Goal: Task Accomplishment & Management: Use online tool/utility

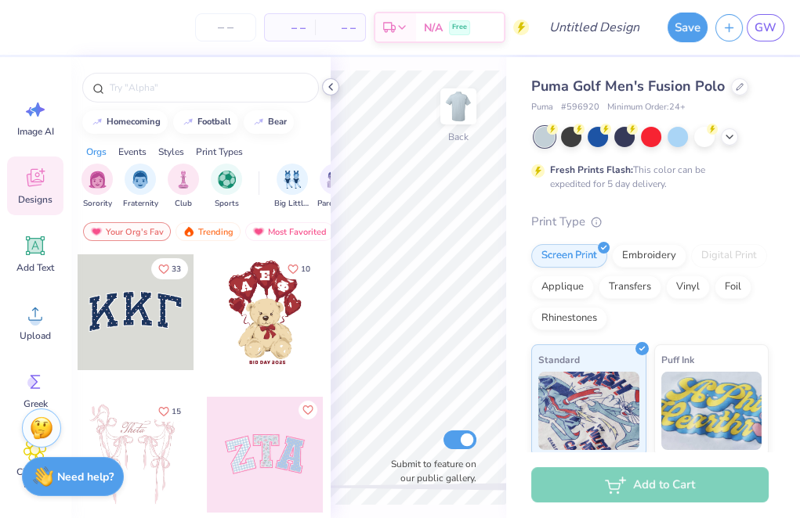
click at [327, 88] on icon at bounding box center [330, 87] width 13 height 13
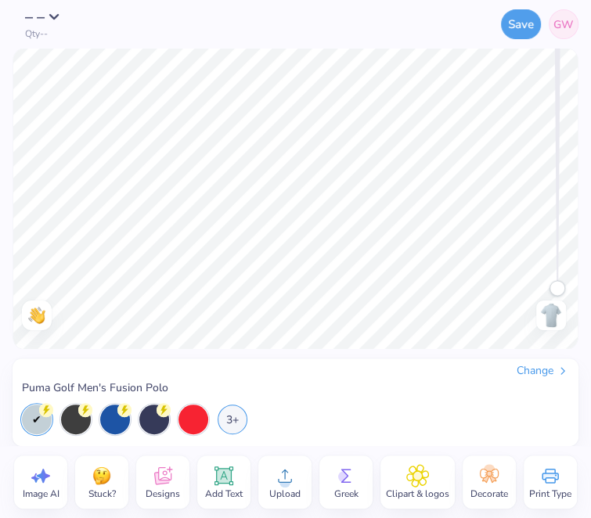
click at [284, 479] on icon at bounding box center [285, 476] width 14 height 13
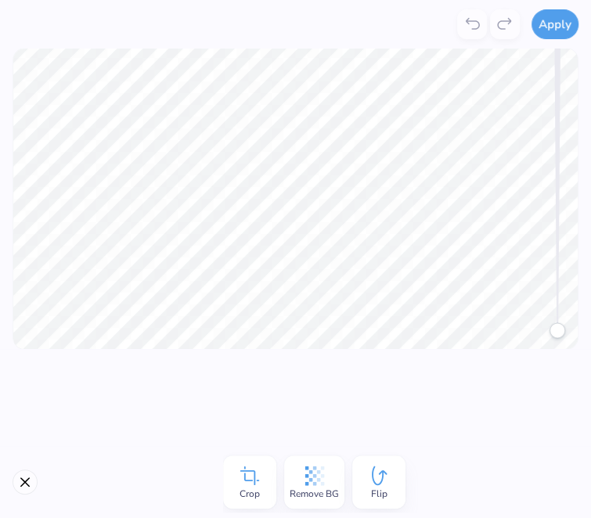
click at [308, 479] on icon at bounding box center [314, 475] width 23 height 23
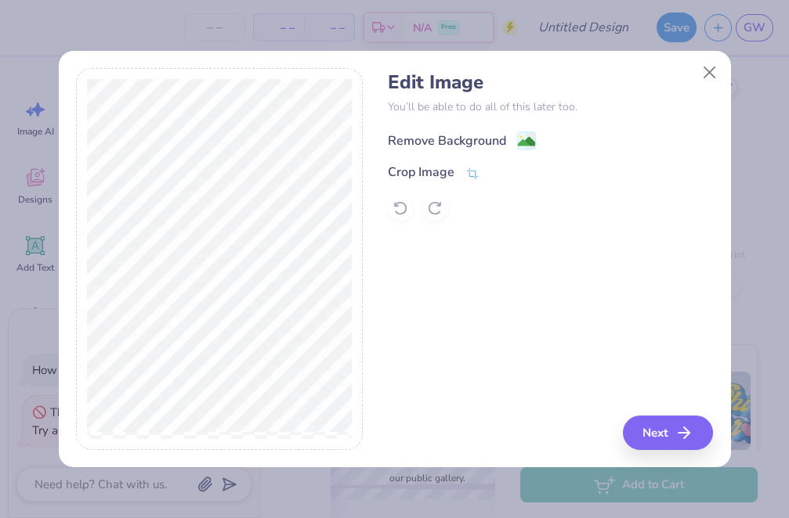
click at [490, 146] on div "Remove Background" at bounding box center [447, 141] width 118 height 19
click at [471, 140] on div "Remove Background" at bounding box center [447, 141] width 118 height 19
click at [649, 442] on button "Next" at bounding box center [670, 433] width 90 height 34
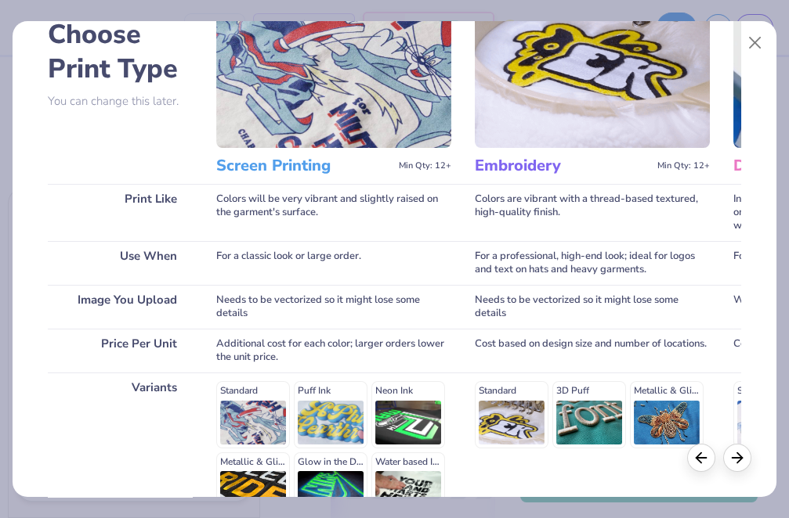
scroll to position [132, 0]
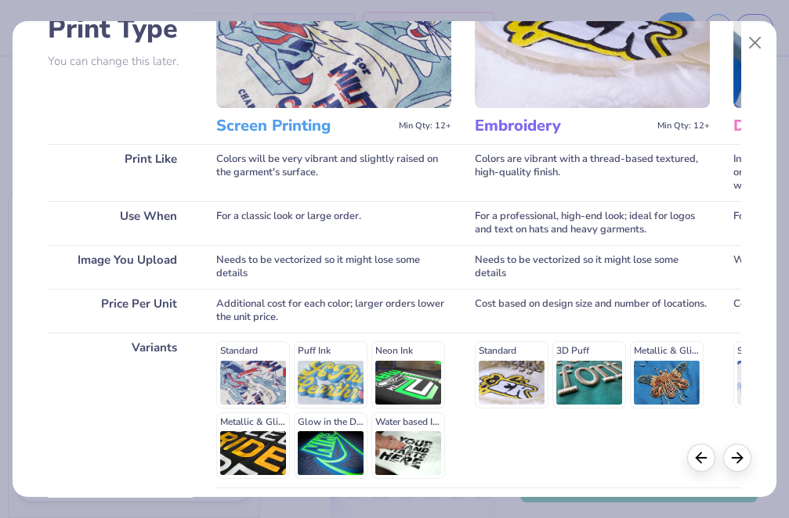
click at [241, 365] on div "Standard Puff Ink Neon Ink Metallic & Glitter Ink Glow in the Dark Ink Water ba…" at bounding box center [333, 410] width 235 height 138
click at [277, 89] on img at bounding box center [333, 27] width 235 height 161
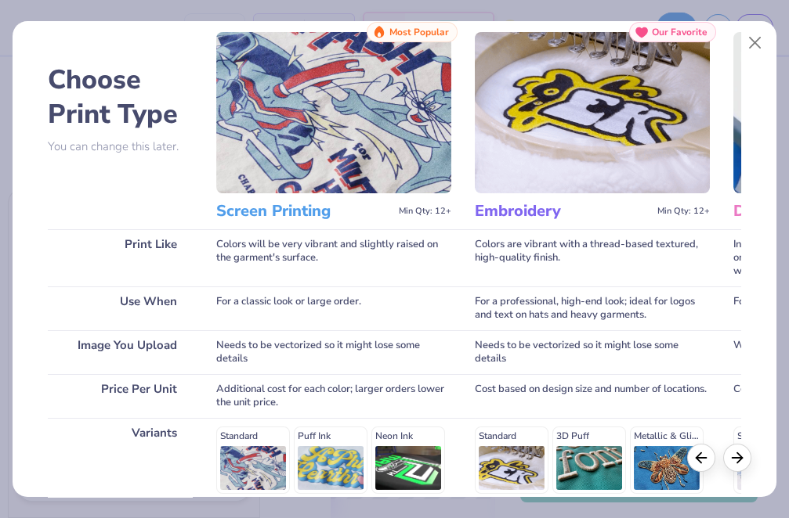
scroll to position [43, 0]
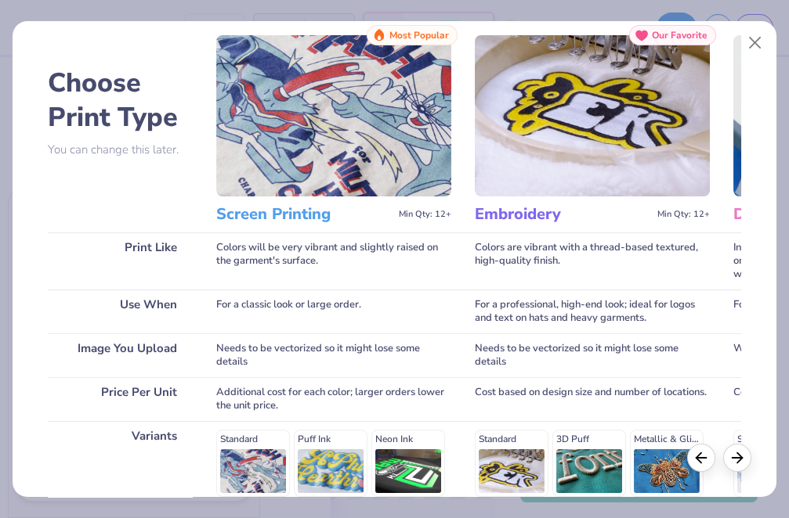
click at [291, 208] on h3 "Screen Printing" at bounding box center [304, 214] width 176 height 20
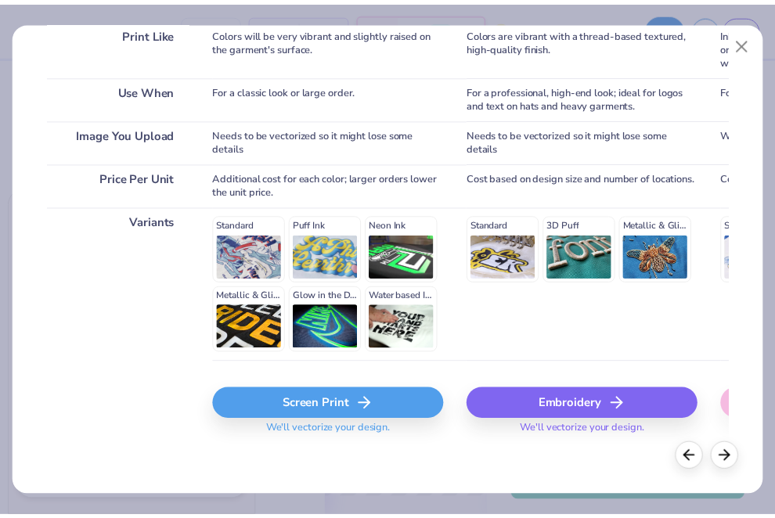
scroll to position [257, 0]
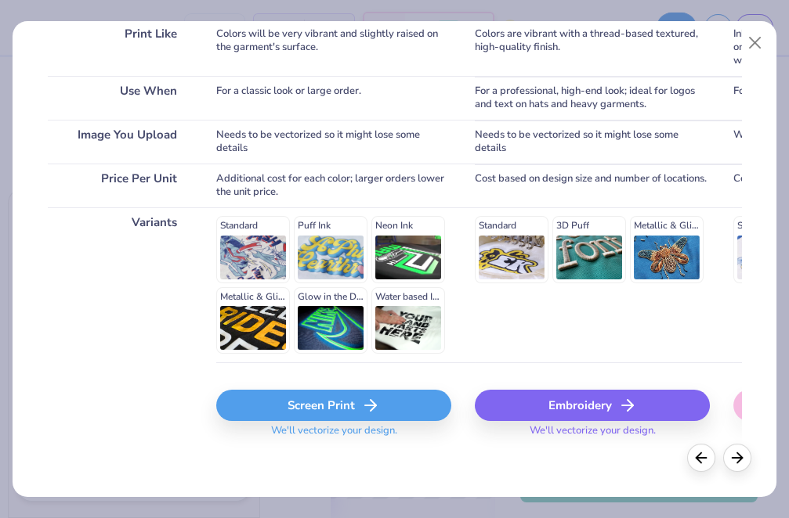
click at [324, 403] on div "Screen Print" at bounding box center [333, 405] width 235 height 31
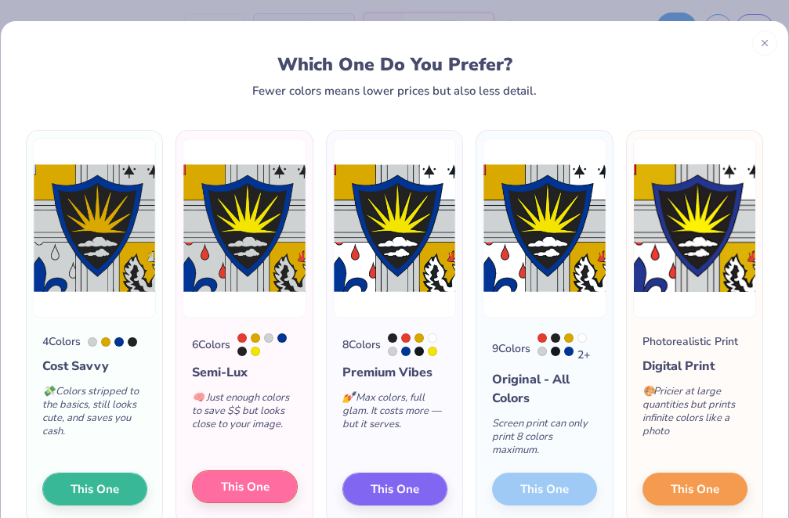
click at [223, 486] on span "This One" at bounding box center [245, 488] width 49 height 18
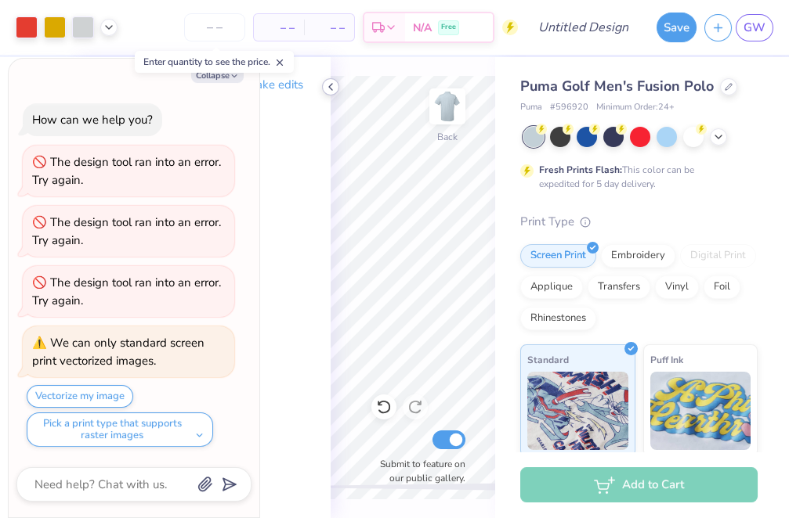
click at [323, 85] on div at bounding box center [330, 86] width 17 height 17
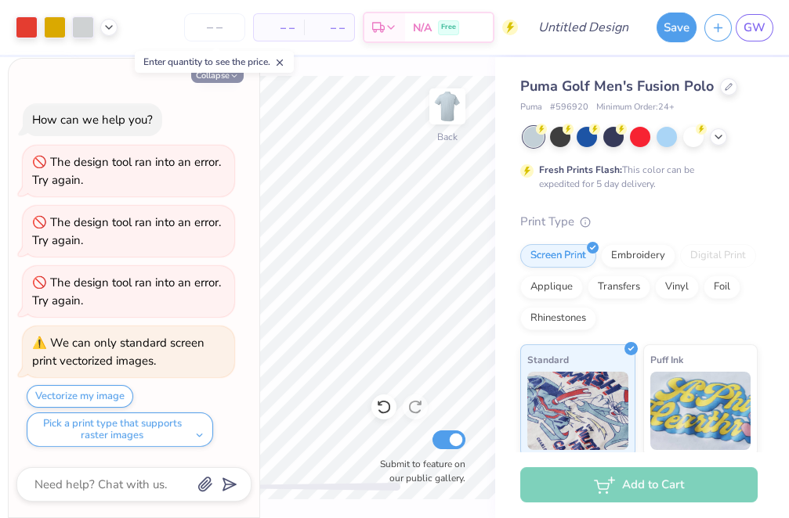
click at [237, 78] on icon "button" at bounding box center [233, 75] width 9 height 9
type textarea "x"
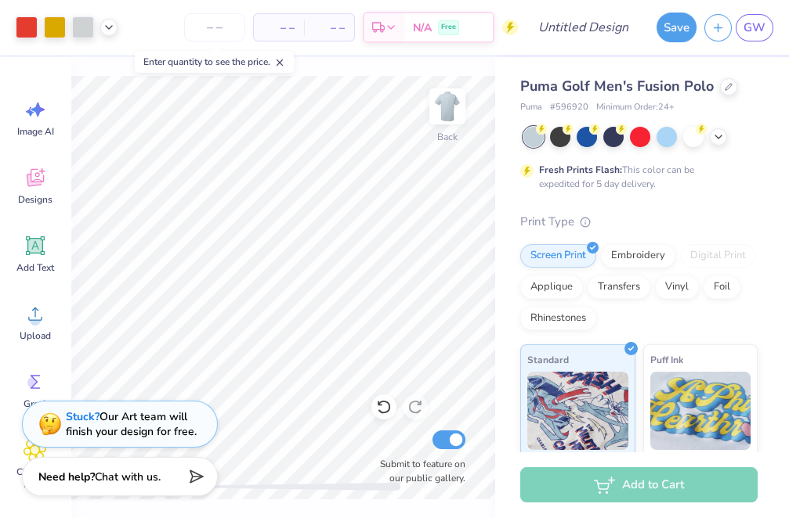
click at [279, 67] on icon at bounding box center [279, 62] width 11 height 11
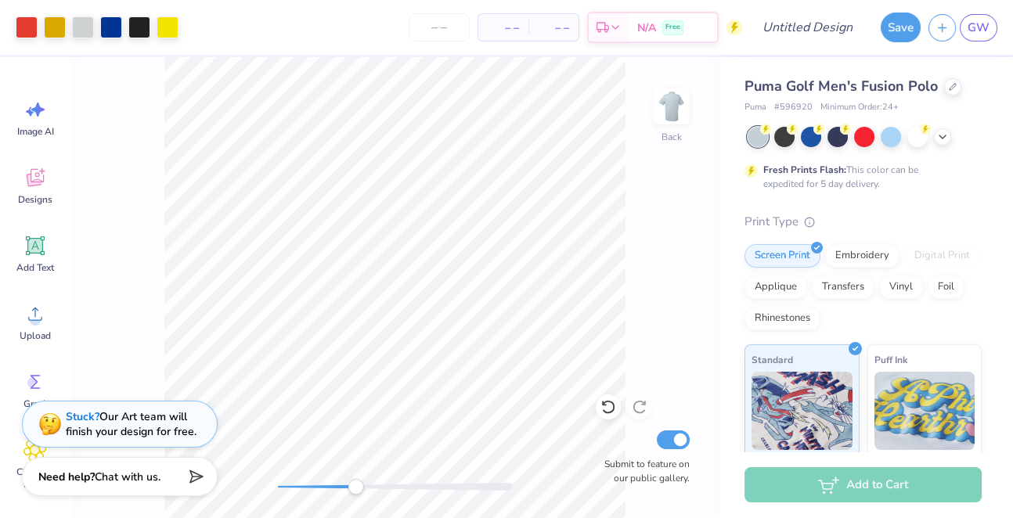
drag, startPoint x: 282, startPoint y: 486, endPoint x: 306, endPoint y: 486, distance: 24.3
click at [348, 486] on div "Accessibility label" at bounding box center [356, 487] width 16 height 16
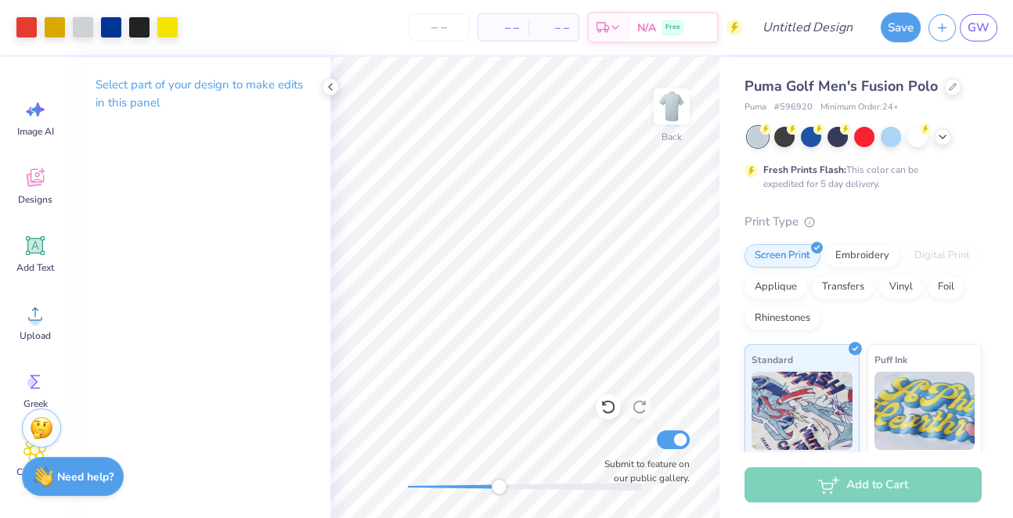
drag, startPoint x: 406, startPoint y: 490, endPoint x: 504, endPoint y: 489, distance: 97.9
click at [504, 489] on div "Accessibility label" at bounding box center [499, 487] width 16 height 16
click at [327, 86] on icon at bounding box center [330, 87] width 13 height 13
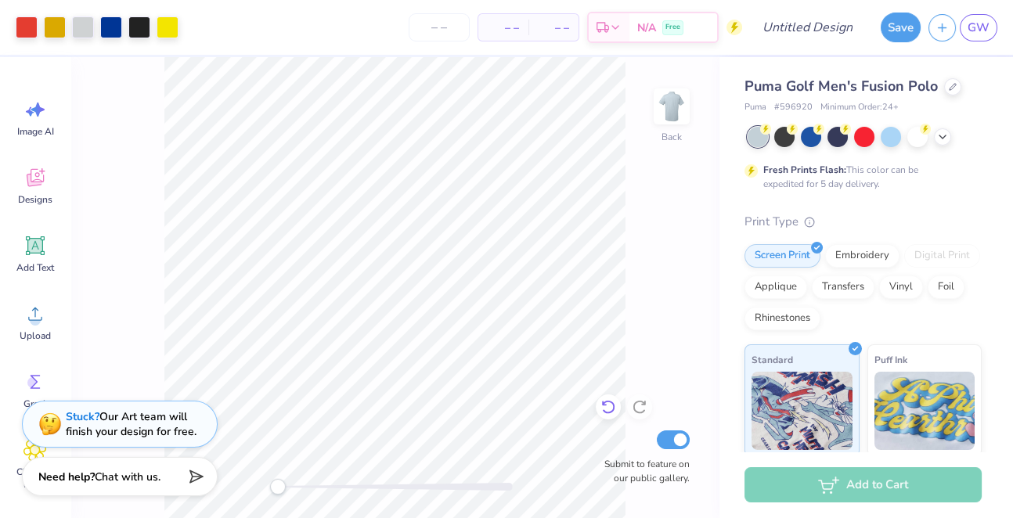
click at [601, 407] on icon at bounding box center [609, 407] width 16 height 16
drag, startPoint x: 278, startPoint y: 485, endPoint x: 370, endPoint y: 484, distance: 92.4
click at [370, 484] on div "Accessibility label" at bounding box center [371, 487] width 16 height 16
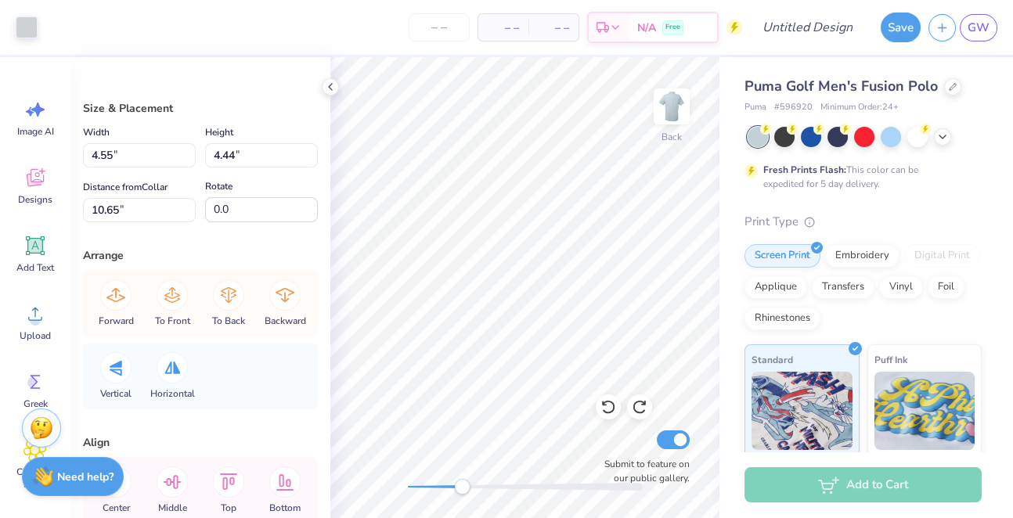
drag, startPoint x: 403, startPoint y: 486, endPoint x: 490, endPoint y: 483, distance: 87.7
click at [470, 483] on div "Accessibility label" at bounding box center [462, 487] width 16 height 16
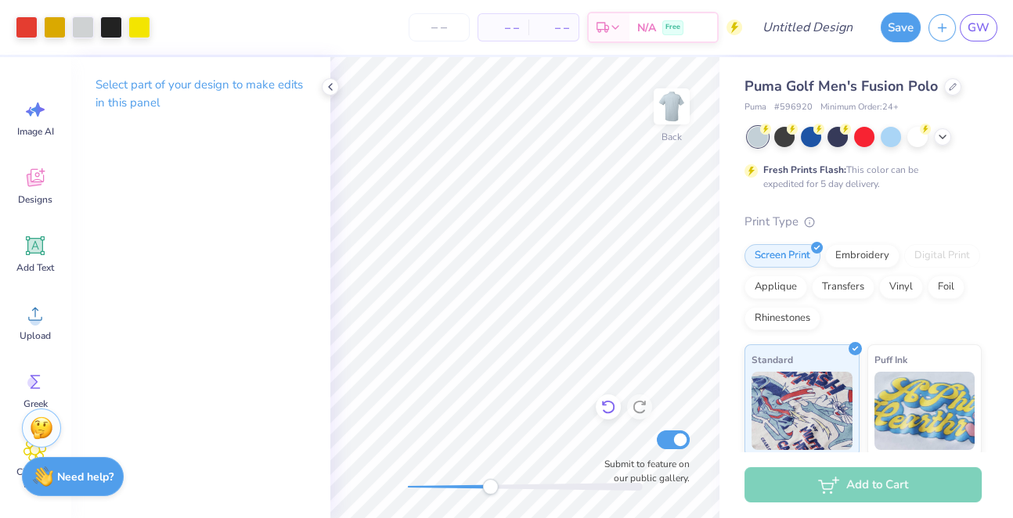
click at [603, 404] on icon at bounding box center [604, 404] width 3 height 3
drag, startPoint x: 489, startPoint y: 490, endPoint x: 439, endPoint y: 490, distance: 50.9
click at [439, 490] on div "Accessibility label" at bounding box center [439, 487] width 16 height 16
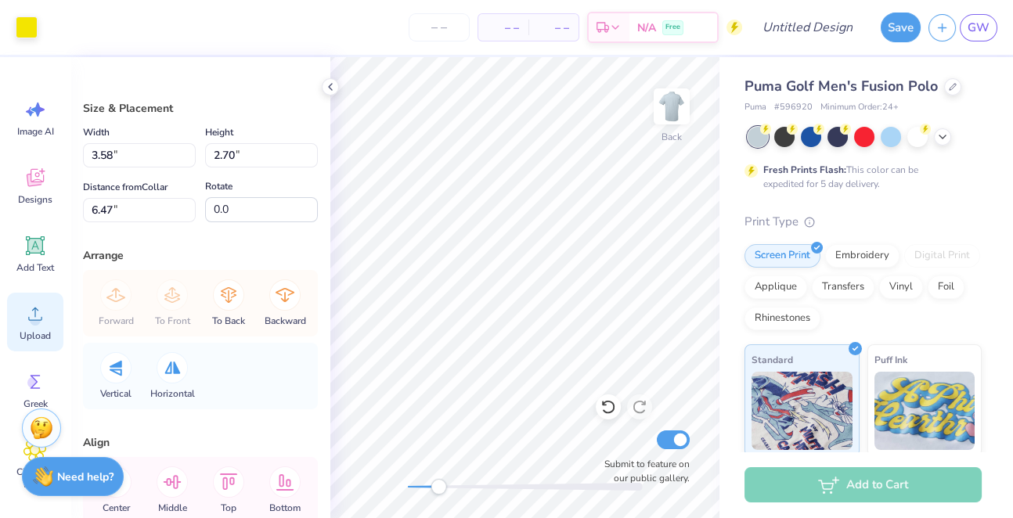
click at [35, 320] on icon at bounding box center [35, 314] width 14 height 13
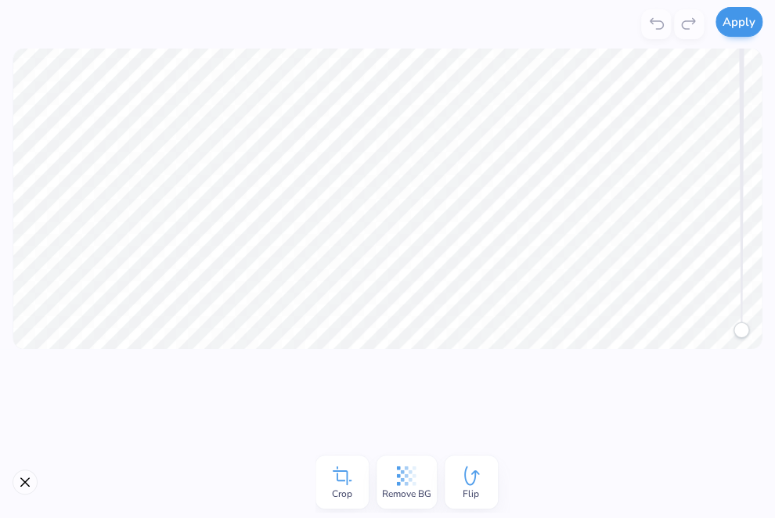
click at [733, 20] on button "Apply" at bounding box center [739, 22] width 47 height 30
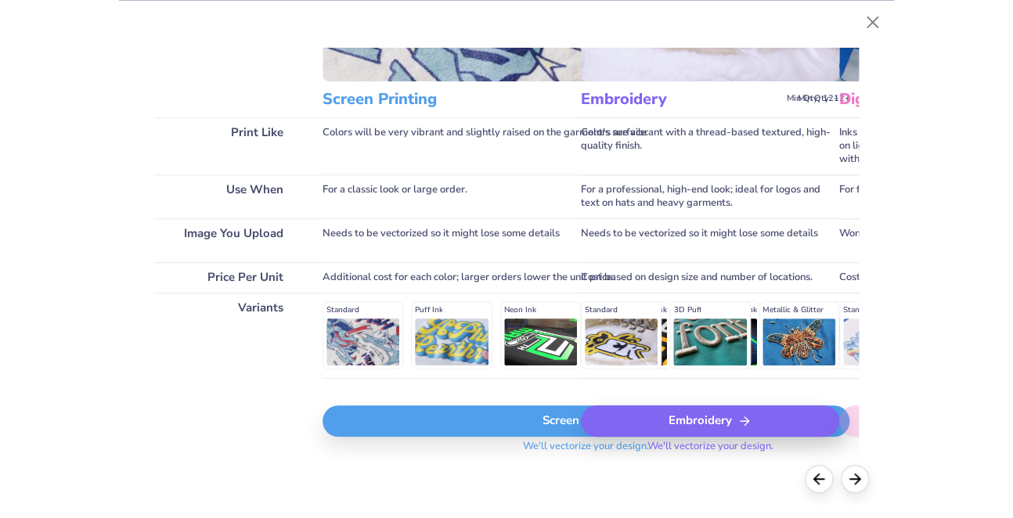
scroll to position [146, 0]
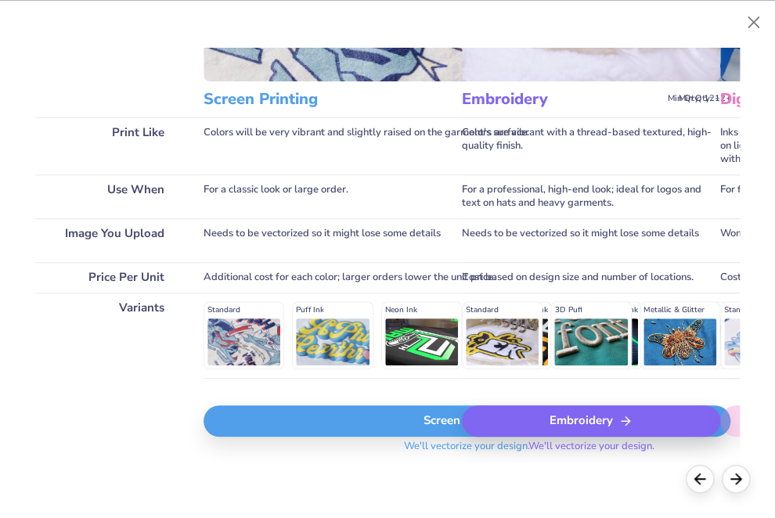
click at [338, 417] on div "Screen Print" at bounding box center [467, 421] width 527 height 31
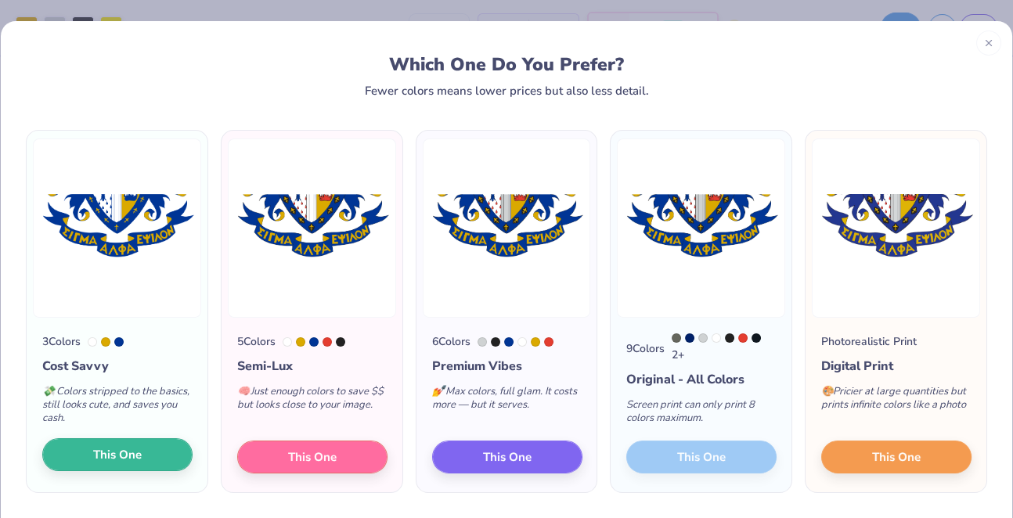
click at [138, 456] on span "This One" at bounding box center [117, 455] width 49 height 18
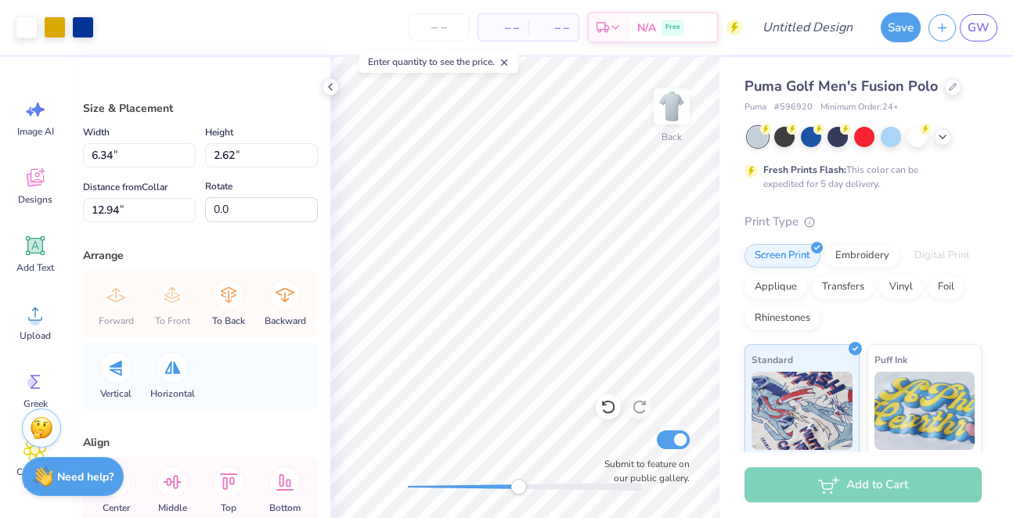
drag, startPoint x: 406, startPoint y: 490, endPoint x: 517, endPoint y: 484, distance: 110.6
click at [517, 484] on div "Accessibility label" at bounding box center [519, 487] width 16 height 16
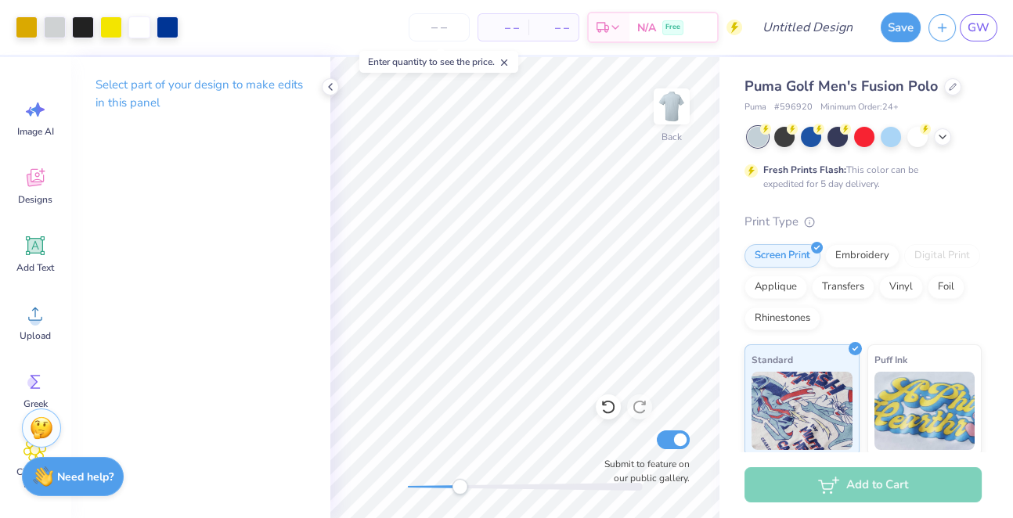
drag, startPoint x: 516, startPoint y: 490, endPoint x: 411, endPoint y: 489, distance: 105.0
click at [452, 489] on div "Accessibility label" at bounding box center [460, 487] width 16 height 16
drag, startPoint x: 412, startPoint y: 484, endPoint x: 490, endPoint y: 483, distance: 78.3
click at [470, 483] on div "Accessibility label" at bounding box center [462, 487] width 16 height 16
click at [611, 408] on icon at bounding box center [609, 407] width 16 height 16
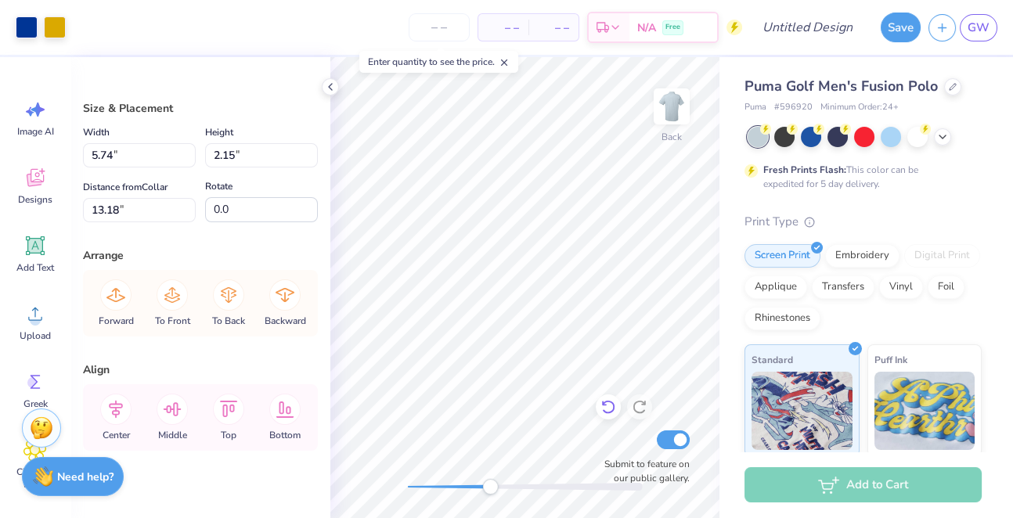
click at [609, 407] on icon at bounding box center [609, 407] width 16 height 16
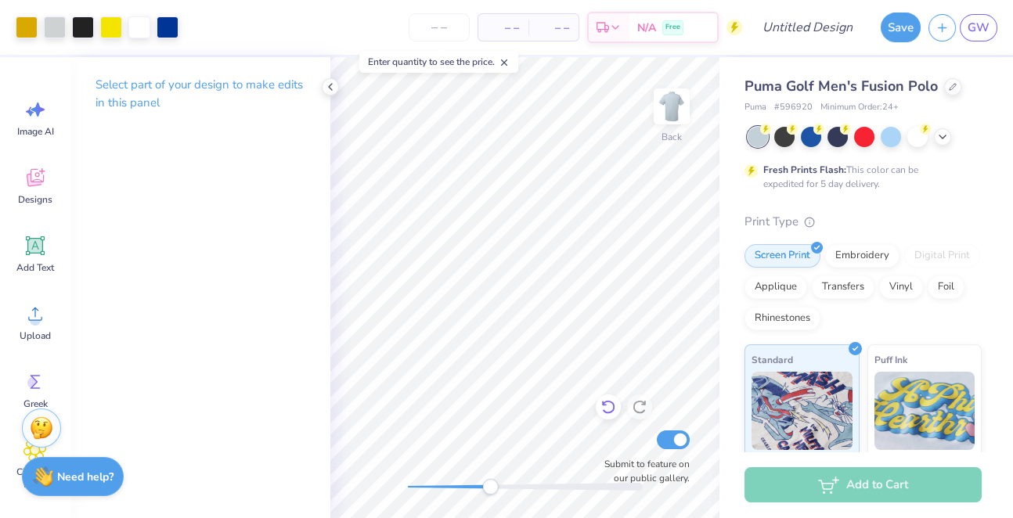
click at [605, 414] on icon at bounding box center [607, 408] width 13 height 14
drag, startPoint x: 491, startPoint y: 486, endPoint x: 615, endPoint y: 484, distance: 123.8
click at [565, 484] on div "Accessibility label" at bounding box center [557, 487] width 16 height 16
click at [506, 498] on div "Back Submit to feature on our public gallery." at bounding box center [524, 287] width 389 height 461
drag, startPoint x: 502, startPoint y: 483, endPoint x: 455, endPoint y: 491, distance: 47.6
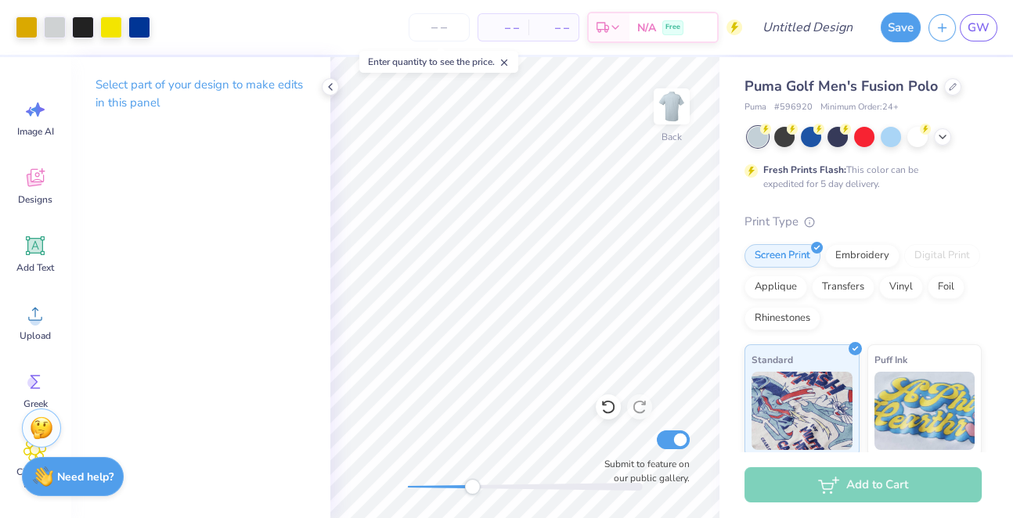
click at [464, 491] on div "Accessibility label" at bounding box center [472, 487] width 16 height 16
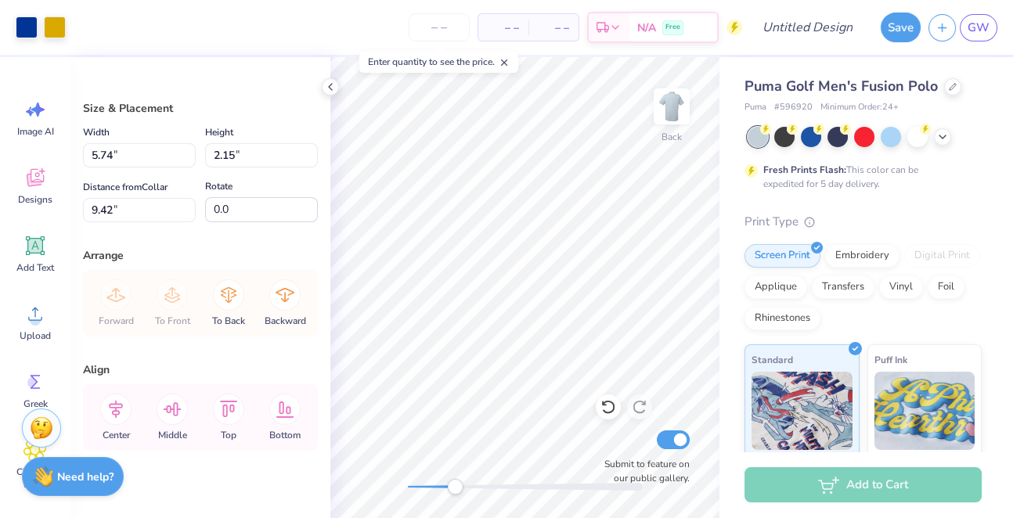
type input "6.43"
type input "3.90"
type input "1.46"
type input "6.58"
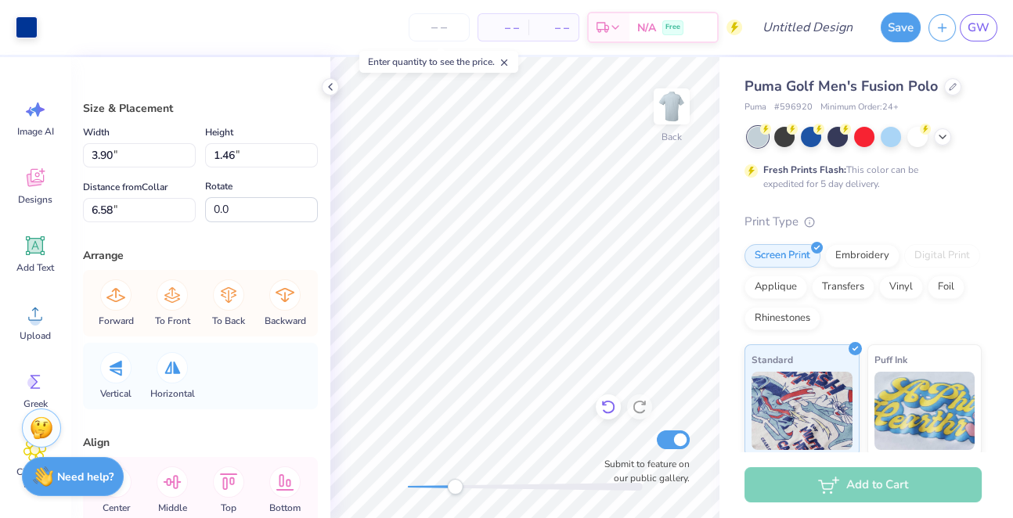
click at [609, 407] on icon at bounding box center [609, 407] width 16 height 16
click at [607, 411] on icon at bounding box center [609, 407] width 16 height 16
type input "7.12"
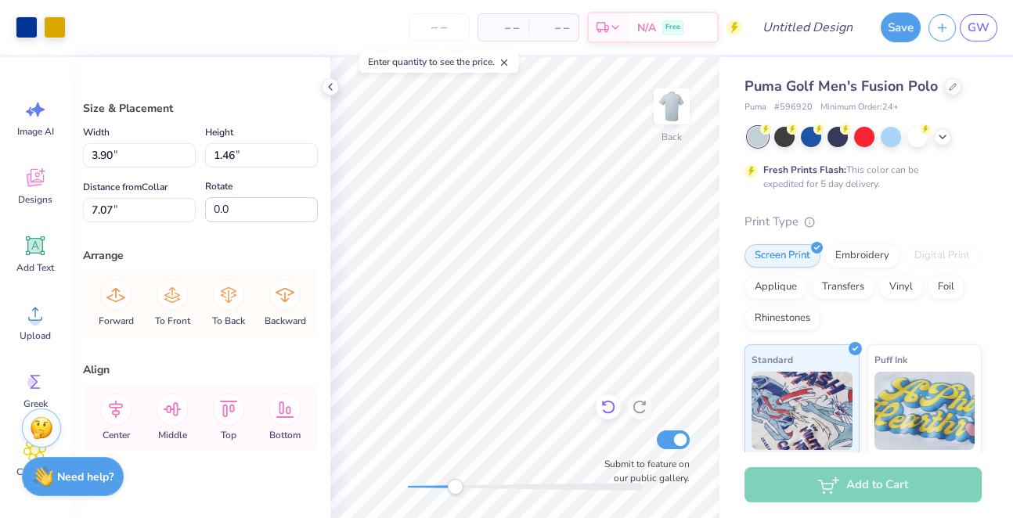
click at [611, 408] on icon at bounding box center [609, 407] width 16 height 16
type input "7.12"
click at [615, 403] on icon at bounding box center [609, 407] width 16 height 16
type input "7.12"
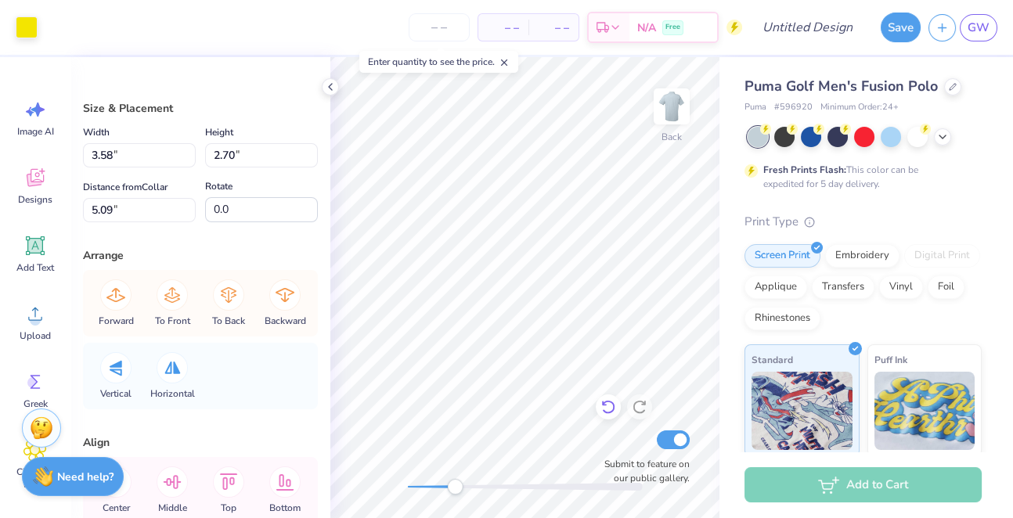
type input "3.90"
type input "1.46"
type input "7.12"
click at [612, 414] on icon at bounding box center [609, 407] width 16 height 16
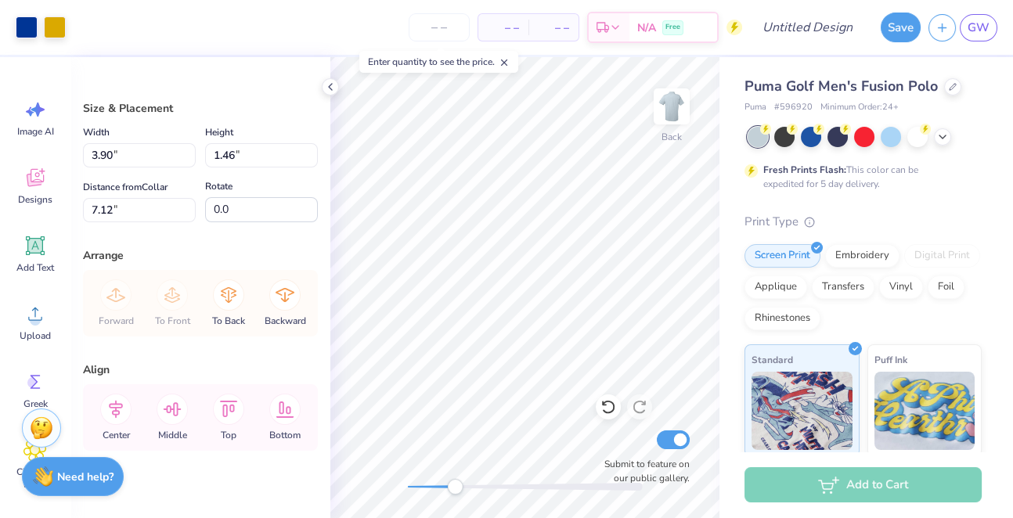
type input "12.40"
type input "2.90"
type input "1.09"
type input "12.98"
type input "3.75"
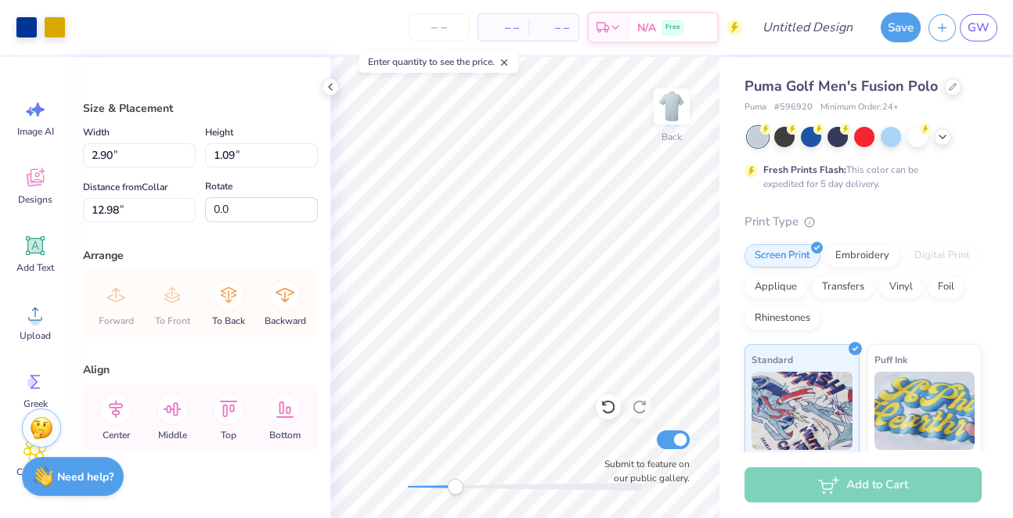
type input "1.40"
type input "12.54"
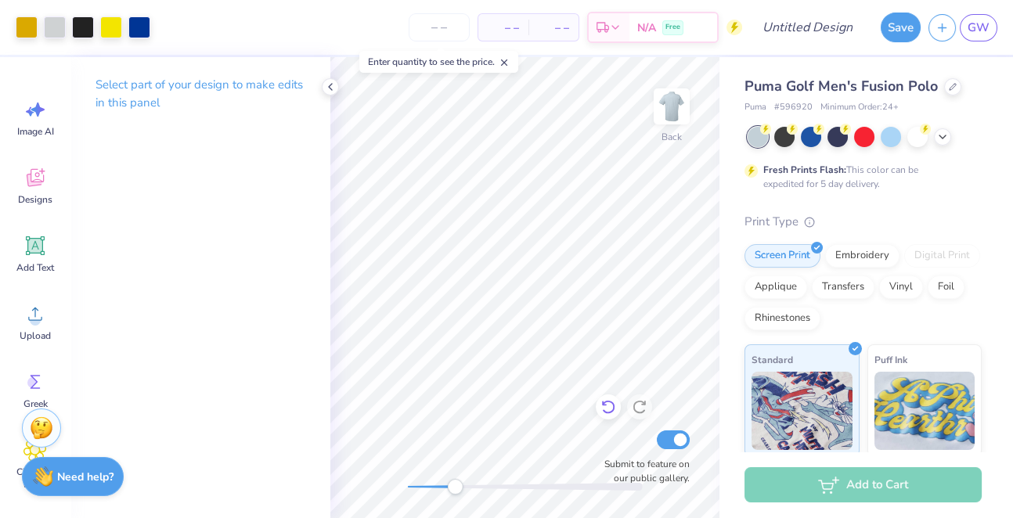
click at [603, 406] on icon at bounding box center [604, 404] width 3 height 3
click at [613, 417] on div at bounding box center [608, 407] width 25 height 25
click at [609, 401] on icon at bounding box center [609, 407] width 16 height 16
click at [609, 410] on icon at bounding box center [609, 407] width 16 height 16
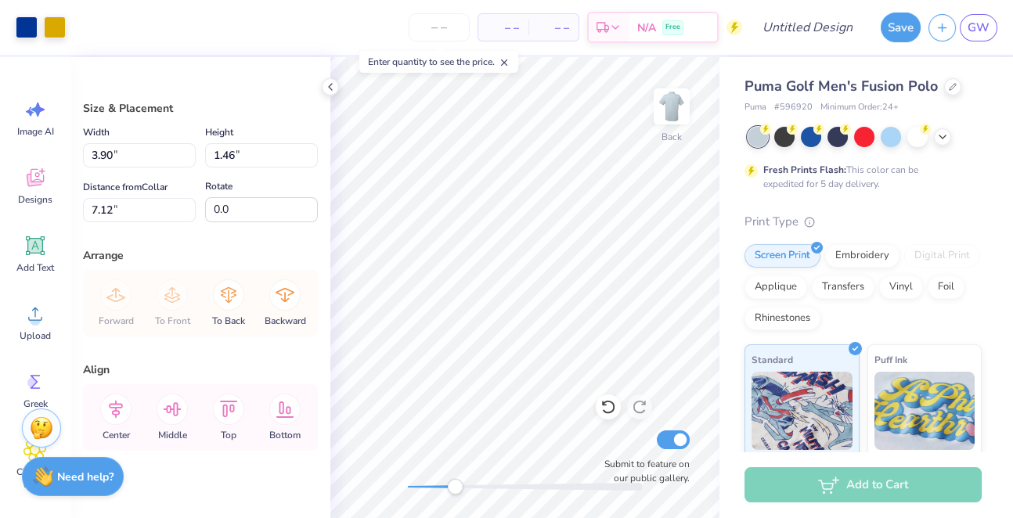
type input "12.57"
type input "4.02"
type input "1.51"
type input "12.52"
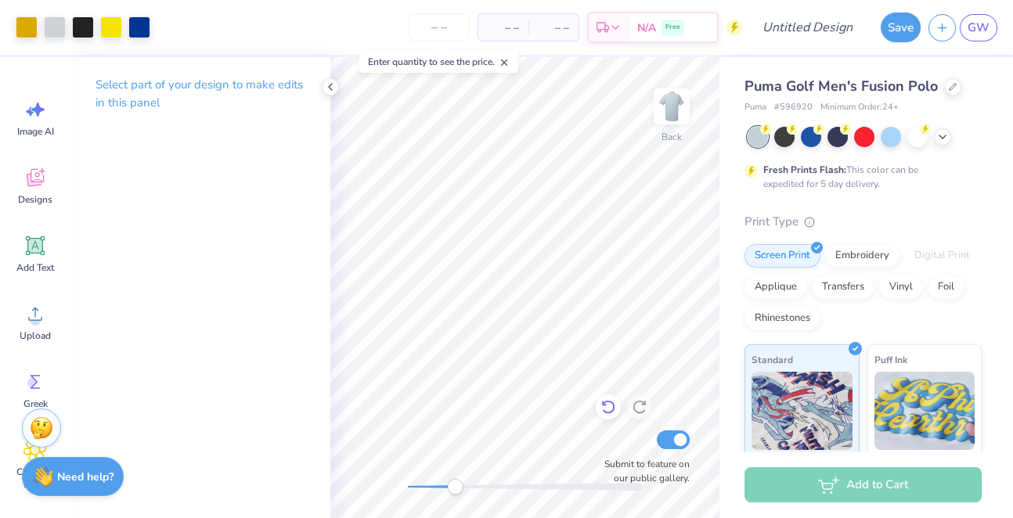
click at [613, 400] on icon at bounding box center [609, 407] width 16 height 16
click at [636, 406] on icon at bounding box center [640, 407] width 16 height 16
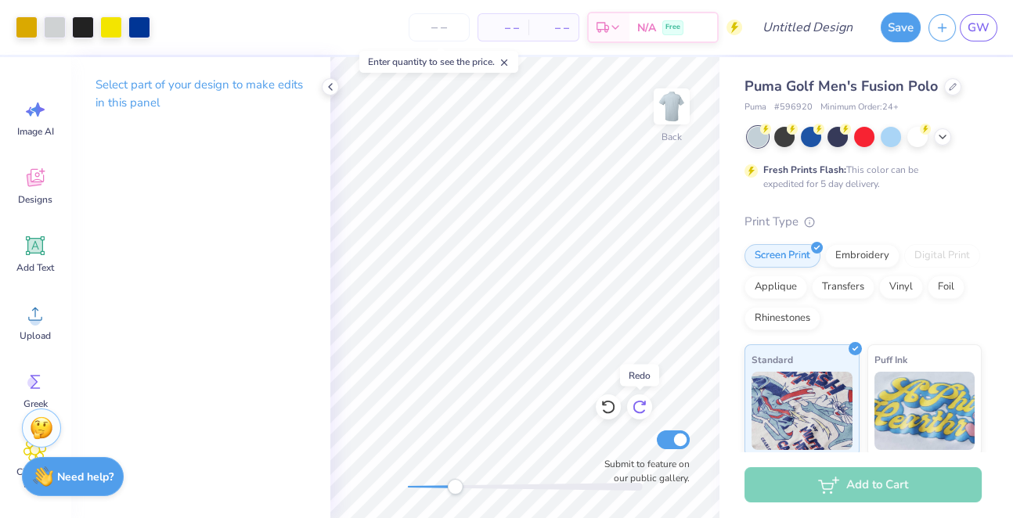
click at [636, 406] on icon at bounding box center [640, 407] width 16 height 16
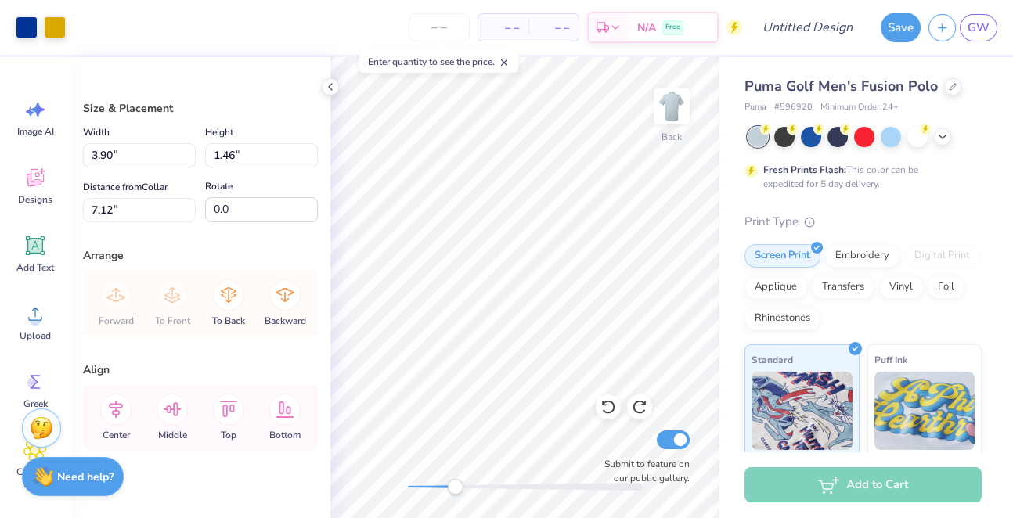
type input "12.68"
type input "4.46"
type input "1.67"
type input "12.28"
type input "5.95"
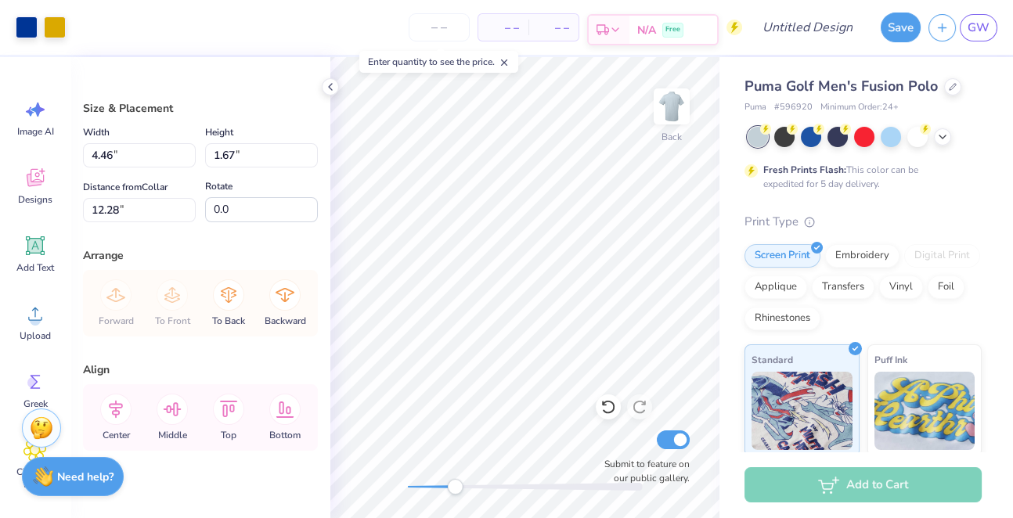
type input "2.23"
type input "11.72"
type input "6.27"
type input "2.35"
type input "11.61"
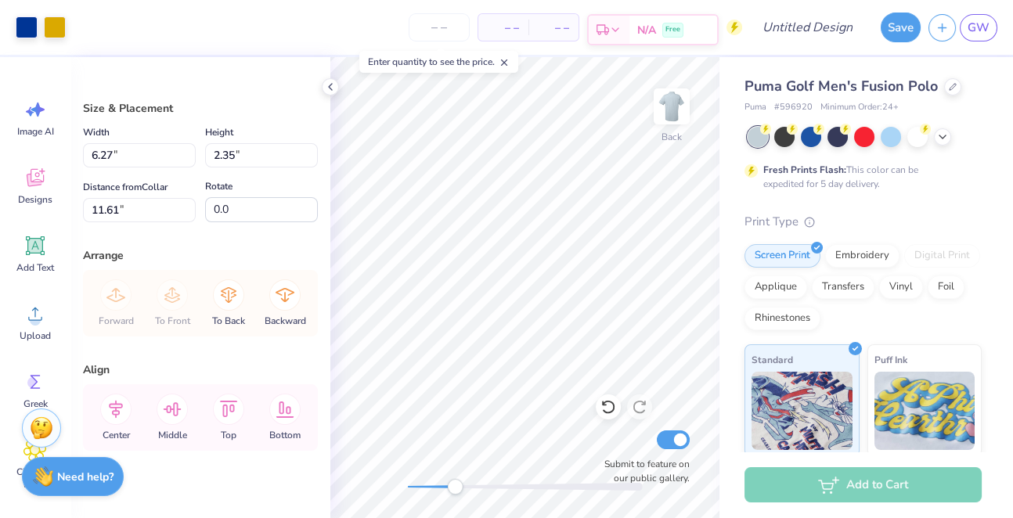
type input "3.58"
type input "2.70"
type input "10.71"
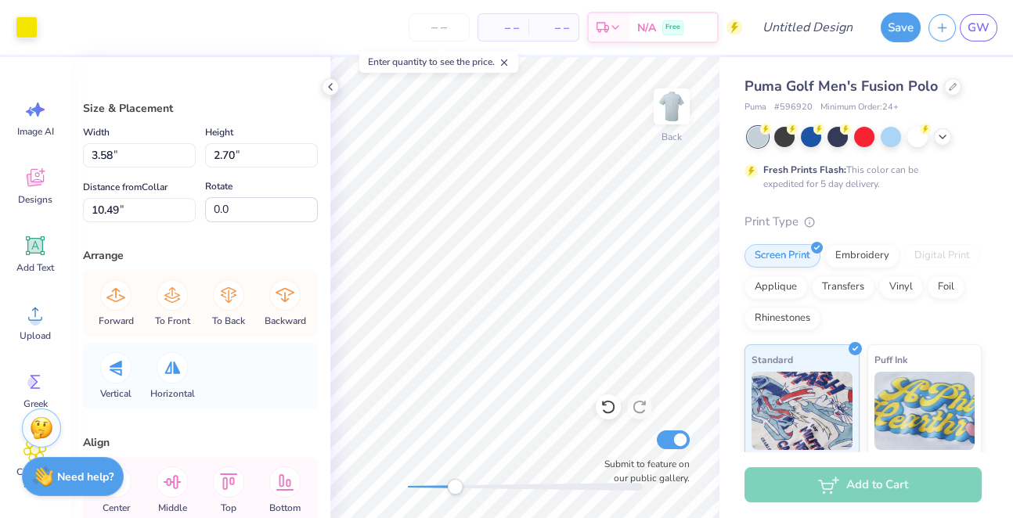
type input "0.33"
type input "0.45"
type input "12.68"
click at [42, 27] on div "Art colors – – Per Item – – Total Est. Delivery N/A Free Design Title Save GW" at bounding box center [506, 27] width 1013 height 55
type input "3.58"
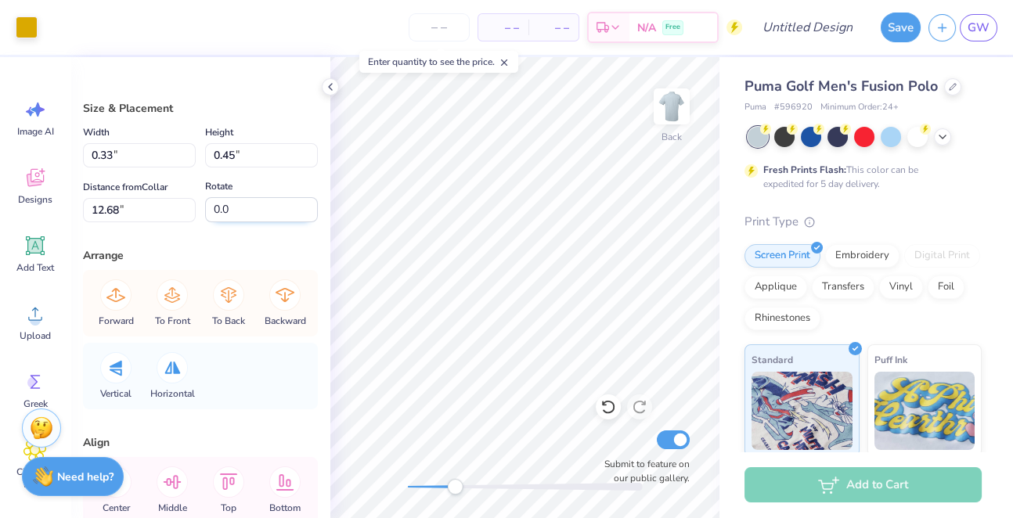
type input "2.70"
type input "10.49"
click at [25, 20] on div at bounding box center [27, 26] width 22 height 22
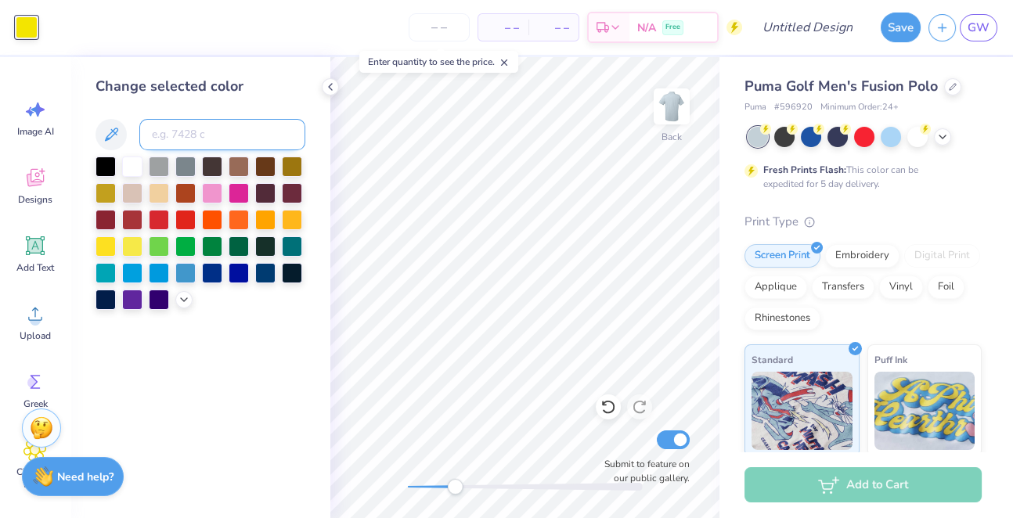
click at [177, 131] on input at bounding box center [222, 134] width 166 height 31
type input "110"
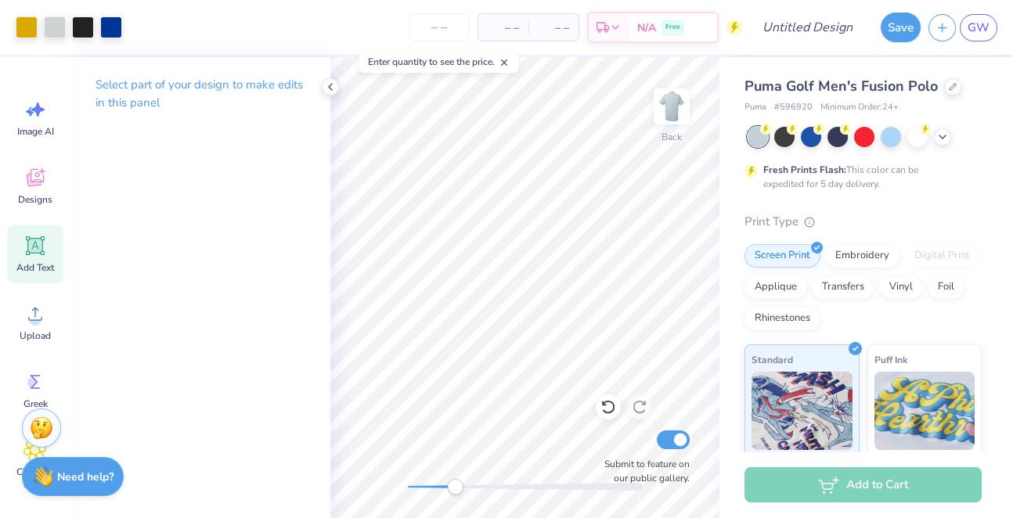
click at [36, 255] on icon at bounding box center [34, 245] width 23 height 23
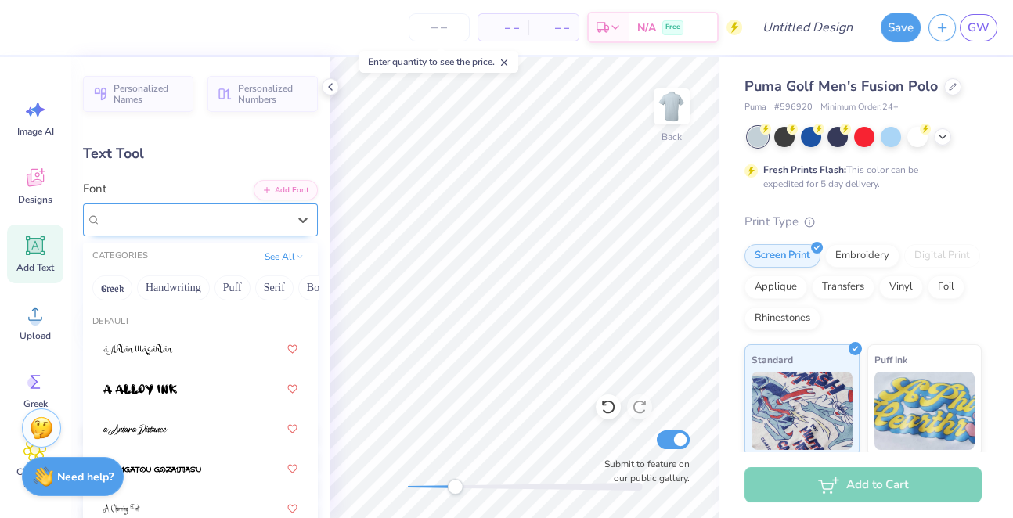
click at [184, 219] on div "Super Dream" at bounding box center [194, 220] width 190 height 24
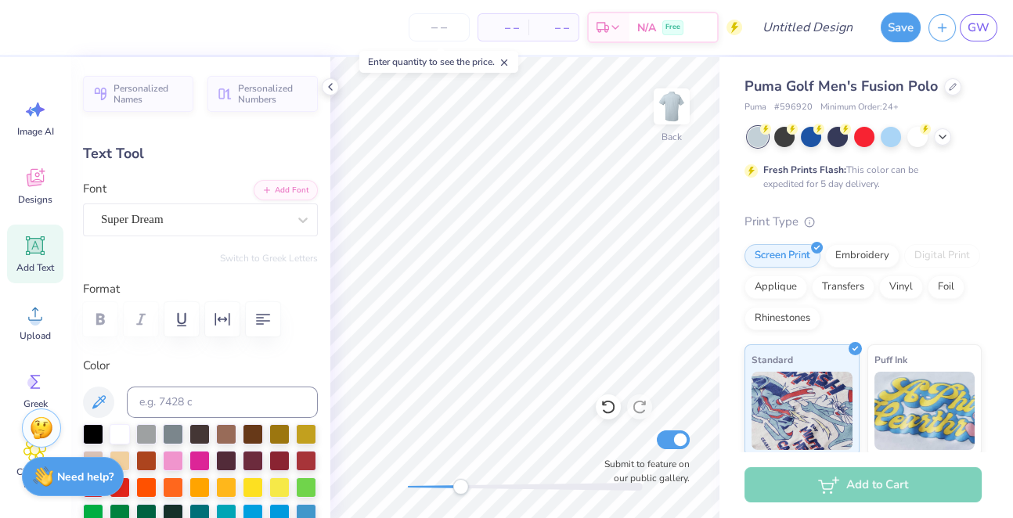
click at [351, 489] on div "Back Submit to feature on our public gallery." at bounding box center [524, 287] width 389 height 461
type textarea "T"
type input "1.60"
type input "1.84"
type textarea "T"
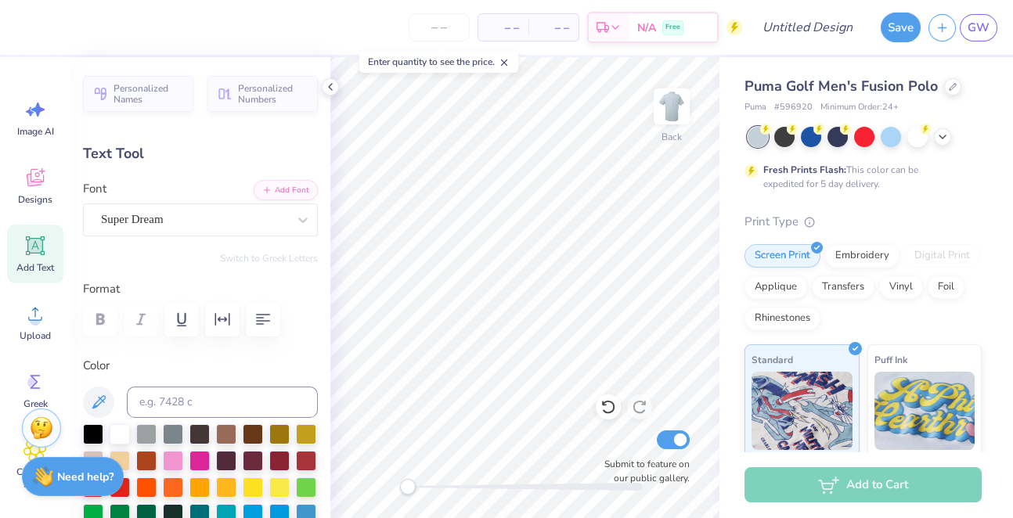
type textarea "i"
type textarea "I"
click at [219, 395] on input at bounding box center [222, 402] width 191 height 31
type input "110c"
drag, startPoint x: 407, startPoint y: 482, endPoint x: 472, endPoint y: 483, distance: 65.0
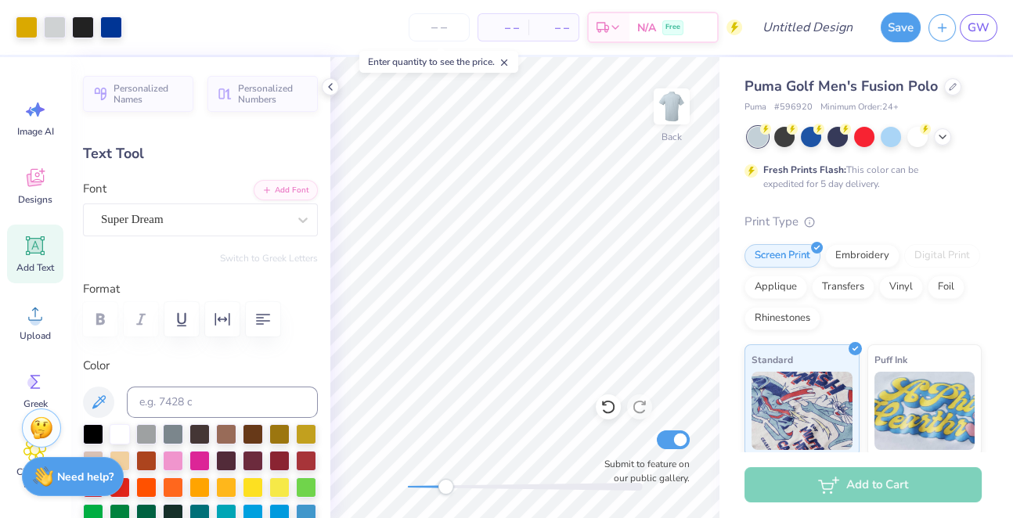
click at [453, 483] on div "Accessibility label" at bounding box center [446, 487] width 16 height 16
type input "0.79"
type input "-94.8"
type input "1.24"
type input "0.59"
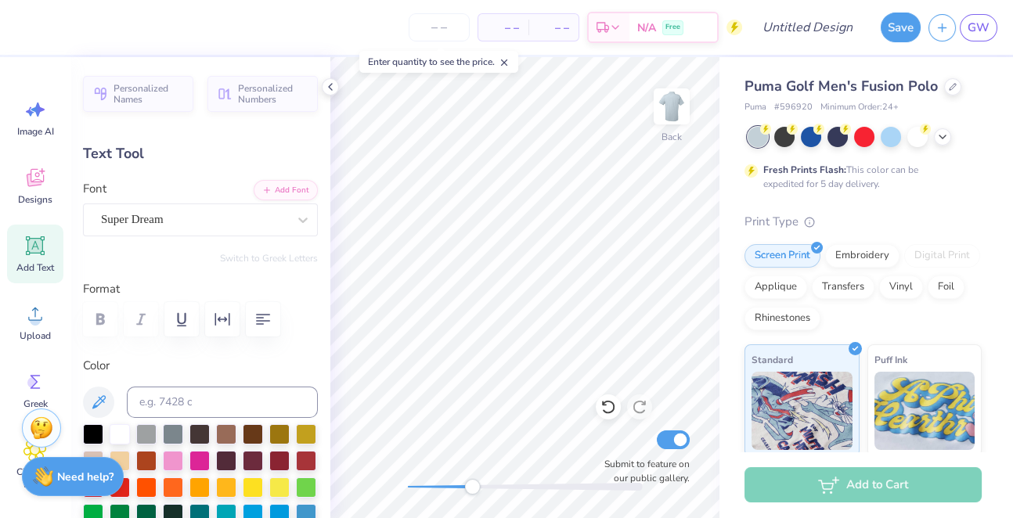
type input "14.97"
type input "0.0"
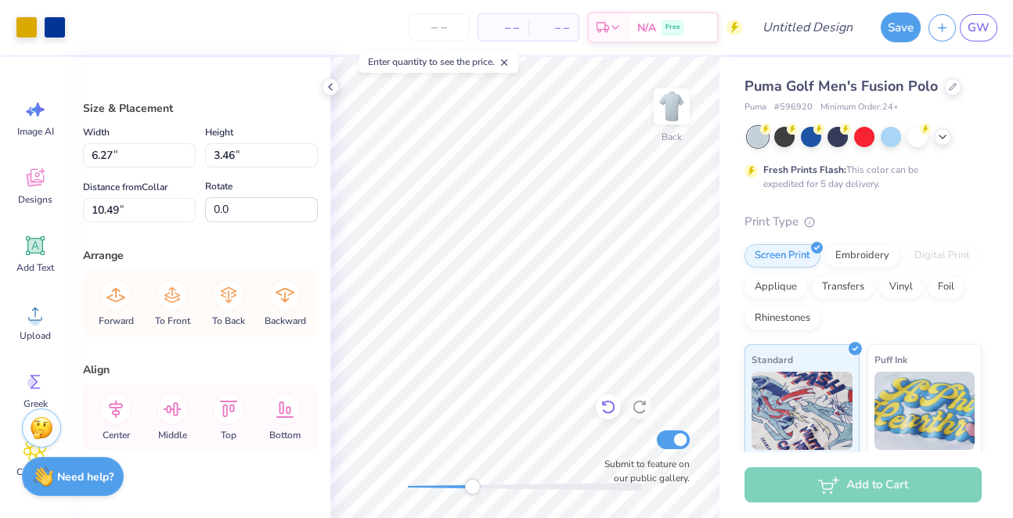
click at [611, 407] on icon at bounding box center [609, 407] width 16 height 16
type input "11.42"
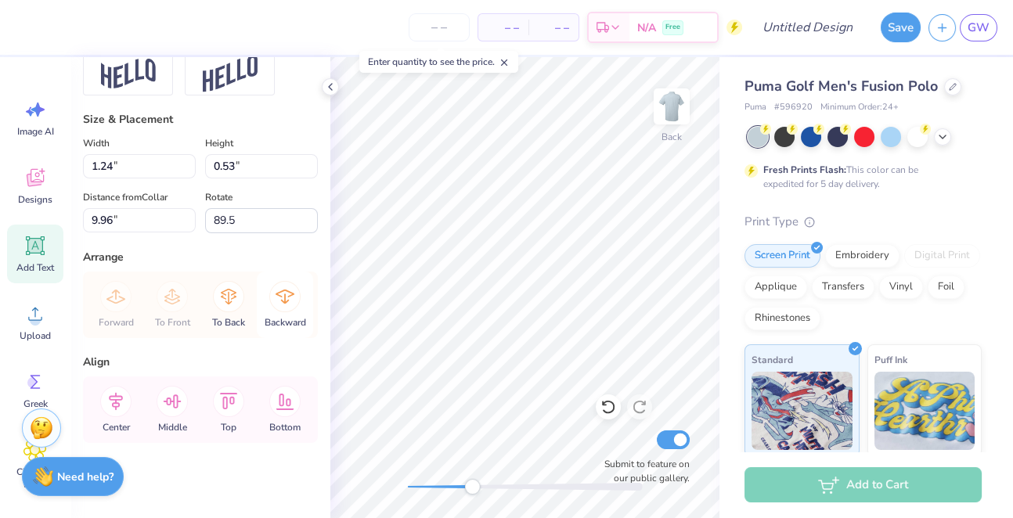
scroll to position [772, 0]
click at [280, 292] on icon at bounding box center [285, 297] width 19 height 14
click at [283, 405] on icon at bounding box center [284, 401] width 31 height 31
click at [230, 402] on icon at bounding box center [228, 401] width 31 height 31
drag, startPoint x: 475, startPoint y: 484, endPoint x: 420, endPoint y: 484, distance: 55.6
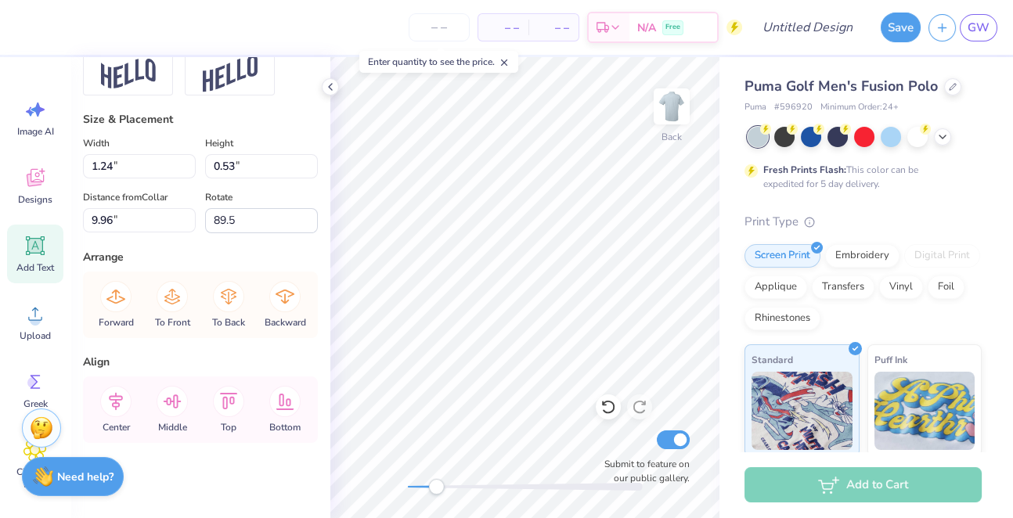
click at [428, 484] on div "Accessibility label" at bounding box center [436, 487] width 16 height 16
click at [370, 485] on div "Back Submit to feature on our public gallery." at bounding box center [524, 287] width 389 height 461
type input "0.0"
type input "0.50"
type input "89.5"
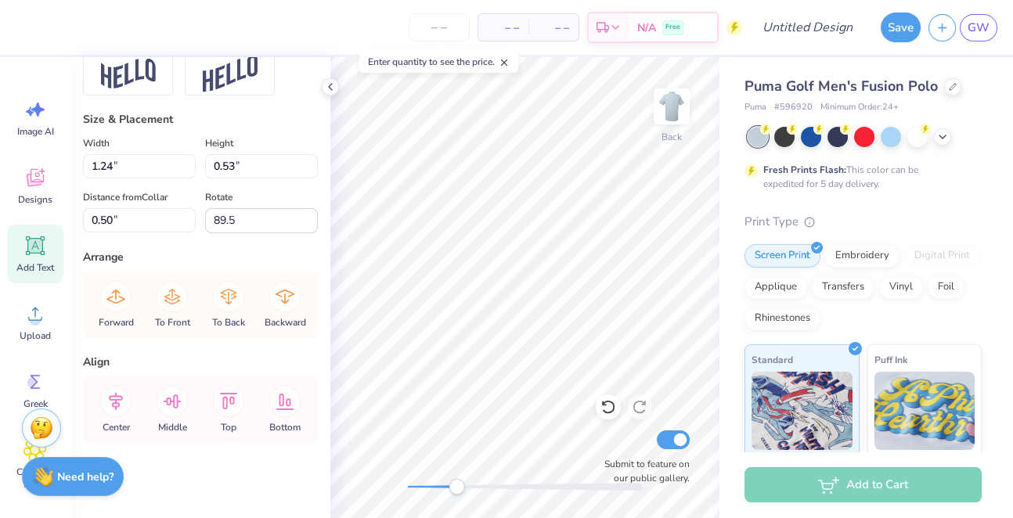
drag, startPoint x: 404, startPoint y: 486, endPoint x: 457, endPoint y: 486, distance: 52.5
click at [457, 486] on div "Accessibility label" at bounding box center [457, 487] width 16 height 16
click at [222, 294] on icon at bounding box center [229, 297] width 16 height 16
type input "14.25"
type input "0.0"
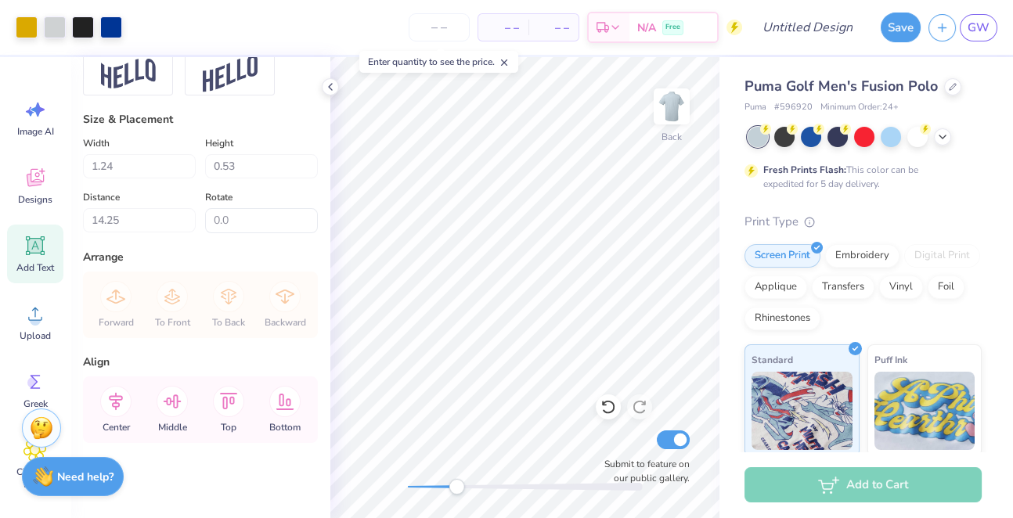
type input "13.99"
type input "0.0"
click at [601, 407] on icon at bounding box center [609, 407] width 16 height 16
click at [605, 406] on icon at bounding box center [604, 404] width 3 height 3
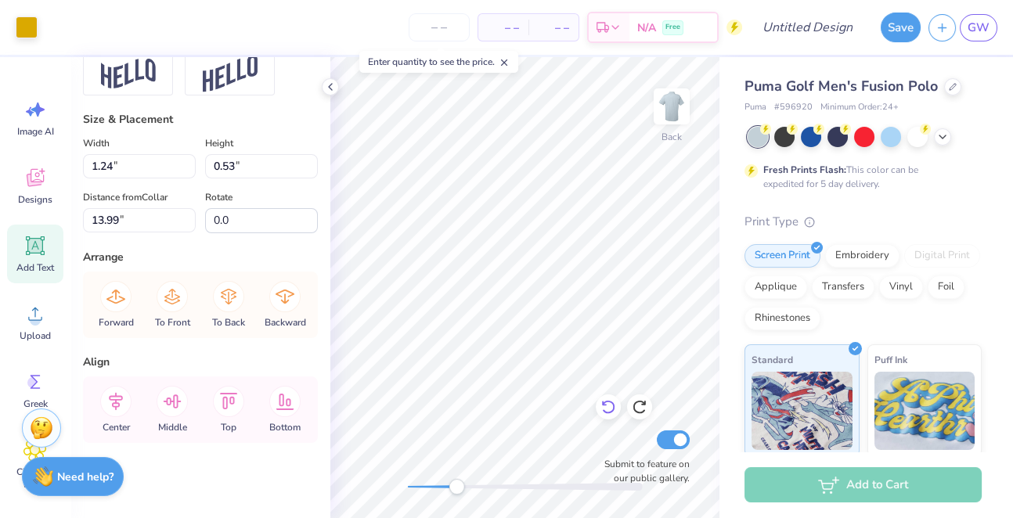
type input "14.25"
type input "89.5"
click at [226, 294] on icon at bounding box center [228, 296] width 31 height 31
type input "15.37"
click at [605, 406] on icon at bounding box center [604, 404] width 3 height 3
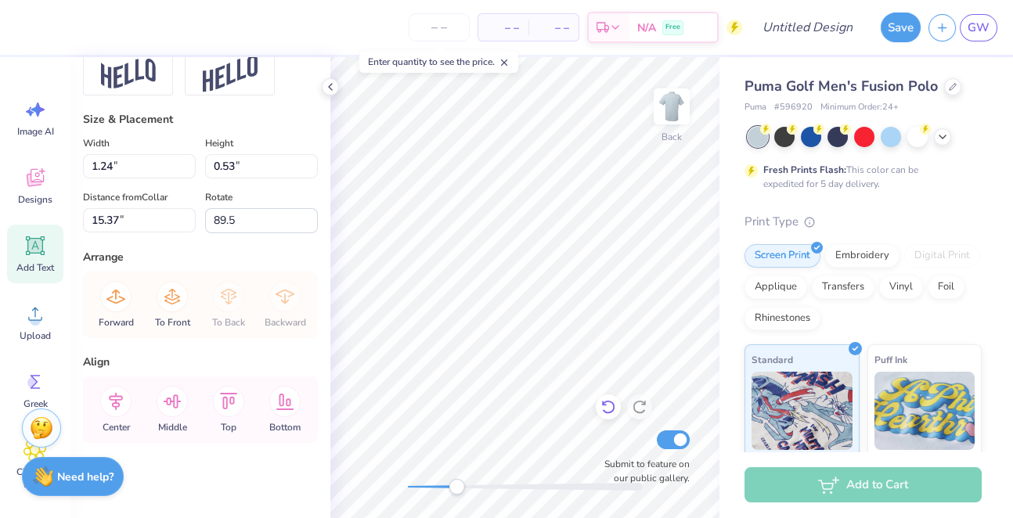
type input "0.0"
click at [330, 82] on icon at bounding box center [330, 87] width 13 height 13
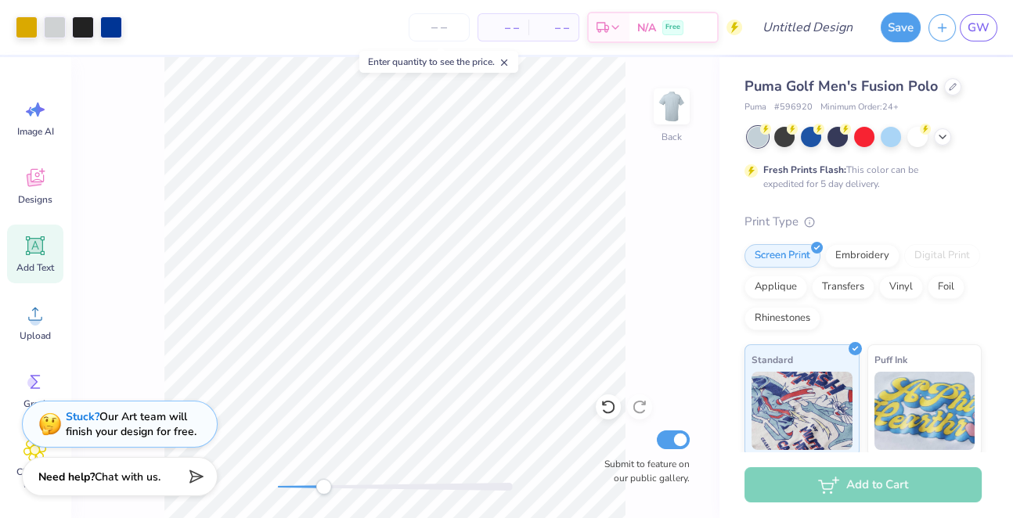
drag, startPoint x: 276, startPoint y: 489, endPoint x: 323, endPoint y: 489, distance: 47.8
click at [323, 489] on div "Accessibility label" at bounding box center [324, 487] width 16 height 16
drag, startPoint x: 323, startPoint y: 482, endPoint x: 351, endPoint y: 482, distance: 27.4
click at [351, 482] on div "Accessibility label" at bounding box center [351, 487] width 16 height 16
drag, startPoint x: 354, startPoint y: 483, endPoint x: 329, endPoint y: 485, distance: 25.1
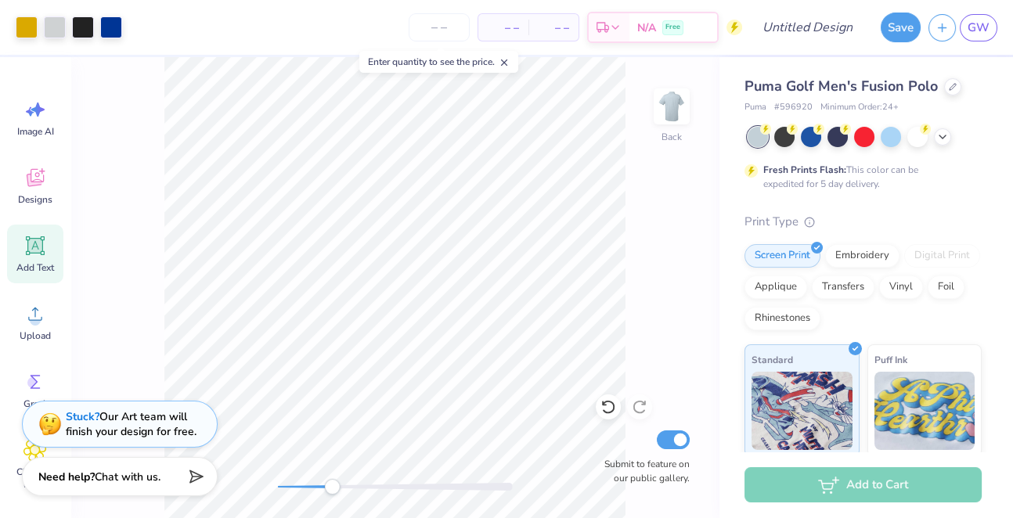
click at [329, 485] on div "Accessibility label" at bounding box center [332, 487] width 16 height 16
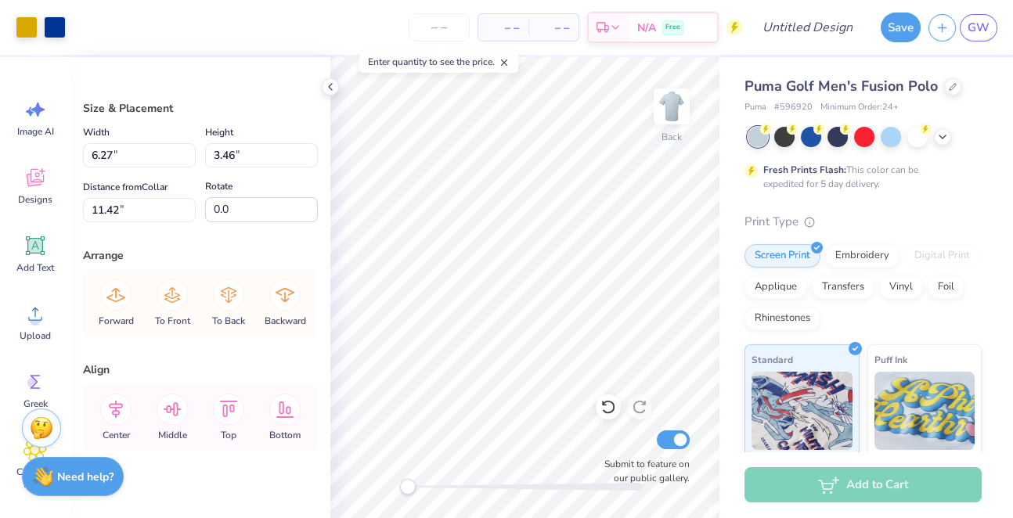
type input "3.95"
type input "2.18"
drag, startPoint x: 407, startPoint y: 487, endPoint x: 468, endPoint y: 485, distance: 61.1
click at [468, 485] on div "Accessibility label" at bounding box center [473, 487] width 16 height 16
drag, startPoint x: 470, startPoint y: 480, endPoint x: 423, endPoint y: 486, distance: 47.3
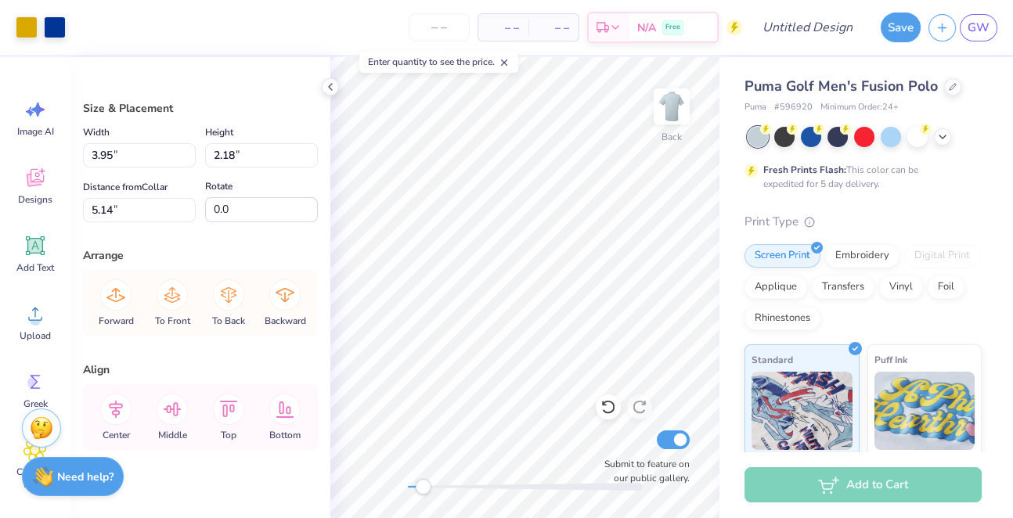
click at [423, 486] on div "Accessibility label" at bounding box center [423, 487] width 16 height 16
type input "3.43"
type input "3.03"
type input "1.68"
type input "3.27"
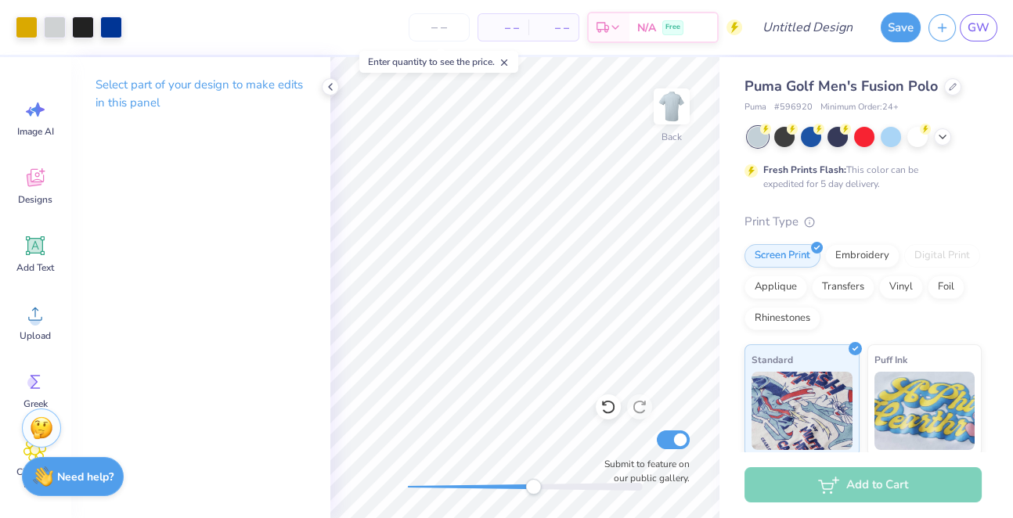
drag, startPoint x: 421, startPoint y: 492, endPoint x: 533, endPoint y: 489, distance: 112.0
click at [533, 489] on div "Accessibility label" at bounding box center [534, 487] width 16 height 16
click at [386, 490] on div "Back Submit to feature on our public gallery." at bounding box center [524, 287] width 389 height 461
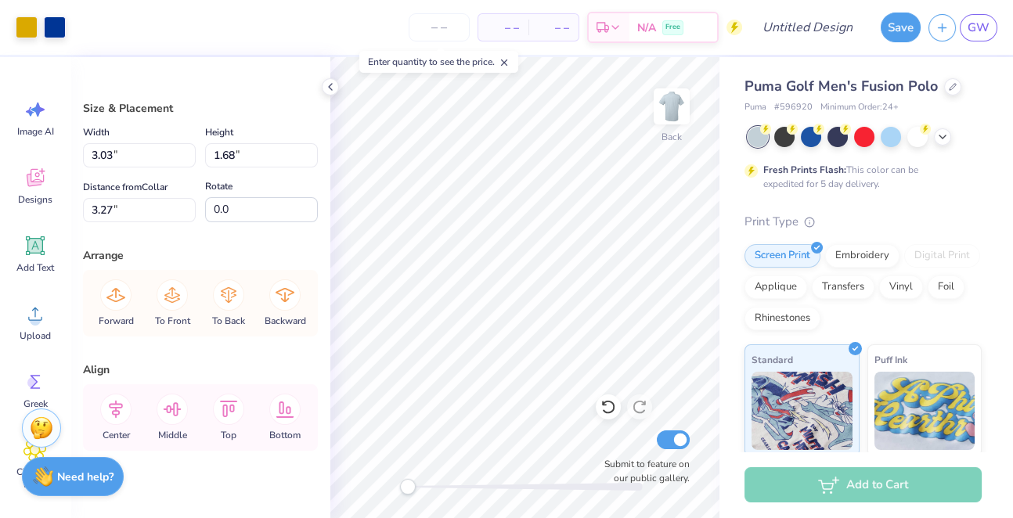
type input "3.36"
type input "1.86"
type input "3.09"
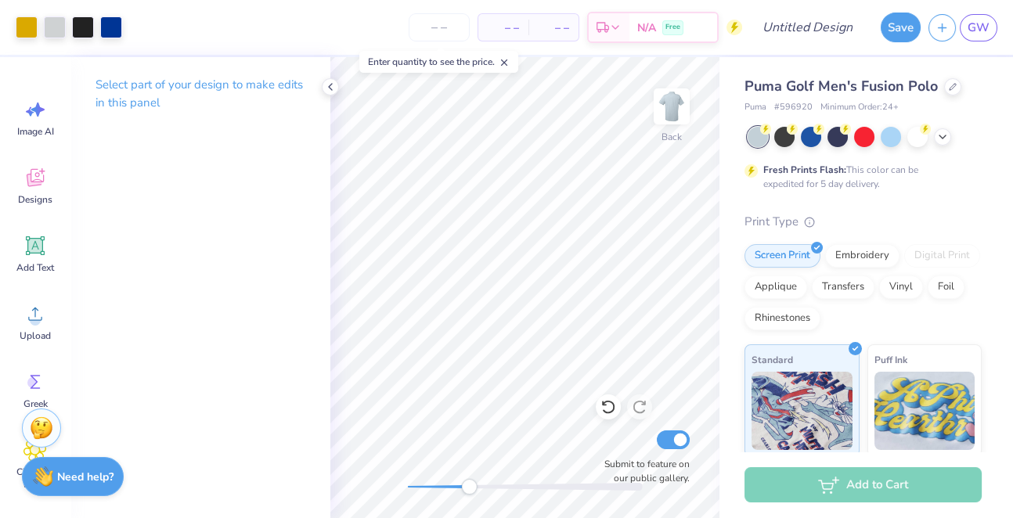
drag, startPoint x: 407, startPoint y: 484, endPoint x: 489, endPoint y: 482, distance: 81.5
click at [477, 482] on div "Accessibility label" at bounding box center [469, 487] width 16 height 16
drag, startPoint x: 487, startPoint y: 489, endPoint x: 553, endPoint y: 490, distance: 65.8
click at [553, 490] on div "Accessibility label" at bounding box center [549, 487] width 16 height 16
click at [42, 256] on icon at bounding box center [34, 245] width 23 height 23
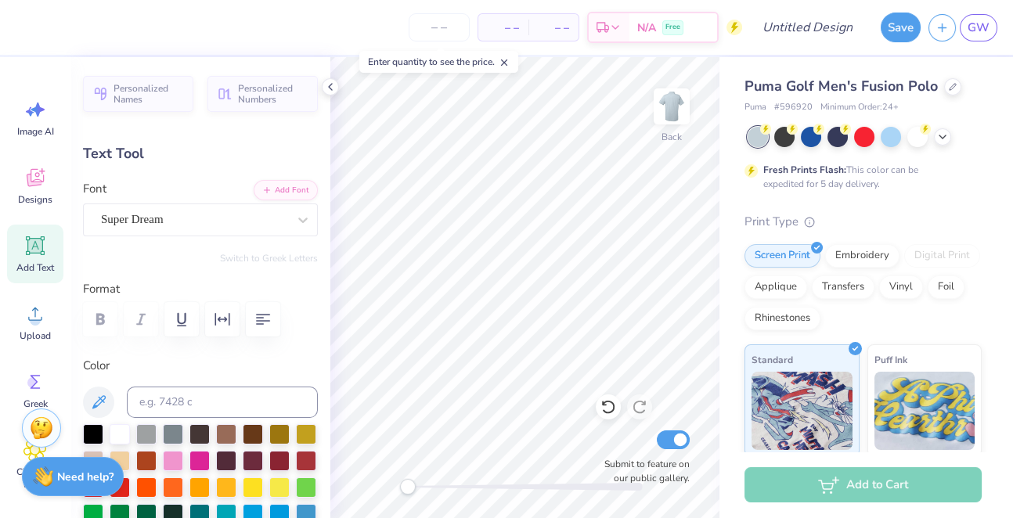
click at [352, 489] on div "Back Submit to feature on our public gallery." at bounding box center [524, 287] width 389 height 461
type textarea "Philanthropy"
type input "6.87"
type input "1.05"
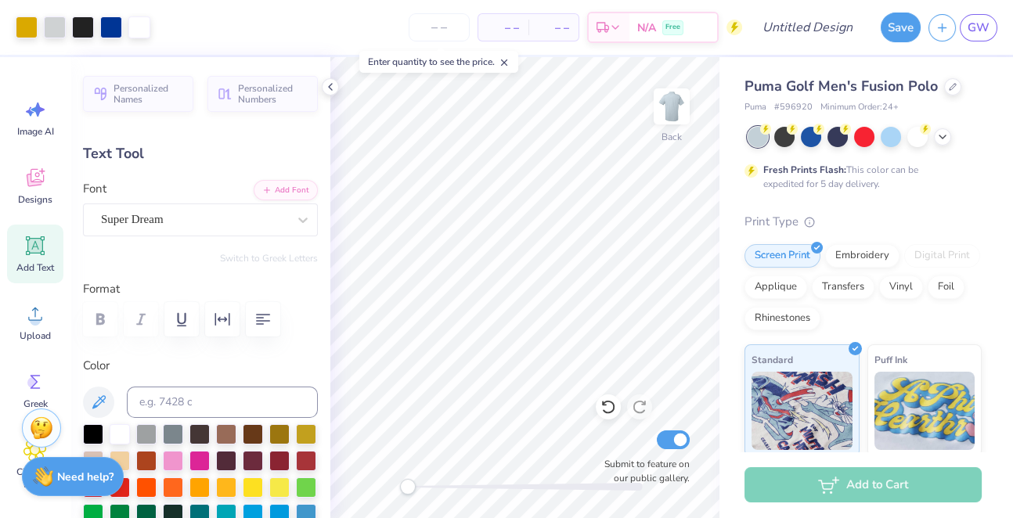
type input "13.73"
type input "2.89"
type input "0.44"
type input "14.33"
drag, startPoint x: 405, startPoint y: 485, endPoint x: 505, endPoint y: 482, distance: 100.3
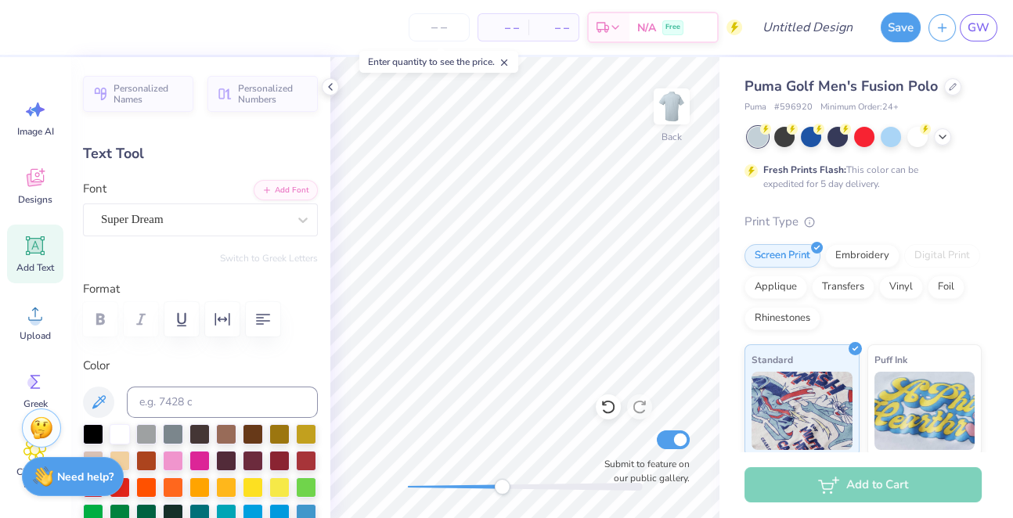
click at [505, 482] on div "Accessibility label" at bounding box center [502, 487] width 16 height 16
click at [181, 232] on div "Super Dream" at bounding box center [200, 220] width 235 height 33
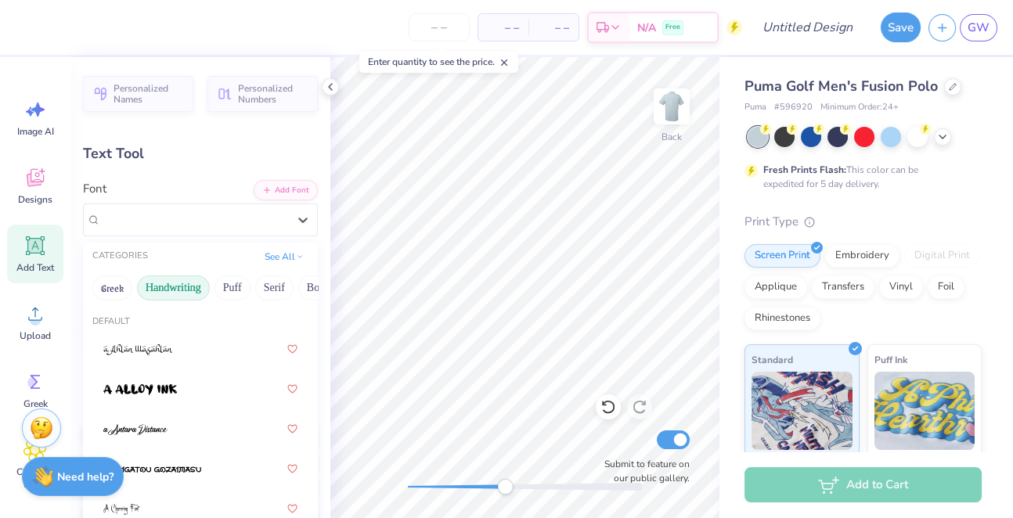
click at [193, 282] on button "Handwriting" at bounding box center [173, 288] width 73 height 25
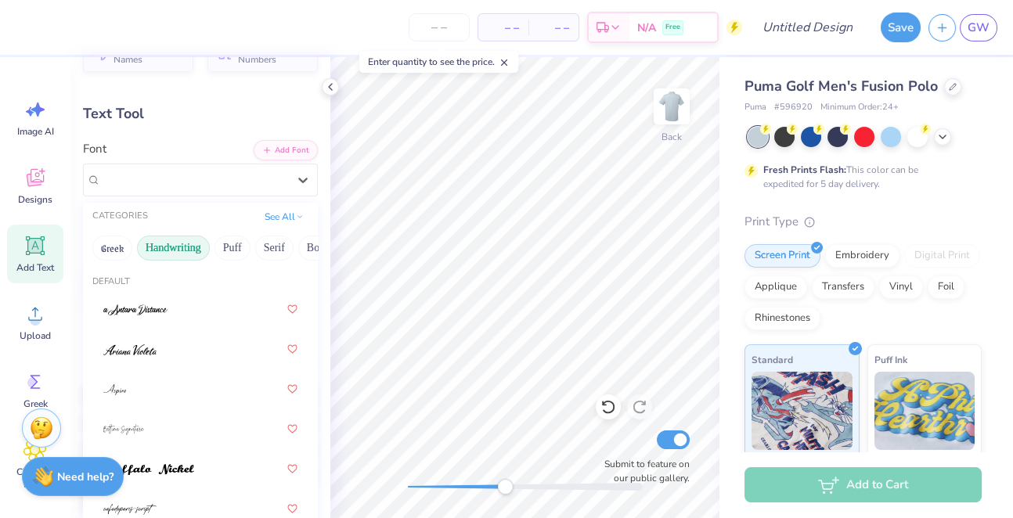
scroll to position [60, 0]
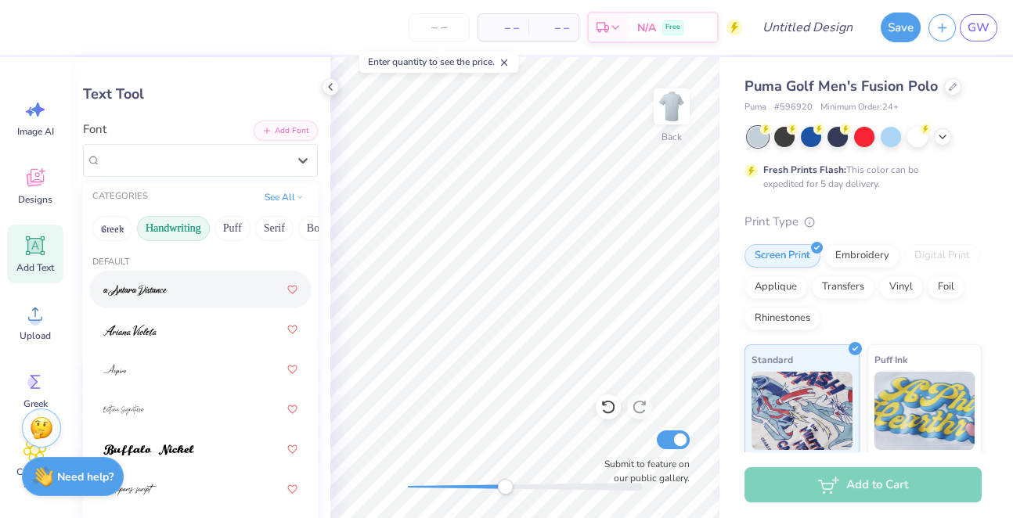
click at [168, 294] on img at bounding box center [135, 290] width 64 height 11
click at [193, 157] on div "Super Dream" at bounding box center [178, 160] width 158 height 24
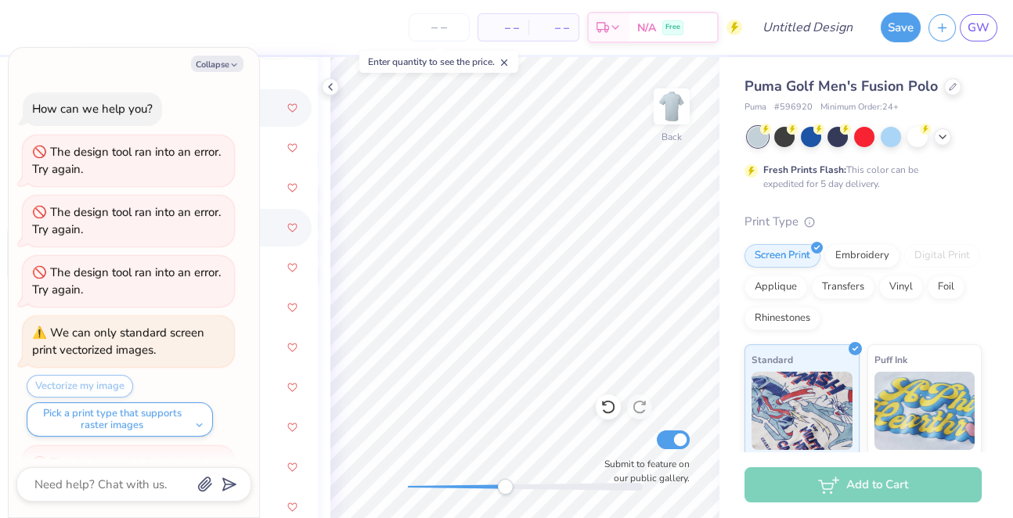
scroll to position [0, 0]
click at [205, 67] on button "Collapse" at bounding box center [217, 64] width 52 height 16
type textarea "x"
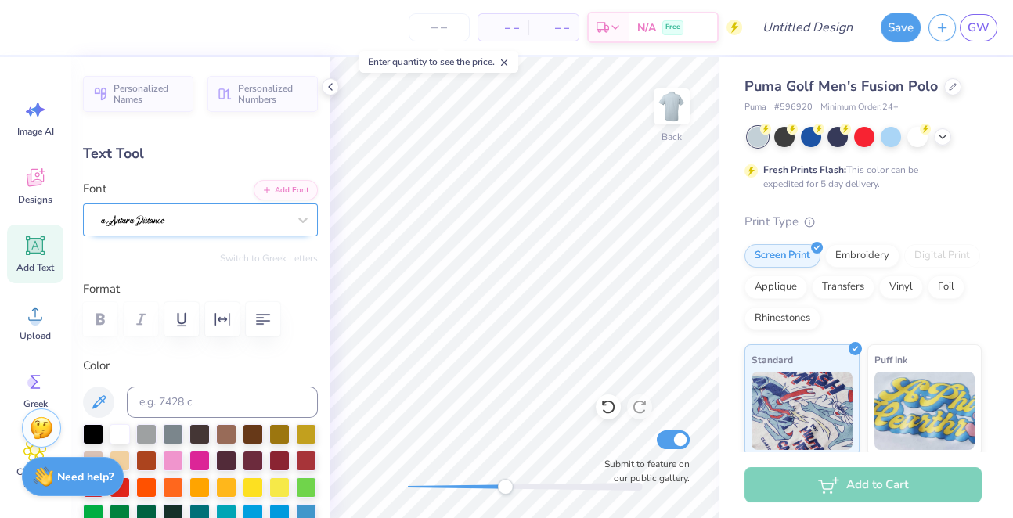
scroll to position [-4, 0]
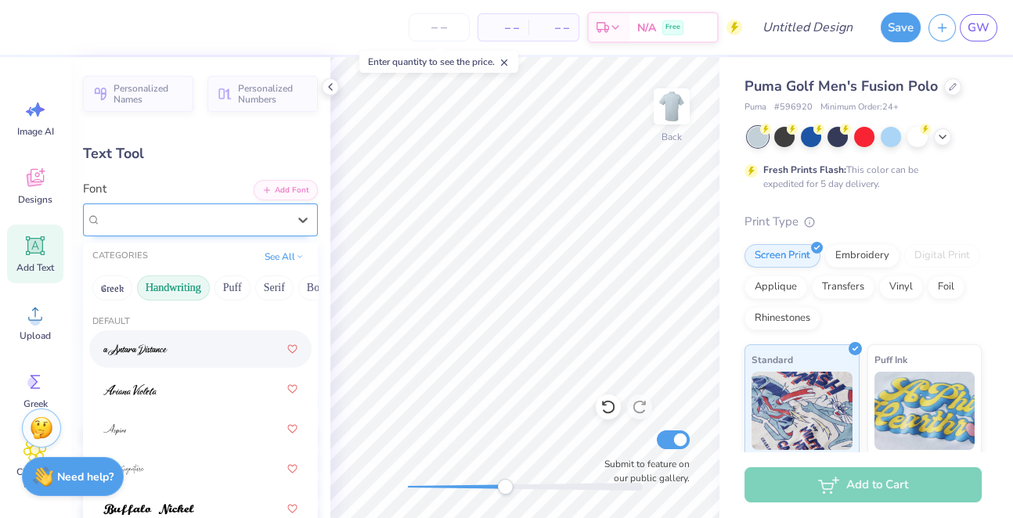
click at [193, 229] on div at bounding box center [194, 220] width 190 height 24
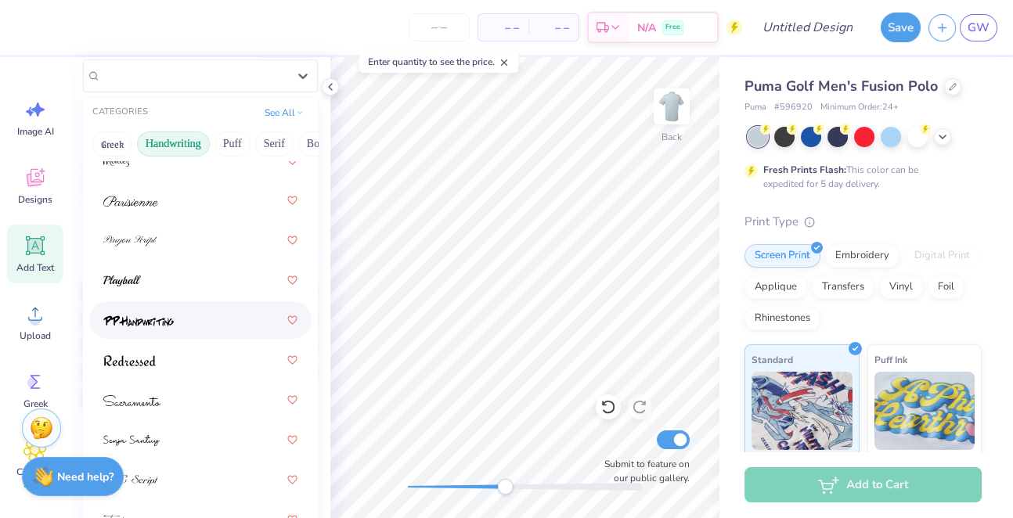
scroll to position [156, 0]
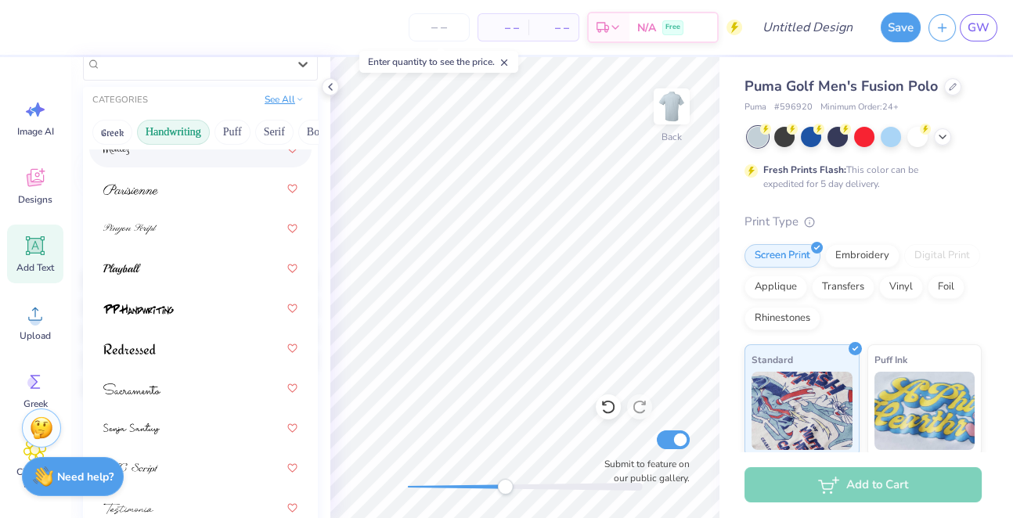
click at [274, 101] on button "See All" at bounding box center [284, 100] width 49 height 16
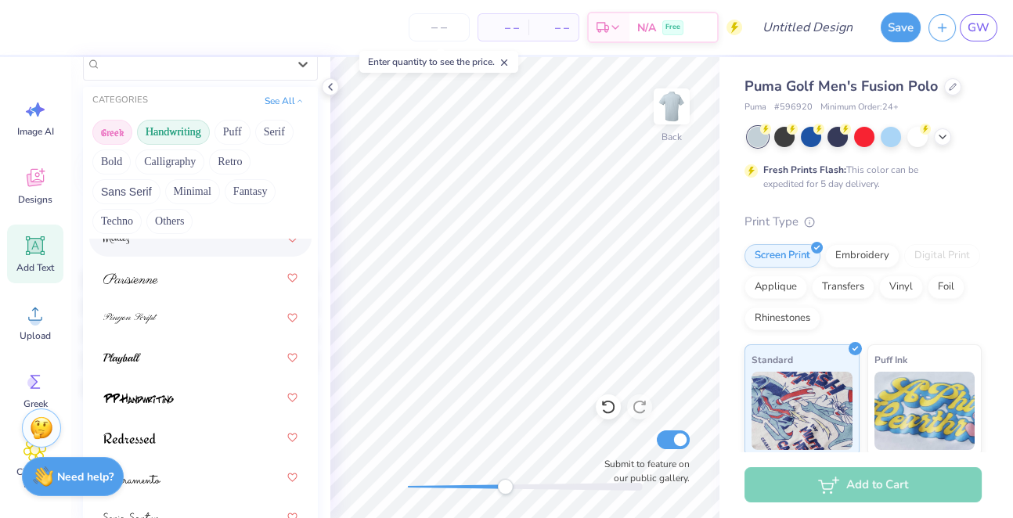
click at [115, 133] on button "Greek" at bounding box center [112, 132] width 40 height 25
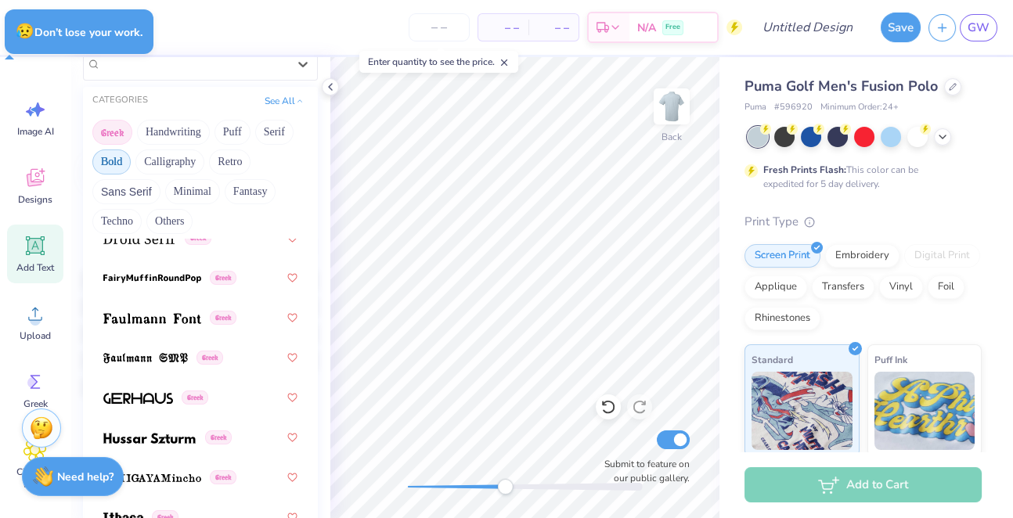
click at [107, 158] on button "Bold" at bounding box center [111, 162] width 38 height 25
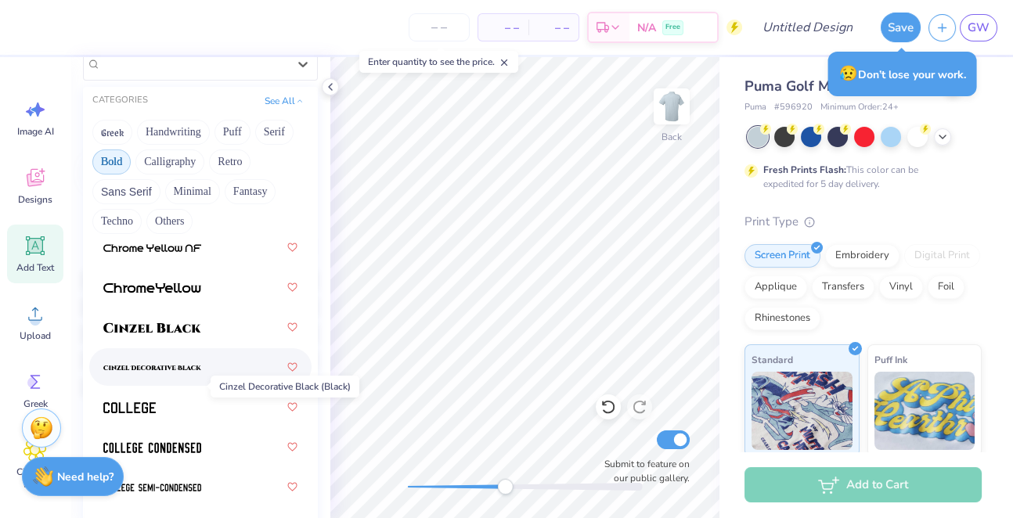
scroll to position [85, 0]
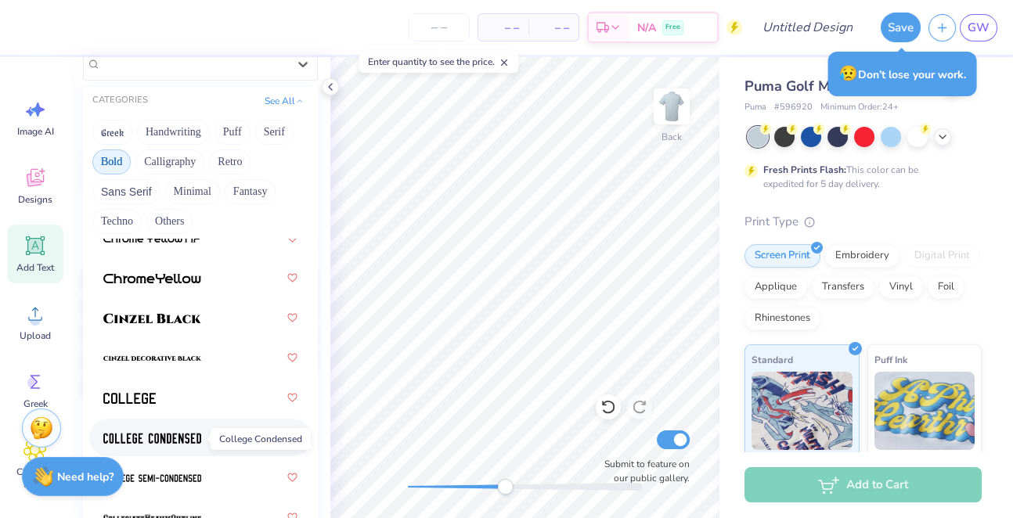
click at [173, 433] on span at bounding box center [152, 438] width 98 height 16
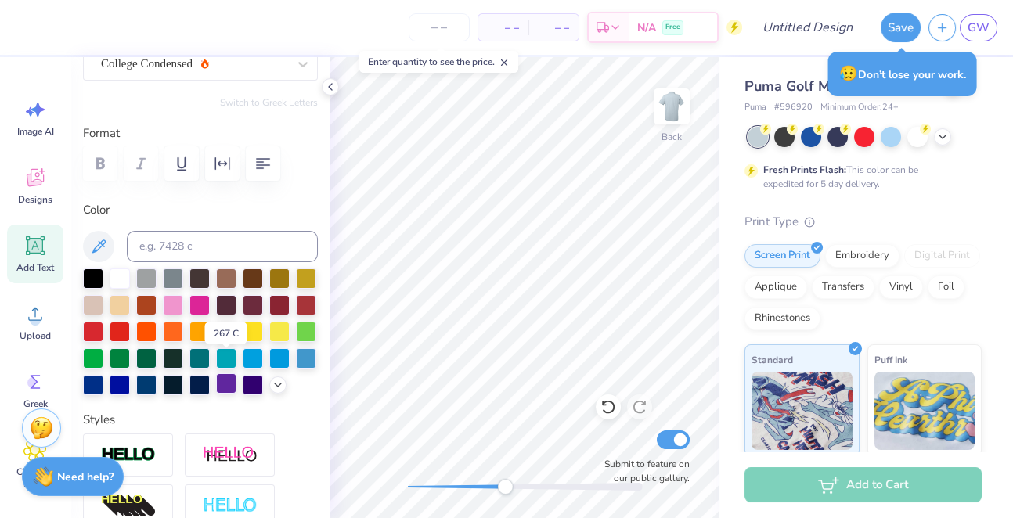
scroll to position [186, 0]
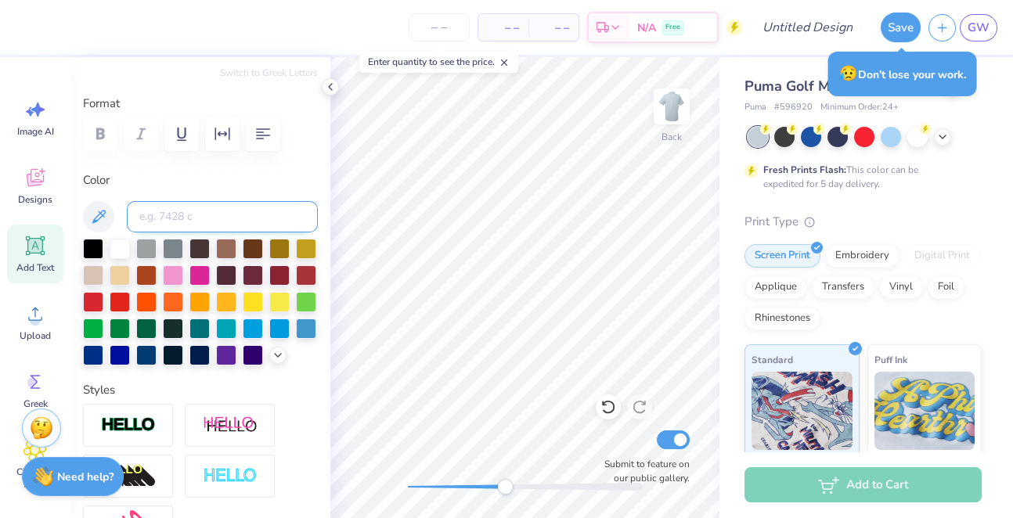
click at [251, 222] on input at bounding box center [222, 216] width 191 height 31
type input "110"
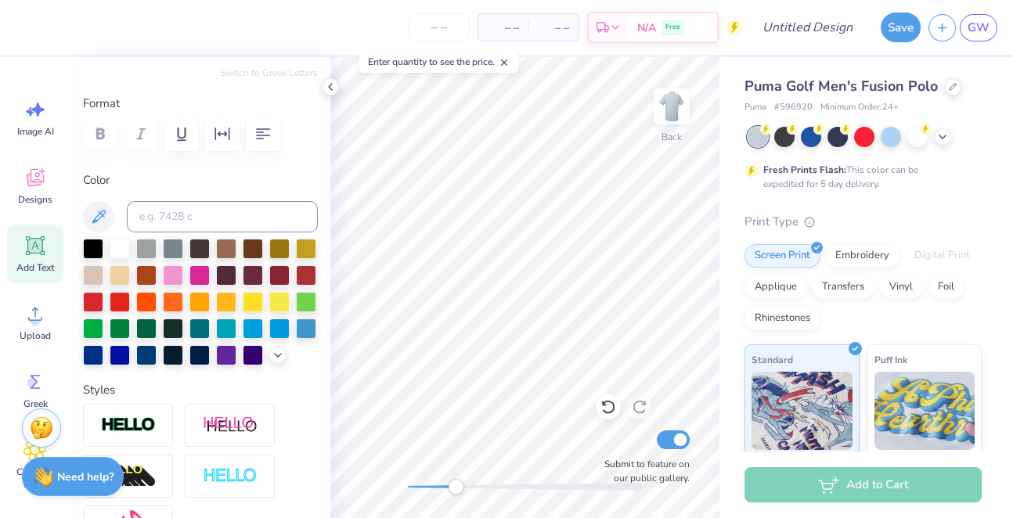
drag, startPoint x: 503, startPoint y: 482, endPoint x: 444, endPoint y: 483, distance: 58.8
click at [448, 483] on div "Accessibility label" at bounding box center [456, 487] width 16 height 16
click at [331, 482] on div "Back Submit to feature on our public gallery." at bounding box center [524, 287] width 389 height 461
drag, startPoint x: 407, startPoint y: 492, endPoint x: 533, endPoint y: 489, distance: 126.1
click at [517, 489] on div "Accessibility label" at bounding box center [509, 487] width 16 height 16
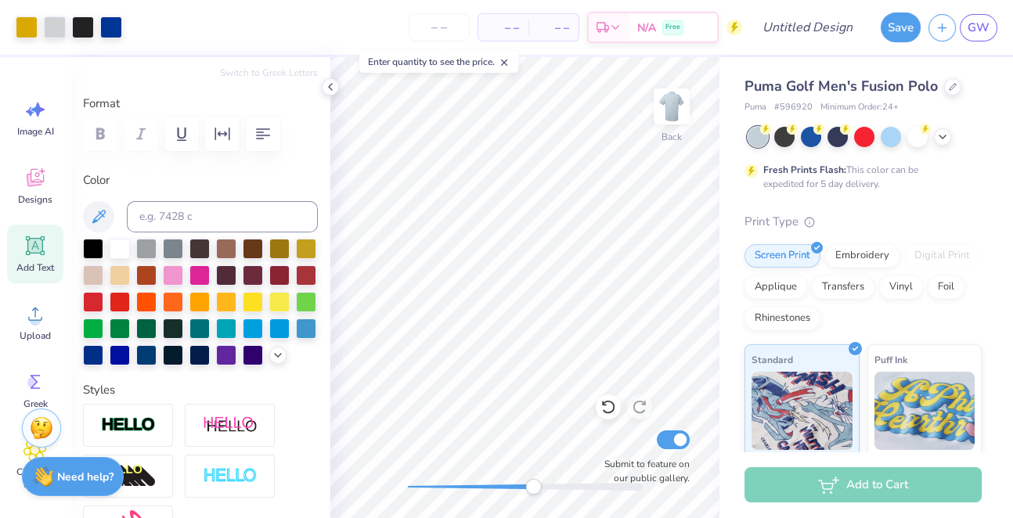
type input "2.21"
type input "0.33"
type input "6.33"
click at [602, 410] on icon at bounding box center [609, 407] width 16 height 16
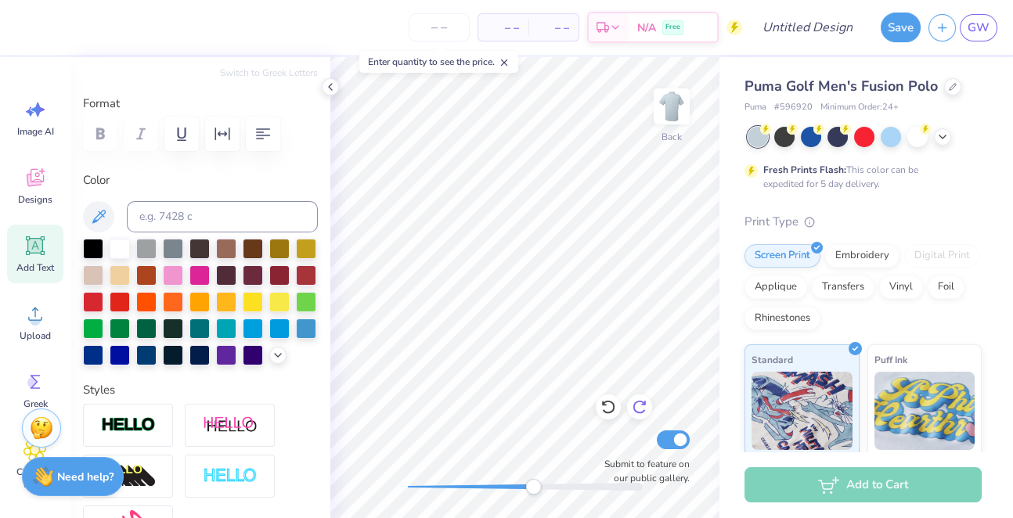
click at [642, 409] on icon at bounding box center [640, 407] width 16 height 16
type textarea "Movember"
type input "1.65"
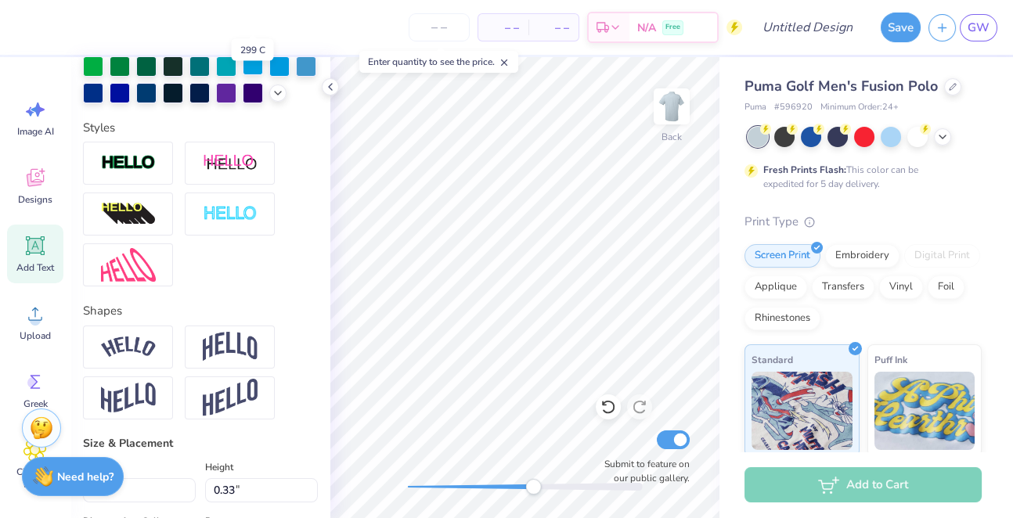
scroll to position [505, 0]
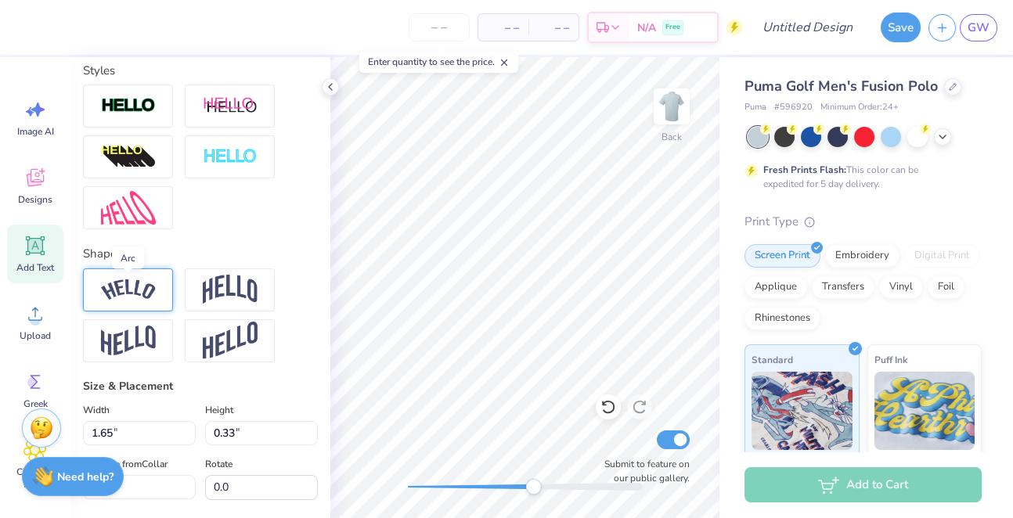
click at [122, 285] on img at bounding box center [128, 290] width 55 height 21
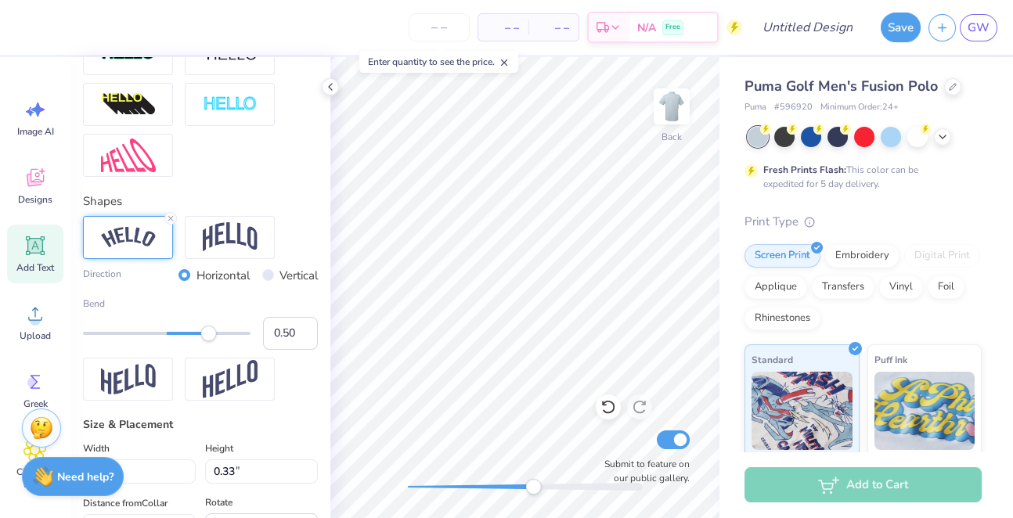
scroll to position [569, 0]
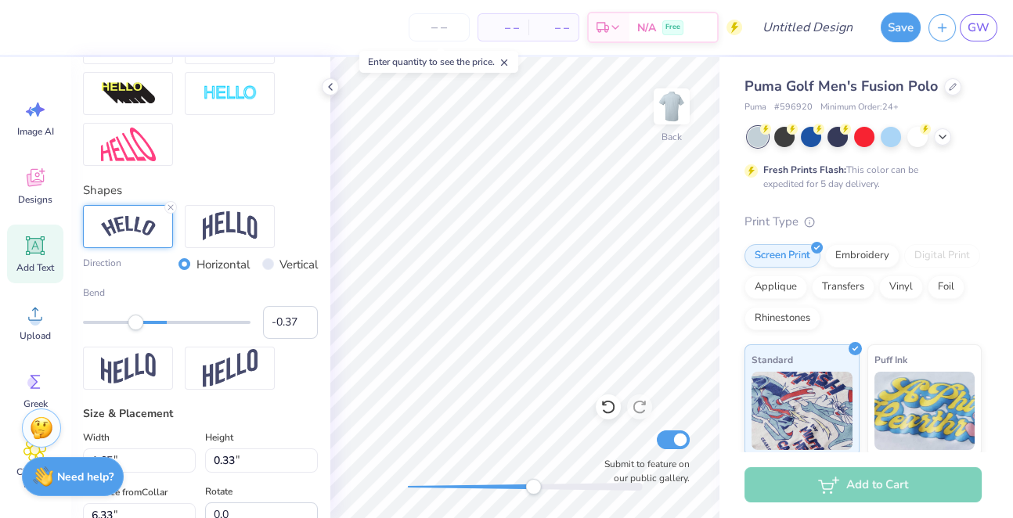
type input "-0.38"
drag, startPoint x: 204, startPoint y: 320, endPoint x: 135, endPoint y: 318, distance: 69.0
click at [135, 318] on div "Accessibility label" at bounding box center [135, 323] width 16 height 16
type input "-0.67"
drag, startPoint x: 135, startPoint y: 318, endPoint x: 110, endPoint y: 317, distance: 25.1
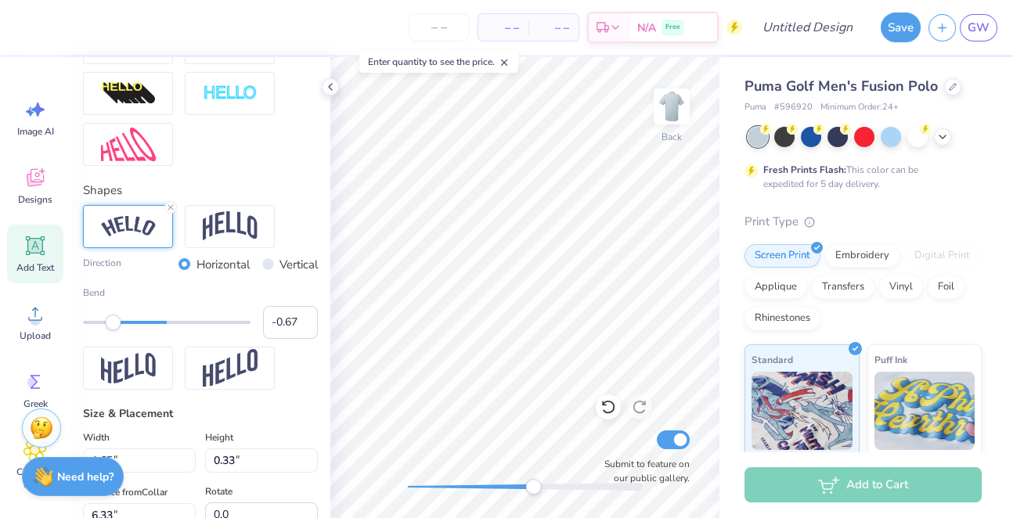
click at [110, 318] on div "Accessibility label" at bounding box center [114, 323] width 16 height 16
drag, startPoint x: 529, startPoint y: 485, endPoint x: 634, endPoint y: 493, distance: 105.3
click at [633, 493] on div "Accessibility label" at bounding box center [625, 487] width 16 height 16
type input "-0.17"
drag, startPoint x: 112, startPoint y: 314, endPoint x: 153, endPoint y: 322, distance: 41.5
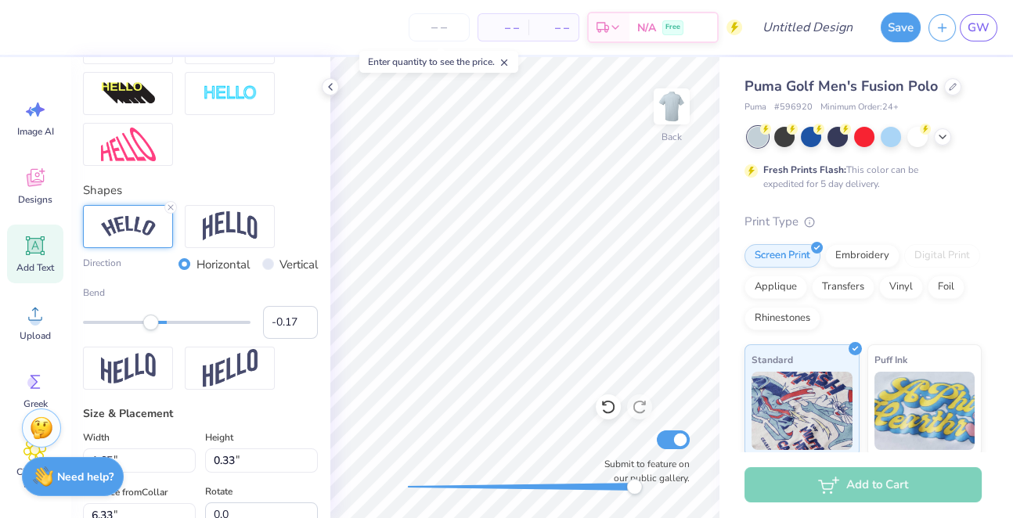
click at [153, 322] on div "Accessibility label" at bounding box center [151, 323] width 16 height 16
type input "-0.37"
drag, startPoint x: 153, startPoint y: 323, endPoint x: 135, endPoint y: 323, distance: 17.2
click at [135, 323] on div "Accessibility label" at bounding box center [141, 323] width 16 height 16
type input "1.30"
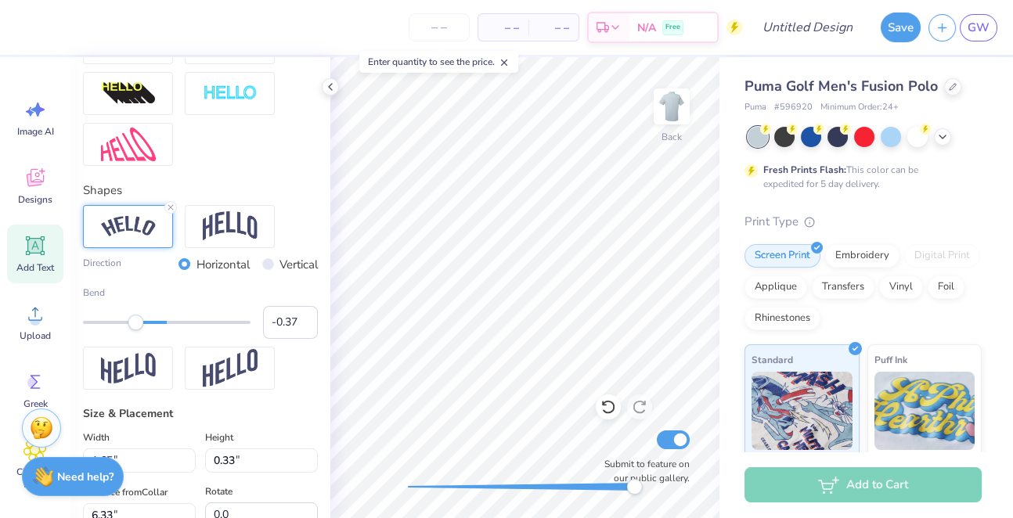
type input "0.30"
type input "5.07"
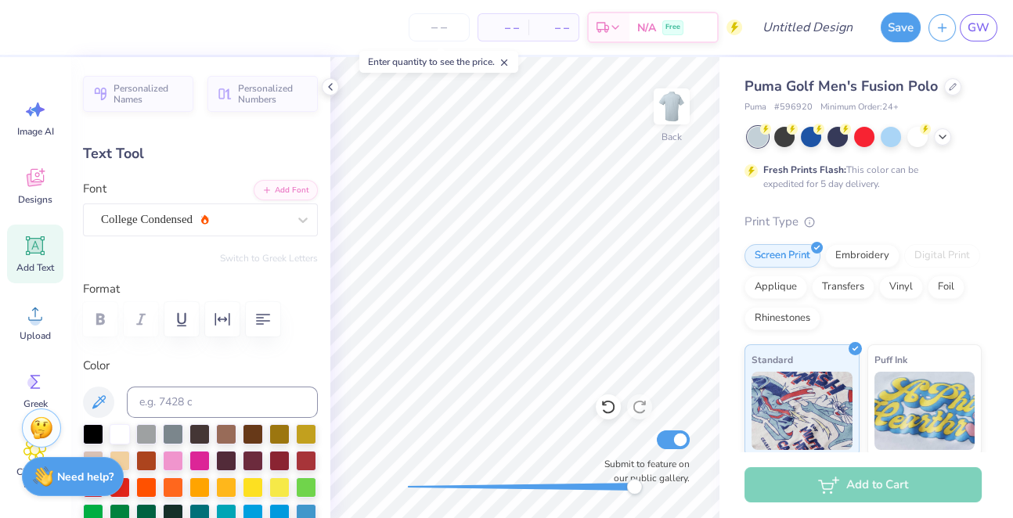
type input "20.8"
type input "0.90"
type input "0.43"
type input "4.95"
type input "0.91"
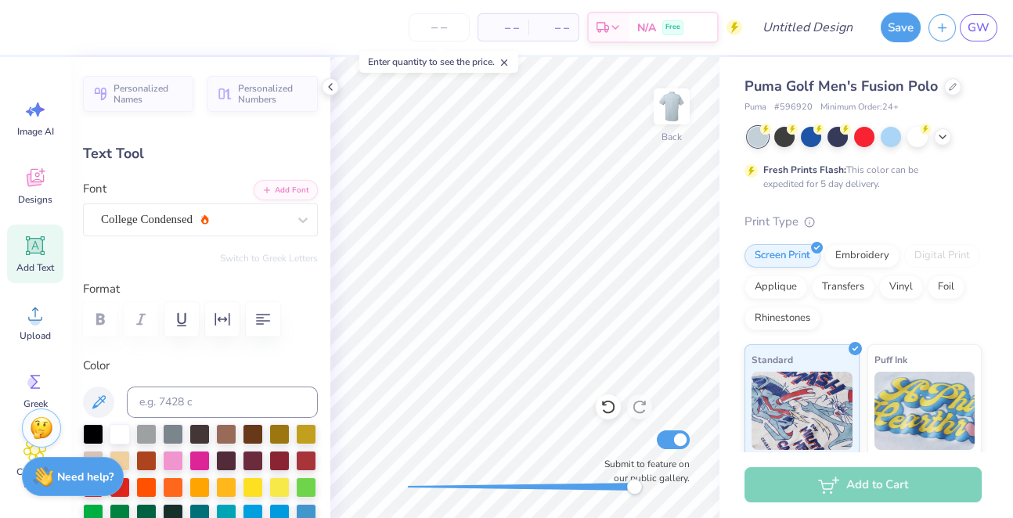
type input "0.44"
type input "4.52"
type input "0.0"
type input "0.43"
type input "4.50"
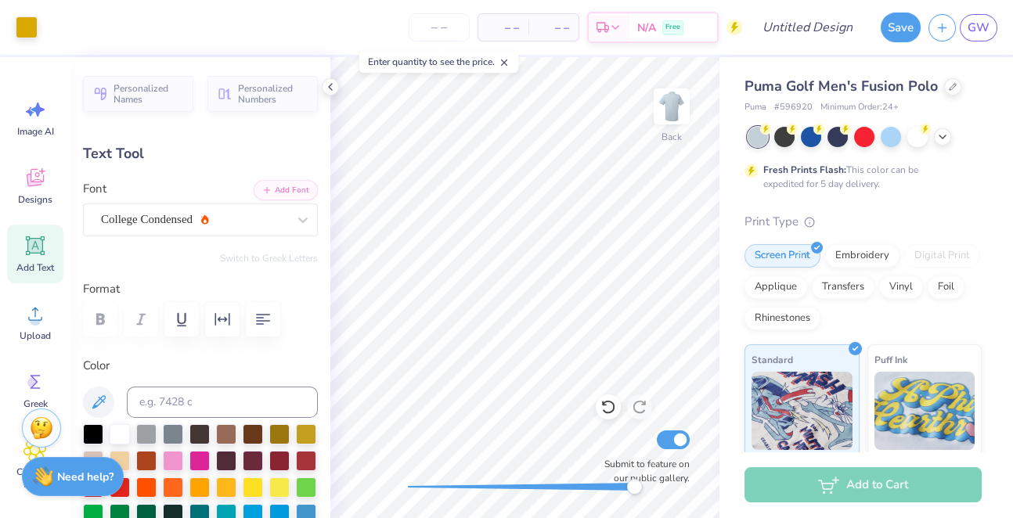
type input "20.1"
click at [261, 215] on div "College Condensed" at bounding box center [194, 220] width 190 height 24
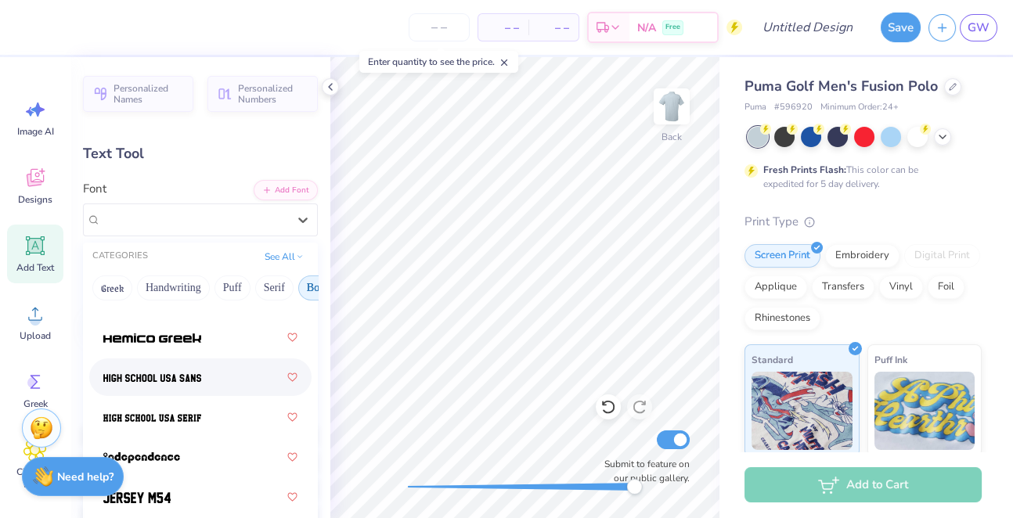
scroll to position [1103, 0]
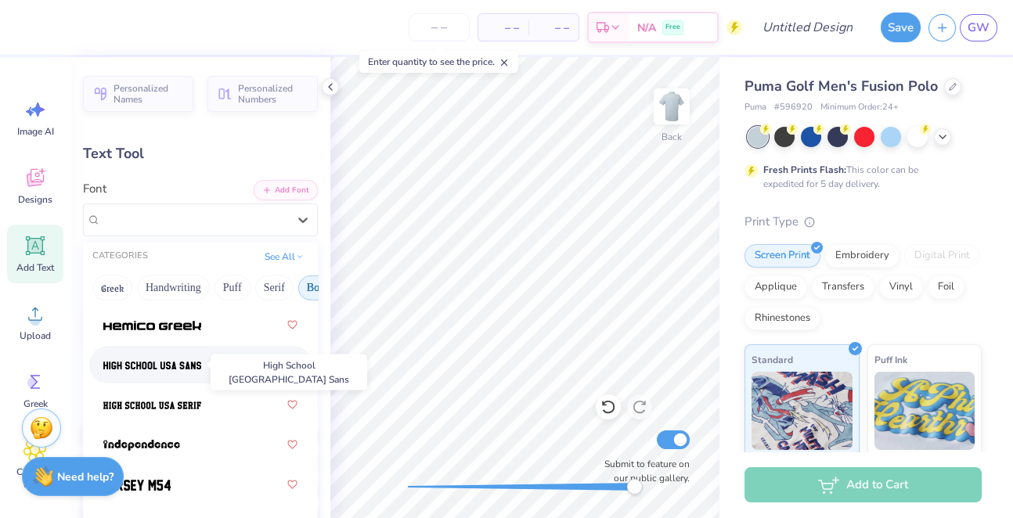
click at [193, 367] on img at bounding box center [152, 365] width 98 height 11
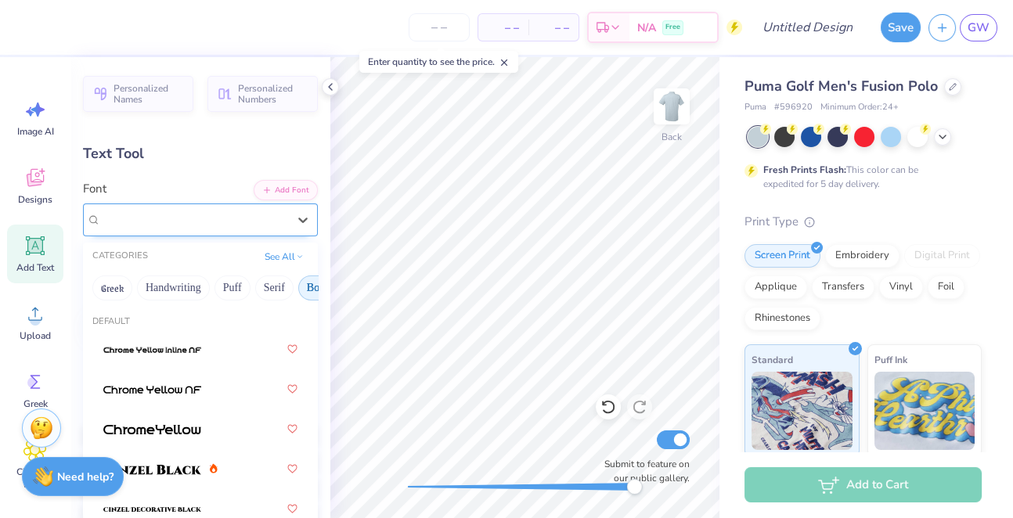
click at [149, 229] on div "High School USA Sans" at bounding box center [194, 220] width 190 height 24
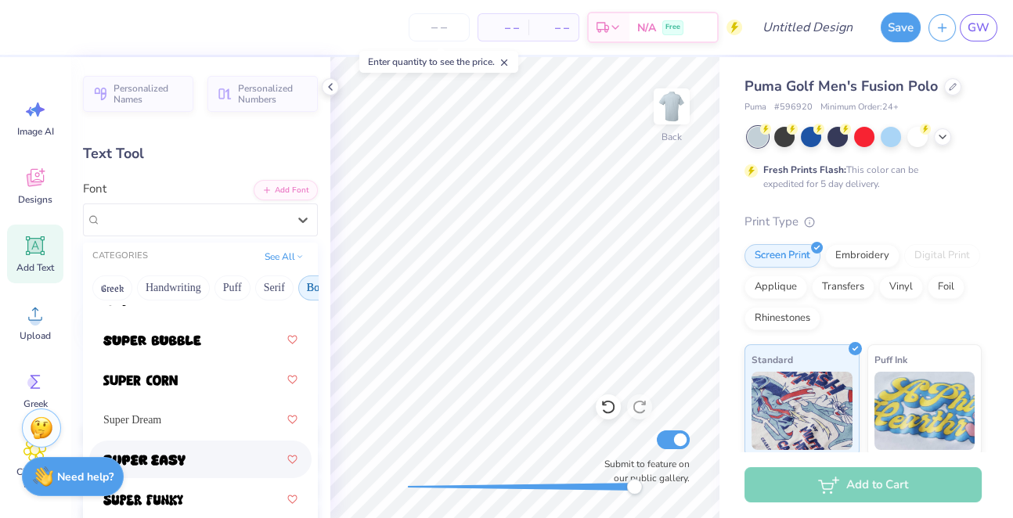
scroll to position [2375, 0]
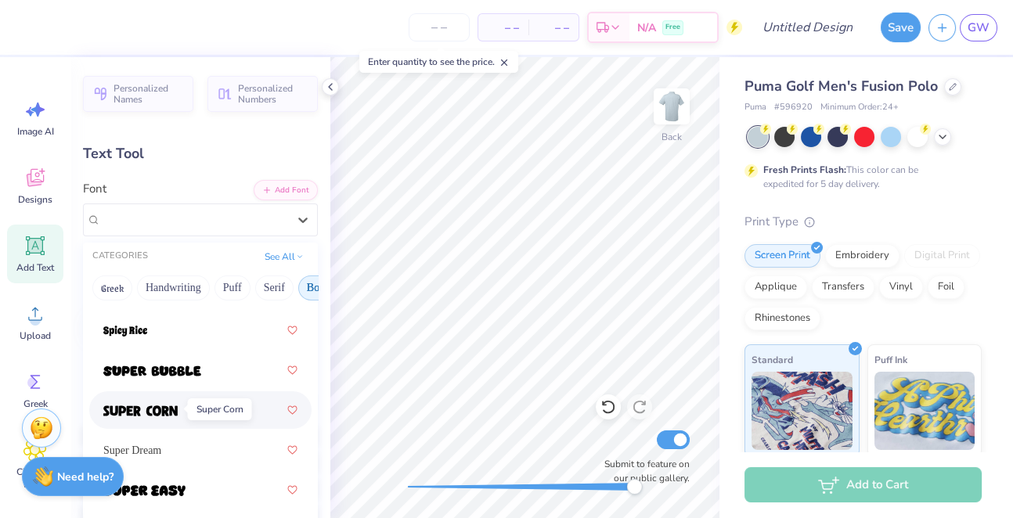
click at [168, 410] on img at bounding box center [140, 411] width 74 height 11
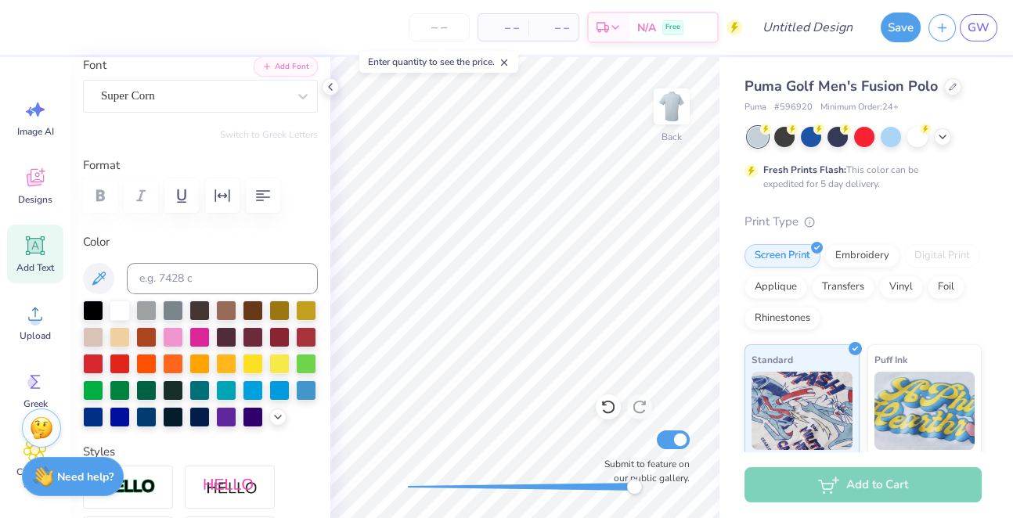
scroll to position [73, 0]
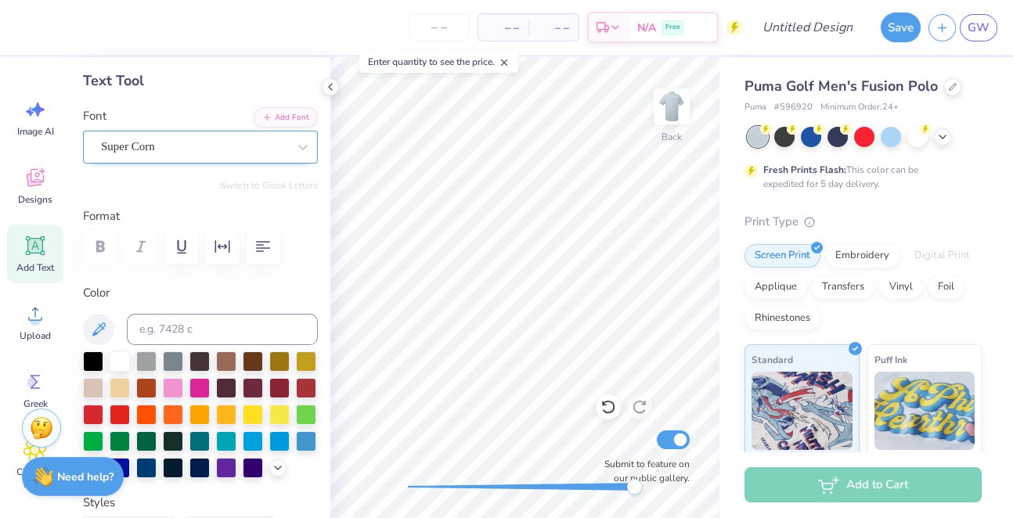
click at [168, 135] on div "Super Corn" at bounding box center [194, 147] width 190 height 24
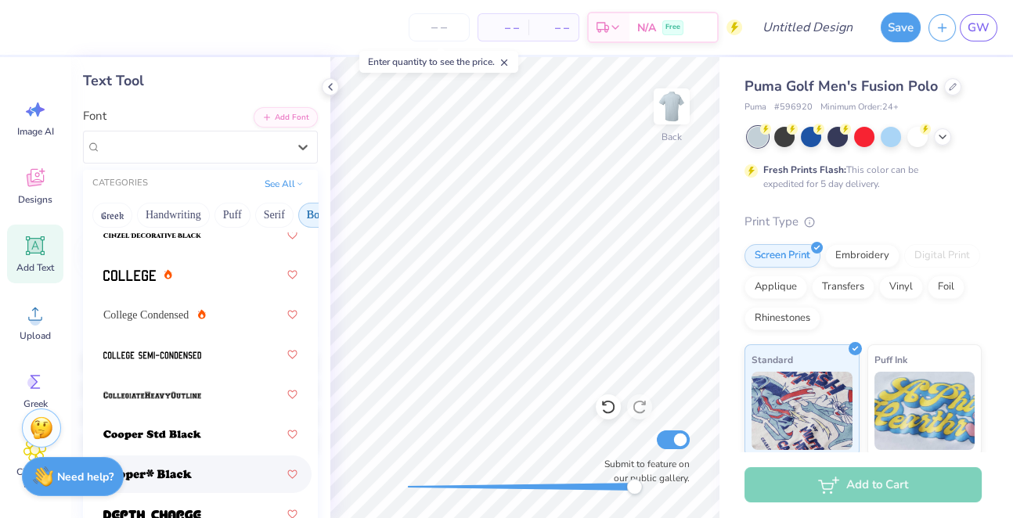
scroll to position [188, 0]
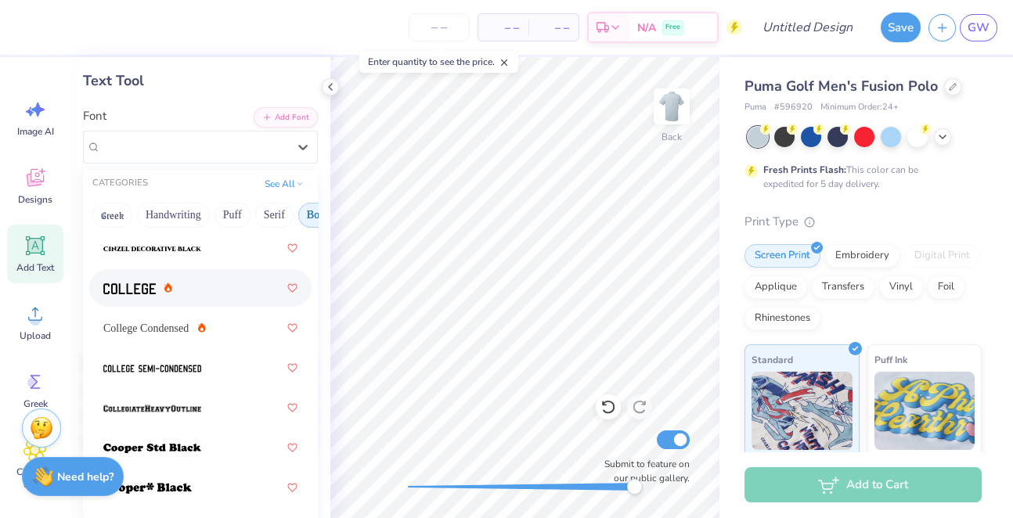
click at [225, 291] on div at bounding box center [200, 288] width 194 height 28
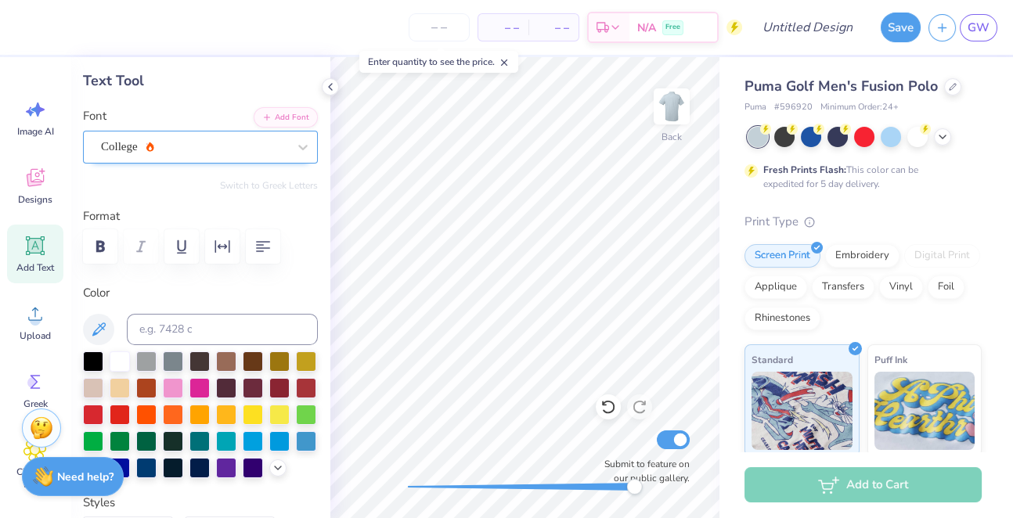
click at [178, 143] on div "College" at bounding box center [194, 147] width 190 height 24
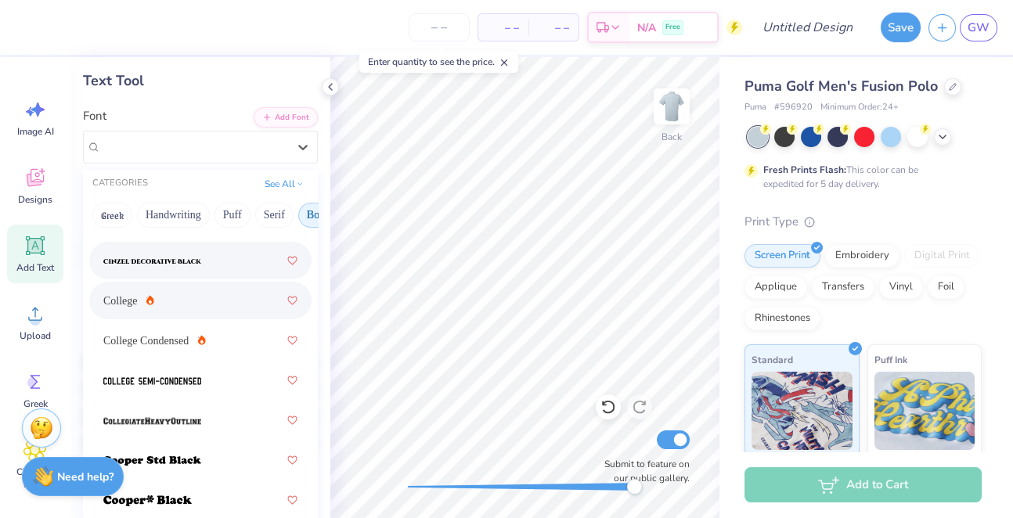
scroll to position [209, 0]
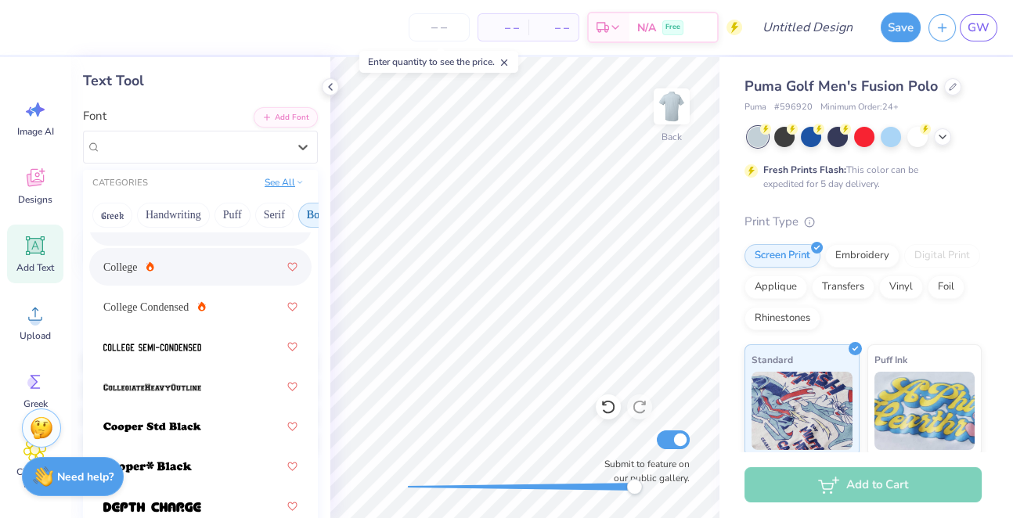
click at [275, 186] on button "See All" at bounding box center [284, 183] width 49 height 16
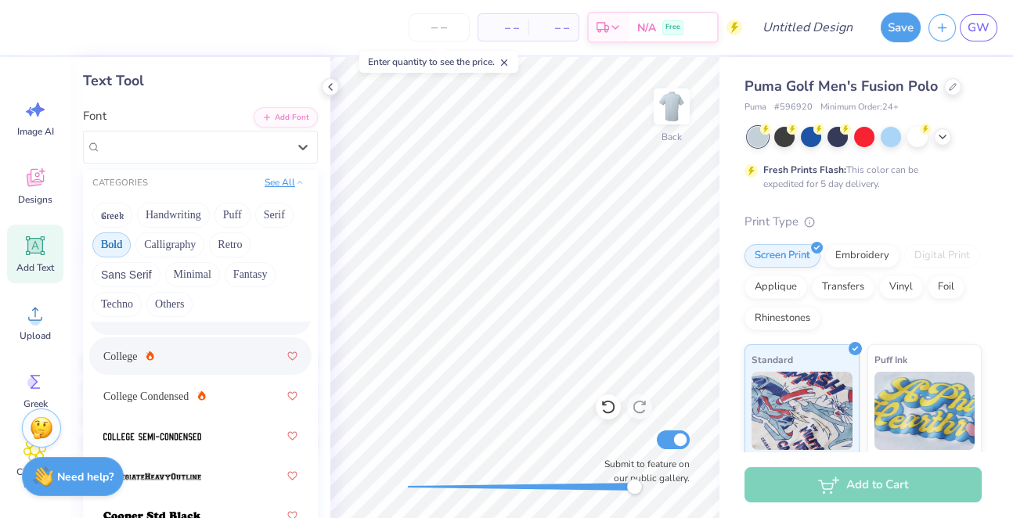
click at [277, 179] on button "See All" at bounding box center [284, 183] width 49 height 16
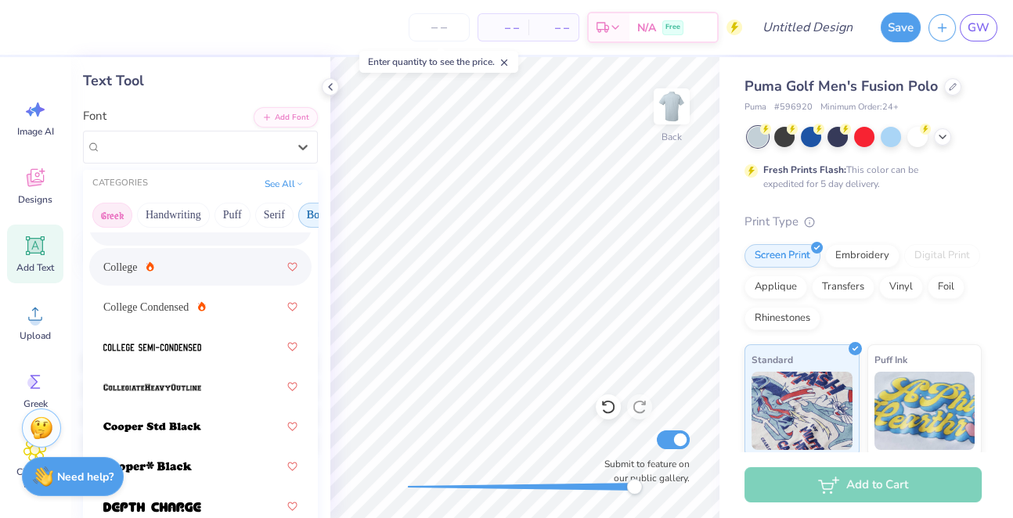
click at [110, 219] on button "Greek" at bounding box center [112, 215] width 40 height 25
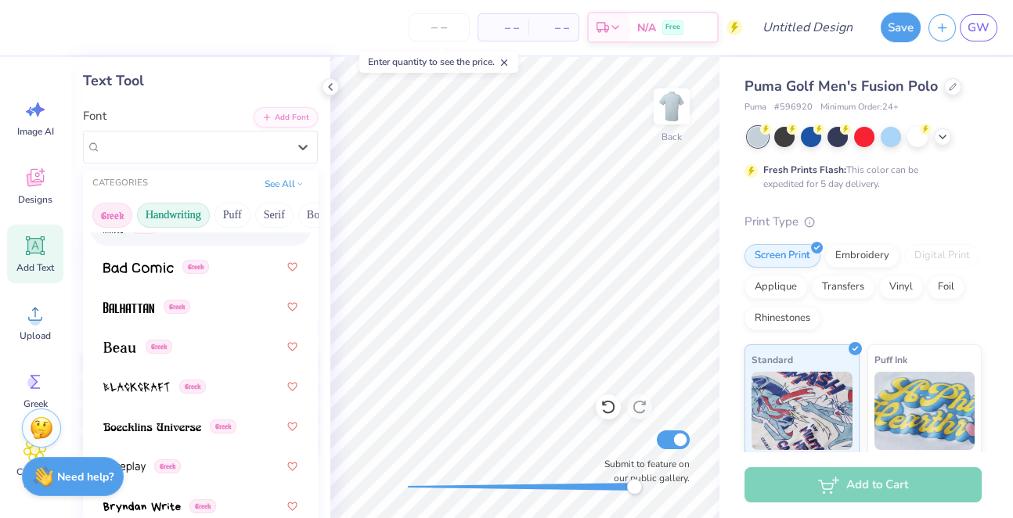
click at [172, 218] on button "Handwriting" at bounding box center [173, 215] width 73 height 25
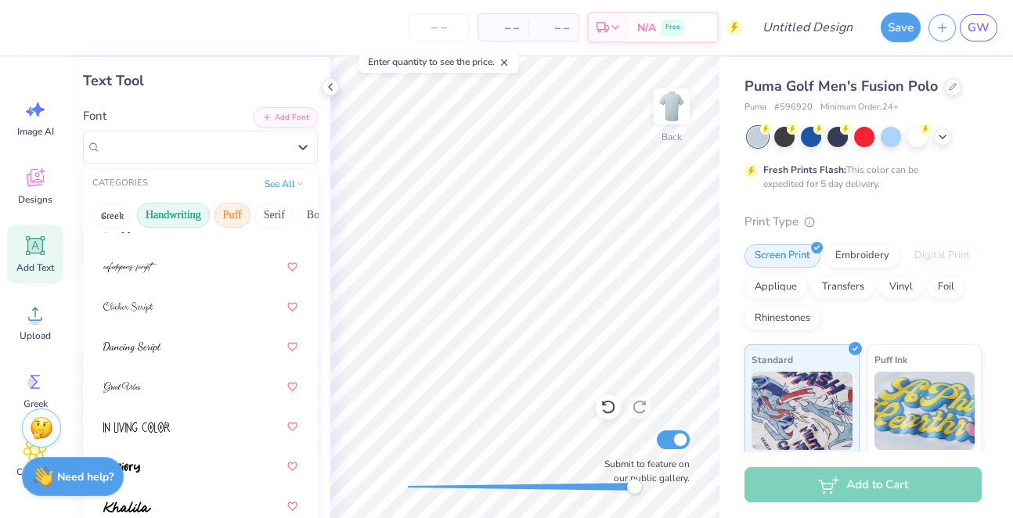
click at [220, 218] on button "Puff" at bounding box center [233, 215] width 36 height 25
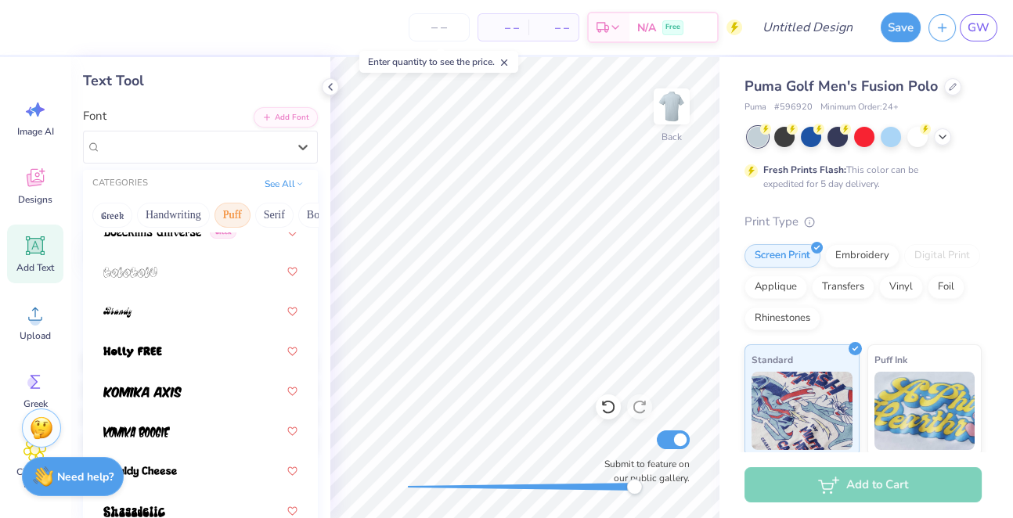
click at [295, 218] on div "Greek Handwriting Puff Serif Bold Calligraphy Retro Sans Serif Minimal Fantasy …" at bounding box center [200, 215] width 235 height 34
click at [232, 213] on button "Puff" at bounding box center [233, 215] width 36 height 25
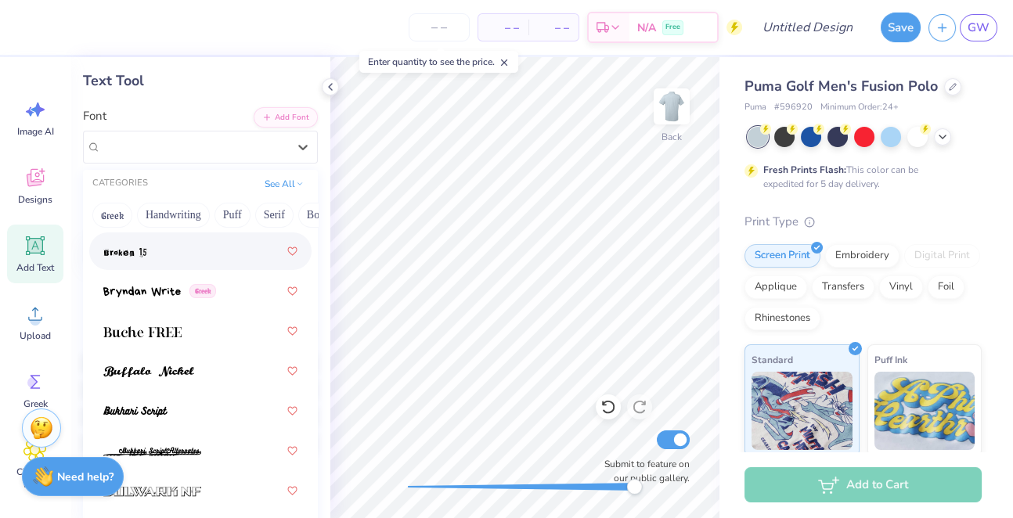
scroll to position [1947, 0]
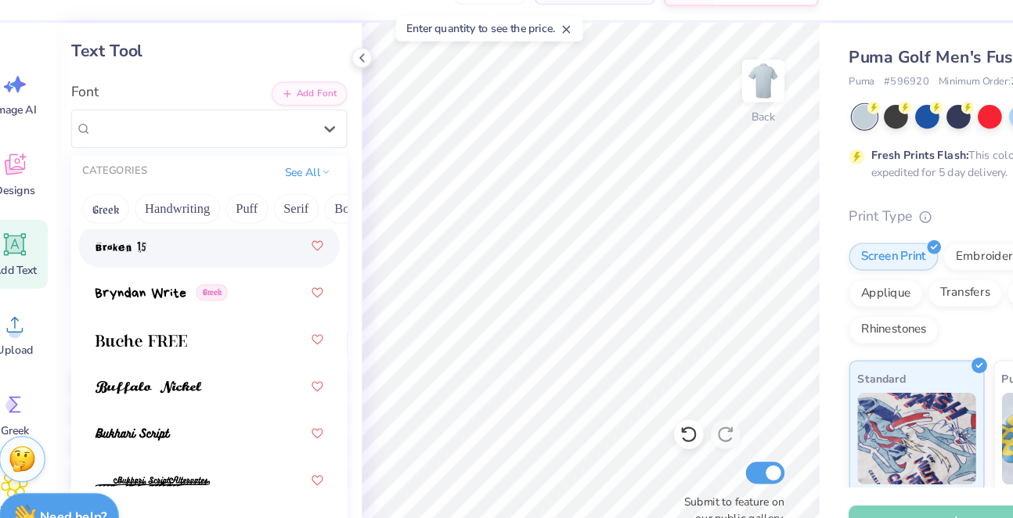
click at [129, 233] on div at bounding box center [200, 247] width 194 height 28
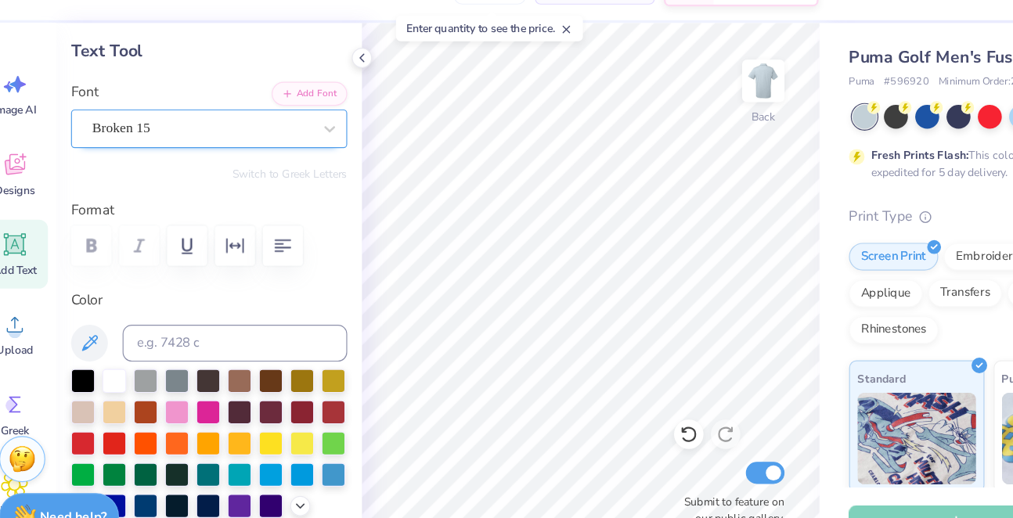
click at [135, 135] on div "Broken 15" at bounding box center [194, 147] width 190 height 24
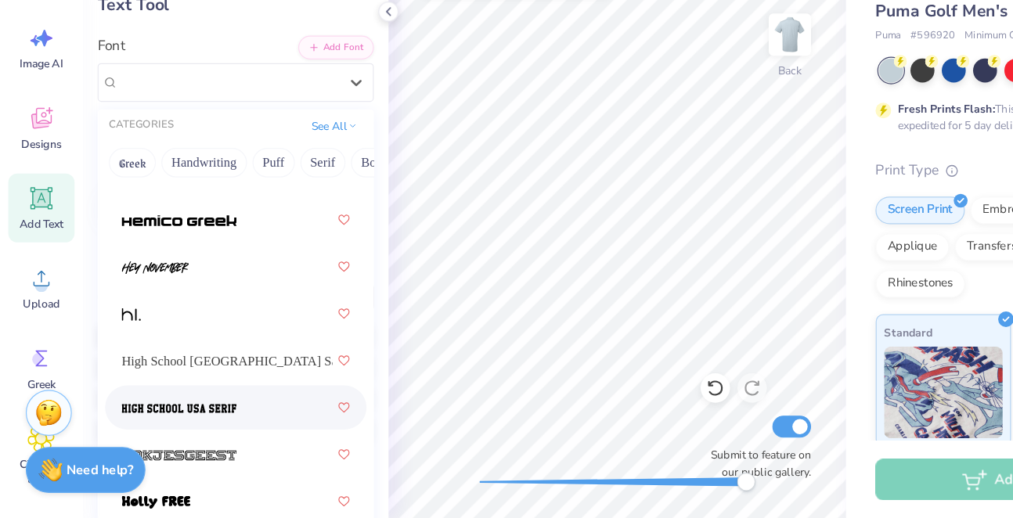
scroll to position [5539, 0]
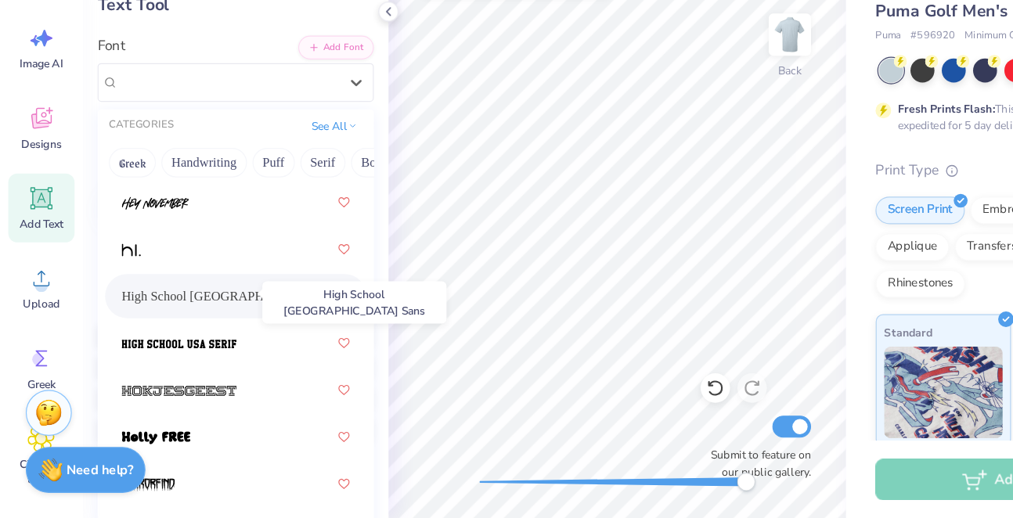
click at [169, 321] on span "High School USA Sans" at bounding box center [192, 329] width 179 height 16
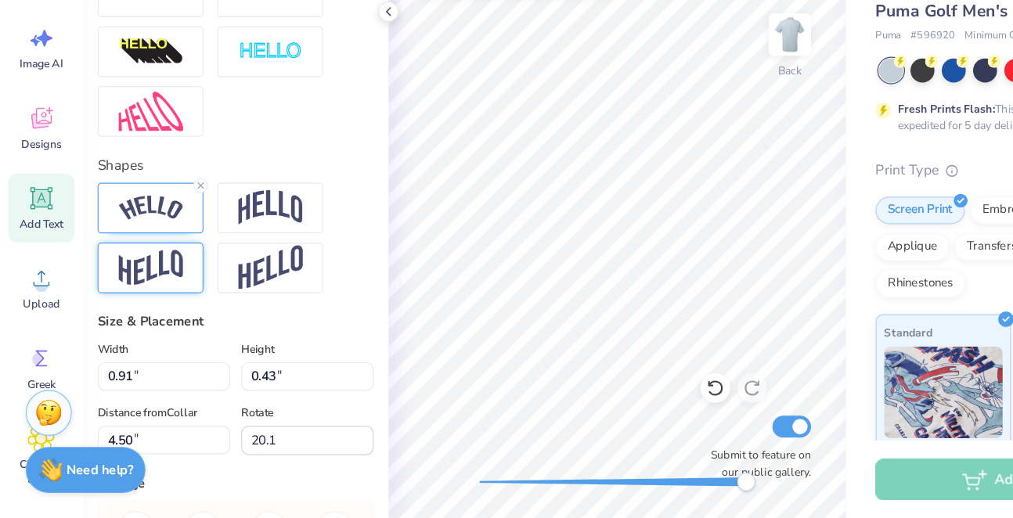
scroll to position [547, 0]
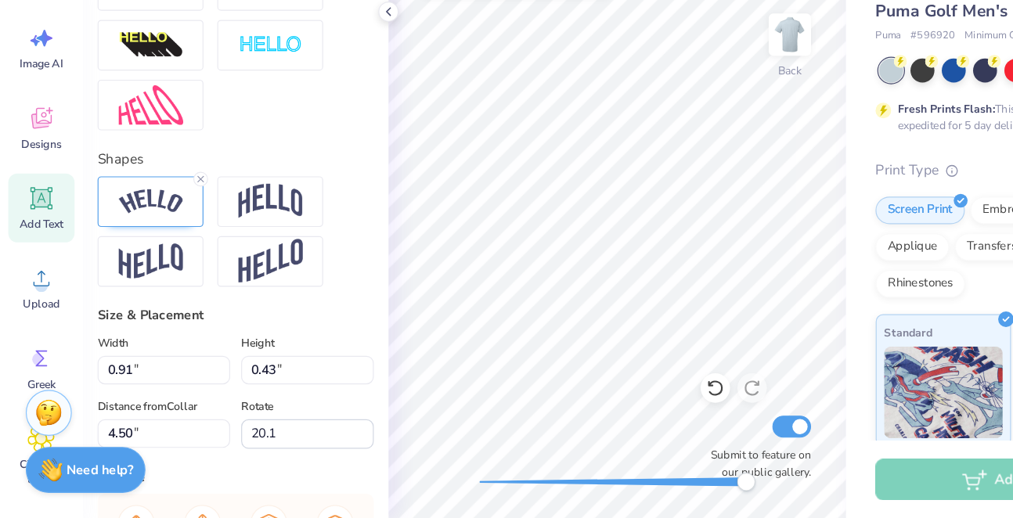
click at [146, 227] on div at bounding box center [200, 274] width 235 height 94
click at [153, 284] on img at bounding box center [128, 299] width 55 height 31
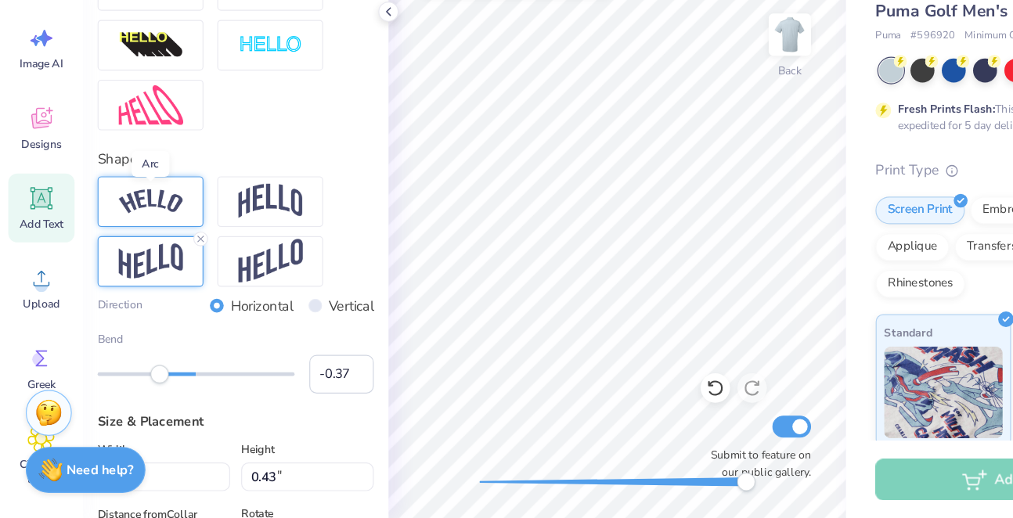
click at [153, 238] on img at bounding box center [128, 248] width 55 height 21
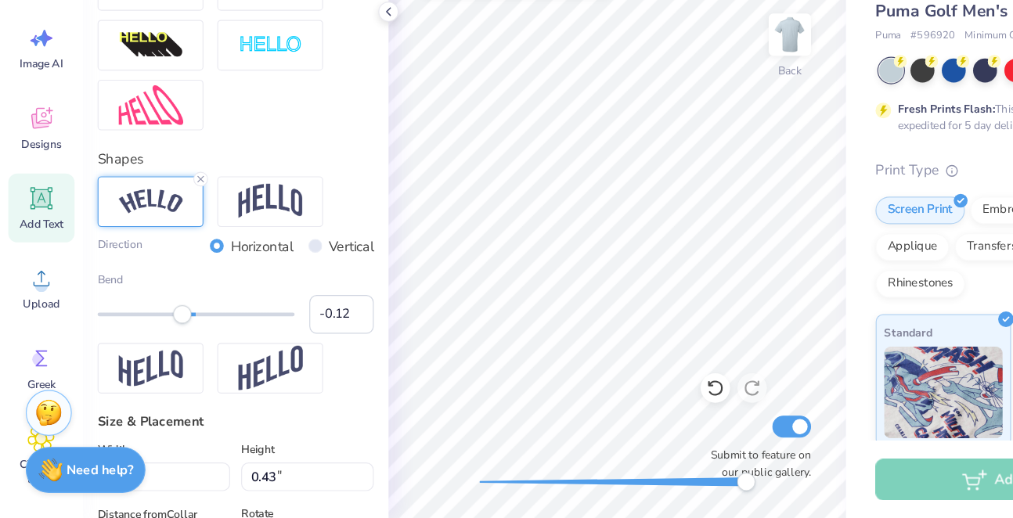
type input "-0.11"
drag, startPoint x: 139, startPoint y: 262, endPoint x: 157, endPoint y: 264, distance: 18.2
click at [157, 337] on div "Accessibility label" at bounding box center [158, 345] width 16 height 16
type input "-0.54"
drag, startPoint x: 157, startPoint y: 264, endPoint x: 121, endPoint y: 264, distance: 36.0
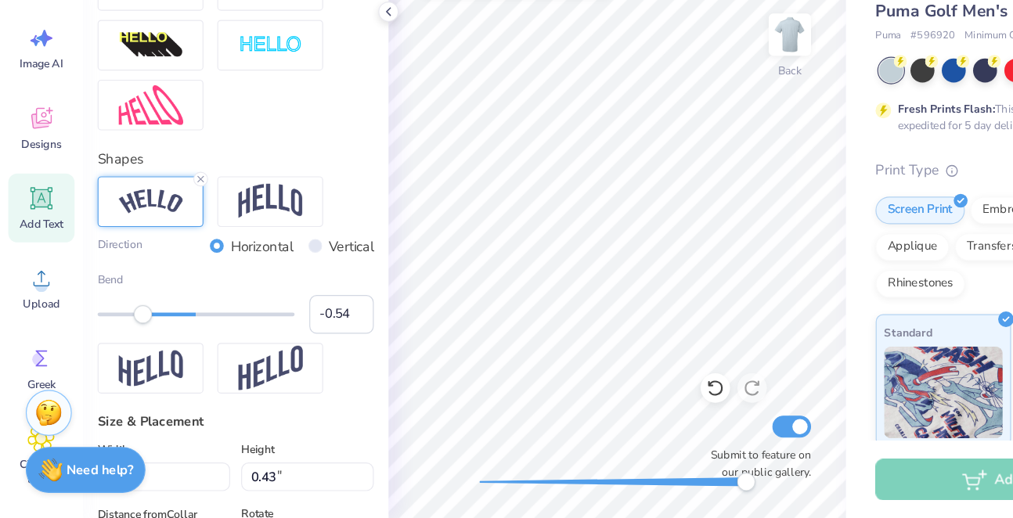
click at [121, 337] on div "Accessibility label" at bounding box center [122, 345] width 16 height 16
type input "-0.42"
drag, startPoint x: 121, startPoint y: 264, endPoint x: 132, endPoint y: 264, distance: 10.2
click at [132, 337] on div "Accessibility label" at bounding box center [132, 345] width 16 height 16
type input "-0.51"
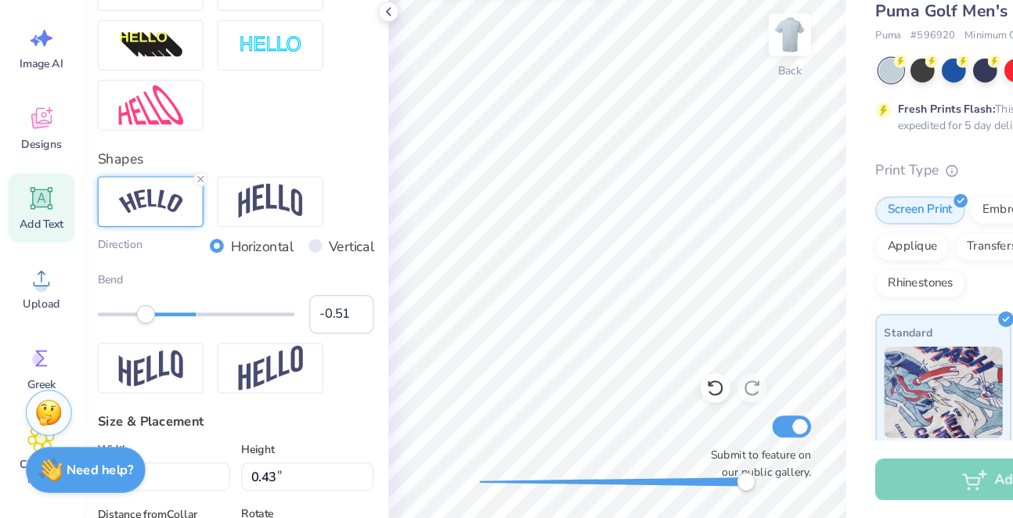
click at [124, 337] on div "Accessibility label" at bounding box center [124, 345] width 16 height 16
type input "-0.41"
click at [133, 337] on div "Accessibility label" at bounding box center [132, 345] width 16 height 16
type input "1.08"
type input "0.50"
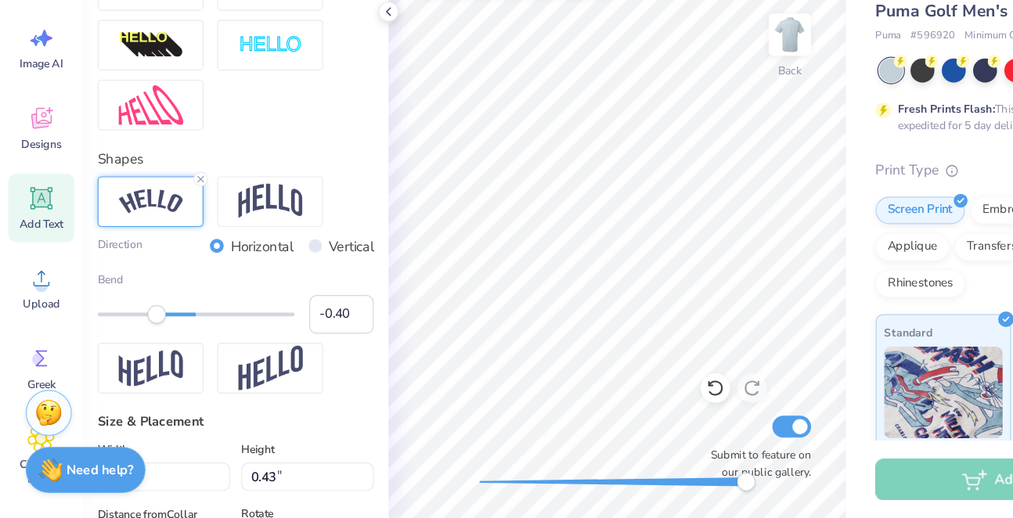
type input "4.44"
type input "-0.60"
drag, startPoint x: 137, startPoint y: 265, endPoint x: 117, endPoint y: 265, distance: 20.4
click at [117, 337] on div "Accessibility label" at bounding box center [117, 345] width 16 height 16
type input "-0.39"
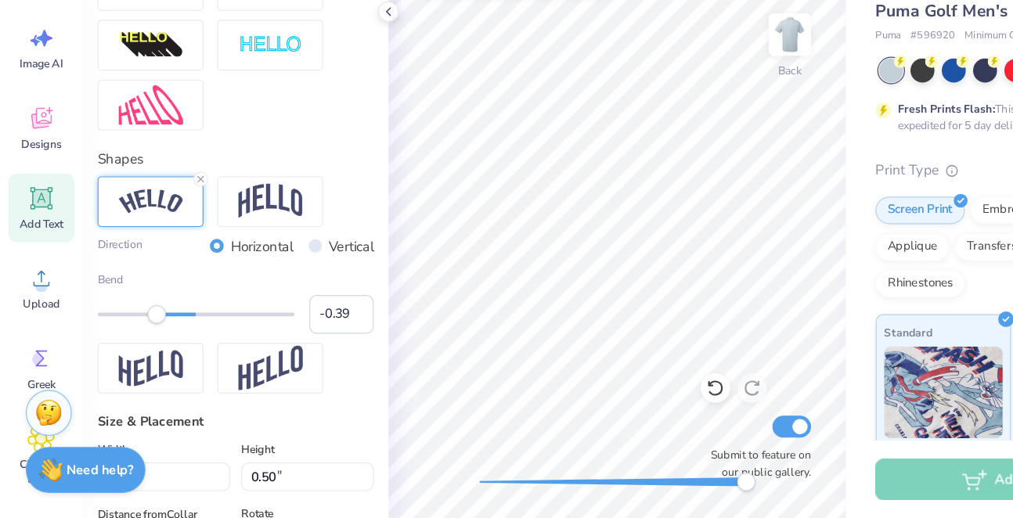
drag, startPoint x: 115, startPoint y: 266, endPoint x: 134, endPoint y: 266, distance: 18.8
click at [134, 337] on div "Accessibility label" at bounding box center [133, 345] width 16 height 16
type input "26.8"
type input "-0.50"
drag, startPoint x: 132, startPoint y: 268, endPoint x: 125, endPoint y: 266, distance: 8.0
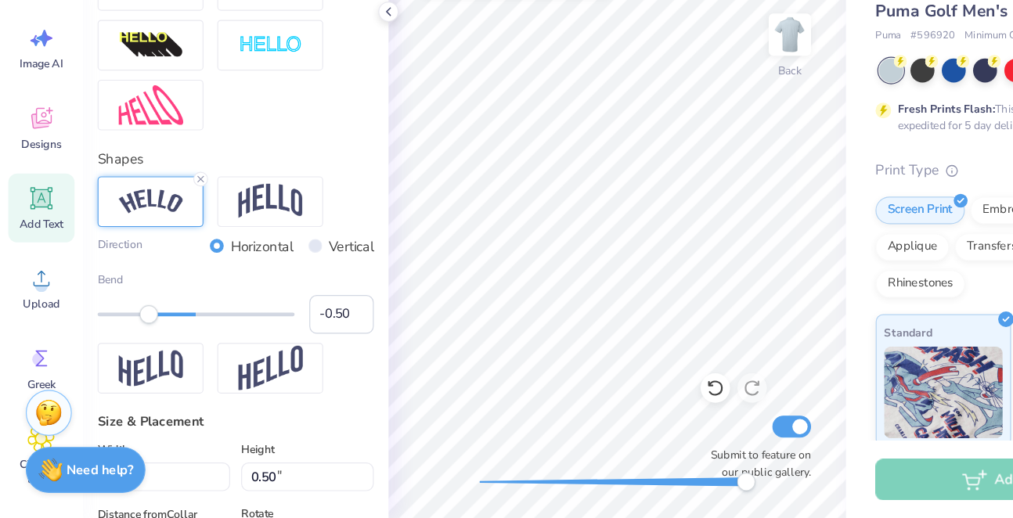
click at [125, 337] on div "Accessibility label" at bounding box center [127, 345] width 16 height 16
type input "0.86"
type input "0.49"
type input "4.43"
type input "0.0"
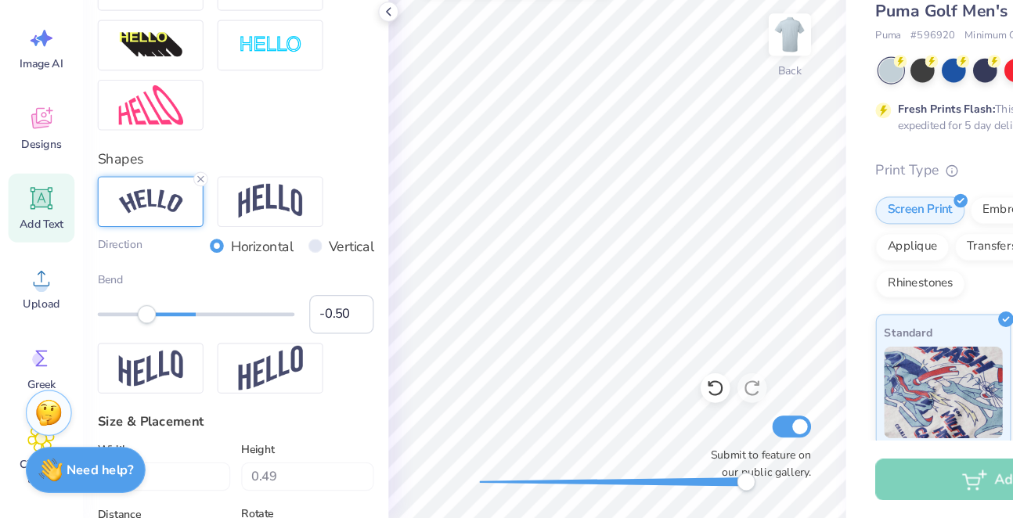
type input "2.21"
type input "0.33"
type input "6.94"
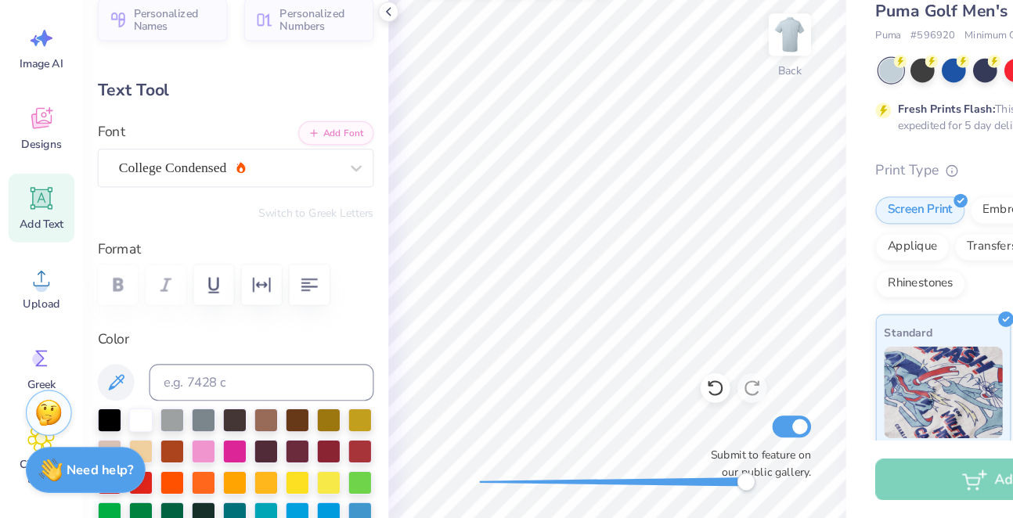
scroll to position [0, 0]
type input "0.89"
type input "0.44"
type input "4.45"
type input "21.8"
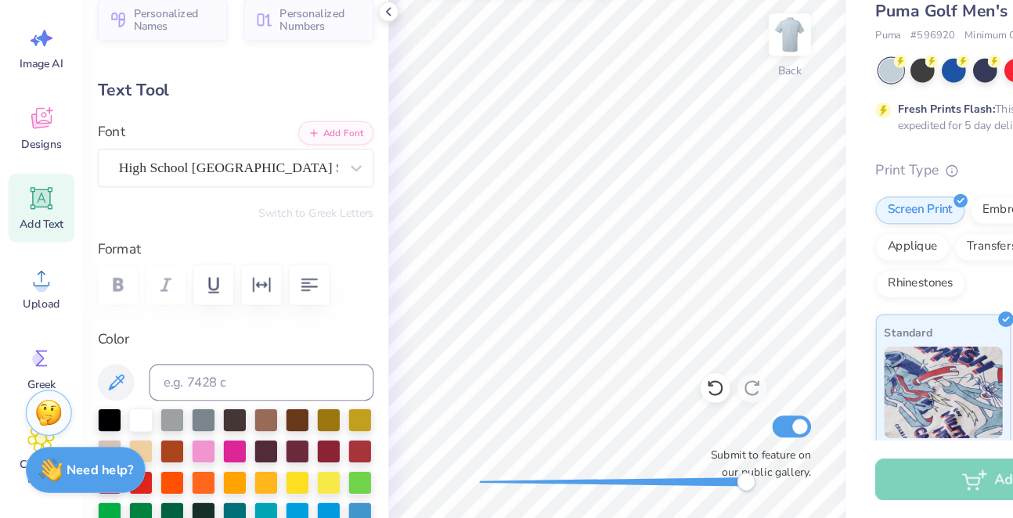
type input "2.21"
type input "0.33"
type input "6.94"
type input "0.0"
click at [249, 208] on div "College Condensed" at bounding box center [194, 220] width 190 height 24
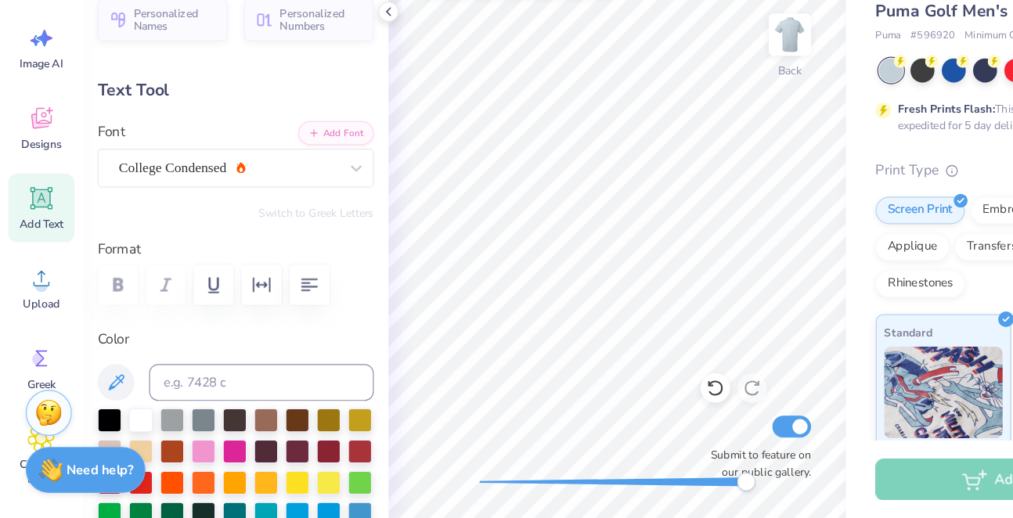
type textarea "Philantropy"
type input "0.89"
type input "0.44"
type input "4.45"
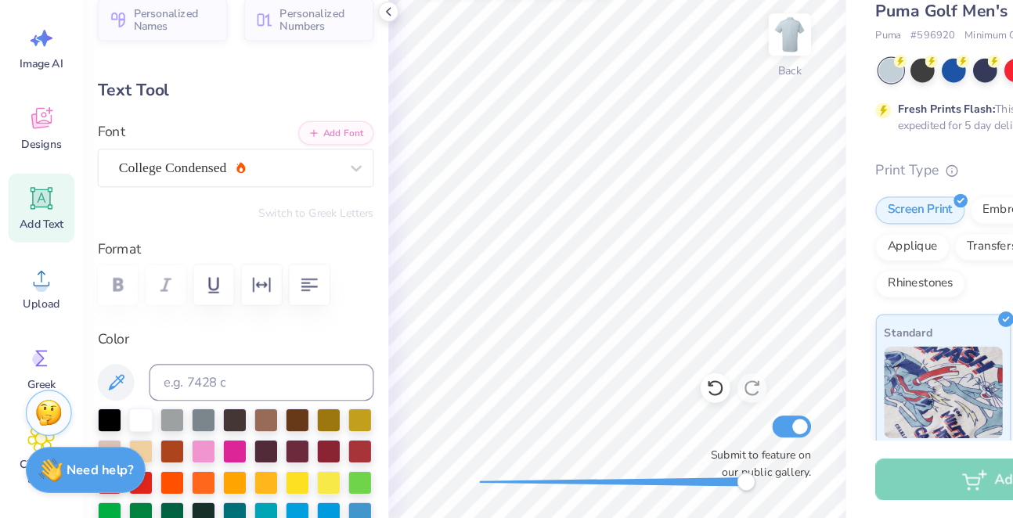
type input "21.8"
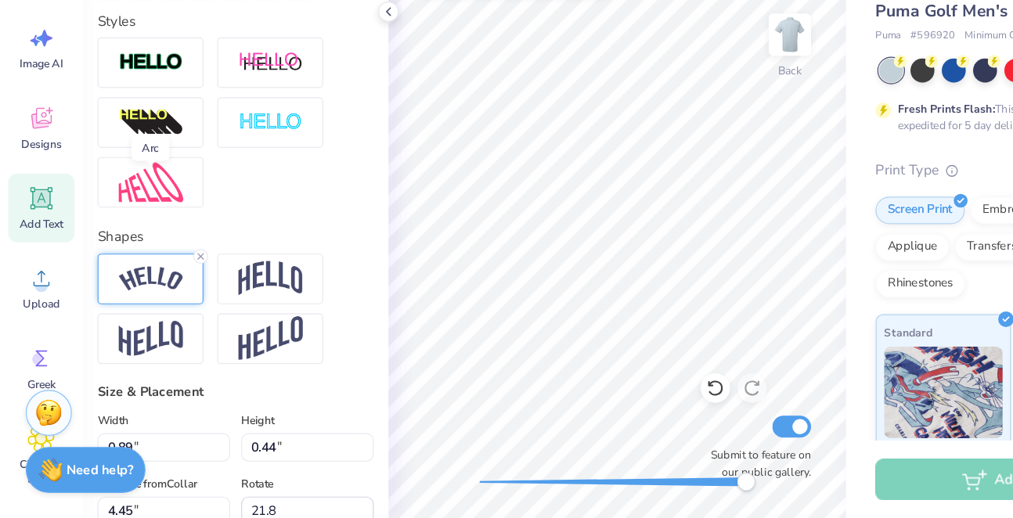
scroll to position [580, 0]
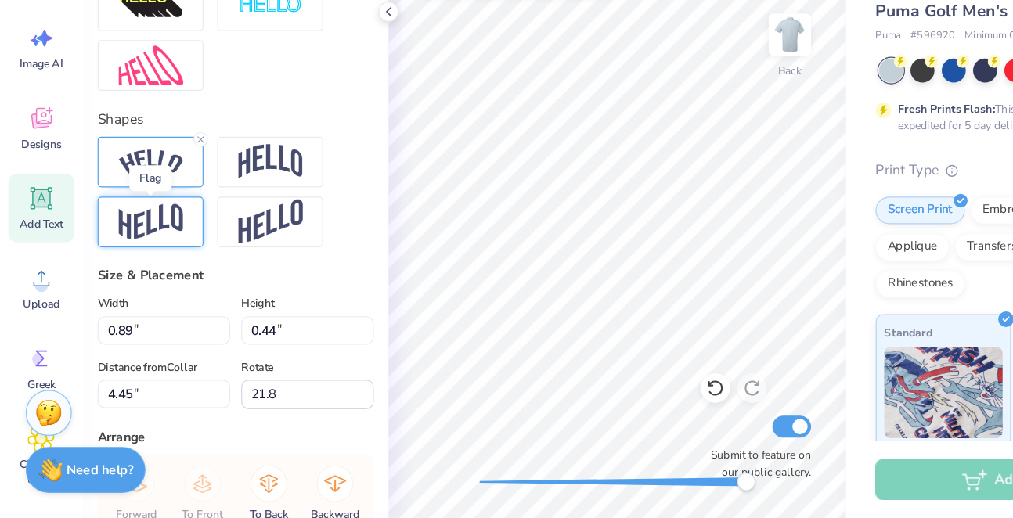
click at [136, 251] on img at bounding box center [128, 266] width 55 height 31
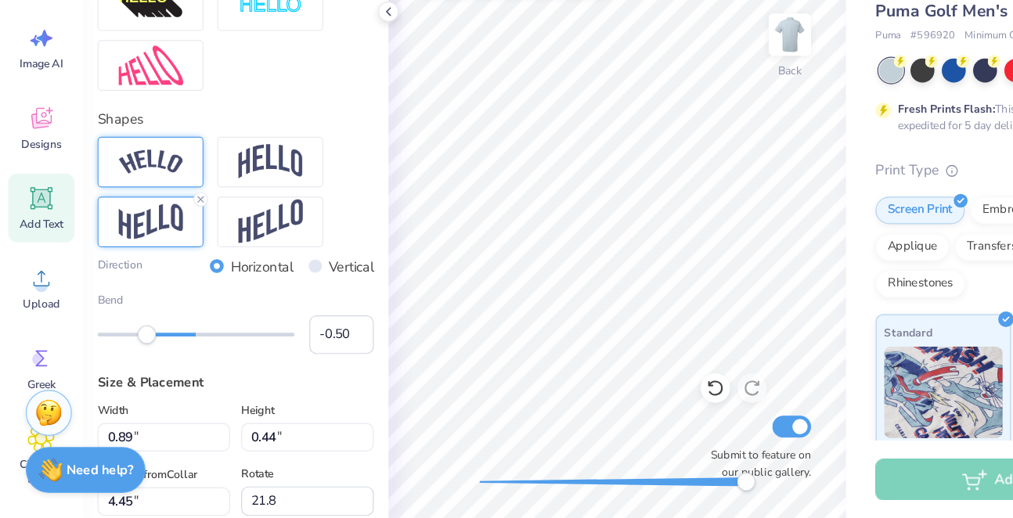
click at [161, 193] on div at bounding box center [128, 214] width 90 height 43
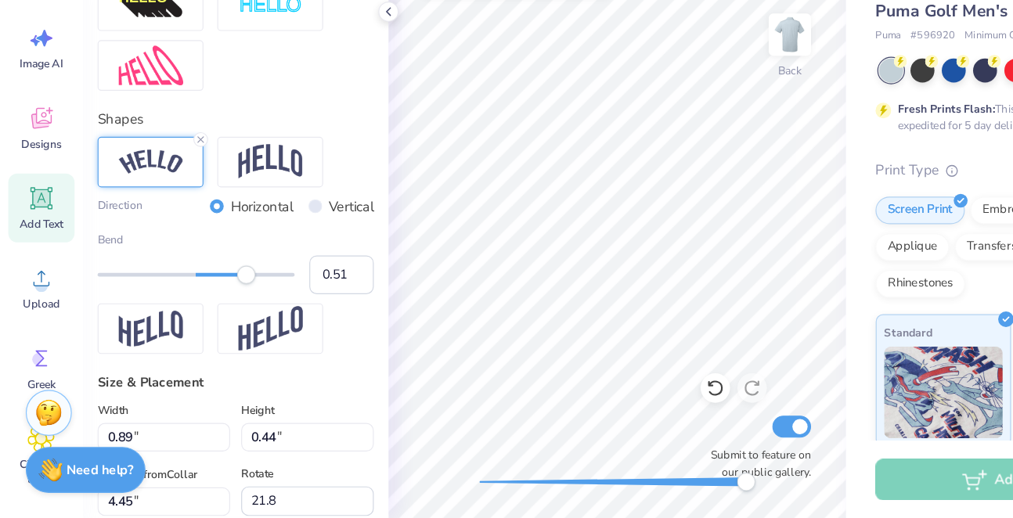
type input "0.50"
drag, startPoint x: 122, startPoint y: 232, endPoint x: 209, endPoint y: 239, distance: 87.2
click at [209, 274] on div "Bend 0.50" at bounding box center [200, 300] width 235 height 53
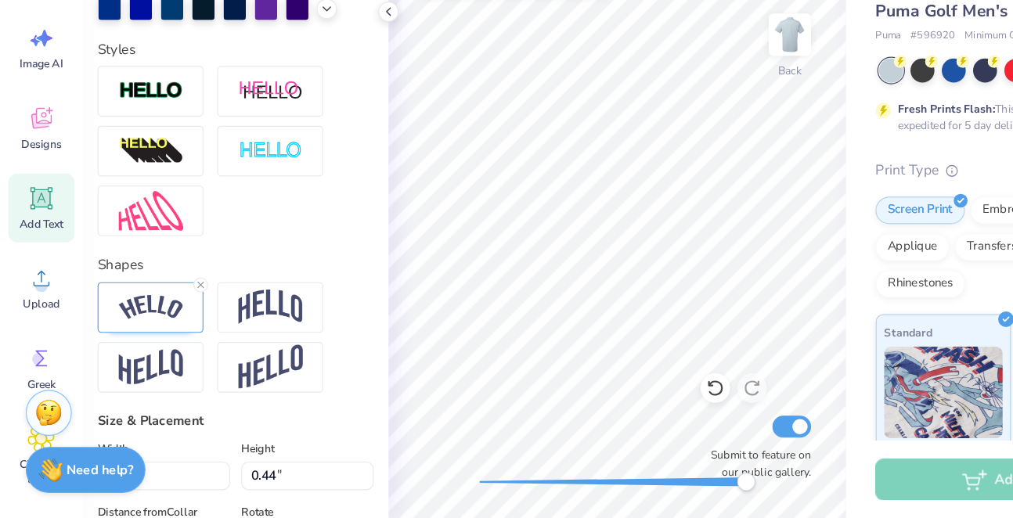
scroll to position [461, 0]
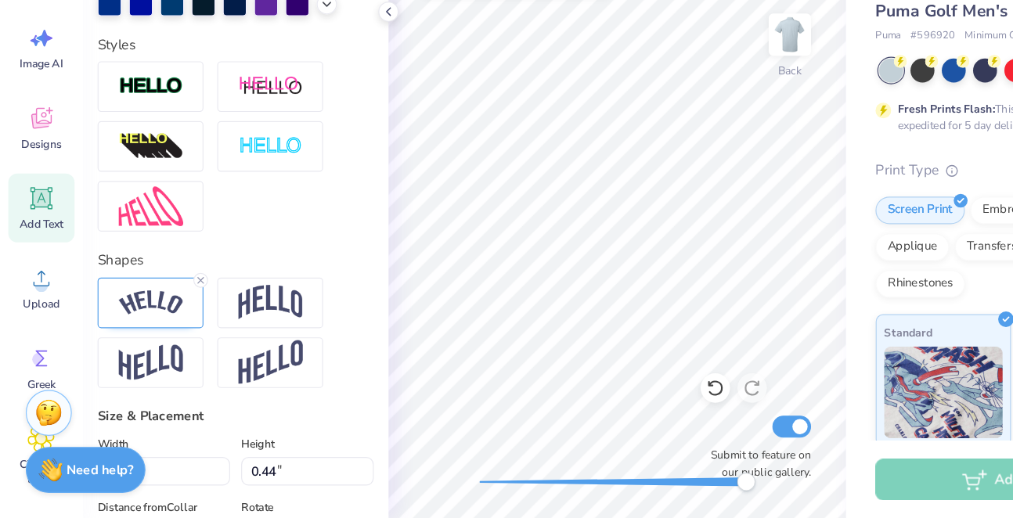
type input "0.88"
type input "0.43"
type input "5.57"
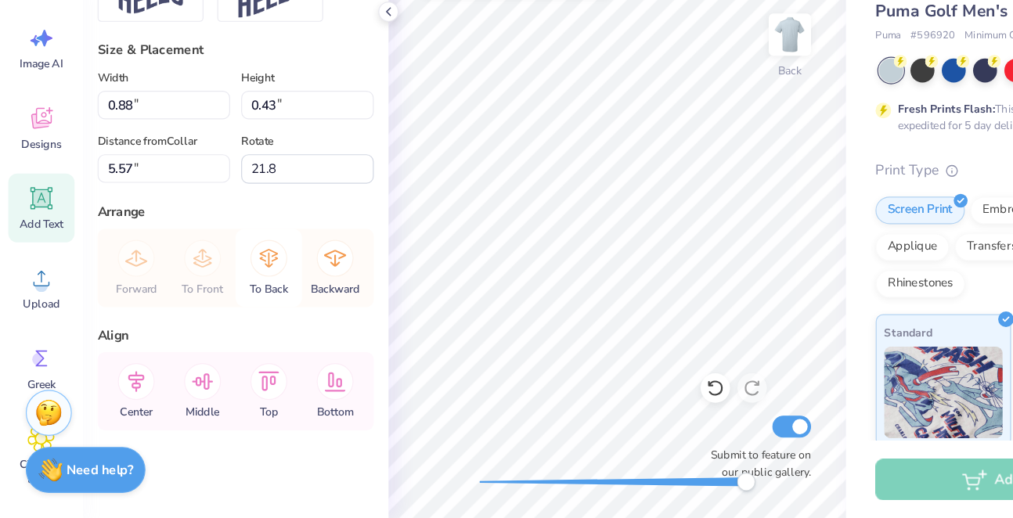
scroll to position [689, 0]
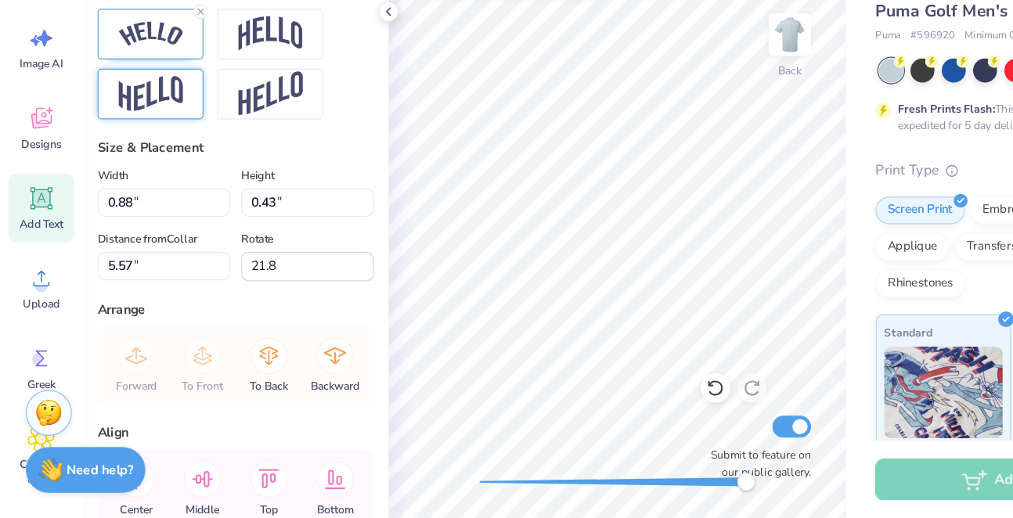
click at [130, 142] on img at bounding box center [128, 157] width 55 height 31
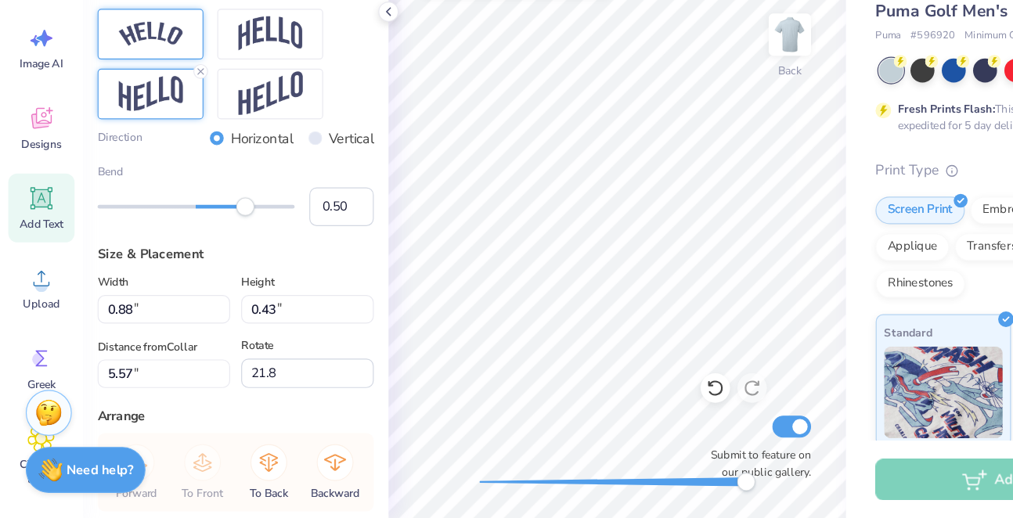
click at [130, 96] on img at bounding box center [128, 106] width 55 height 21
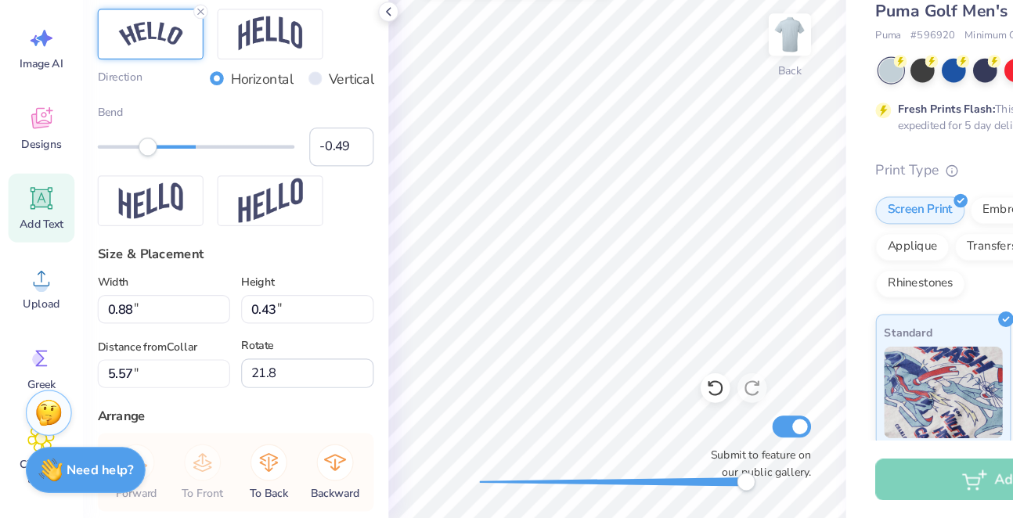
type input "-0.50"
drag, startPoint x: 204, startPoint y: 123, endPoint x: 125, endPoint y: 122, distance: 79.1
click at [125, 194] on div "Accessibility label" at bounding box center [125, 202] width 16 height 16
type textarea "philanthropy"
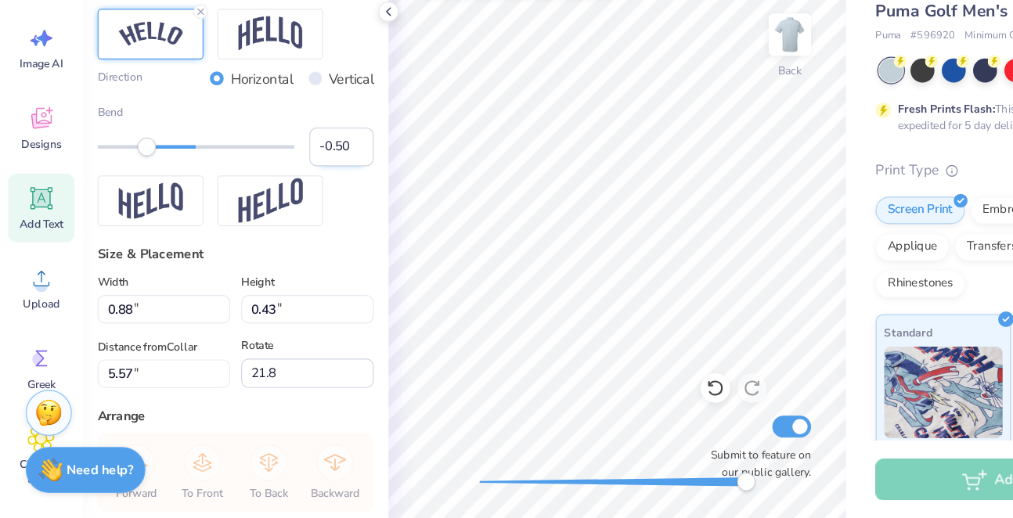
scroll to position [1, 3]
type input "0.0"
type input "1.15"
type input "0.56"
type input "5.64"
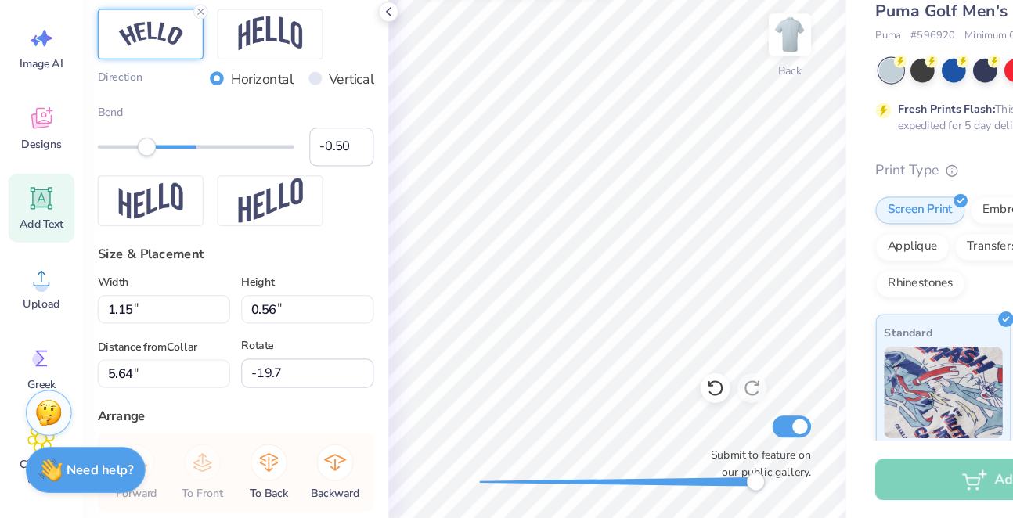
click at [675, 411] on div "Back Submit to feature on our public gallery." at bounding box center [524, 287] width 389 height 461
type input "0.0"
type input "1.18"
type input "0.53"
type input "4.67"
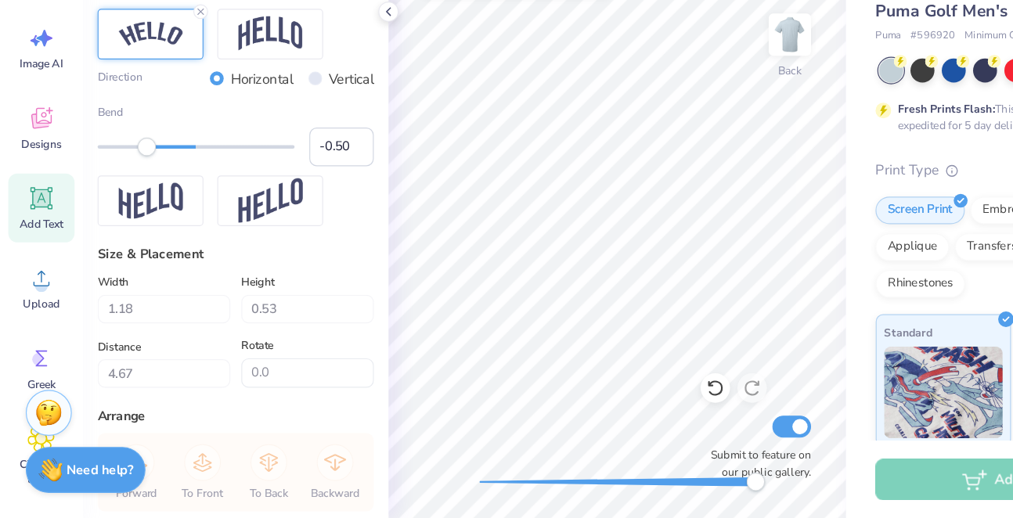
type input "-19.7"
type input "0.98"
type input "0.44"
type input "4.79"
type input "0.68"
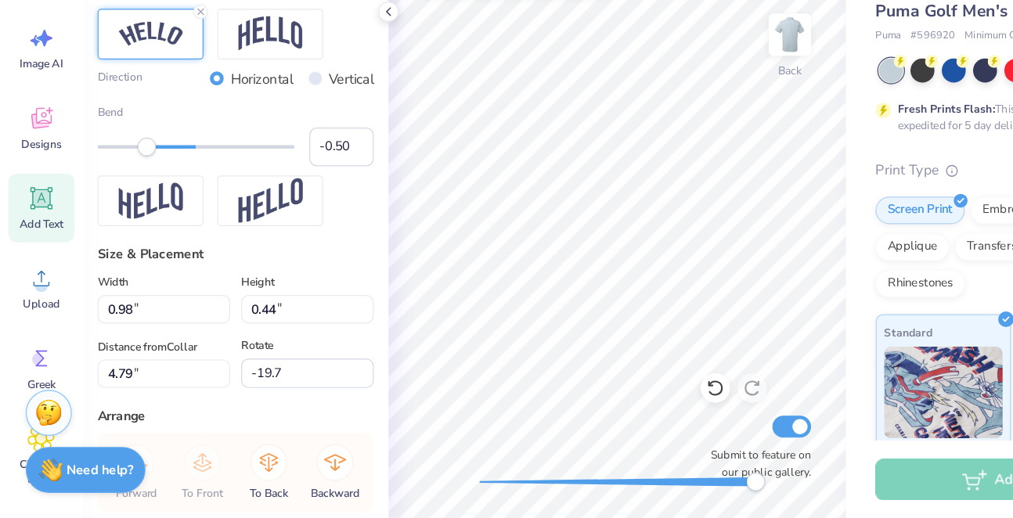
type input "0.30"
type input "4.54"
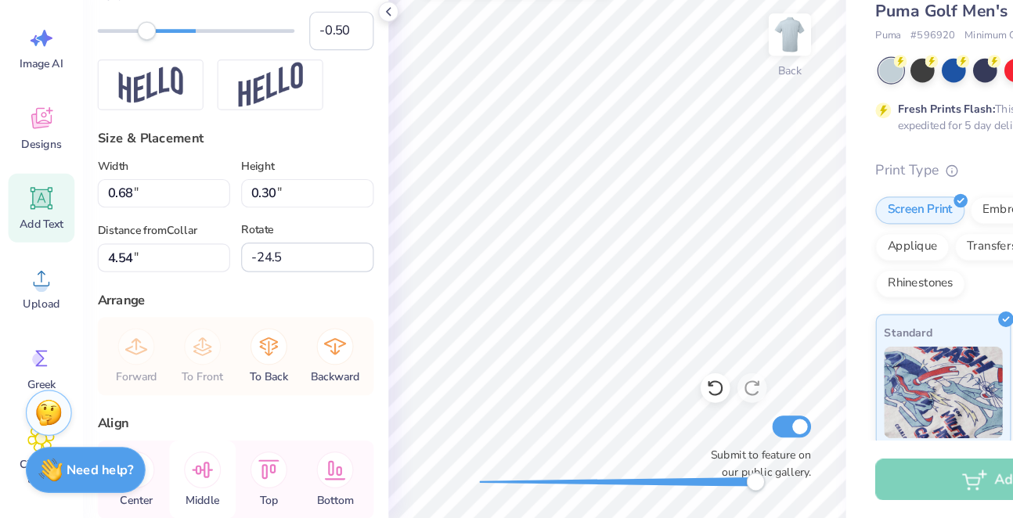
scroll to position [744, 0]
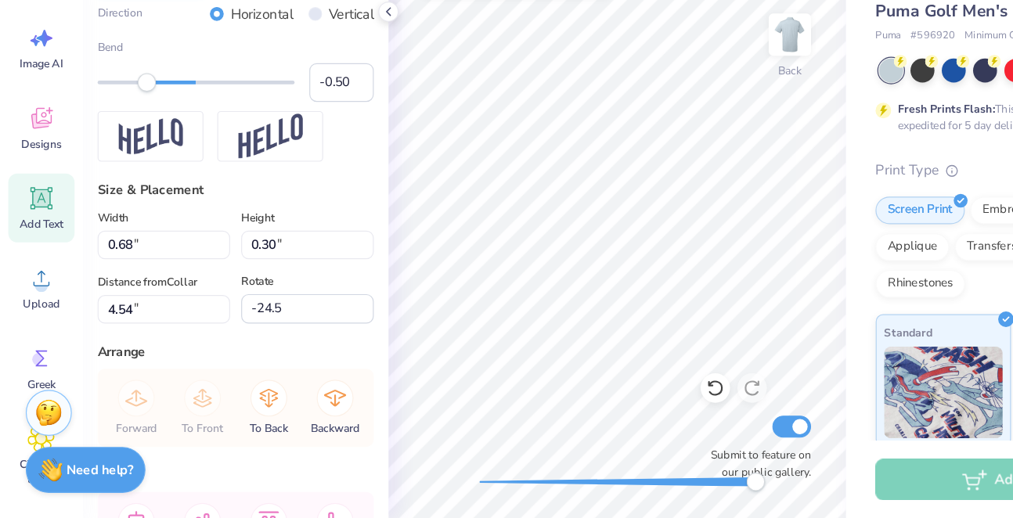
type input "0.0"
type input "-0.54"
click at [121, 139] on div "Accessibility label" at bounding box center [122, 147] width 16 height 16
type input "-0.34"
drag, startPoint x: 126, startPoint y: 70, endPoint x: 139, endPoint y: 70, distance: 12.5
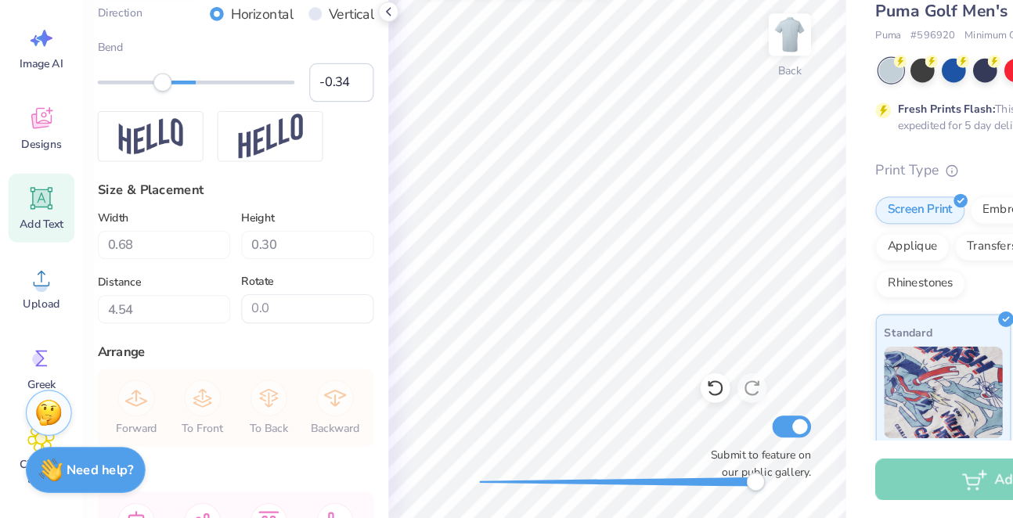
click at [139, 139] on div "Accessibility label" at bounding box center [139, 147] width 16 height 16
type input "0.62"
type input "0.33"
type input "4.45"
type input "-24.5"
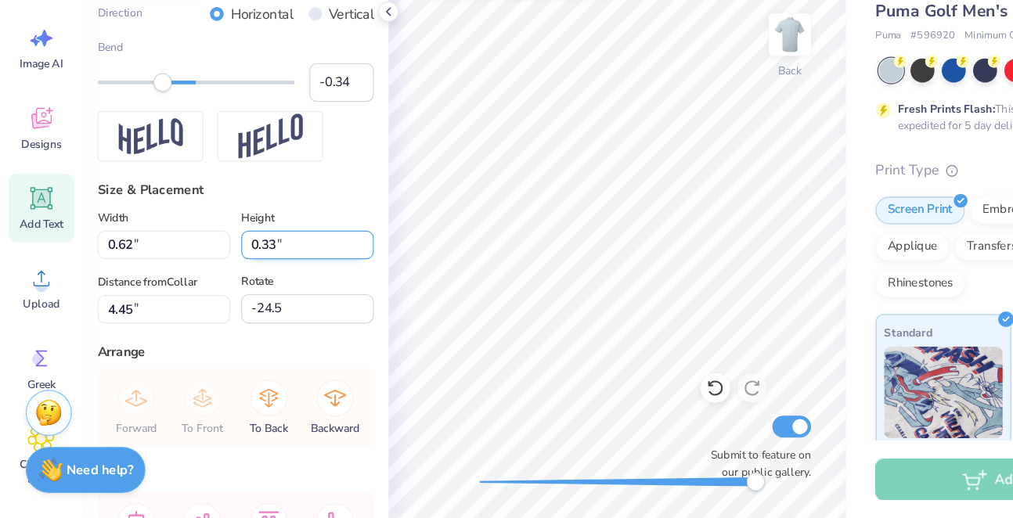
type input "0.88"
type input "0.47"
type input "-0.44"
drag, startPoint x: 139, startPoint y: 67, endPoint x: 130, endPoint y: 67, distance: 8.6
click at [130, 139] on div "Accessibility label" at bounding box center [132, 147] width 16 height 16
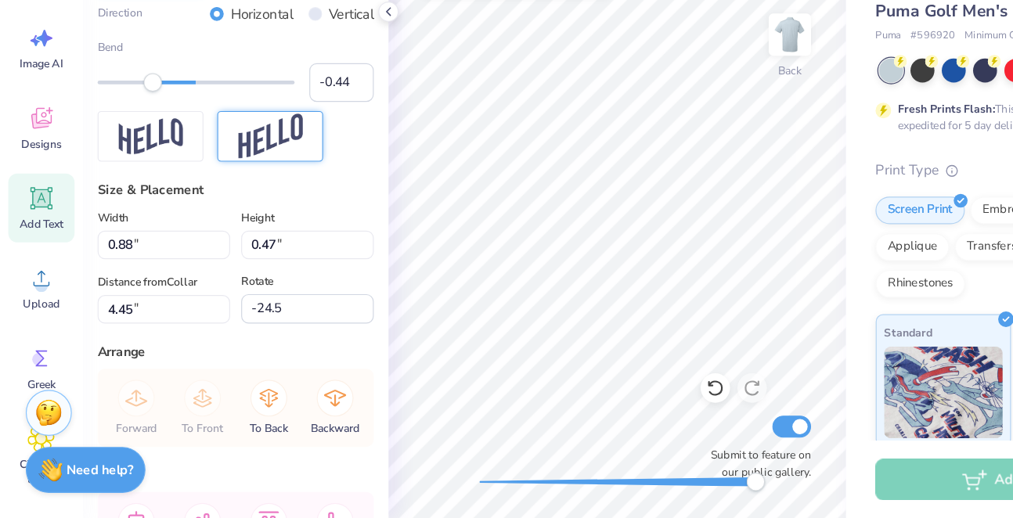
type input "-21.6"
type input "0.90"
type input "0.42"
type input "4.40"
type input "0.0"
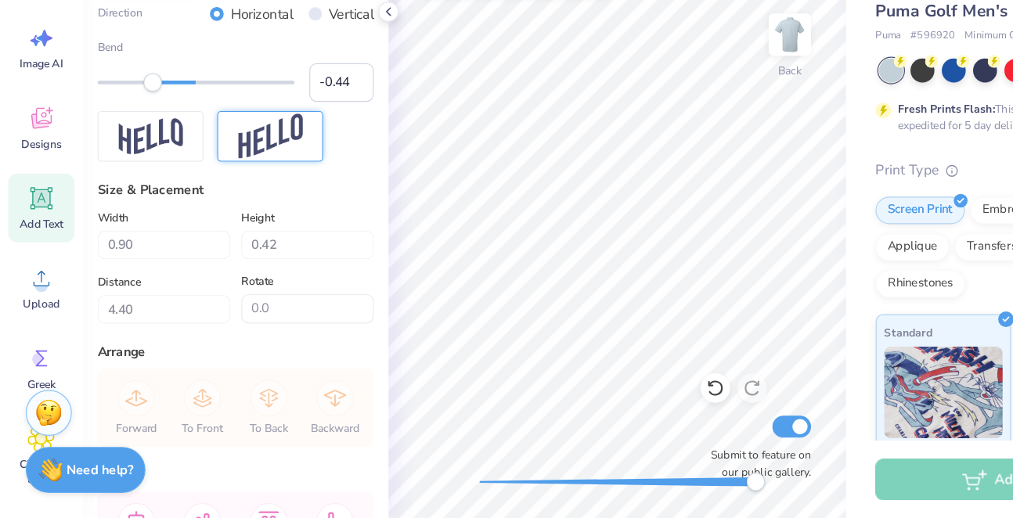
type input "0.89"
type input "0.44"
type input "4.45"
type input "21.8"
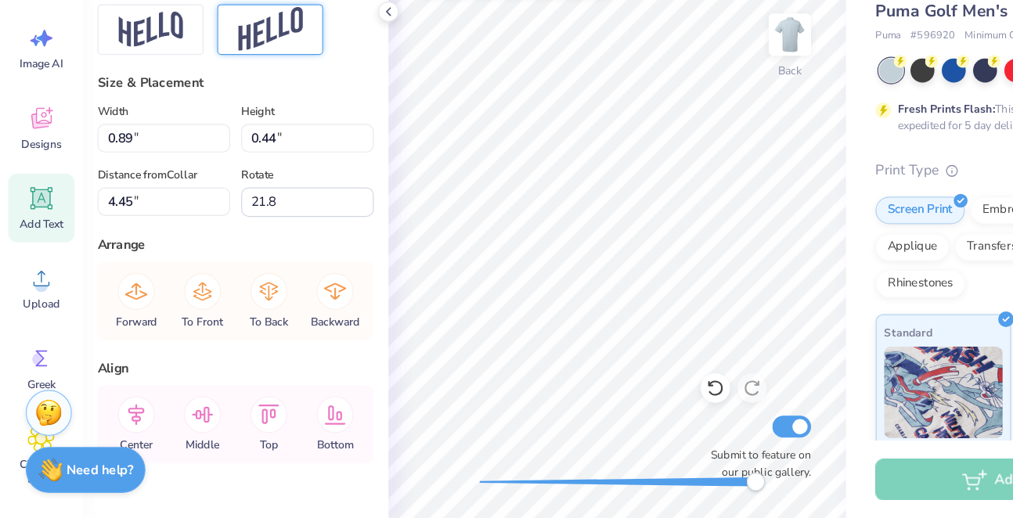
type input "0.78"
type input "0.38"
type input "4.52"
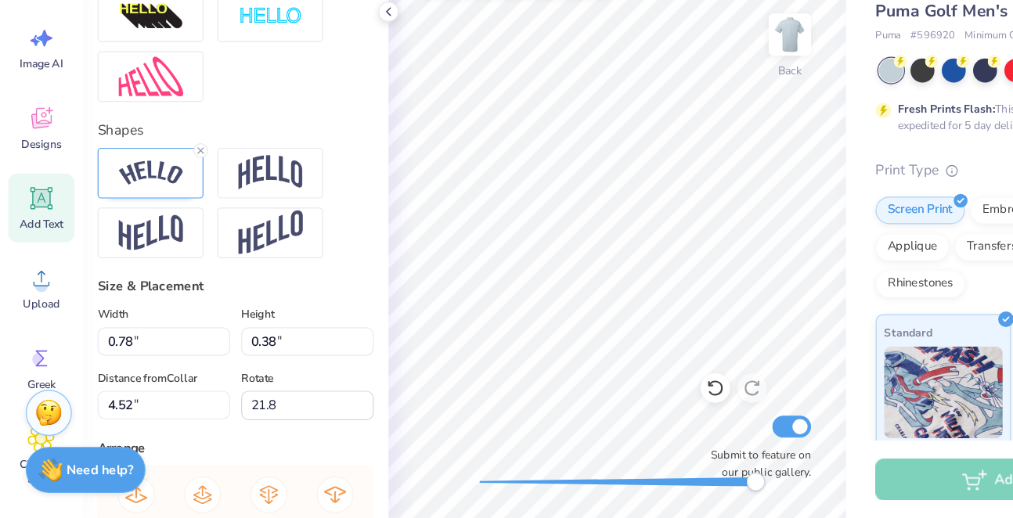
scroll to position [540, 0]
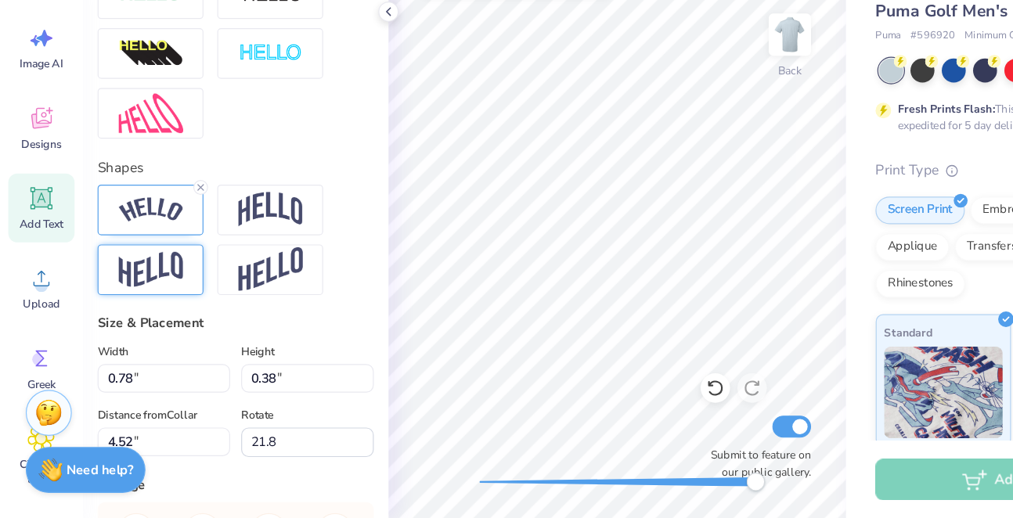
click at [154, 291] on img at bounding box center [128, 306] width 55 height 31
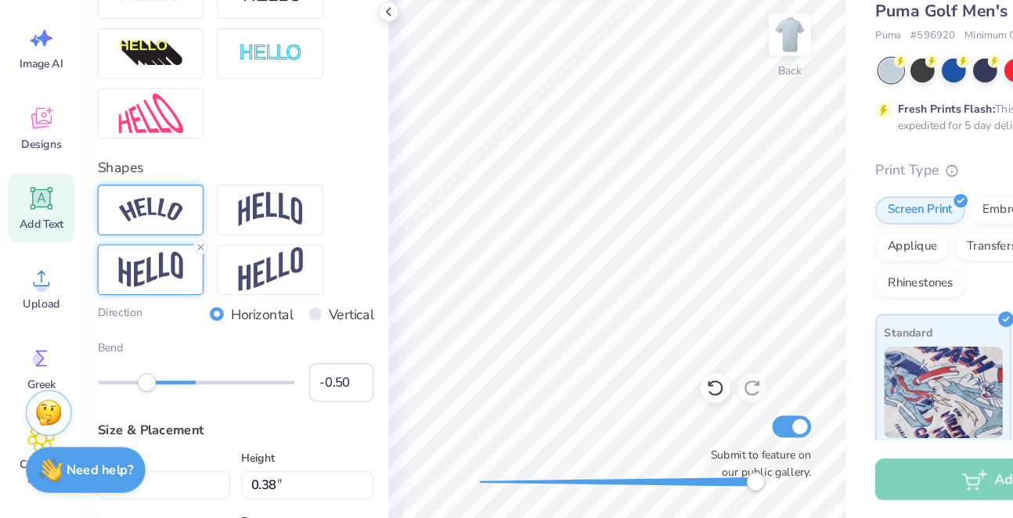
click at [147, 245] on img at bounding box center [128, 255] width 55 height 21
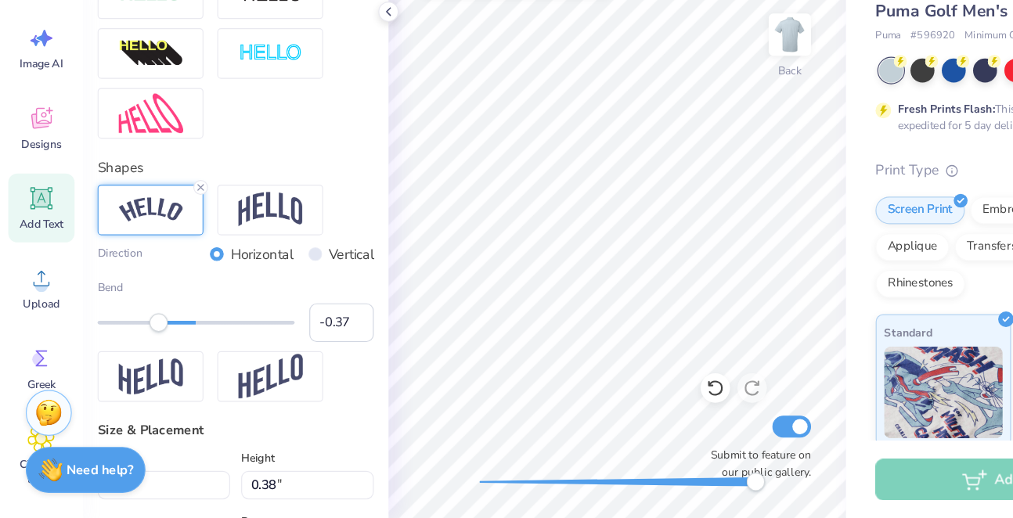
type input "-0.36"
drag, startPoint x: 125, startPoint y: 274, endPoint x: 137, endPoint y: 276, distance: 12.6
click at [137, 344] on div "Accessibility label" at bounding box center [136, 352] width 16 height 16
type input "-0.39"
click at [134, 344] on div "Accessibility label" at bounding box center [135, 352] width 16 height 16
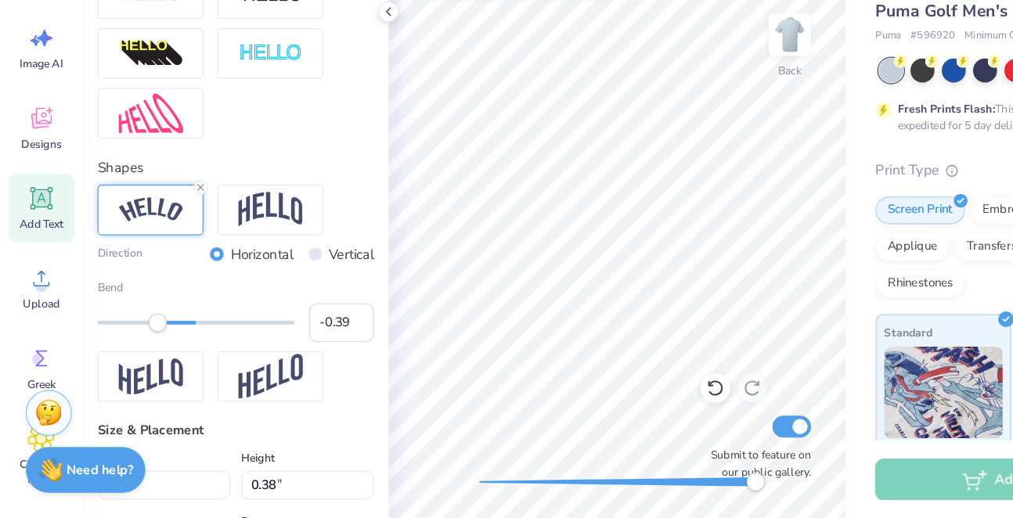
type input "0.0"
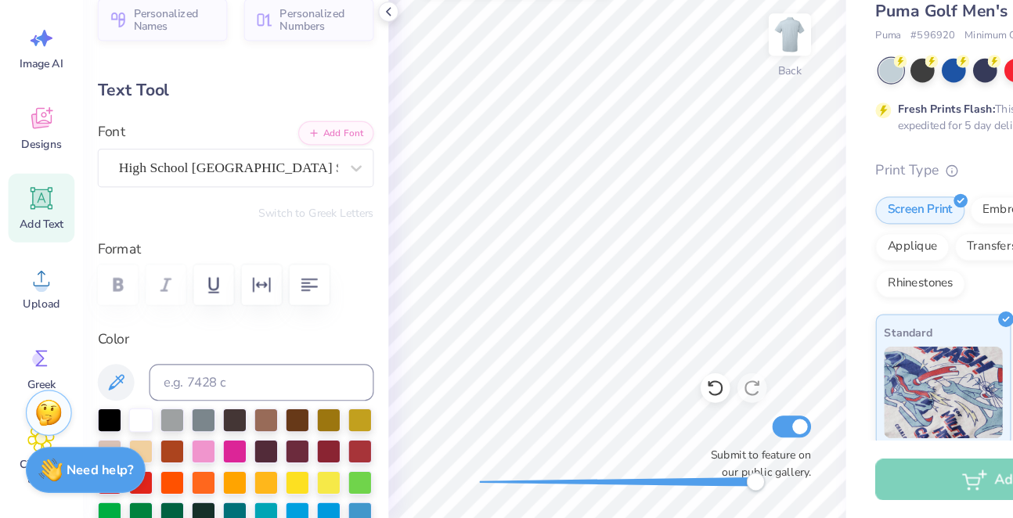
type input "0.0"
click at [399, 385] on div "Back Submit to feature on our public gallery." at bounding box center [524, 287] width 389 height 461
drag, startPoint x: 406, startPoint y: 412, endPoint x: 515, endPoint y: 412, distance: 108.1
click at [436, 479] on div "Accessibility label" at bounding box center [429, 487] width 16 height 16
drag, startPoint x: 512, startPoint y: 410, endPoint x: 539, endPoint y: 413, distance: 26.7
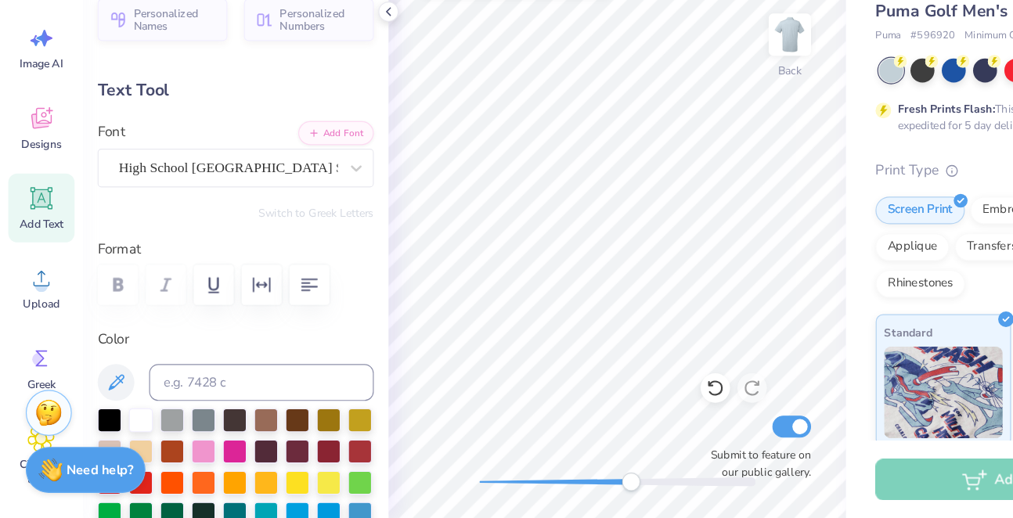
click at [539, 479] on div "Accessibility label" at bounding box center [537, 487] width 16 height 16
type input "4.46"
type input "21.8"
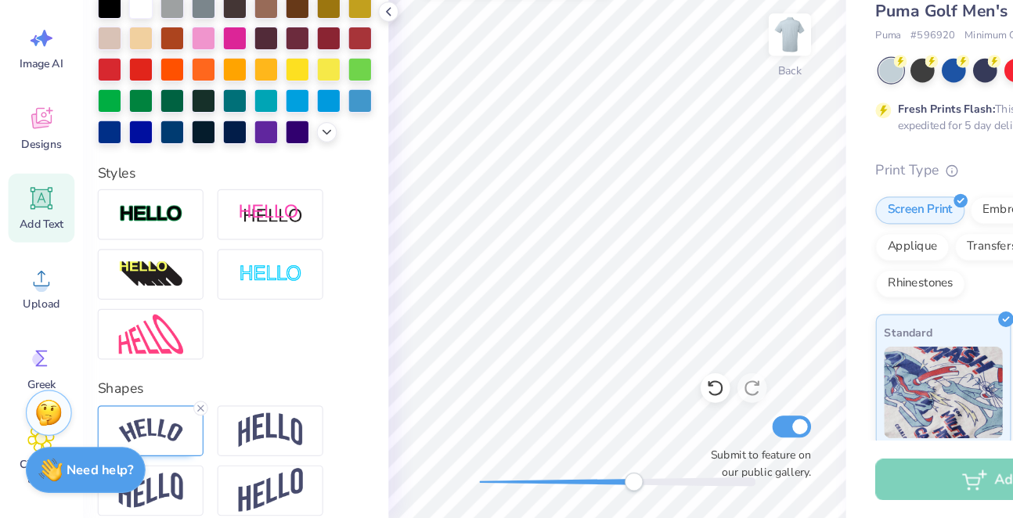
scroll to position [364, 0]
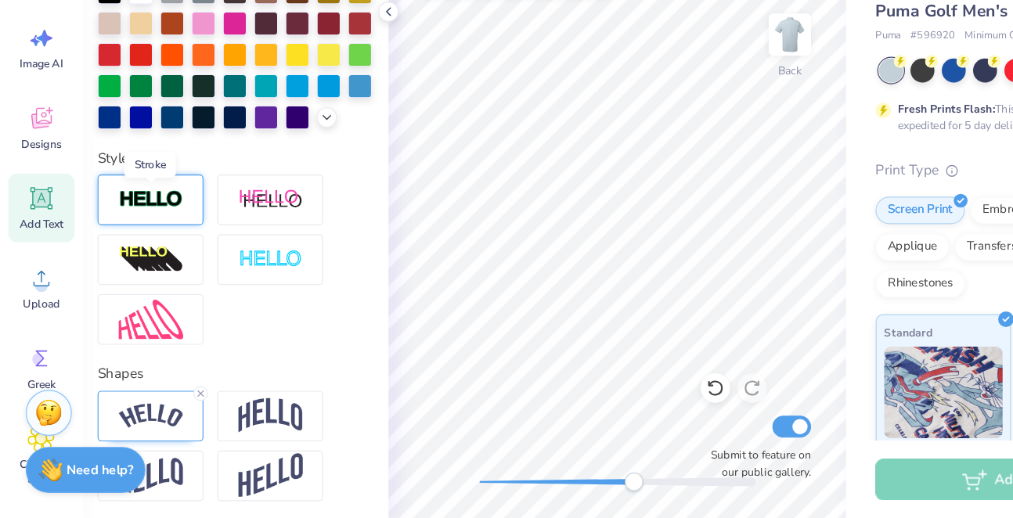
click at [153, 238] on img at bounding box center [128, 247] width 55 height 18
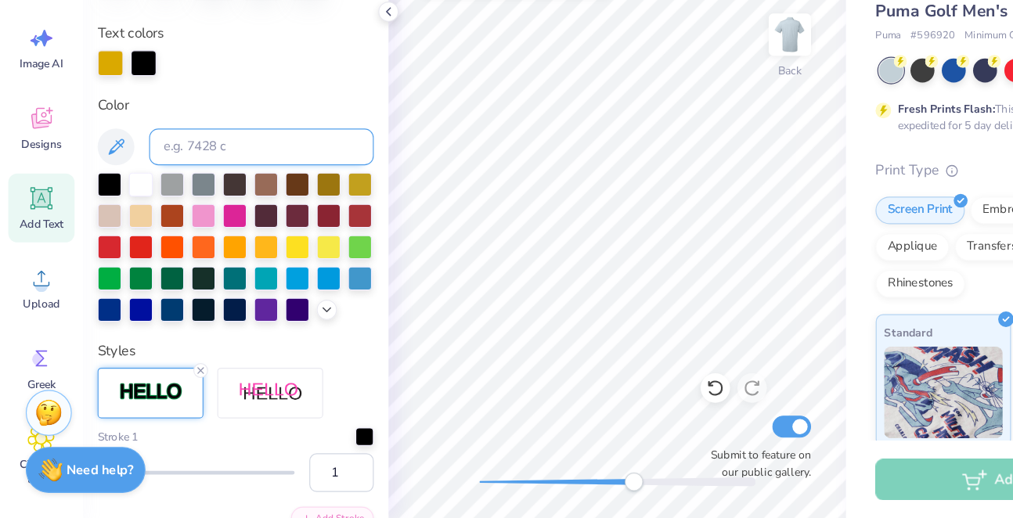
scroll to position [247, 0]
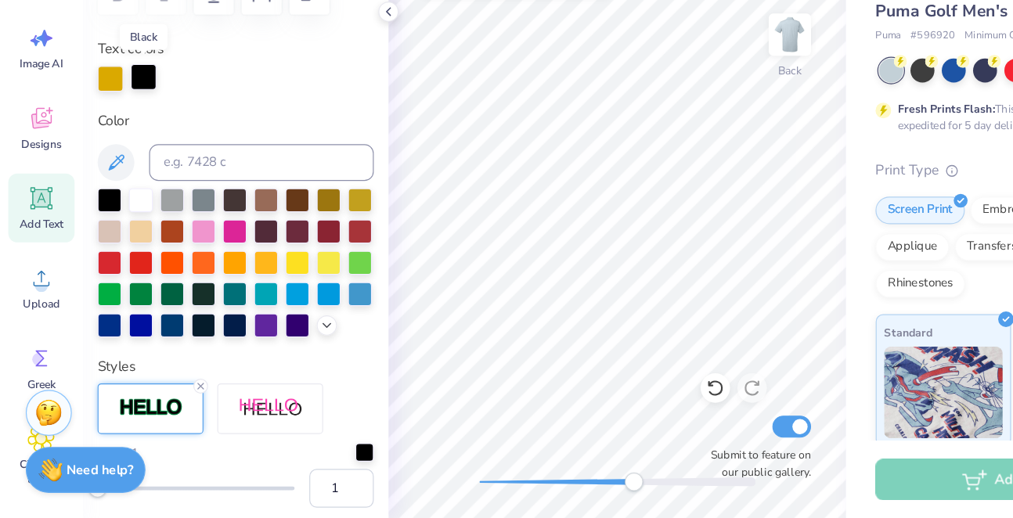
click at [127, 132] on div at bounding box center [122, 143] width 22 height 22
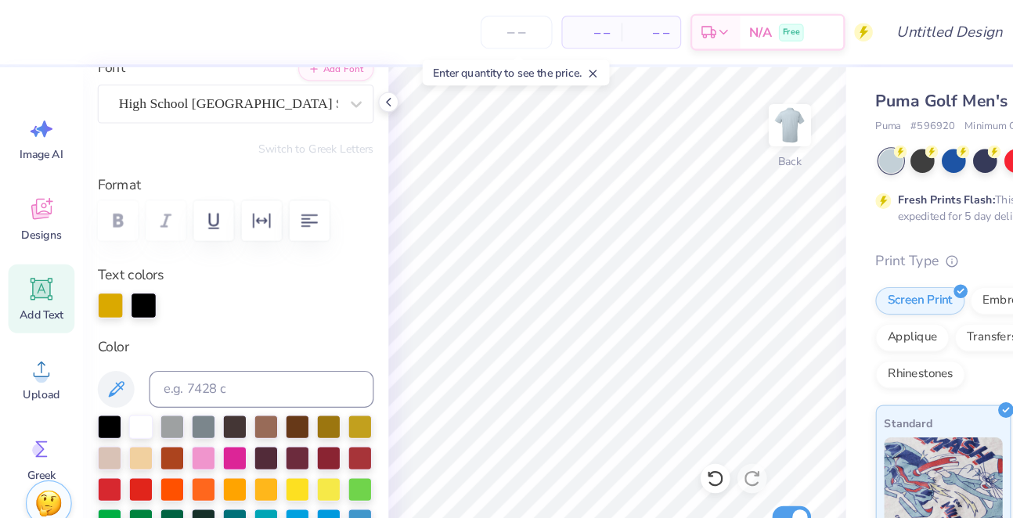
scroll to position [146, 0]
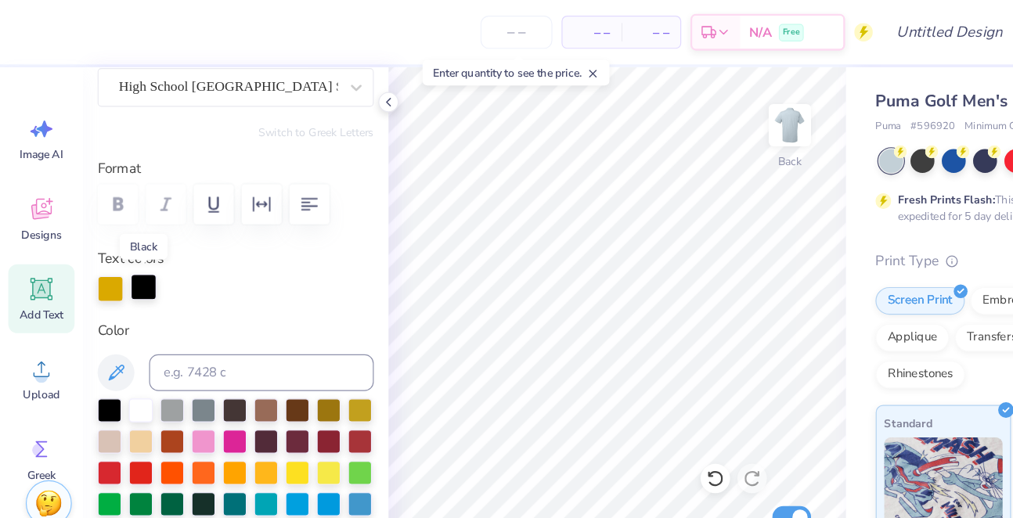
click at [128, 243] on div at bounding box center [122, 244] width 22 height 22
click at [190, 318] on input at bounding box center [222, 317] width 191 height 31
type input "661"
click at [126, 240] on div at bounding box center [122, 244] width 22 height 22
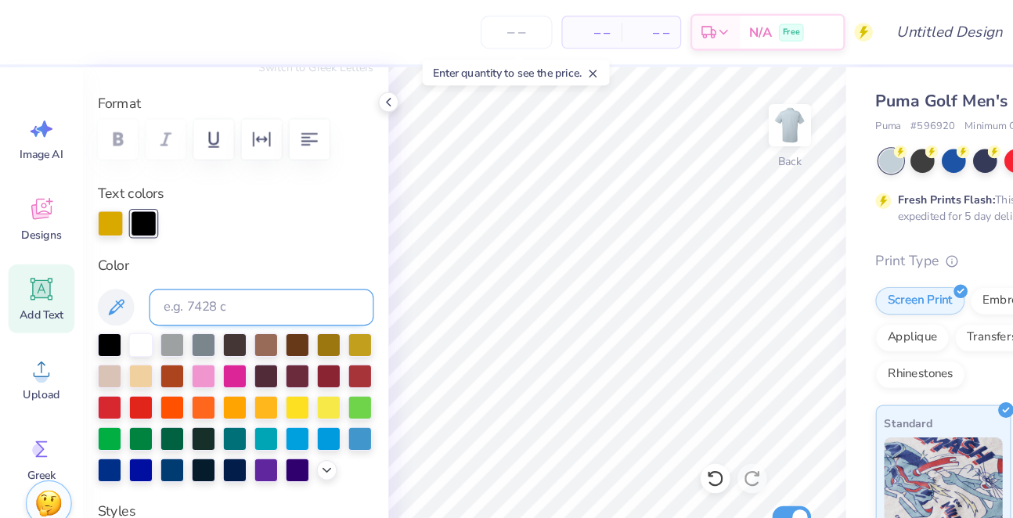
scroll to position [205, 0]
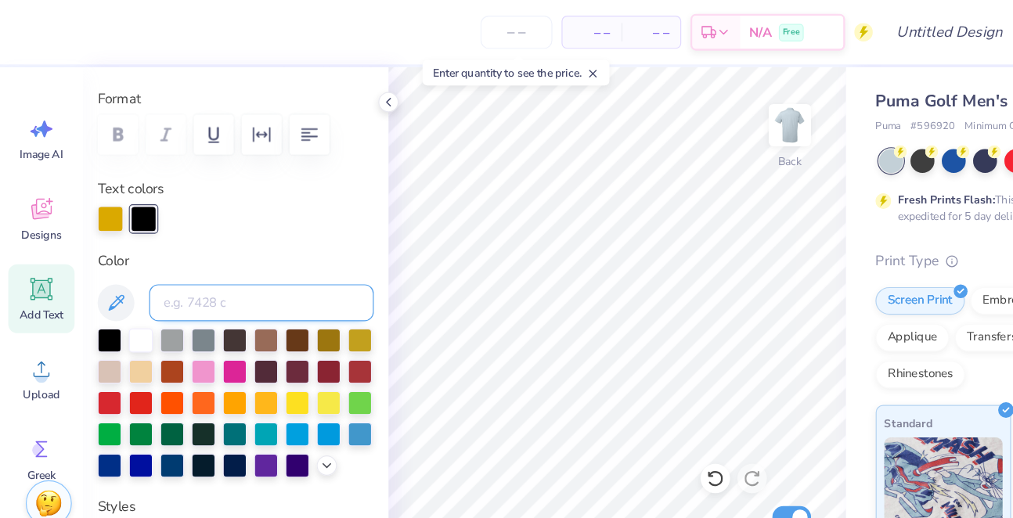
click at [190, 257] on input at bounding box center [222, 257] width 191 height 31
type input "661"
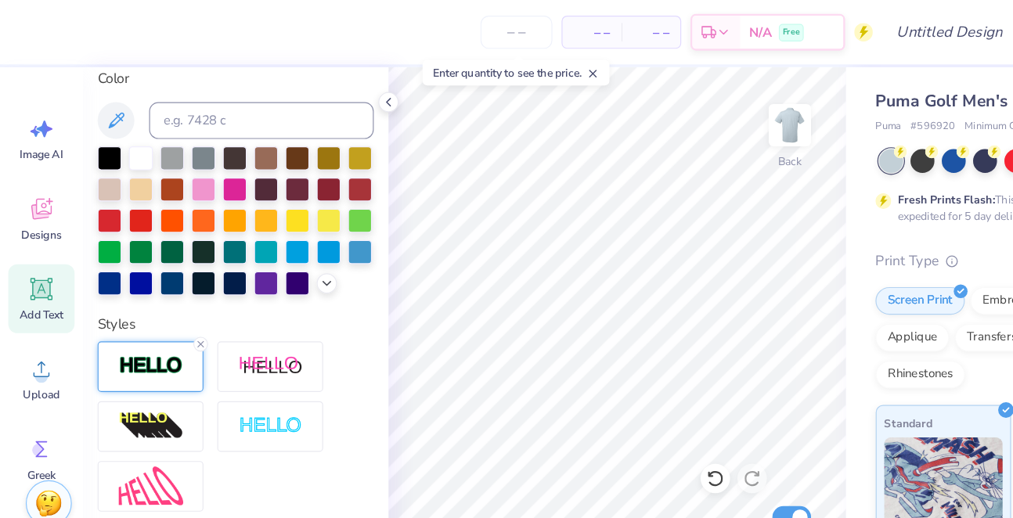
click at [130, 312] on img at bounding box center [128, 311] width 55 height 18
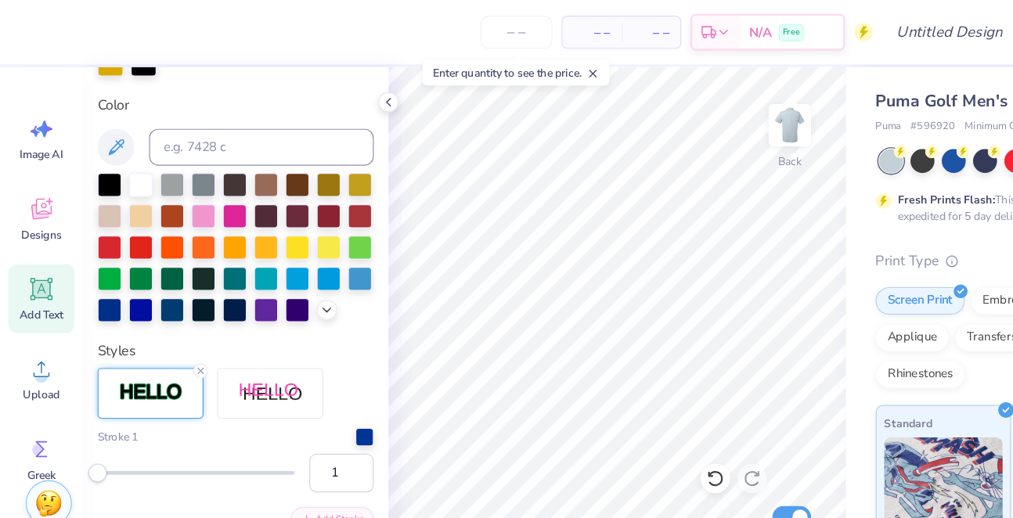
scroll to position [344, 0]
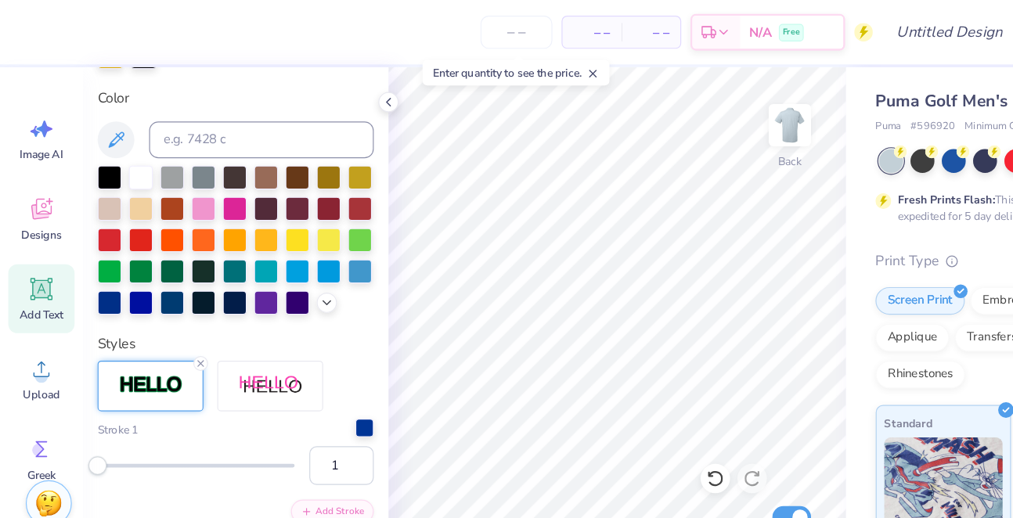
click at [311, 371] on div at bounding box center [310, 364] width 16 height 16
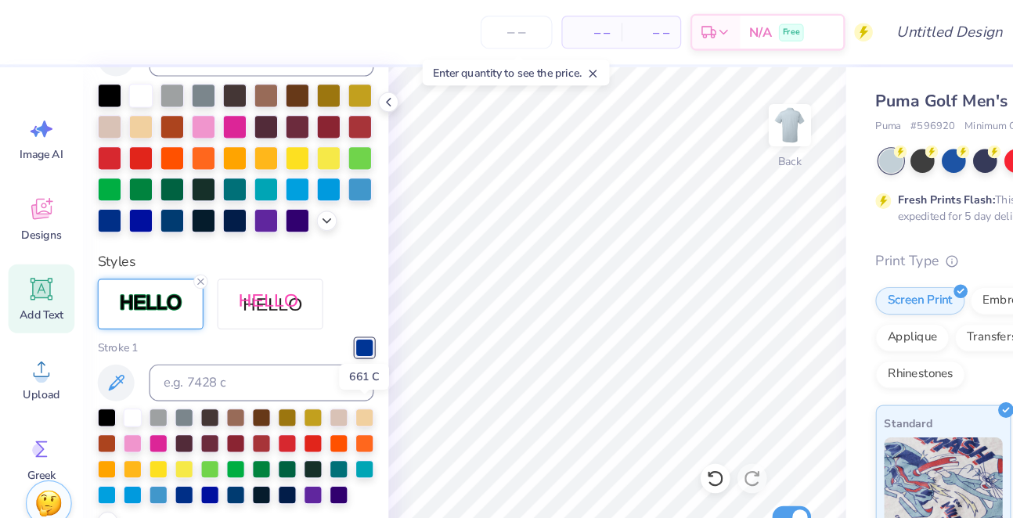
scroll to position [425, 0]
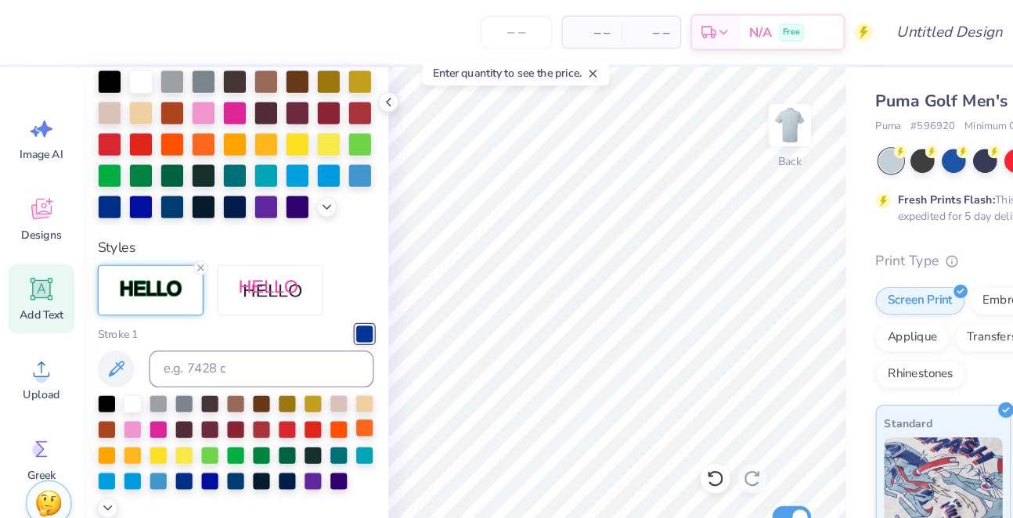
type input "0.90"
type input "0.42"
type input "4.40"
type input "-21.6"
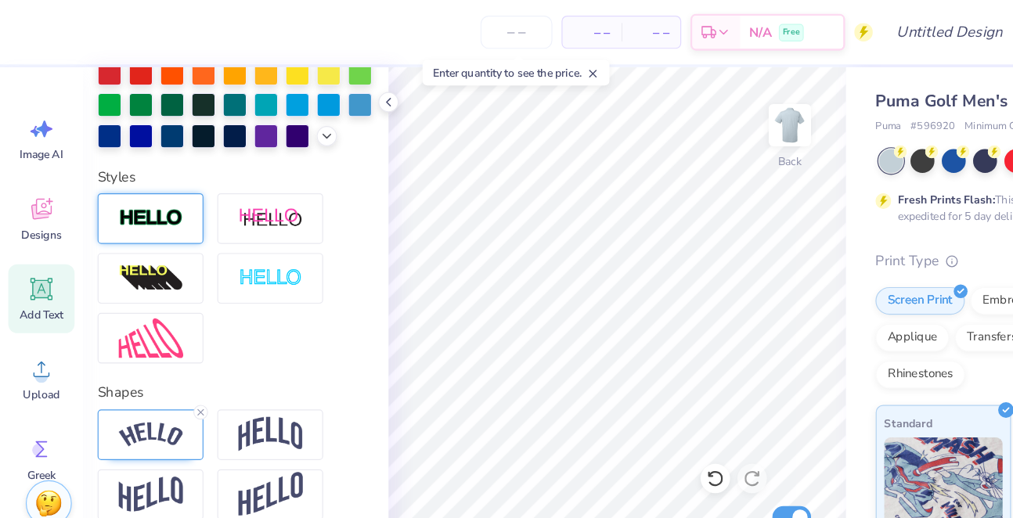
click at [155, 190] on img at bounding box center [128, 186] width 55 height 18
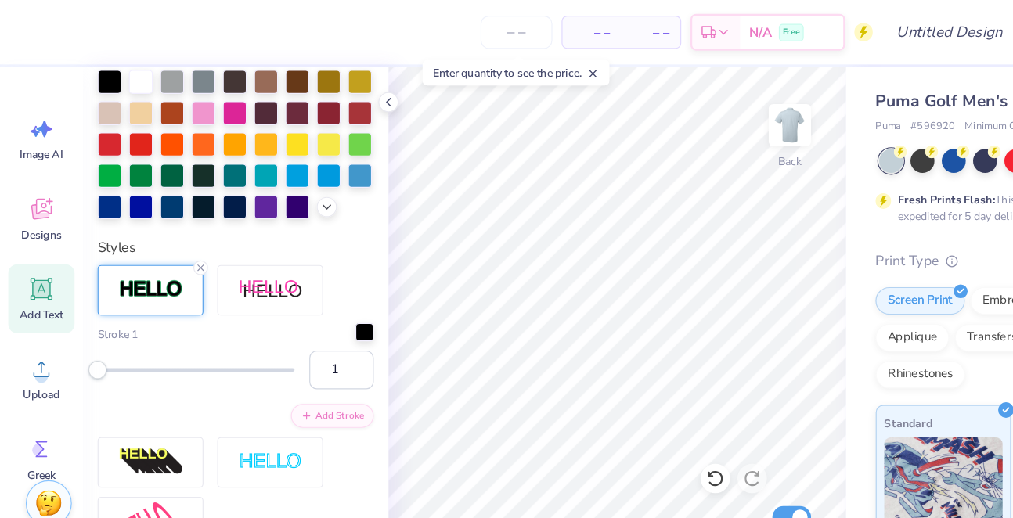
click at [313, 283] on div at bounding box center [310, 283] width 16 height 16
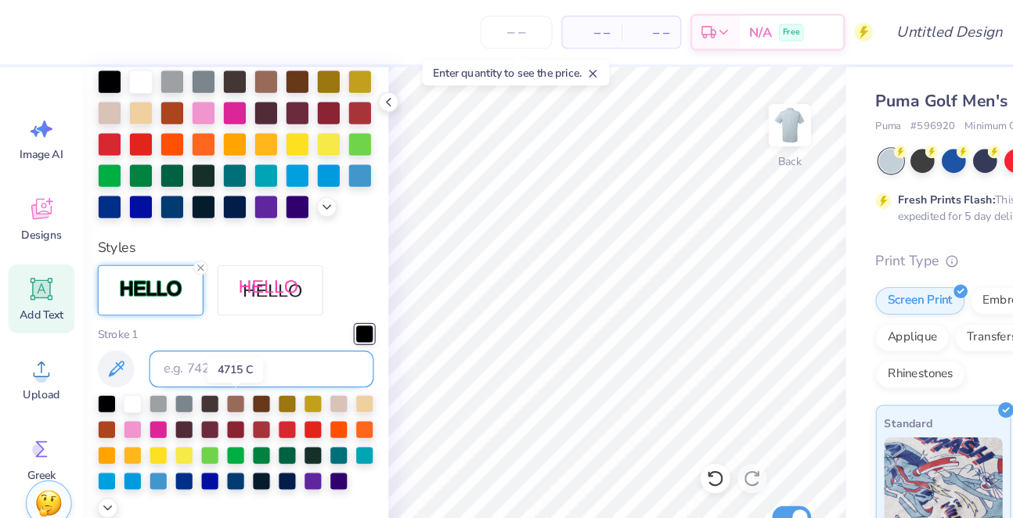
click at [190, 304] on input at bounding box center [222, 313] width 191 height 31
type input "661"
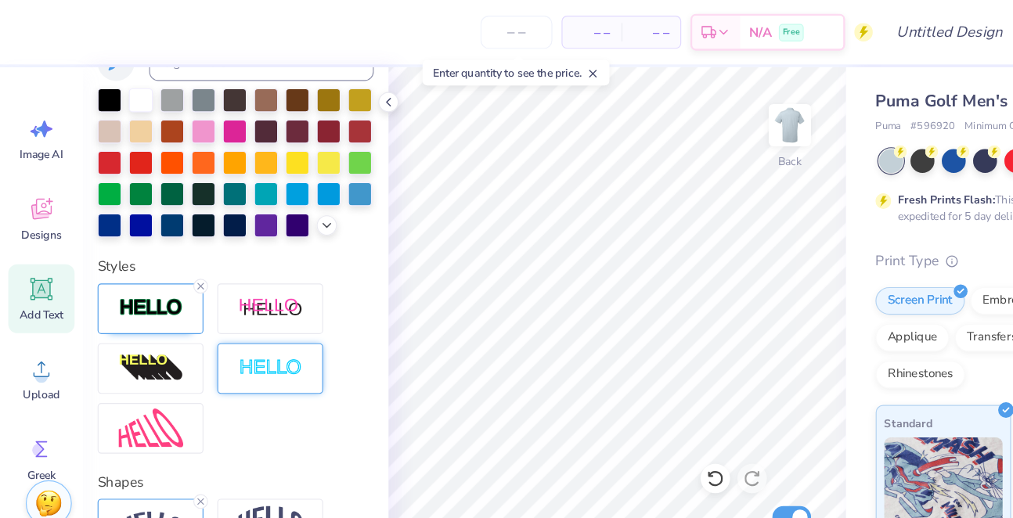
scroll to position [406, 0]
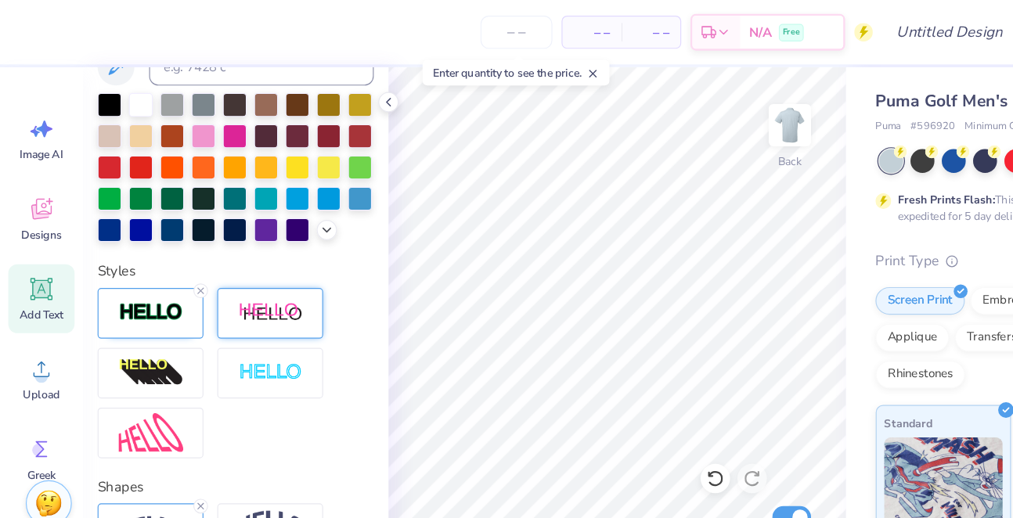
click at [208, 282] on div at bounding box center [230, 266] width 90 height 43
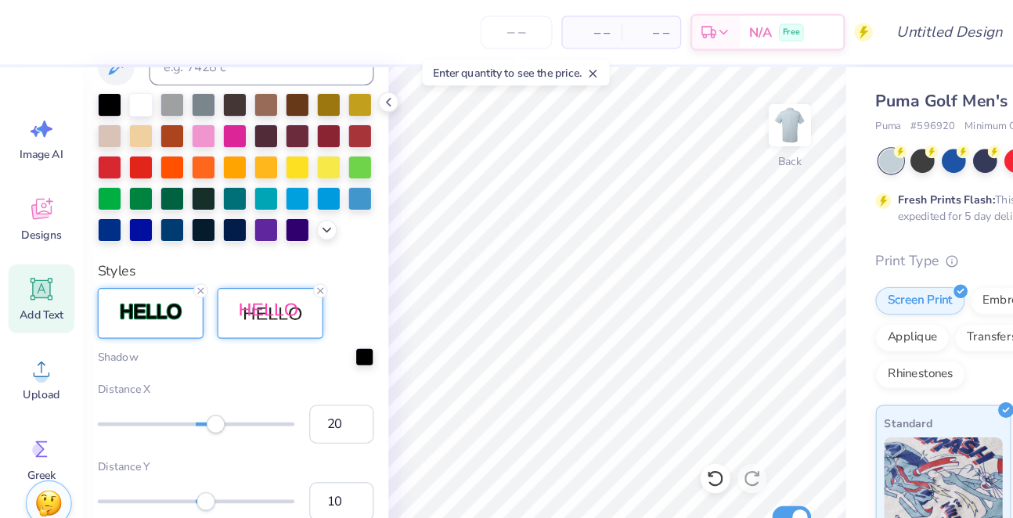
click at [150, 273] on img at bounding box center [128, 266] width 55 height 18
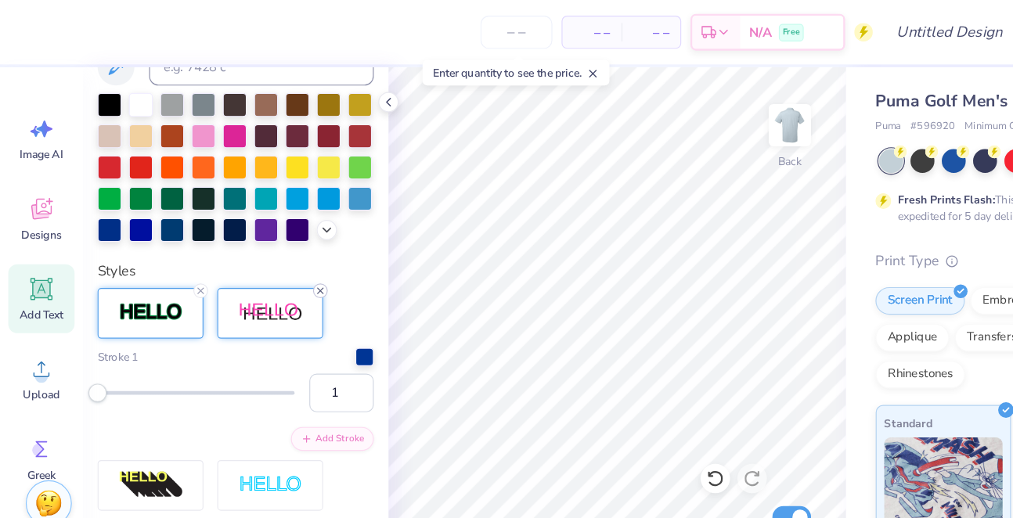
click at [274, 244] on icon at bounding box center [272, 247] width 9 height 9
click at [302, 327] on input "2" at bounding box center [290, 334] width 55 height 33
click at [302, 328] on input "3" at bounding box center [290, 334] width 55 height 33
click at [302, 328] on input "4" at bounding box center [290, 334] width 55 height 33
click at [302, 328] on input "5" at bounding box center [290, 334] width 55 height 33
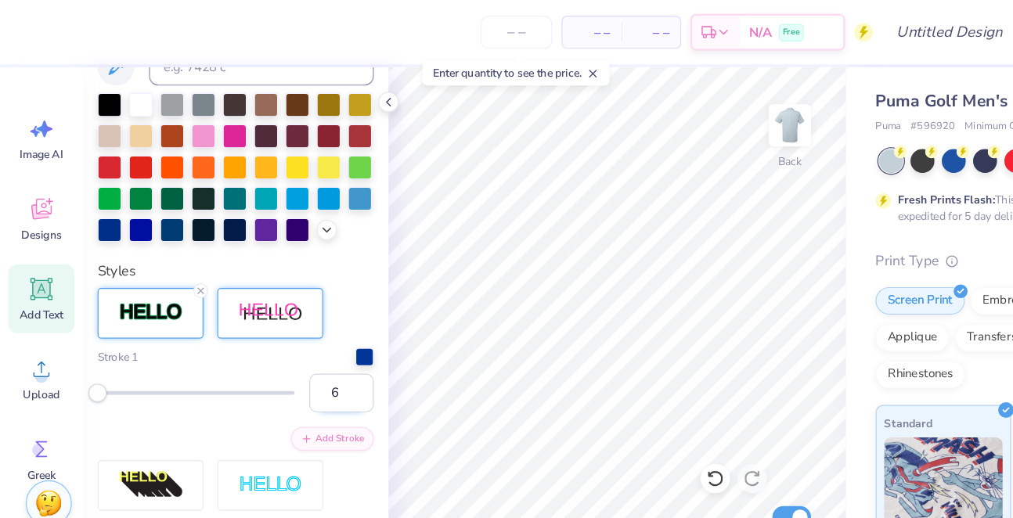
click at [302, 328] on input "6" at bounding box center [290, 334] width 55 height 33
drag, startPoint x: 86, startPoint y: 330, endPoint x: 117, endPoint y: 330, distance: 31.3
click at [111, 330] on div "Accessibility label" at bounding box center [104, 334] width 16 height 16
drag, startPoint x: 117, startPoint y: 330, endPoint x: 96, endPoint y: 330, distance: 21.9
click at [96, 330] on div "Accessibility label" at bounding box center [95, 334] width 16 height 16
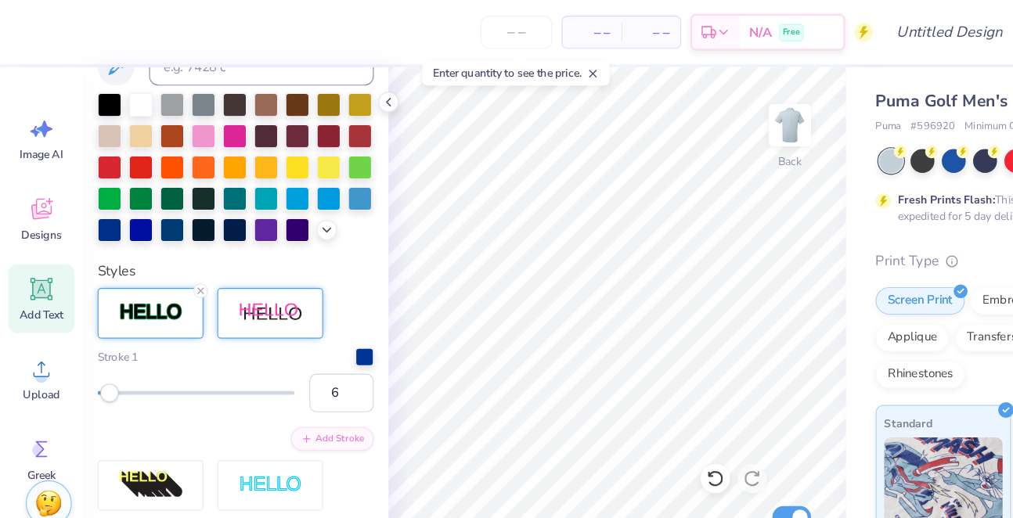
click at [91, 330] on div "Accessibility label" at bounding box center [93, 334] width 16 height 16
click at [303, 336] on input "5" at bounding box center [290, 334] width 55 height 33
click at [303, 336] on input "4" at bounding box center [290, 334] width 55 height 33
click at [226, 359] on div "Stroke 1 4 Add Stroke" at bounding box center [200, 340] width 235 height 88
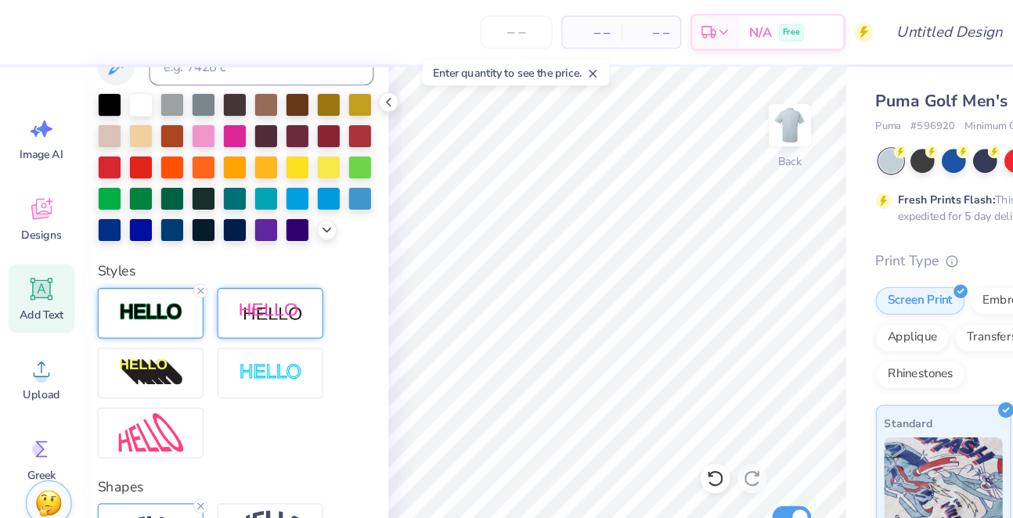
click at [141, 270] on img at bounding box center [128, 266] width 55 height 18
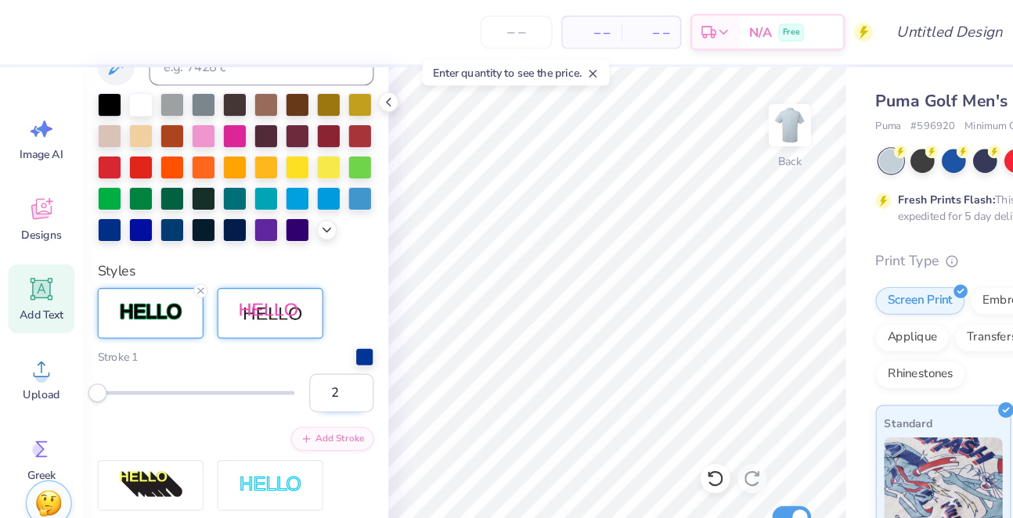
click at [305, 327] on input "2" at bounding box center [290, 334] width 55 height 33
click at [305, 327] on input "3" at bounding box center [290, 334] width 55 height 33
click at [305, 327] on input "4" at bounding box center [290, 334] width 55 height 33
click at [210, 352] on div "Stroke 1 4 Add Stroke" at bounding box center [200, 340] width 235 height 88
click at [302, 337] on input "3" at bounding box center [290, 334] width 55 height 33
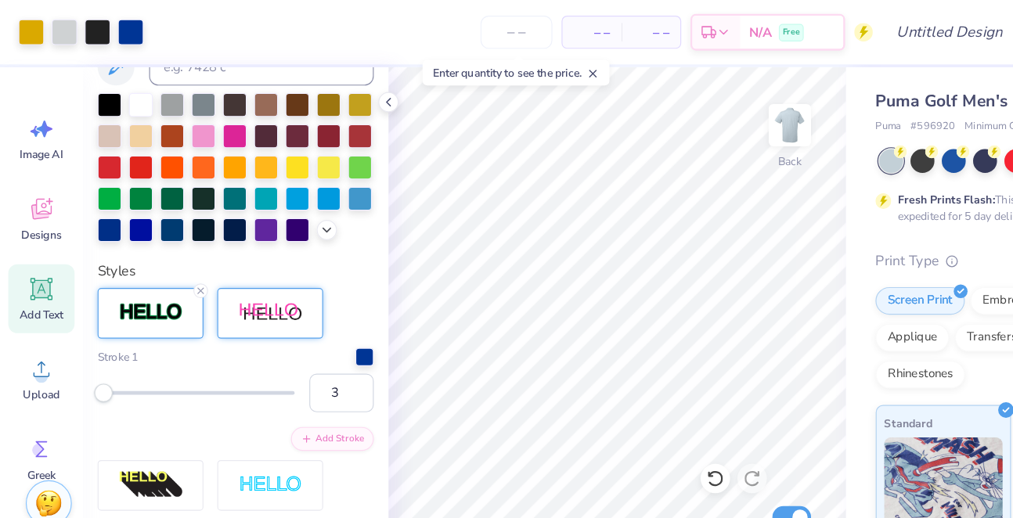
click at [208, 343] on div "3" at bounding box center [200, 334] width 235 height 33
click at [304, 330] on input "4" at bounding box center [290, 334] width 55 height 33
click at [200, 351] on div "Stroke 1 4 Add Stroke" at bounding box center [200, 340] width 235 height 88
click at [327, 84] on icon at bounding box center [330, 87] width 13 height 13
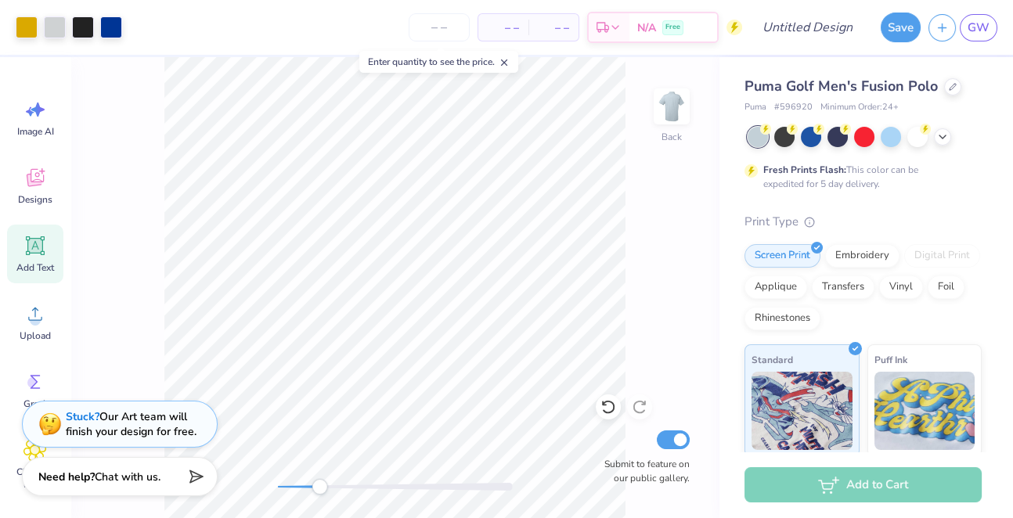
drag, startPoint x: 278, startPoint y: 494, endPoint x: 320, endPoint y: 493, distance: 42.3
click at [320, 493] on div "Accessibility label" at bounding box center [320, 487] width 16 height 16
click at [459, 475] on div "Back Submit to feature on our public gallery." at bounding box center [394, 287] width 649 height 461
click at [358, 498] on div "Back Submit to feature on our public gallery." at bounding box center [394, 287] width 649 height 461
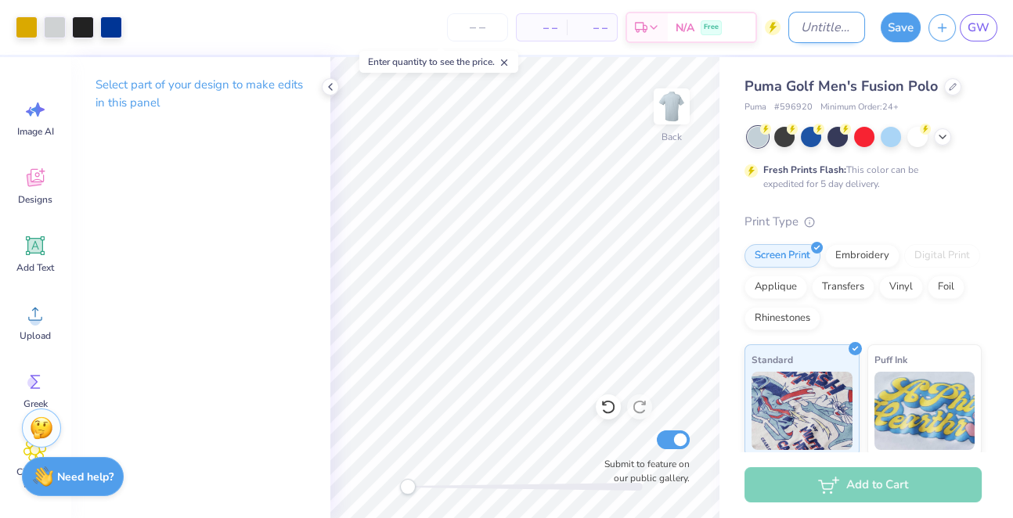
click at [790, 29] on input "Design Title" at bounding box center [827, 27] width 77 height 31
click at [799, 35] on button "Save" at bounding box center [901, 25] width 40 height 30
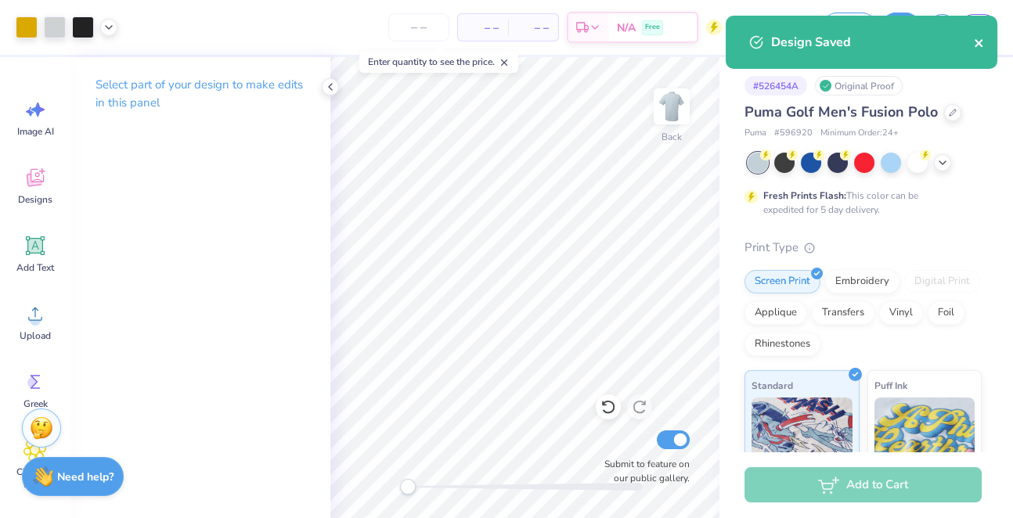
click at [799, 42] on icon "close" at bounding box center [979, 43] width 8 height 8
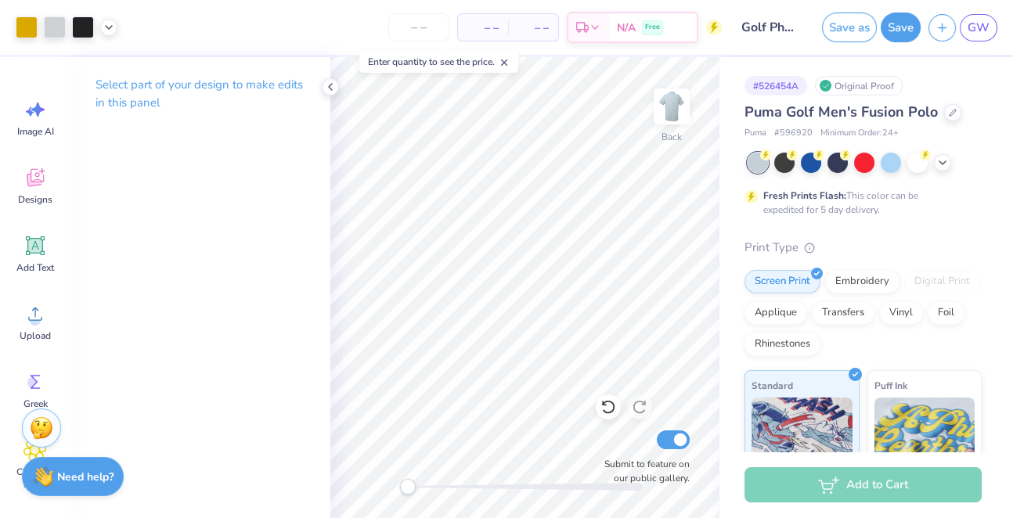
click at [799, 26] on div "Design Saved" at bounding box center [862, 48] width 278 height 71
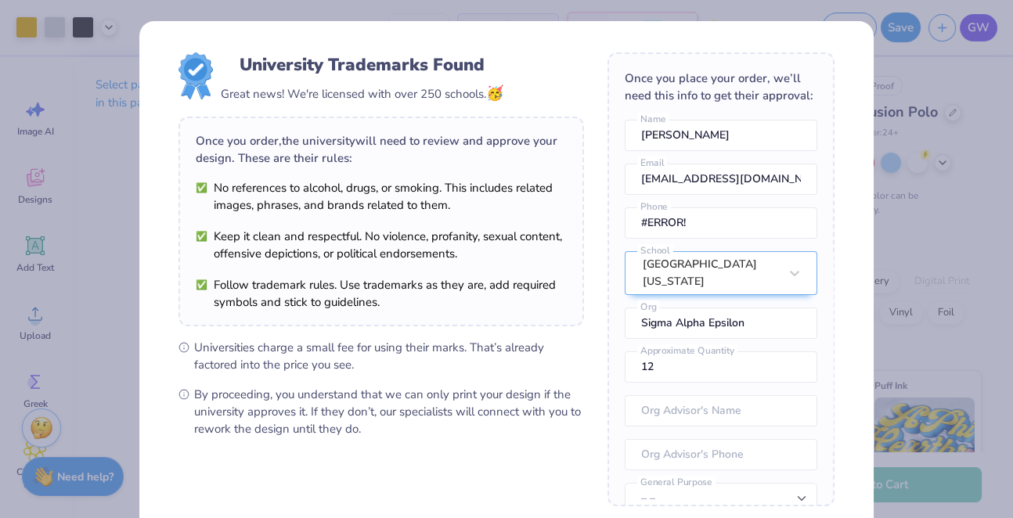
click at [799, 23] on div "University Trademarks Found Great news! We're licensed with over 250 schools. 🥳…" at bounding box center [506, 259] width 1013 height 518
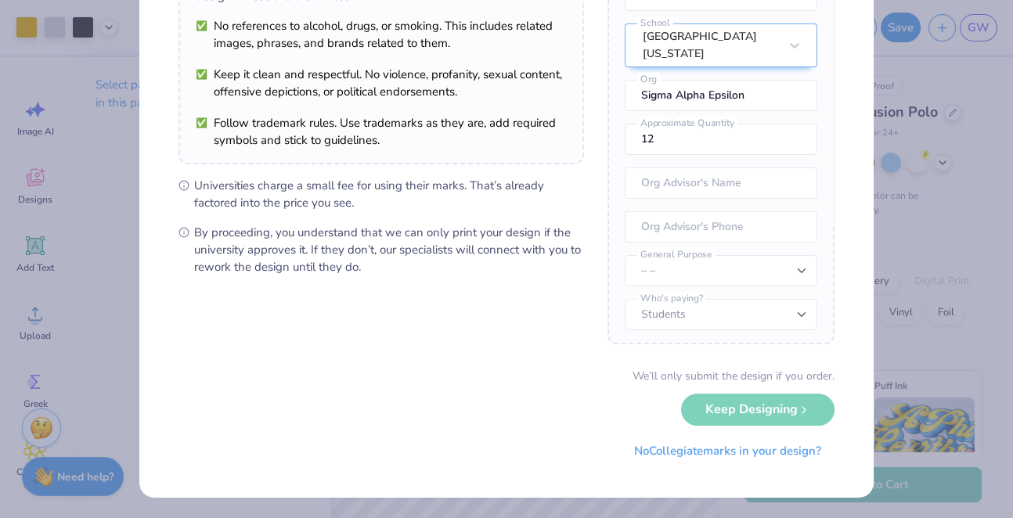
scroll to position [161, 0]
click at [699, 412] on div "We’ll only submit the design if you order. Keep Designing No Collegiate marks i…" at bounding box center [507, 418] width 656 height 99
click at [725, 410] on div "We’ll only submit the design if you order. Keep Designing No Collegiate marks i…" at bounding box center [507, 418] width 656 height 99
click at [778, 408] on div "We’ll only submit the design if you order. Keep Designing No Collegiate marks i…" at bounding box center [507, 418] width 656 height 99
click at [781, 408] on div "We’ll only submit the design if you order. Keep Designing No Collegiate marks i…" at bounding box center [507, 418] width 656 height 99
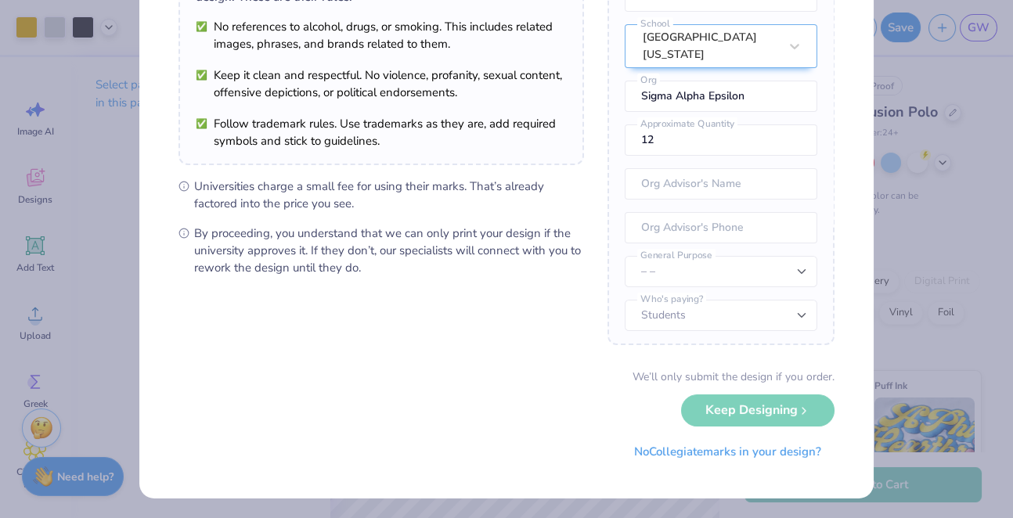
click at [624, 423] on div "We’ll only submit the design if you order. Keep Designing No Collegiate marks i…" at bounding box center [507, 418] width 656 height 99
click at [723, 407] on div "We’ll only submit the design if you order. Keep Designing No Collegiate marks i…" at bounding box center [507, 417] width 656 height 99
click at [725, 454] on button "No Collegiate marks in your design?" at bounding box center [728, 448] width 214 height 32
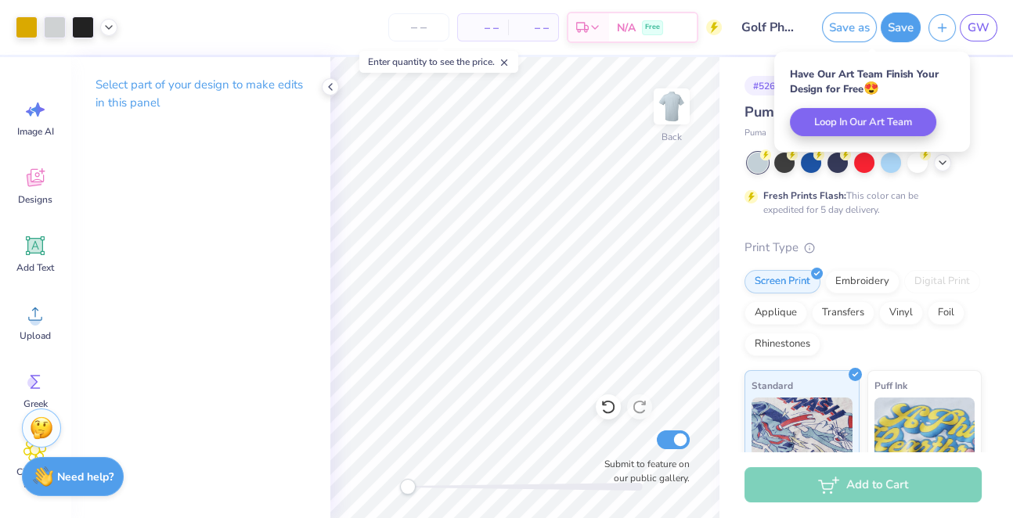
scroll to position [0, 0]
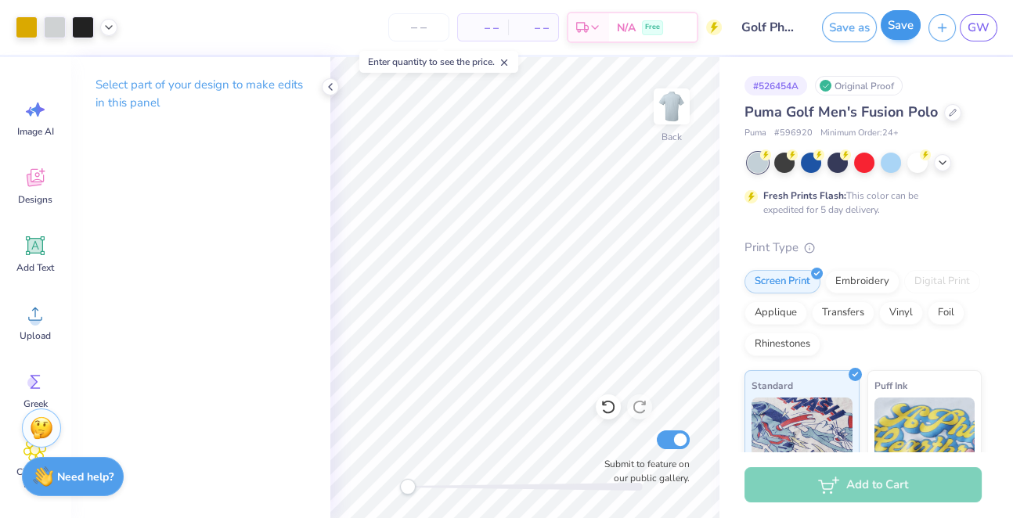
click at [799, 28] on button "Save" at bounding box center [901, 25] width 40 height 30
drag, startPoint x: 410, startPoint y: 487, endPoint x: 519, endPoint y: 486, distance: 109.7
click at [519, 486] on div at bounding box center [525, 487] width 235 height 8
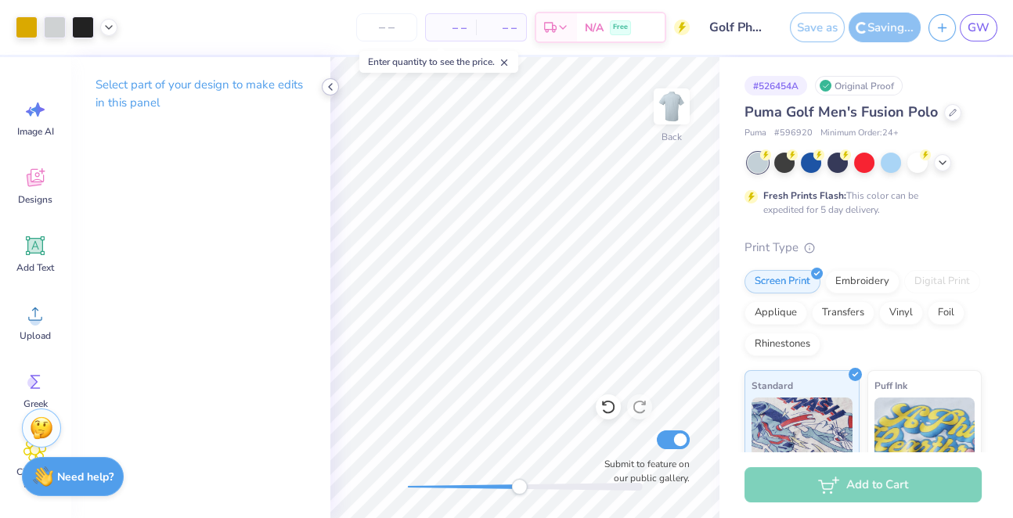
click at [330, 94] on div at bounding box center [330, 86] width 17 height 17
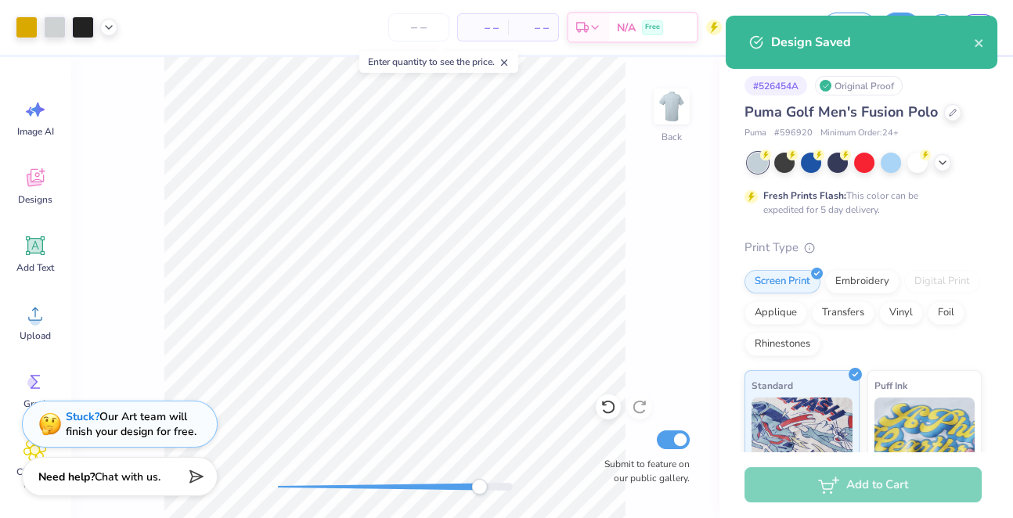
drag, startPoint x: 279, startPoint y: 484, endPoint x: 508, endPoint y: 490, distance: 229.6
click at [487, 490] on div "Accessibility label" at bounding box center [479, 487] width 16 height 16
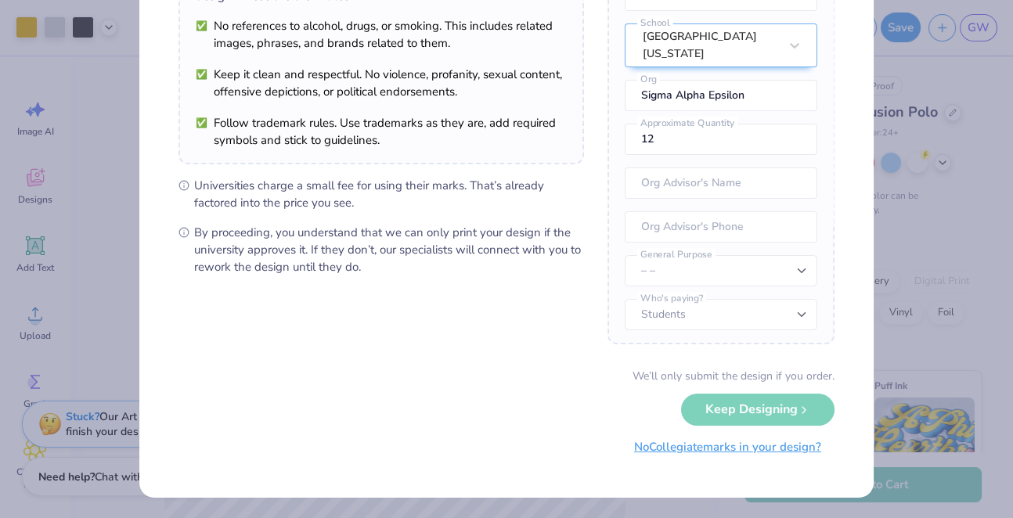
scroll to position [161, 0]
click at [714, 445] on button "No Collegiate marks in your design?" at bounding box center [728, 448] width 214 height 32
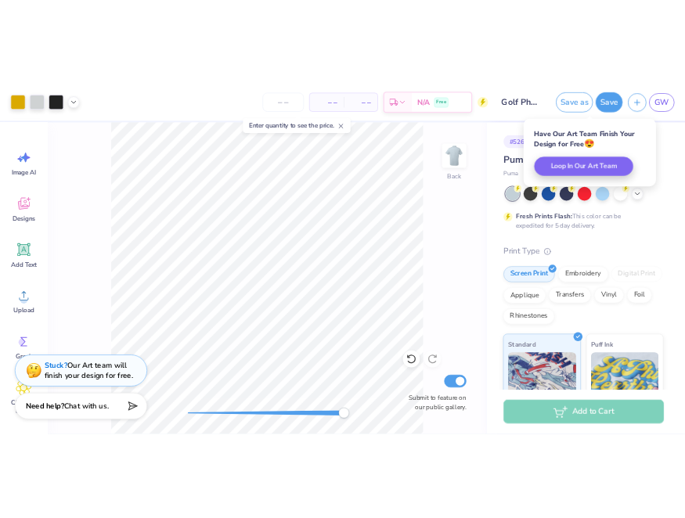
scroll to position [0, 0]
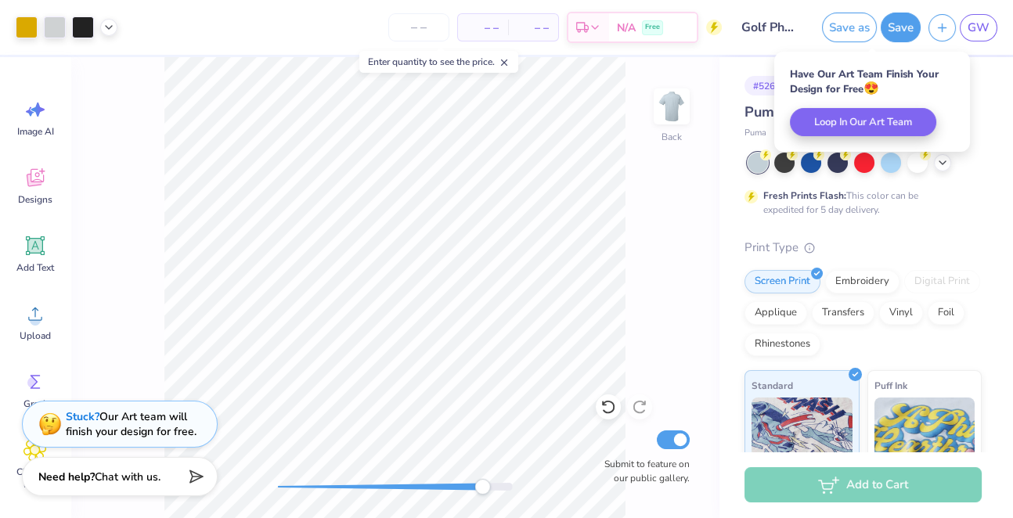
drag, startPoint x: 508, startPoint y: 486, endPoint x: 471, endPoint y: 490, distance: 37.1
click at [475, 490] on div "Accessibility label" at bounding box center [483, 487] width 16 height 16
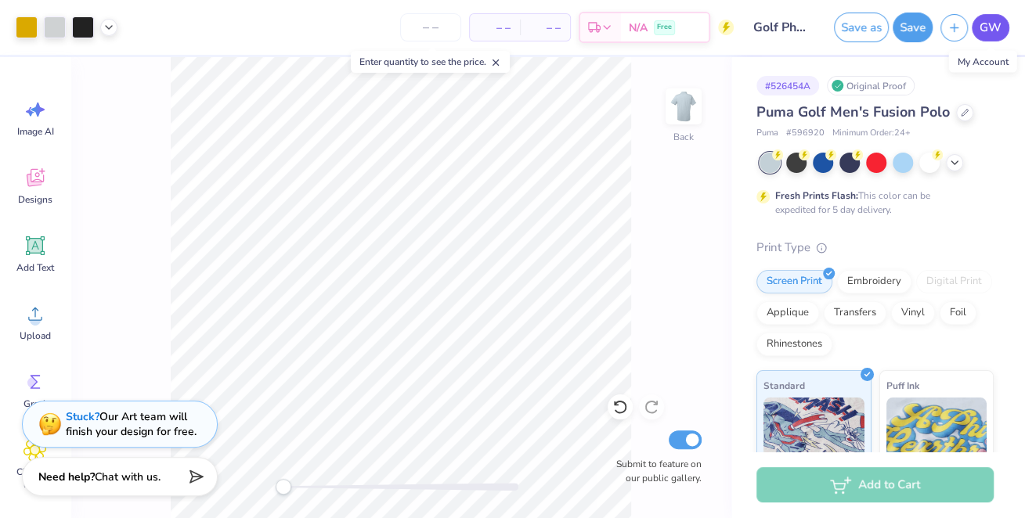
click at [799, 24] on span "GW" at bounding box center [991, 28] width 22 height 18
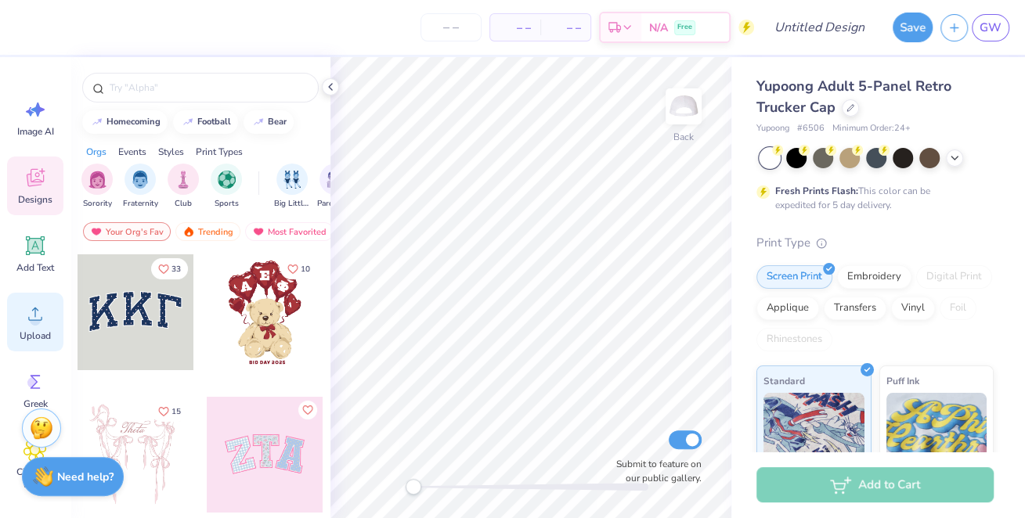
click at [35, 313] on icon at bounding box center [35, 314] width 14 height 13
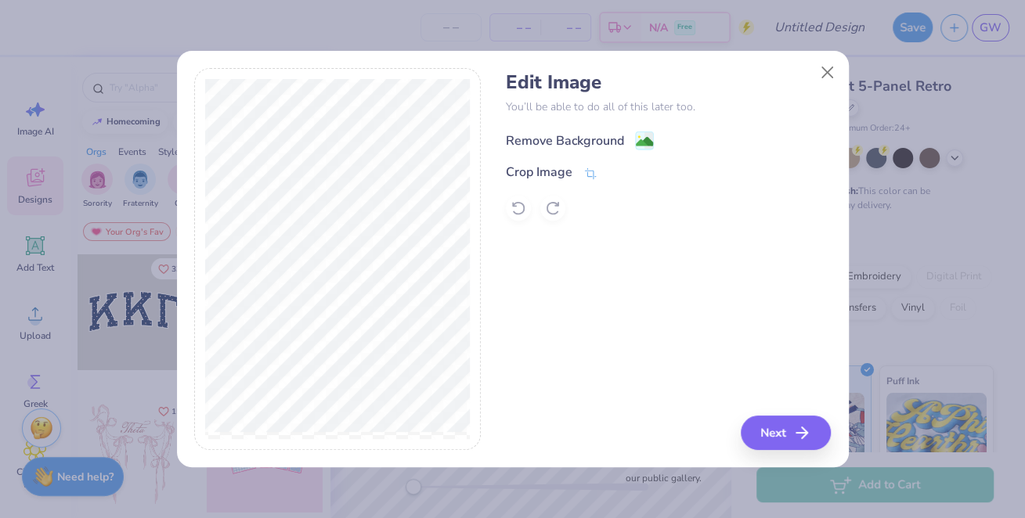
click at [544, 139] on div "Remove Background" at bounding box center [565, 141] width 118 height 19
click at [777, 430] on button "Next" at bounding box center [788, 433] width 90 height 34
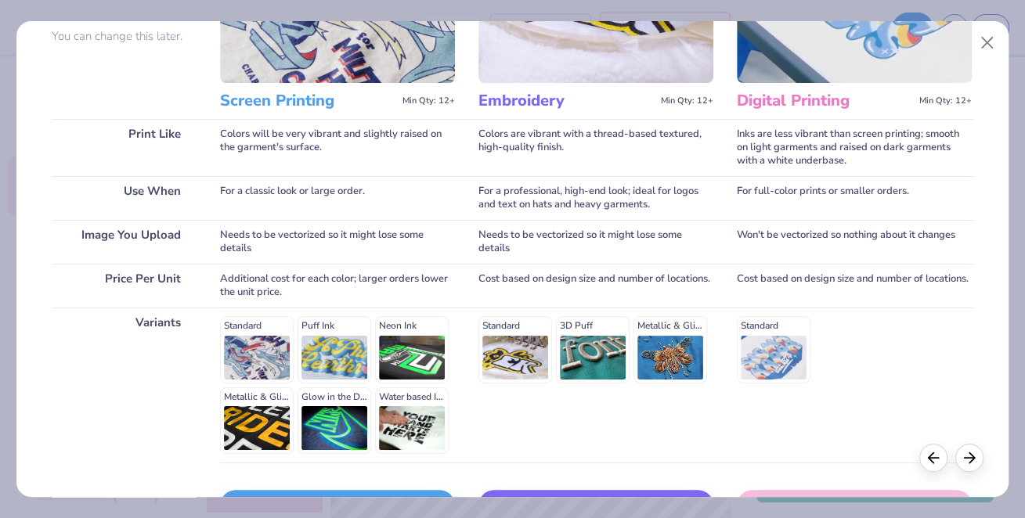
scroll to position [200, 0]
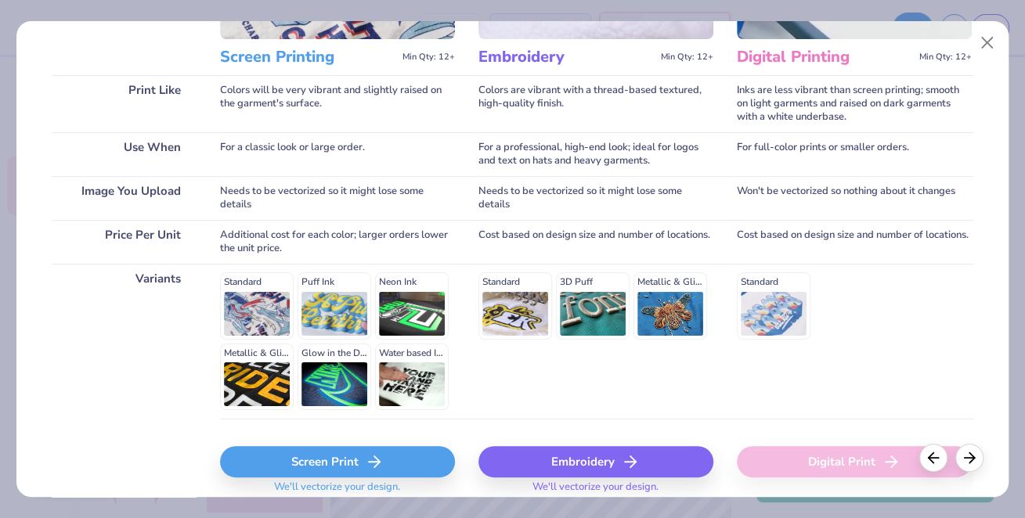
click at [337, 464] on div "Screen Print" at bounding box center [337, 461] width 235 height 31
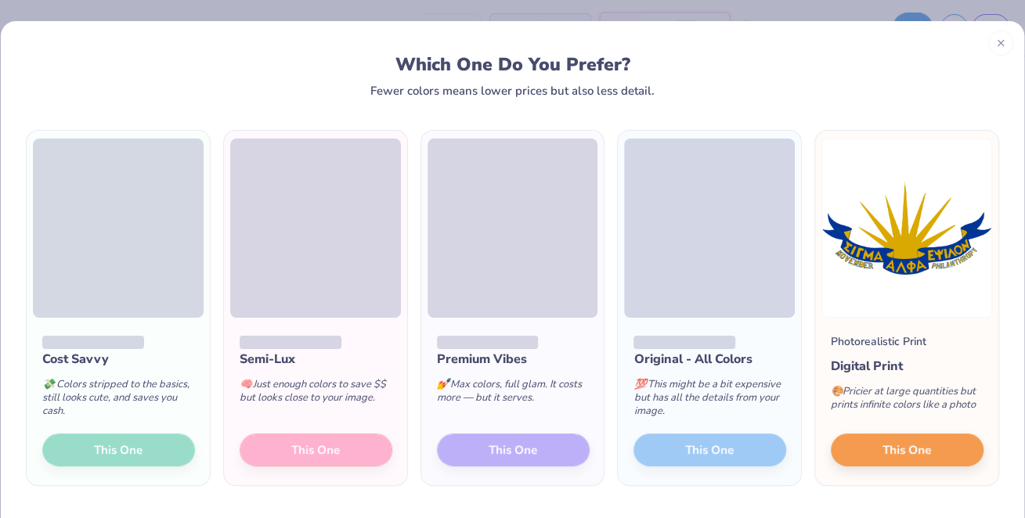
click at [93, 443] on div "Cost Savvy 💸 Colors stripped to the basics, still looks cute, and saves you cas…" at bounding box center [118, 402] width 183 height 168
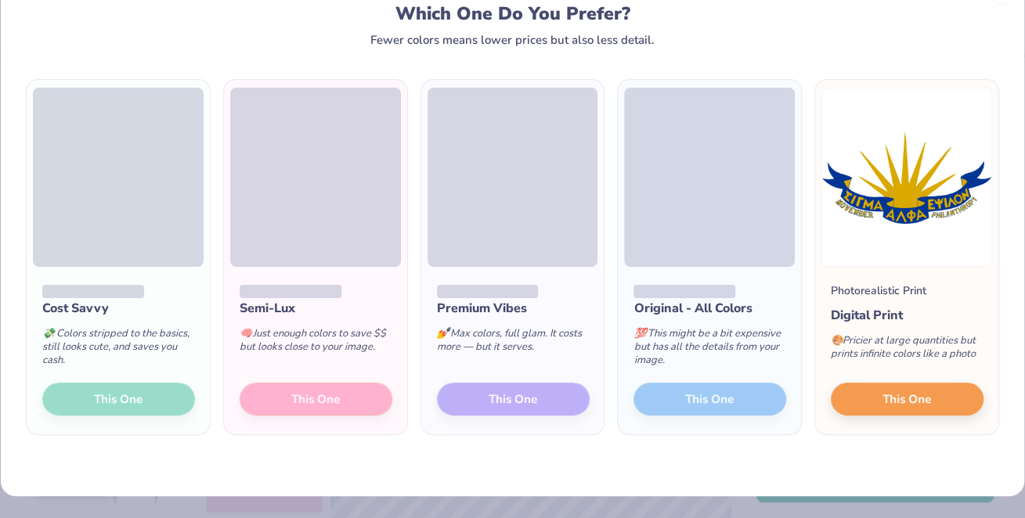
scroll to position [51, 0]
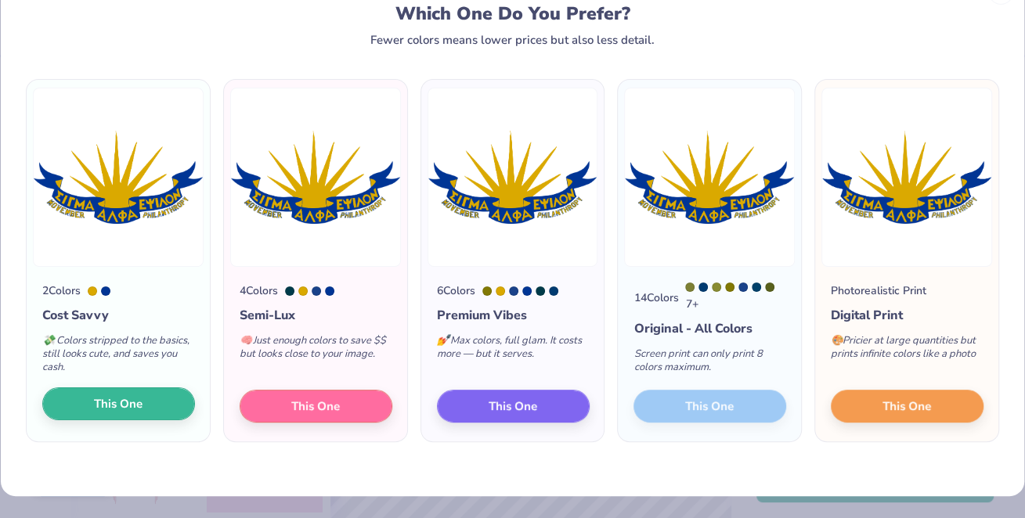
click at [146, 411] on button "This One" at bounding box center [118, 404] width 153 height 33
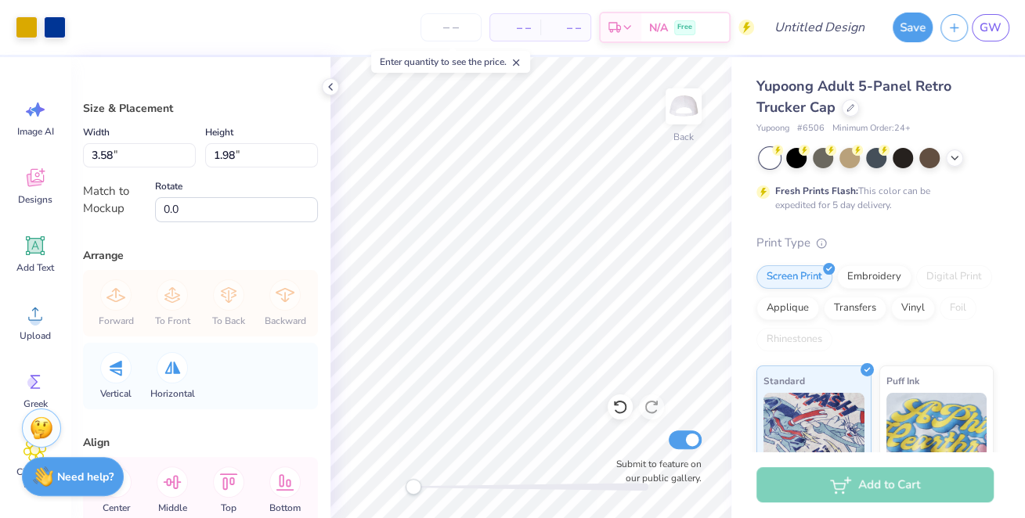
type input "3.45"
type input "1.91"
drag, startPoint x: 408, startPoint y: 491, endPoint x: 446, endPoint y: 486, distance: 37.9
click at [446, 486] on div "Accessibility label" at bounding box center [446, 487] width 16 height 16
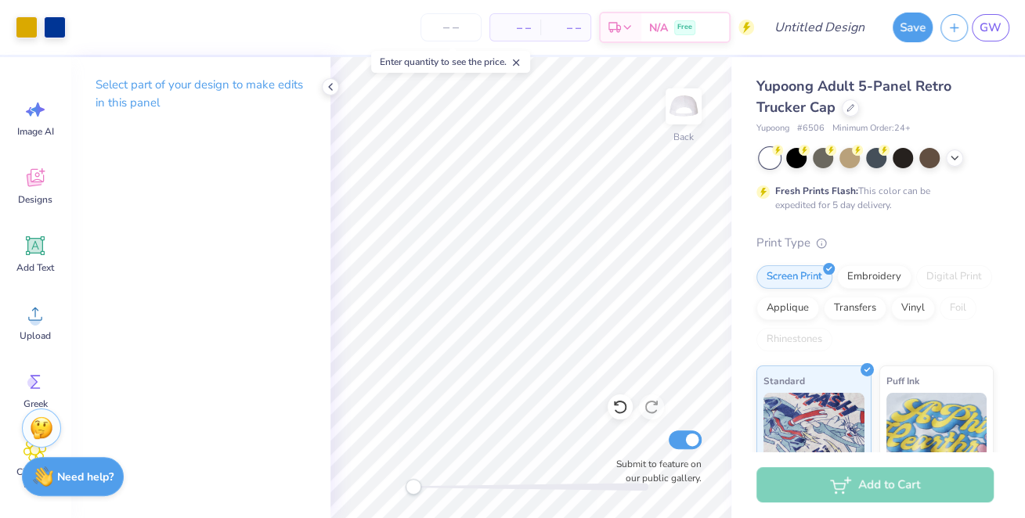
drag, startPoint x: 442, startPoint y: 484, endPoint x: 408, endPoint y: 484, distance: 34.5
click at [408, 484] on div "Accessibility label" at bounding box center [414, 487] width 16 height 16
click at [441, 496] on div "Back Submit to feature on our public gallery." at bounding box center [530, 287] width 401 height 461
click at [328, 87] on icon at bounding box center [330, 87] width 13 height 13
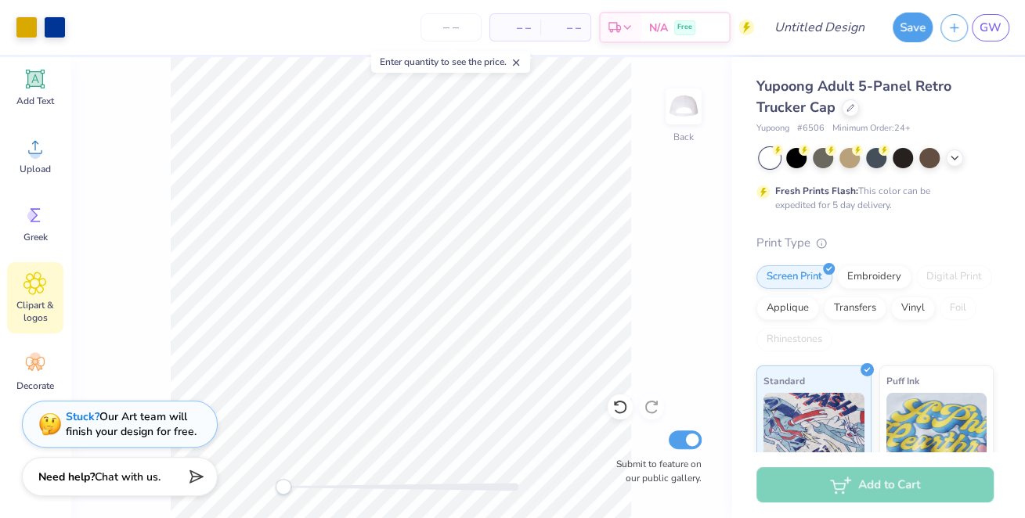
scroll to position [166, 0]
click at [36, 293] on icon at bounding box center [34, 284] width 23 height 23
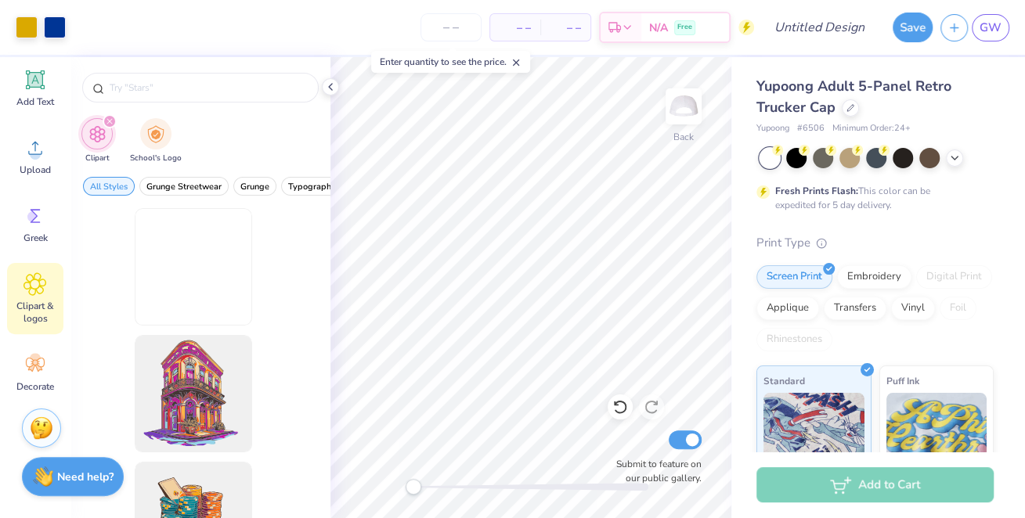
scroll to position [0, 0]
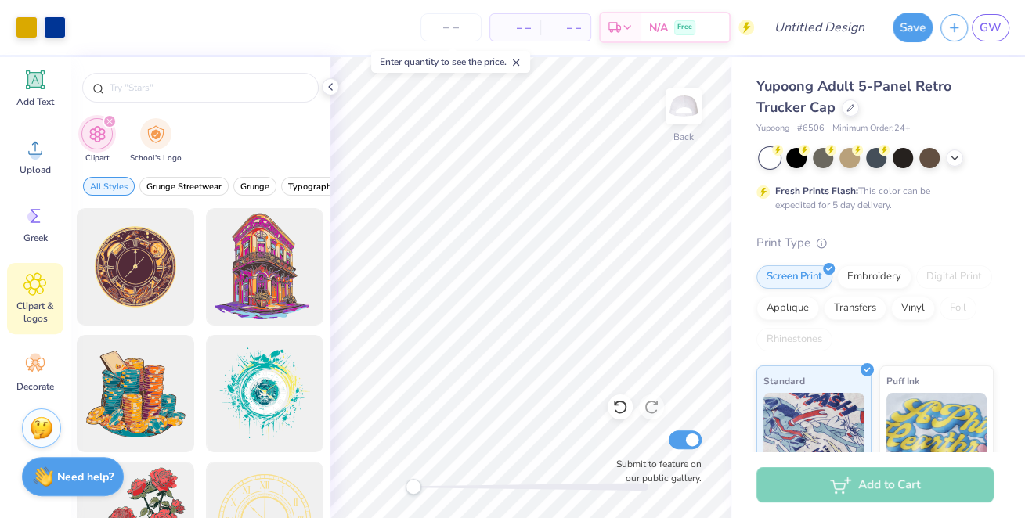
type input "F"
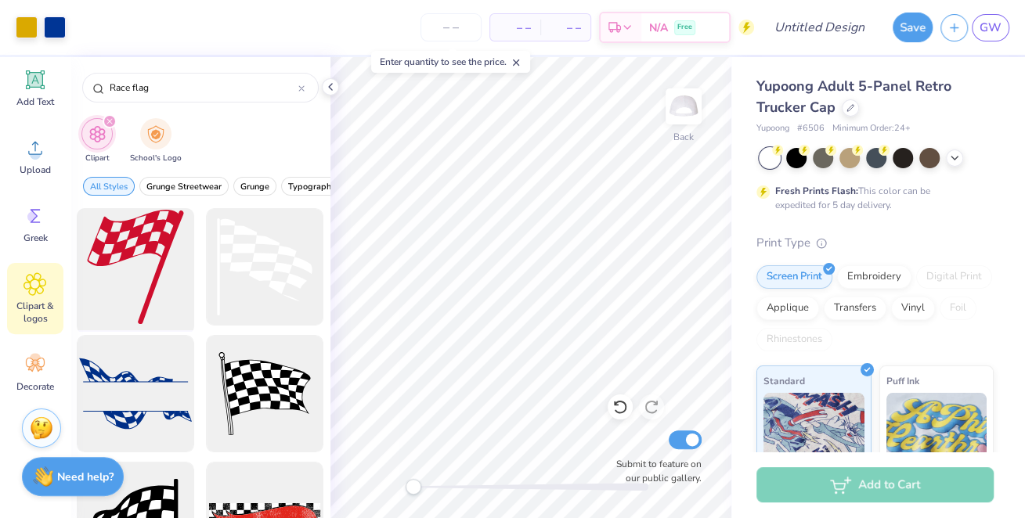
type input "Race flag"
click at [106, 253] on div at bounding box center [135, 267] width 129 height 129
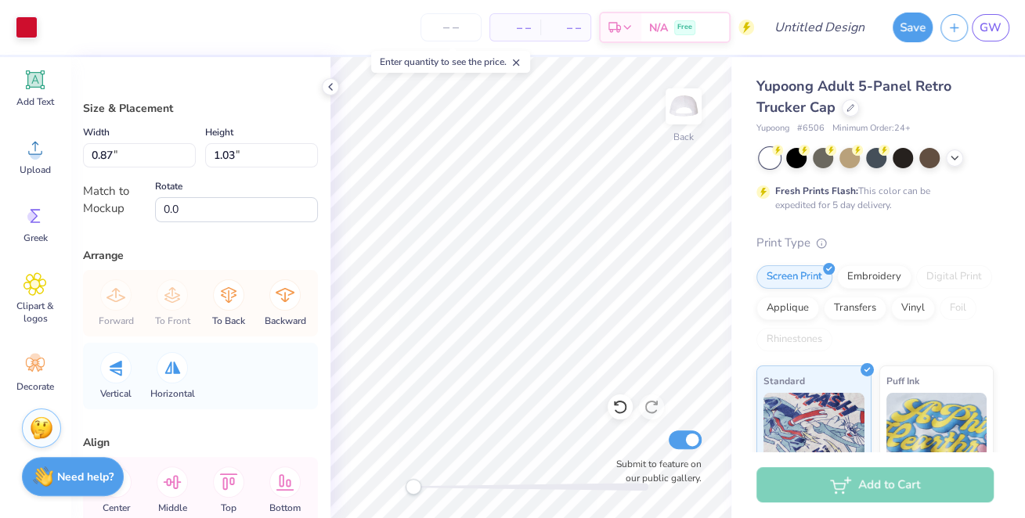
type input "0.87"
type input "1.03"
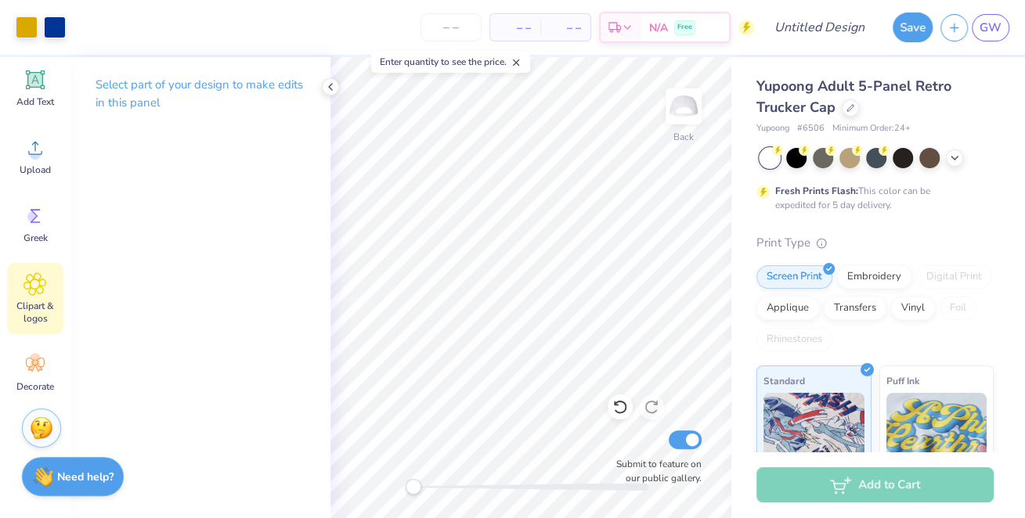
click at [44, 297] on div "Clipart & logos" at bounding box center [35, 298] width 56 height 71
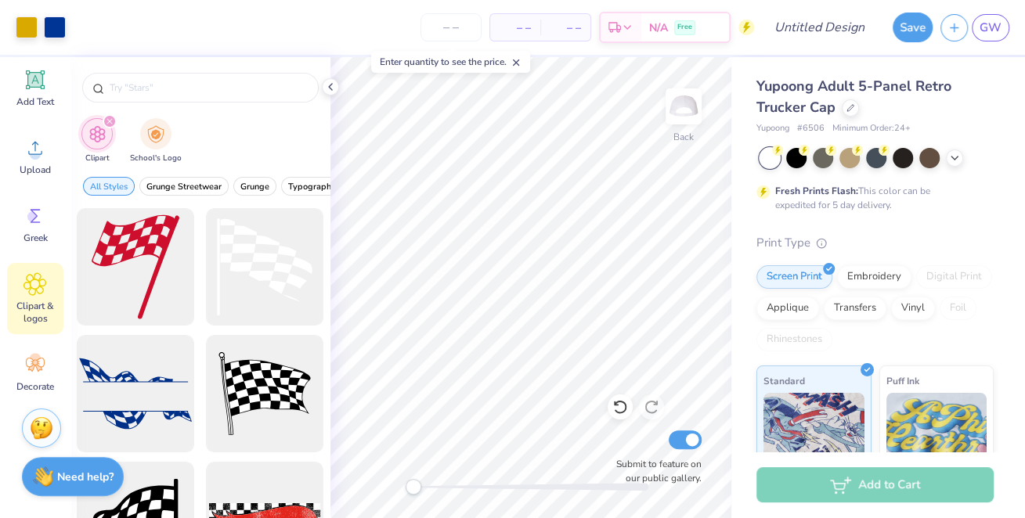
type input "Race flag"
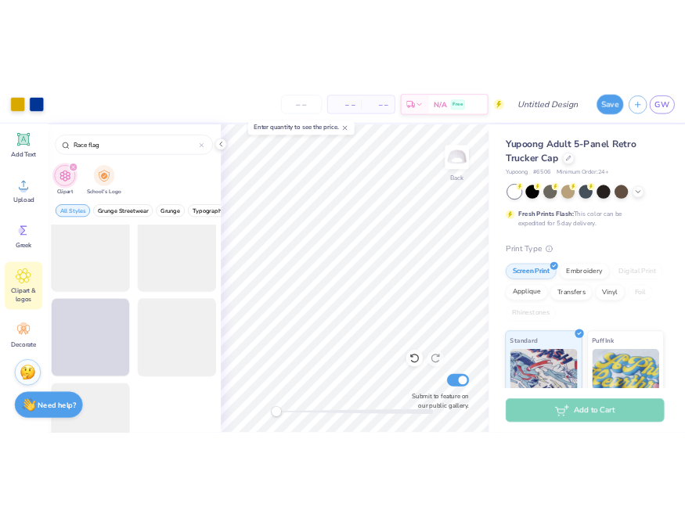
scroll to position [705, 0]
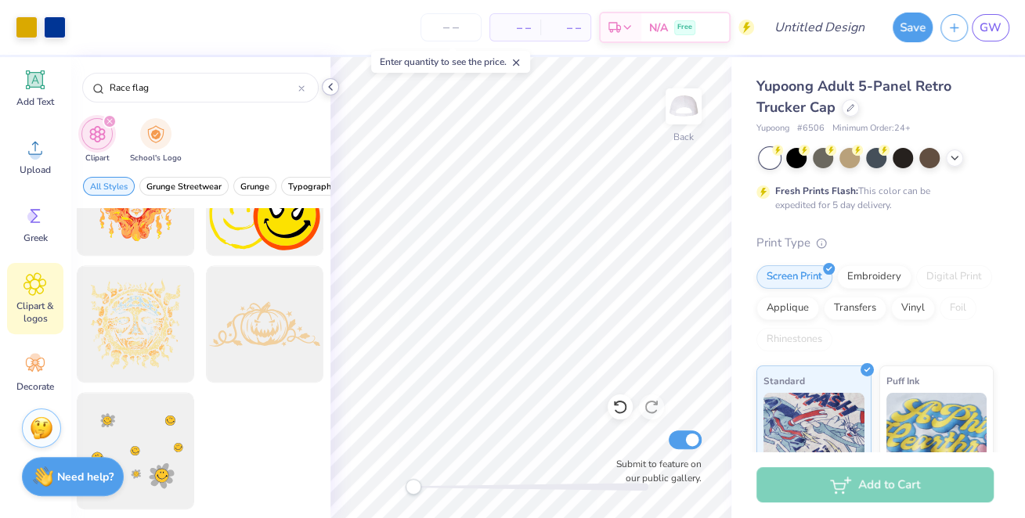
click at [327, 87] on icon at bounding box center [330, 87] width 13 height 13
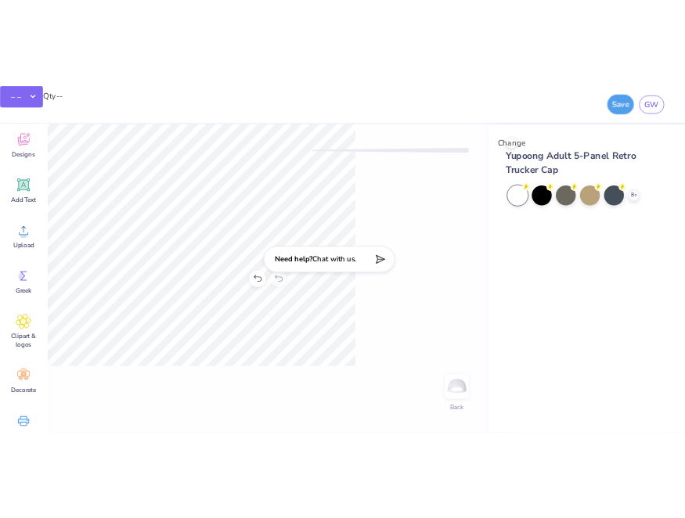
scroll to position [0, 0]
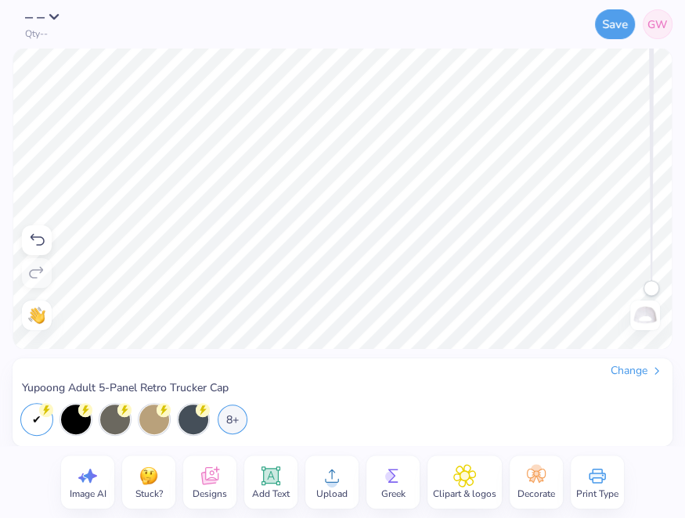
click at [326, 485] on icon at bounding box center [331, 475] width 23 height 23
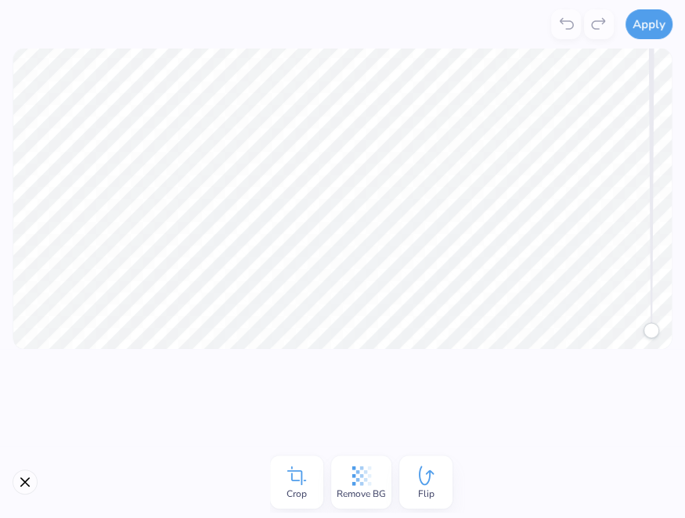
click at [371, 476] on icon at bounding box center [361, 475] width 23 height 23
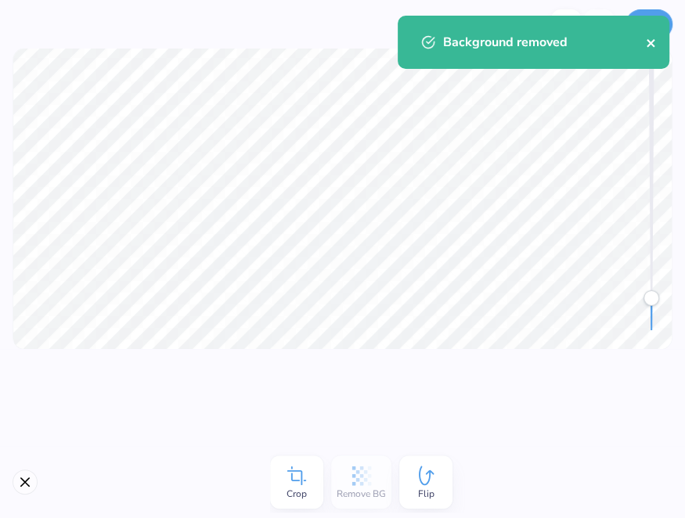
click at [648, 40] on icon "close" at bounding box center [651, 43] width 11 height 13
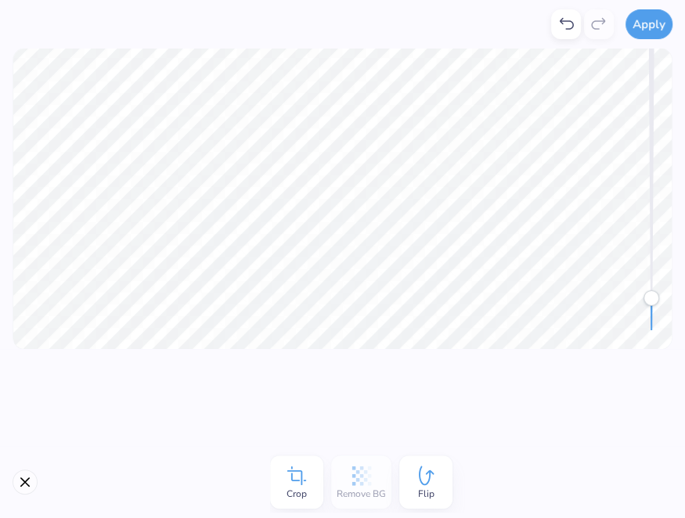
click at [650, 17] on div "Background removed" at bounding box center [534, 48] width 278 height 71
click at [650, 21] on button "Apply" at bounding box center [649, 22] width 47 height 30
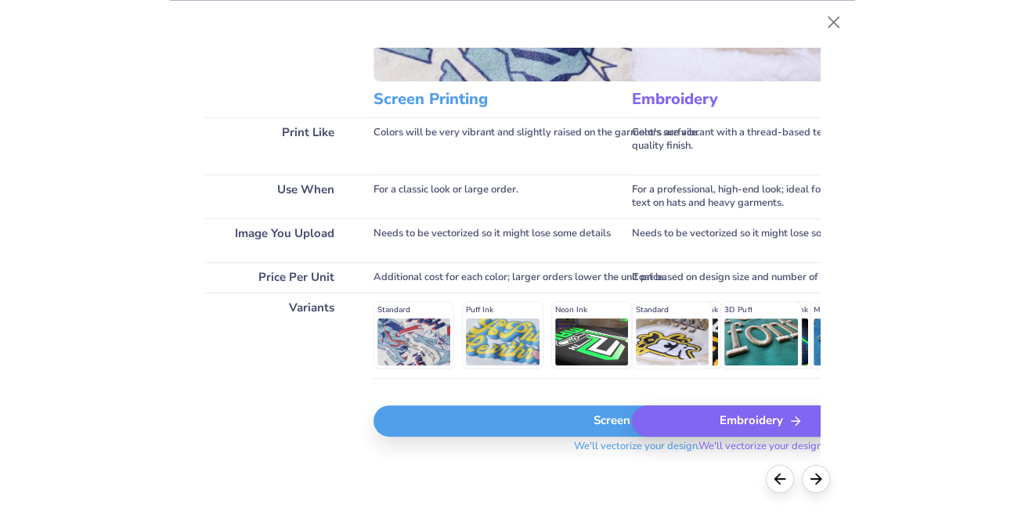
scroll to position [146, 0]
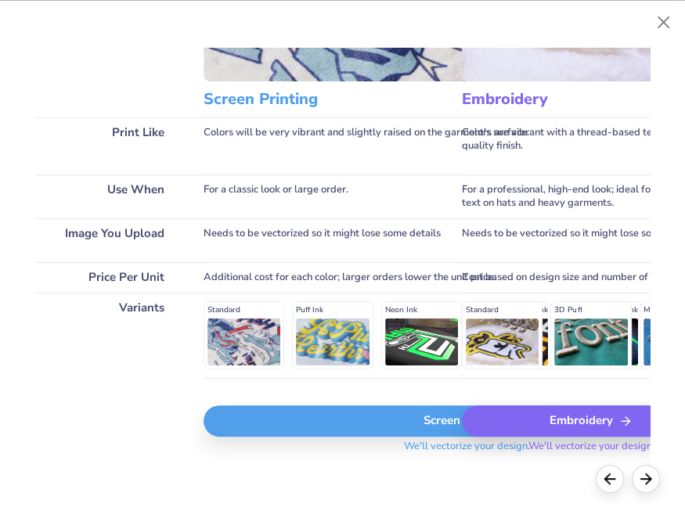
click at [356, 421] on div "Screen Print" at bounding box center [467, 421] width 527 height 31
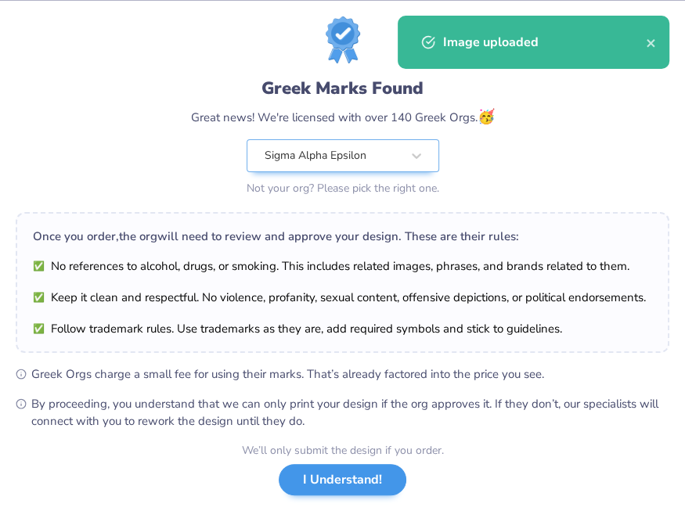
click at [341, 492] on button "I Understand!" at bounding box center [343, 480] width 128 height 32
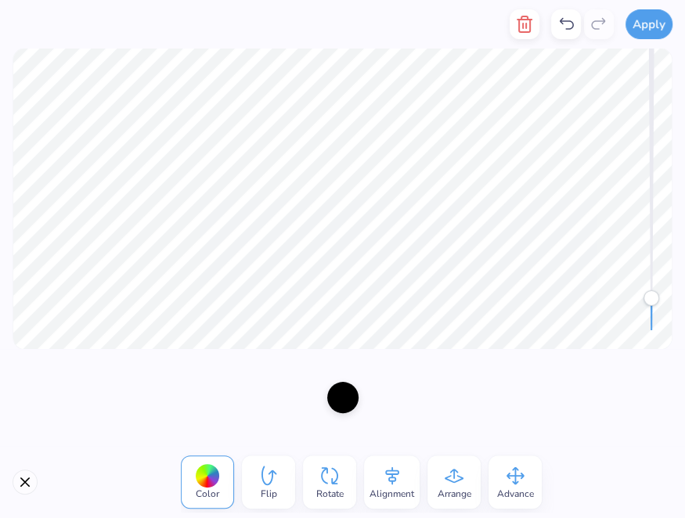
click at [269, 481] on icon at bounding box center [268, 475] width 23 height 23
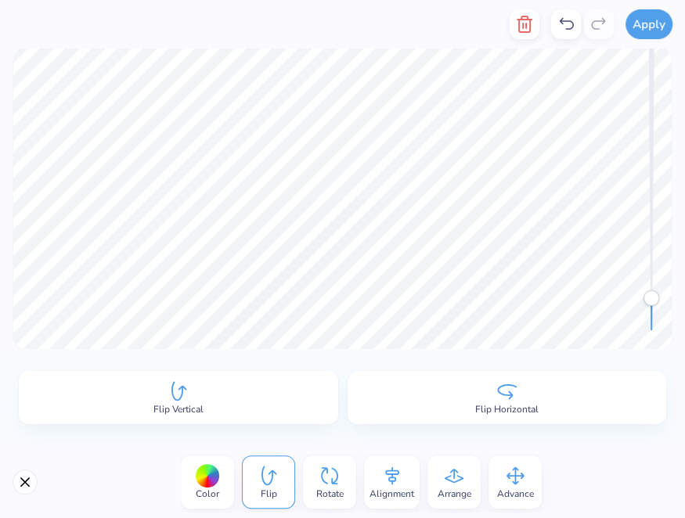
click at [432, 406] on div "Flip Horizontal" at bounding box center [508, 397] width 320 height 53
click at [679, 172] on div at bounding box center [342, 199] width 685 height 301
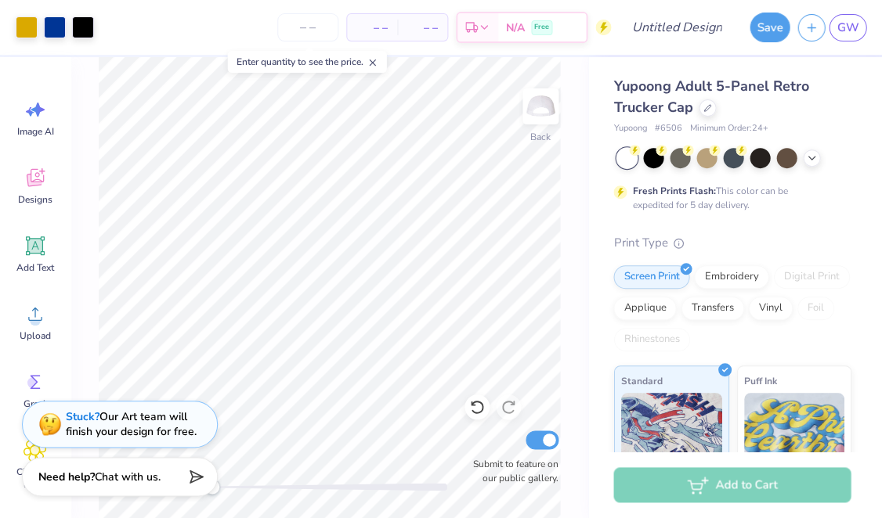
drag, startPoint x: 212, startPoint y: 490, endPoint x: 262, endPoint y: 489, distance: 49.4
click at [262, 489] on div "Art colors – – Per Item – – Total Est. Delivery N/A Free Design Title Save GW I…" at bounding box center [441, 259] width 882 height 518
click at [96, 373] on div "Back Submit to feature on our public gallery." at bounding box center [329, 287] width 518 height 461
drag, startPoint x: 211, startPoint y: 489, endPoint x: 254, endPoint y: 489, distance: 42.3
click at [254, 489] on div "Art colors – – Per Item – – Total Est. Delivery N/A Free Design Title Save GW I…" at bounding box center [441, 259] width 882 height 518
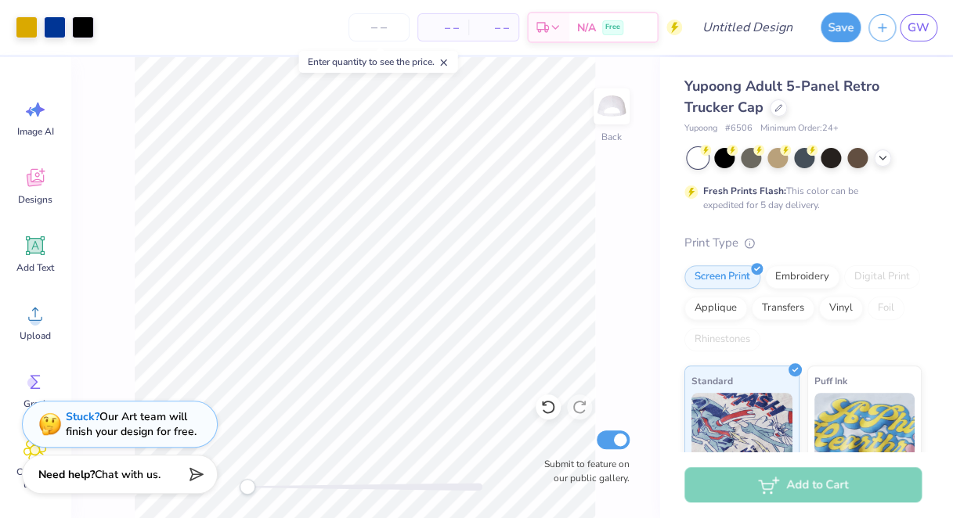
click at [161, 479] on span "Chat with us." at bounding box center [128, 475] width 66 height 15
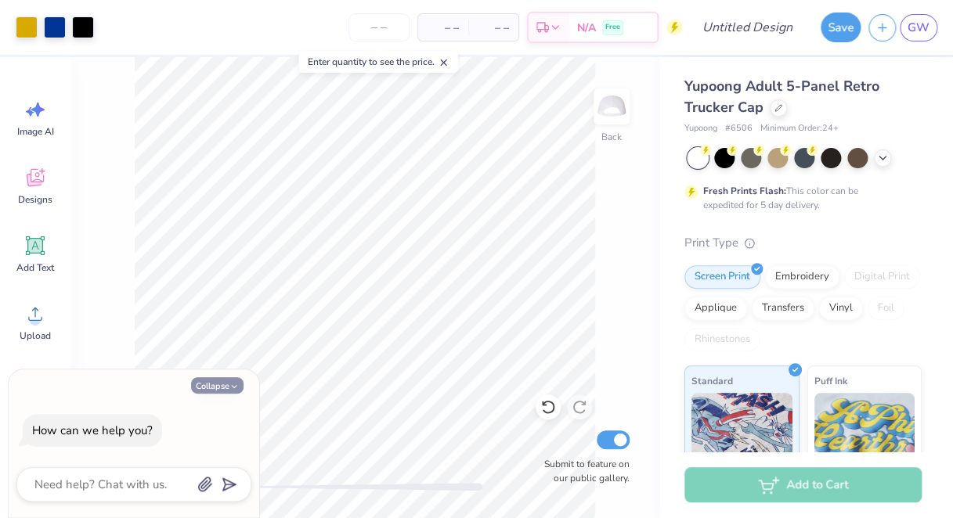
click at [212, 388] on button "Collapse" at bounding box center [217, 385] width 52 height 16
type textarea "x"
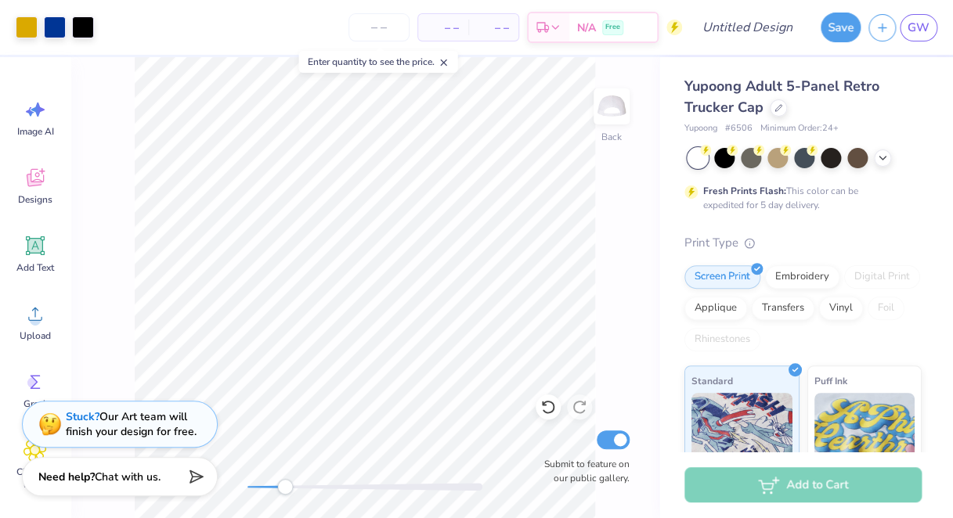
drag, startPoint x: 244, startPoint y: 487, endPoint x: 278, endPoint y: 488, distance: 33.7
click at [278, 488] on div "Accessibility label" at bounding box center [285, 487] width 16 height 16
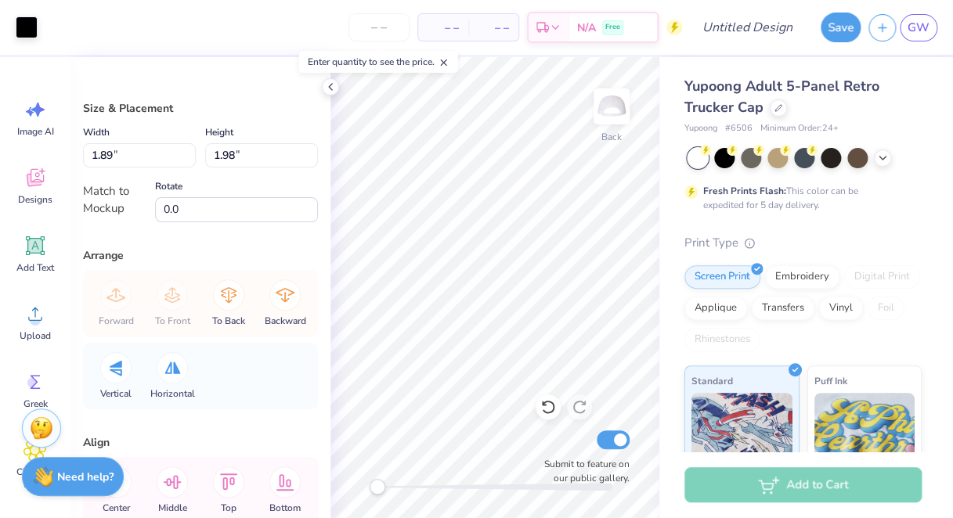
type input "1.04"
type input "1.10"
drag, startPoint x: 375, startPoint y: 486, endPoint x: 421, endPoint y: 486, distance: 45.4
click at [420, 486] on div "Accessibility label" at bounding box center [412, 487] width 16 height 16
click at [329, 96] on div "Size & Placement Width 1.04 1.04 " Height 1.10 1.10 " Match to Mockup Rotate 0.…" at bounding box center [200, 287] width 260 height 461
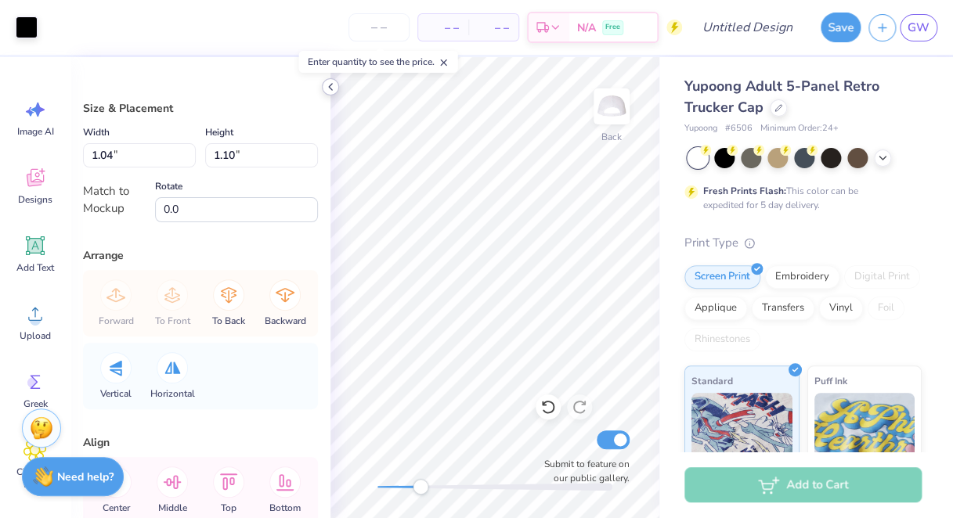
click at [329, 94] on div at bounding box center [330, 86] width 17 height 17
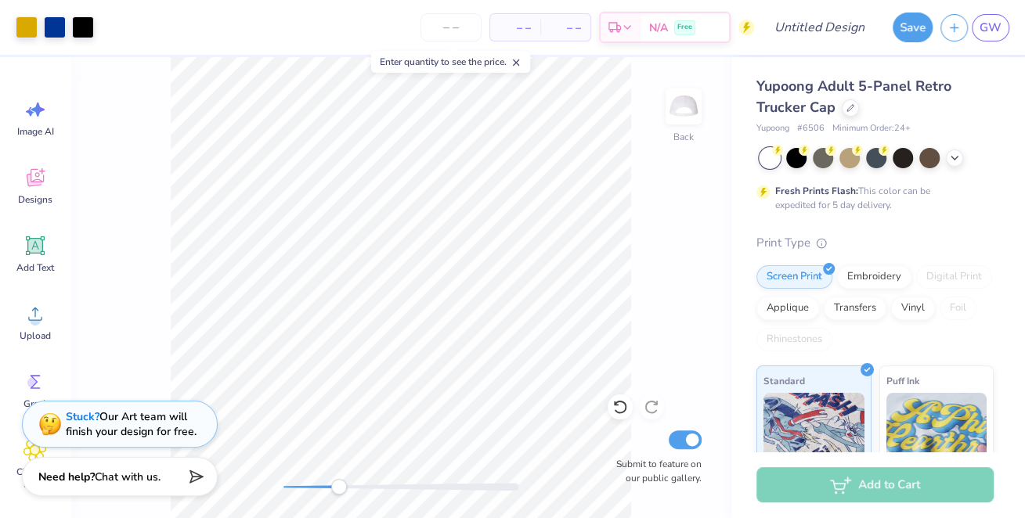
drag, startPoint x: 282, startPoint y: 486, endPoint x: 341, endPoint y: 486, distance: 58.7
click at [341, 486] on div "Accessibility label" at bounding box center [339, 487] width 16 height 16
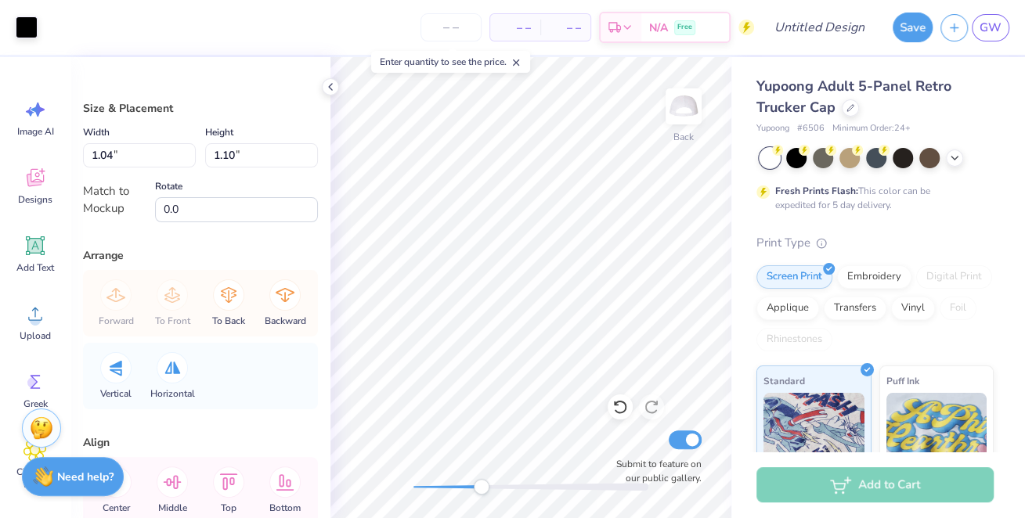
drag, startPoint x: 418, startPoint y: 492, endPoint x: 483, endPoint y: 488, distance: 65.1
click at [483, 488] on div "Accessibility label" at bounding box center [482, 487] width 16 height 16
click at [254, 193] on div "Art colors – – Per Item – – Total Est. Delivery N/A Free Design Title Save GW I…" at bounding box center [512, 259] width 1025 height 518
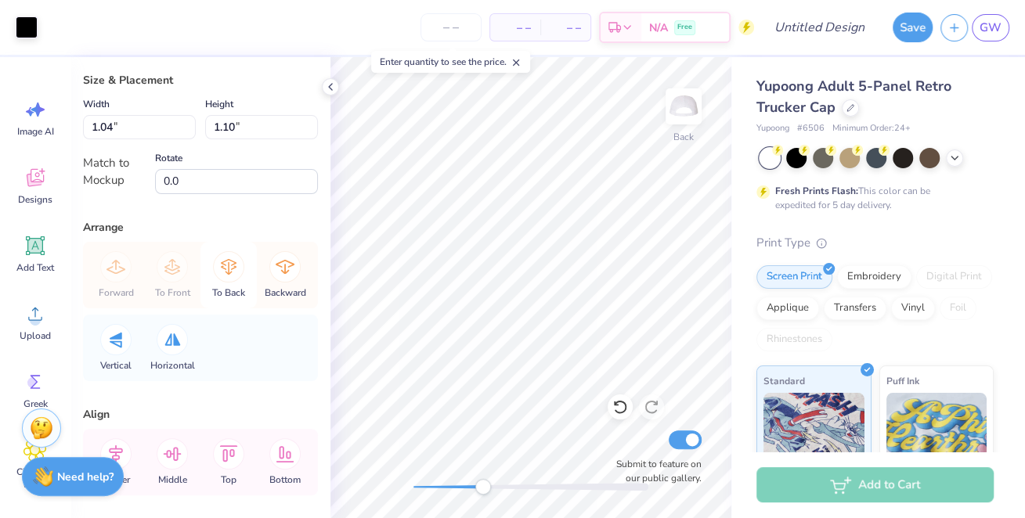
click at [226, 268] on icon at bounding box center [228, 266] width 31 height 31
type input "1.16"
type input "1.22"
type input "1.89"
type input "1.98"
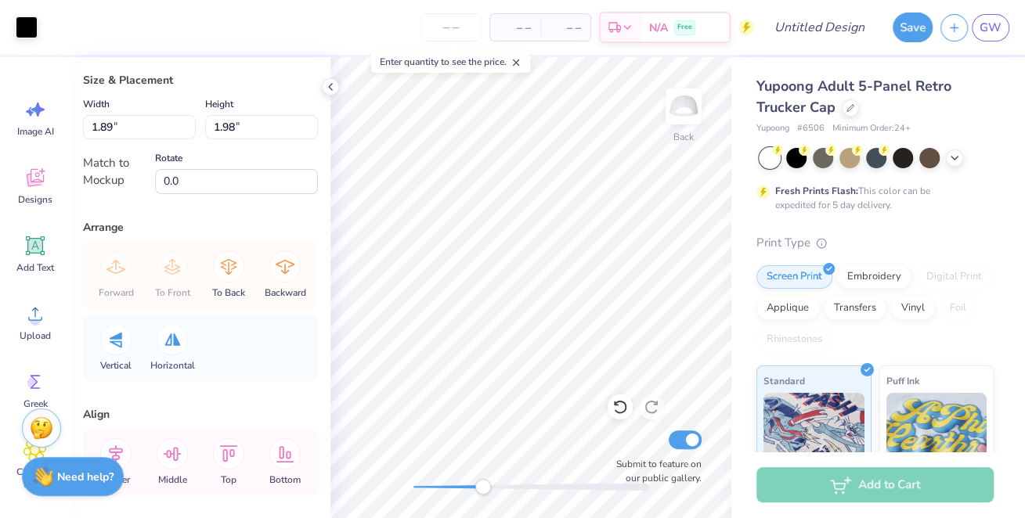
type input "1.00"
type input "1.05"
type input "1.01"
type input "1.07"
click at [238, 268] on icon at bounding box center [228, 266] width 31 height 31
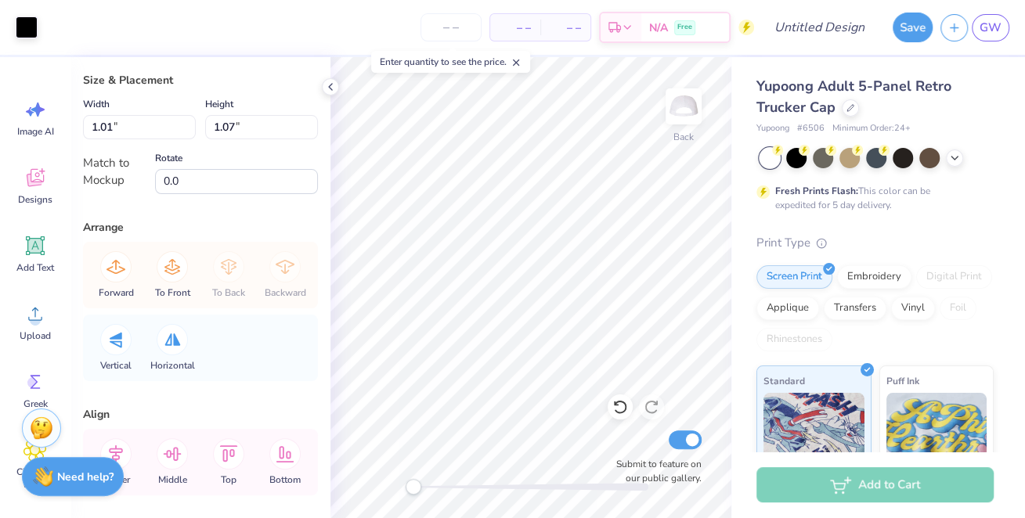
click at [390, 486] on div "Back Submit to feature on our public gallery." at bounding box center [530, 287] width 401 height 461
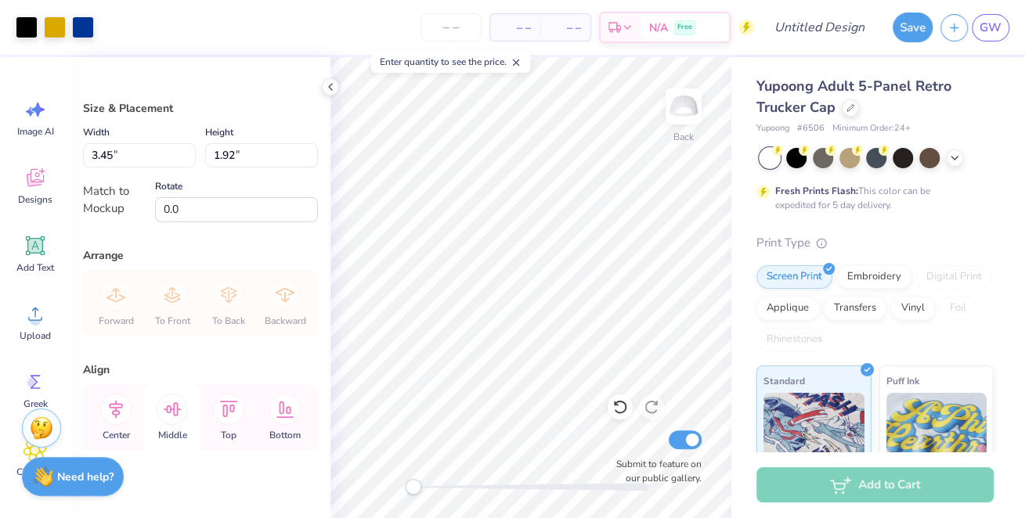
click at [163, 404] on icon at bounding box center [172, 409] width 31 height 31
click at [167, 406] on icon at bounding box center [173, 410] width 18 height 14
click at [171, 412] on icon at bounding box center [172, 409] width 31 height 31
click at [172, 412] on icon at bounding box center [172, 409] width 31 height 31
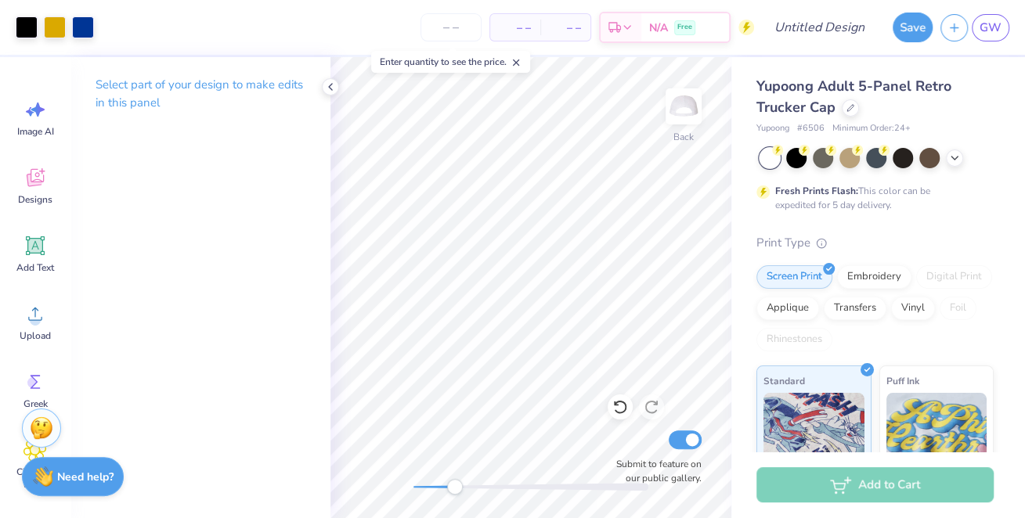
drag, startPoint x: 414, startPoint y: 481, endPoint x: 457, endPoint y: 482, distance: 42.3
click at [457, 482] on div "Accessibility label" at bounding box center [455, 487] width 16 height 16
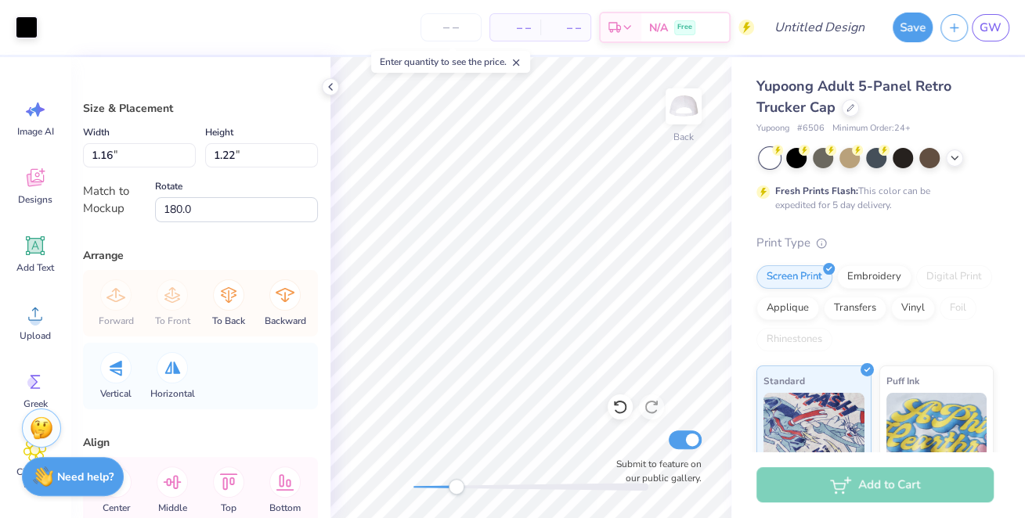
scroll to position [0, 0]
click at [226, 298] on icon at bounding box center [228, 295] width 31 height 31
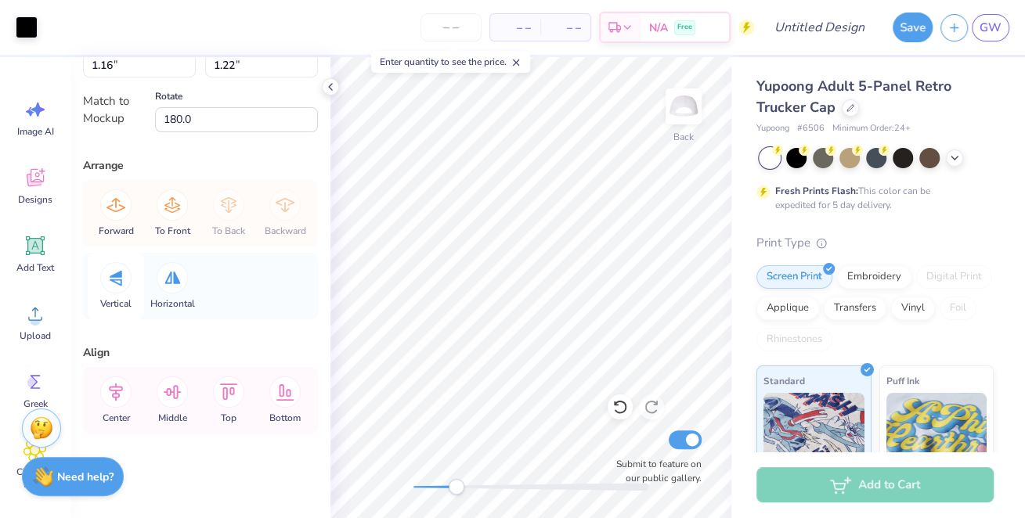
scroll to position [89, 0]
click at [122, 284] on div at bounding box center [115, 278] width 31 height 31
click at [121, 283] on icon at bounding box center [116, 279] width 13 height 16
click at [170, 279] on icon at bounding box center [172, 279] width 16 height 13
click at [161, 278] on div at bounding box center [172, 278] width 31 height 31
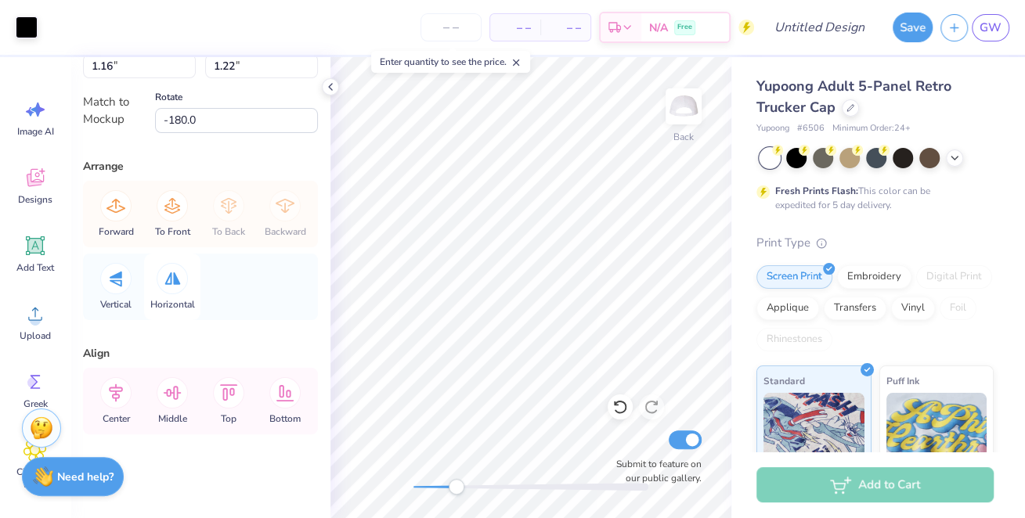
click at [177, 282] on icon at bounding box center [172, 279] width 16 height 13
type input "0.0"
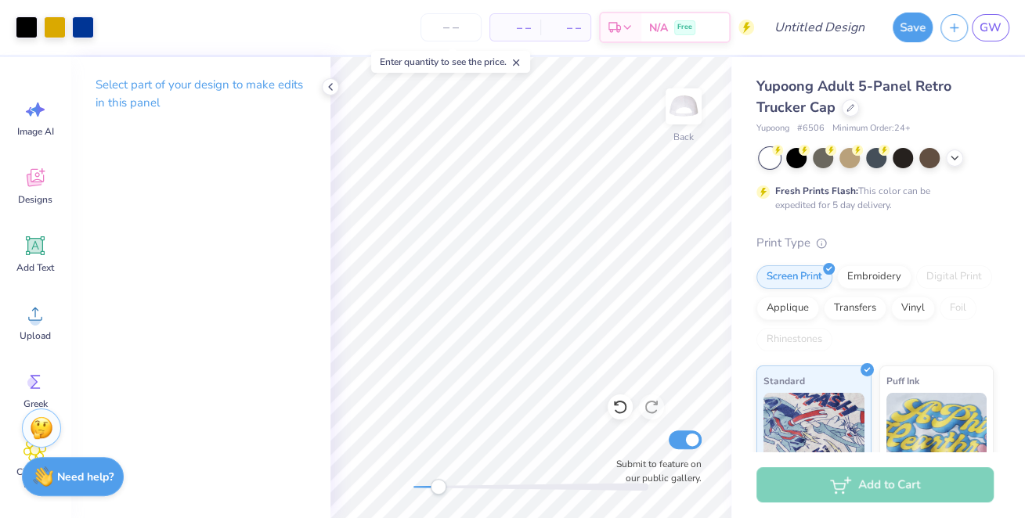
drag, startPoint x: 457, startPoint y: 481, endPoint x: 439, endPoint y: 481, distance: 18.8
click at [439, 481] on div "Accessibility label" at bounding box center [439, 487] width 16 height 16
click at [354, 493] on div "Back Submit to feature on our public gallery." at bounding box center [530, 287] width 401 height 461
click at [332, 90] on icon at bounding box center [330, 87] width 13 height 13
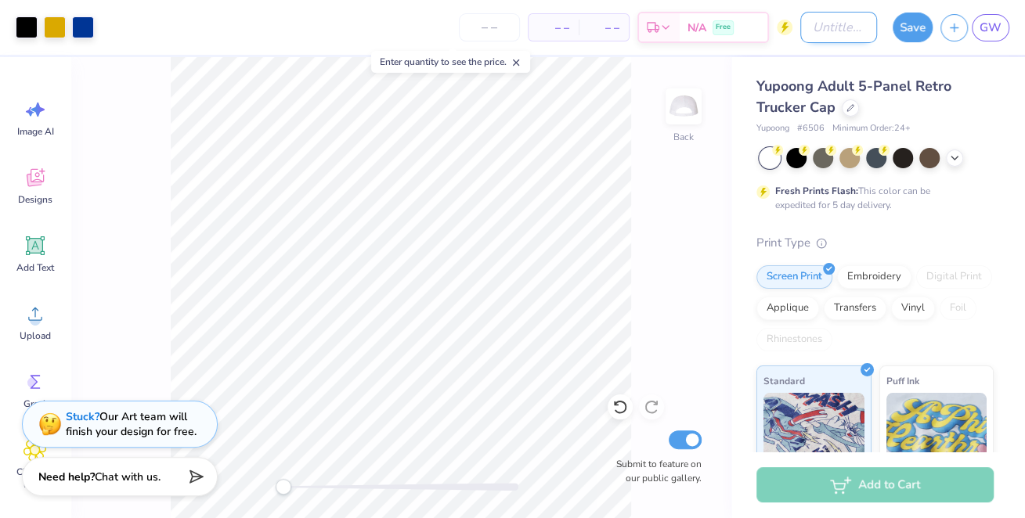
click at [828, 29] on input "Design Title" at bounding box center [838, 27] width 77 height 31
type input "P"
type input "Golf Philo 1"
click at [910, 27] on button "Save" at bounding box center [913, 25] width 40 height 30
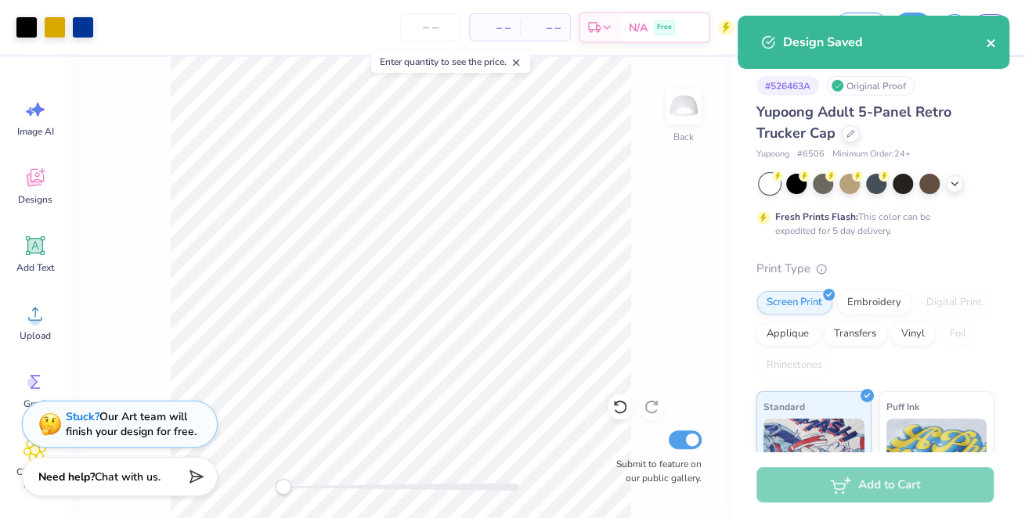
click at [991, 45] on icon "close" at bounding box center [991, 43] width 11 height 13
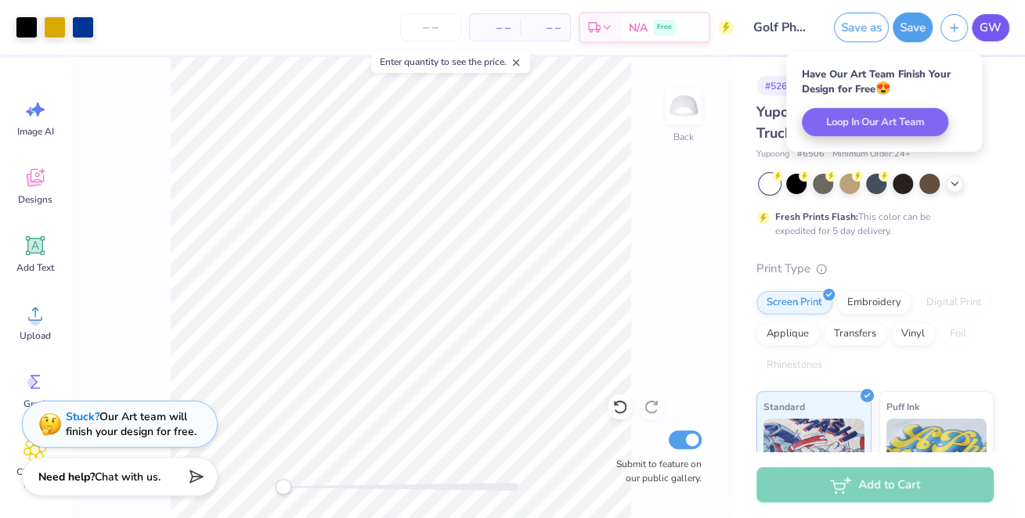
click at [987, 23] on span "GW" at bounding box center [991, 28] width 22 height 18
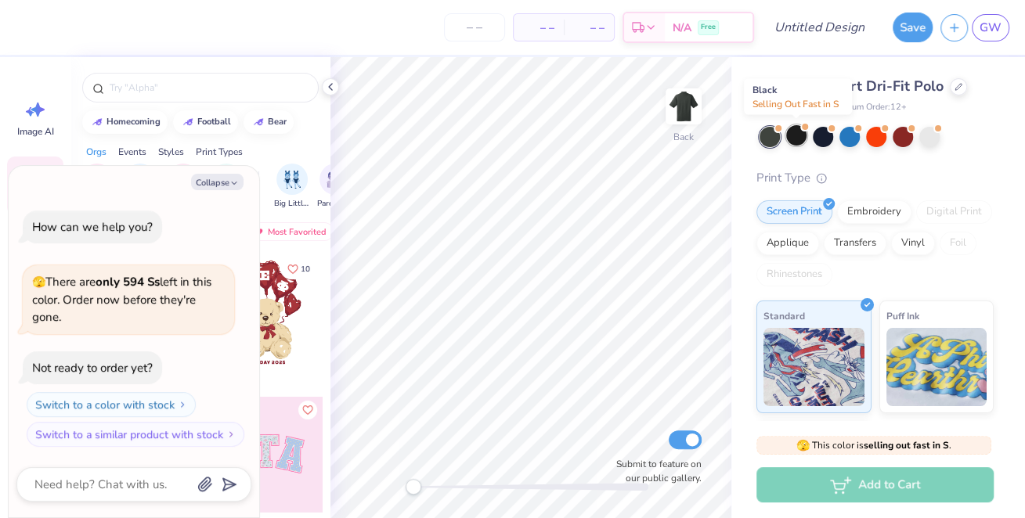
click at [797, 141] on div at bounding box center [796, 135] width 20 height 20
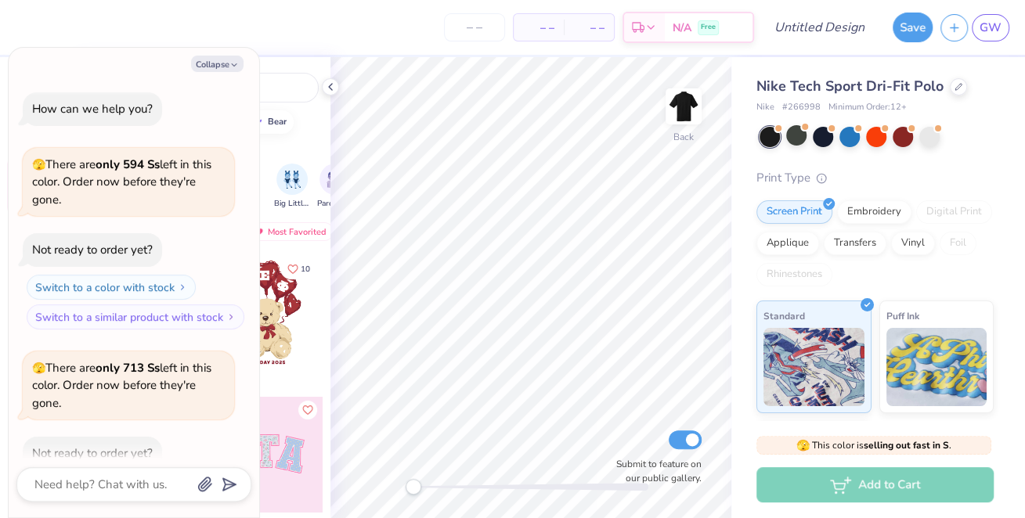
scroll to position [81, 0]
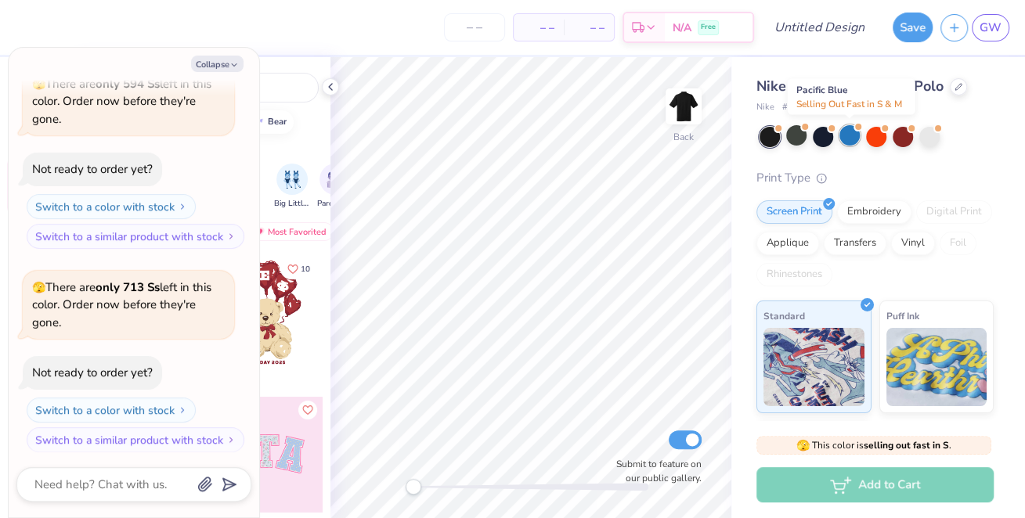
click at [846, 133] on div at bounding box center [850, 135] width 20 height 20
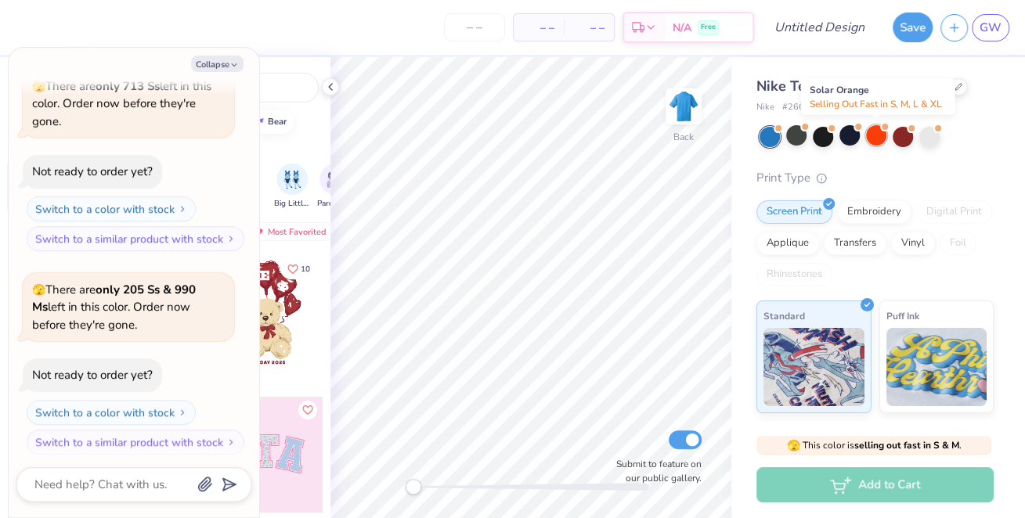
click at [876, 134] on div at bounding box center [876, 135] width 20 height 20
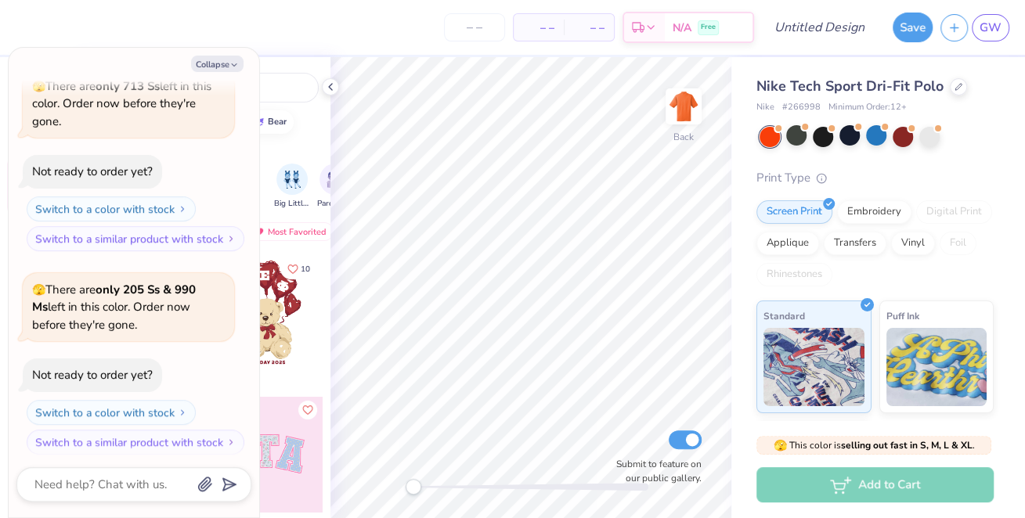
scroll to position [483, 0]
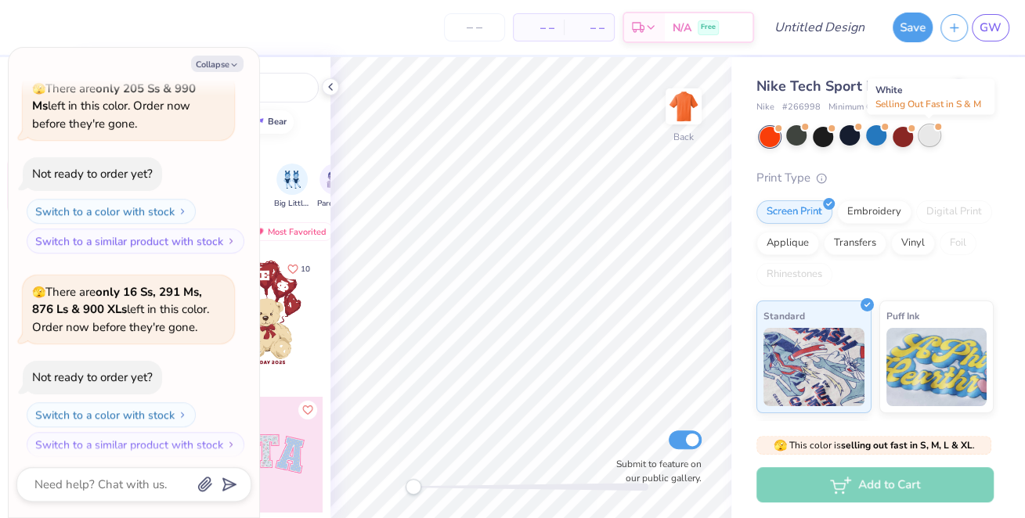
click at [932, 136] on div at bounding box center [929, 135] width 20 height 20
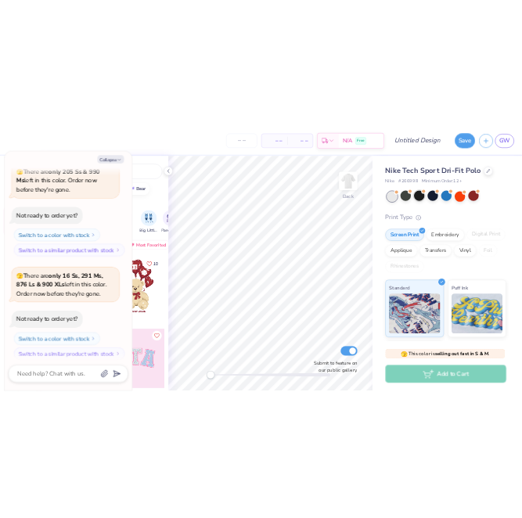
scroll to position [684, 0]
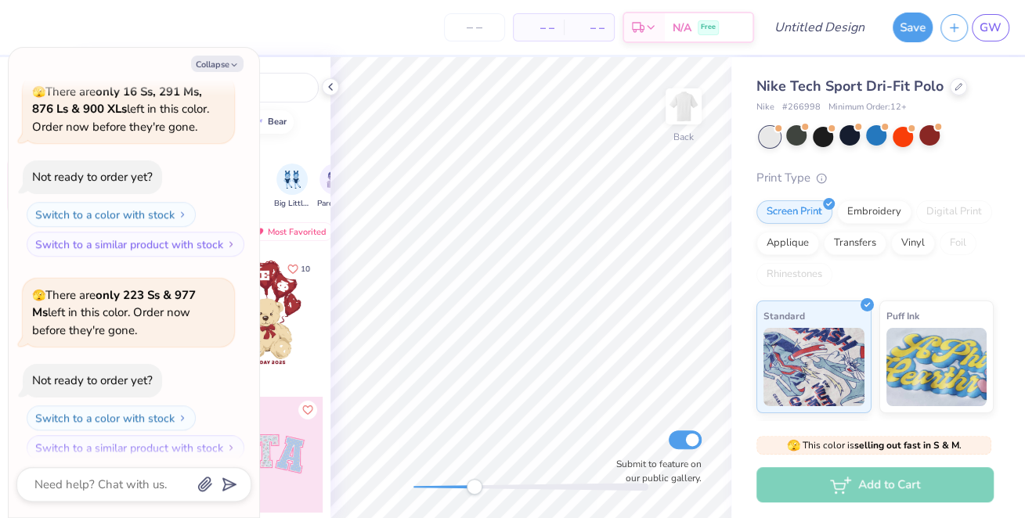
drag, startPoint x: 407, startPoint y: 487, endPoint x: 475, endPoint y: 490, distance: 67.4
click at [475, 490] on div "Accessibility label" at bounding box center [475, 487] width 16 height 16
click at [384, 492] on div "Back Submit to feature on our public gallery." at bounding box center [530, 287] width 401 height 461
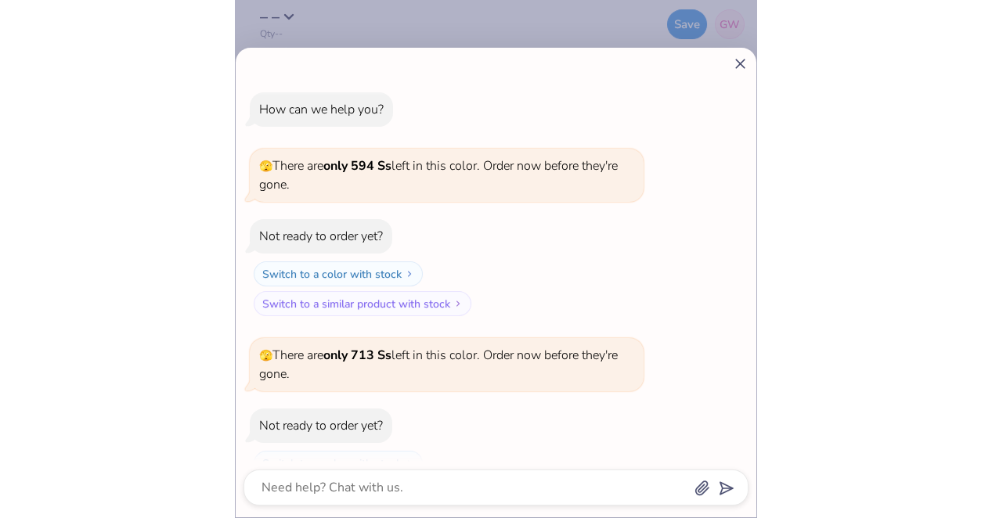
scroll to position [396, 0]
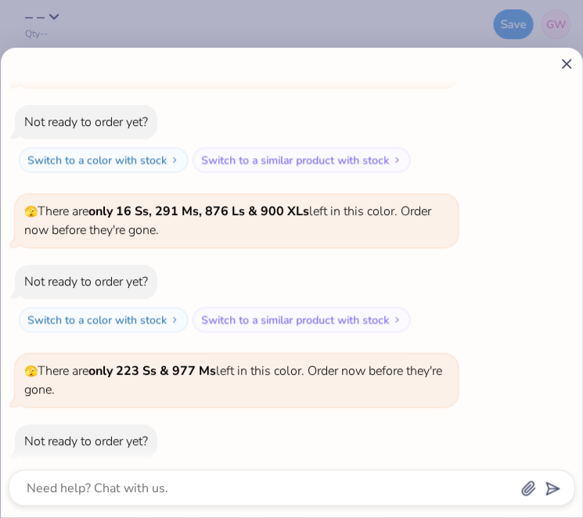
click at [564, 67] on line at bounding box center [566, 64] width 9 height 9
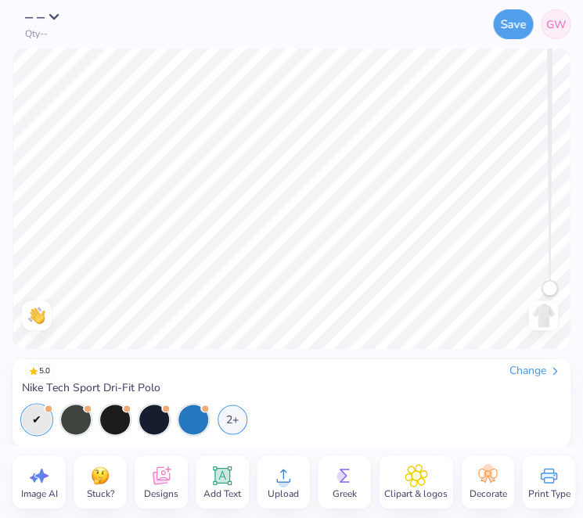
click at [290, 485] on icon at bounding box center [283, 475] width 23 height 23
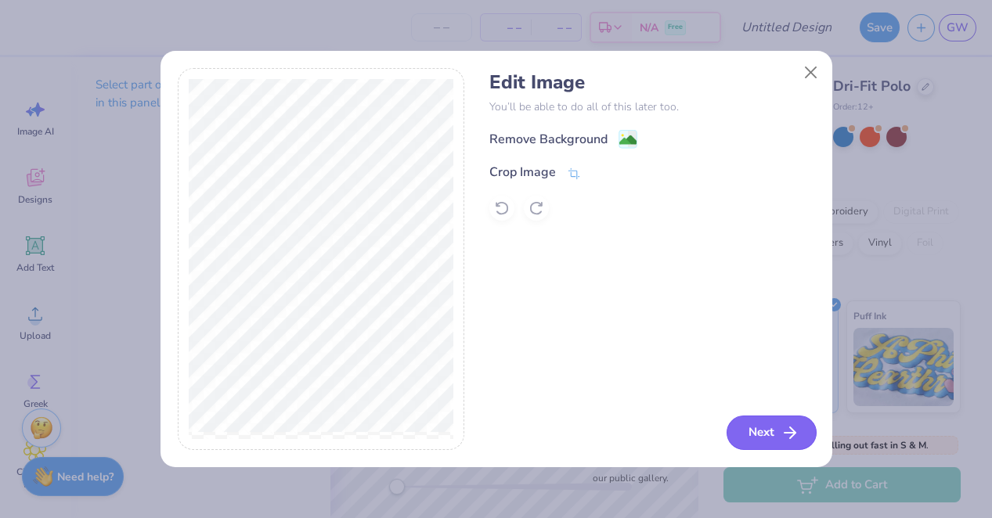
click at [790, 432] on icon "button" at bounding box center [790, 433] width 19 height 19
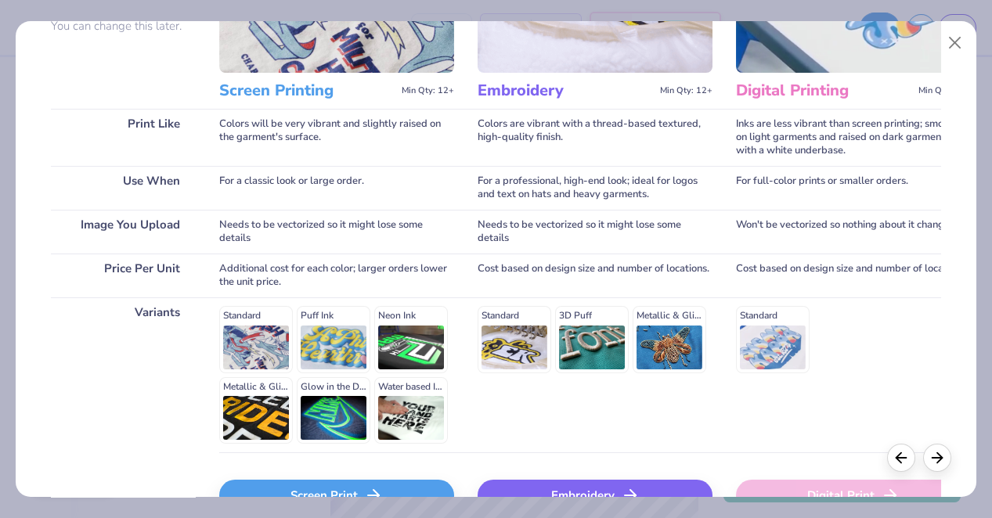
scroll to position [209, 0]
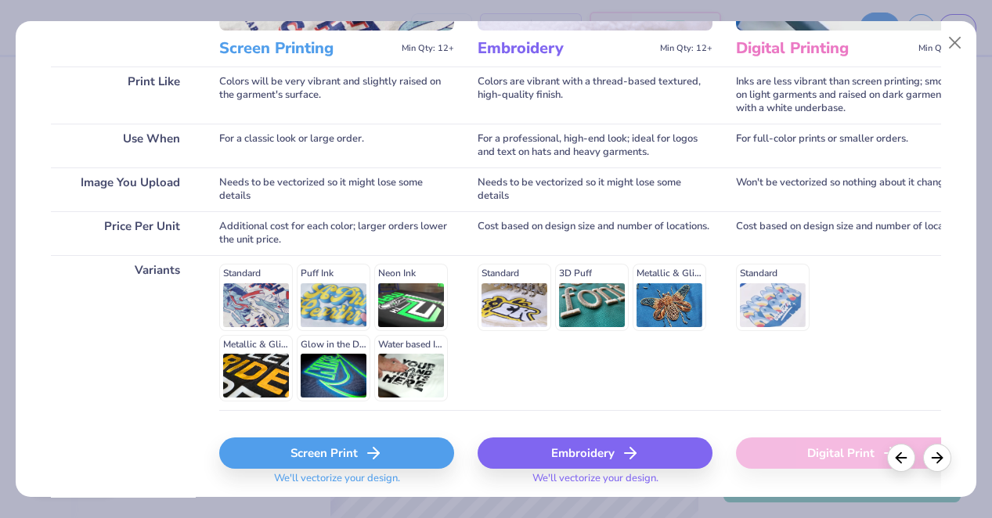
click at [402, 449] on div "Screen Print" at bounding box center [336, 453] width 235 height 31
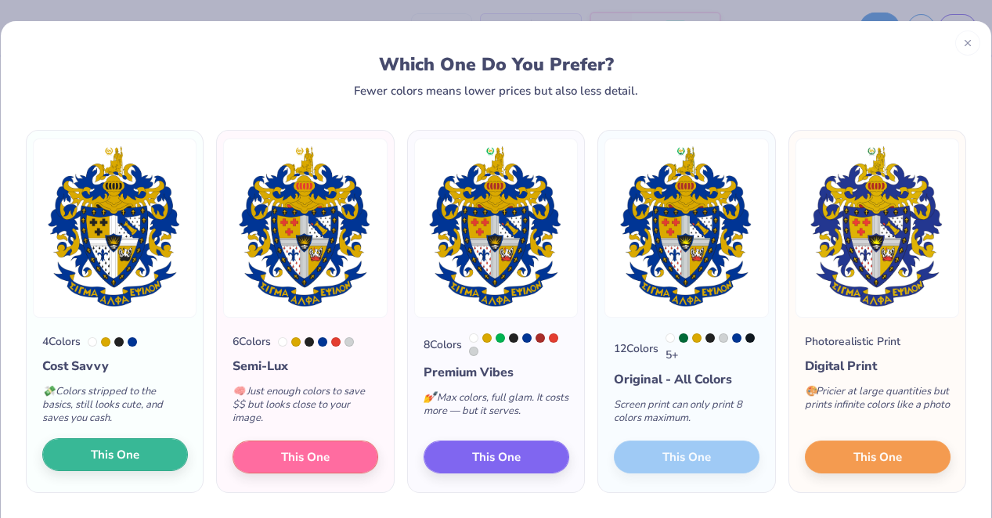
click at [157, 464] on button "This One" at bounding box center [115, 455] width 146 height 33
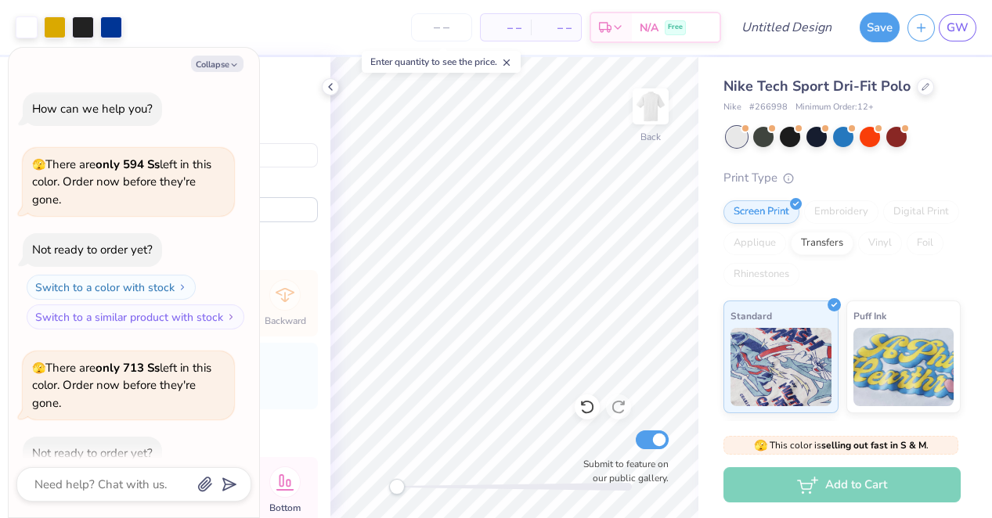
scroll to position [812, 0]
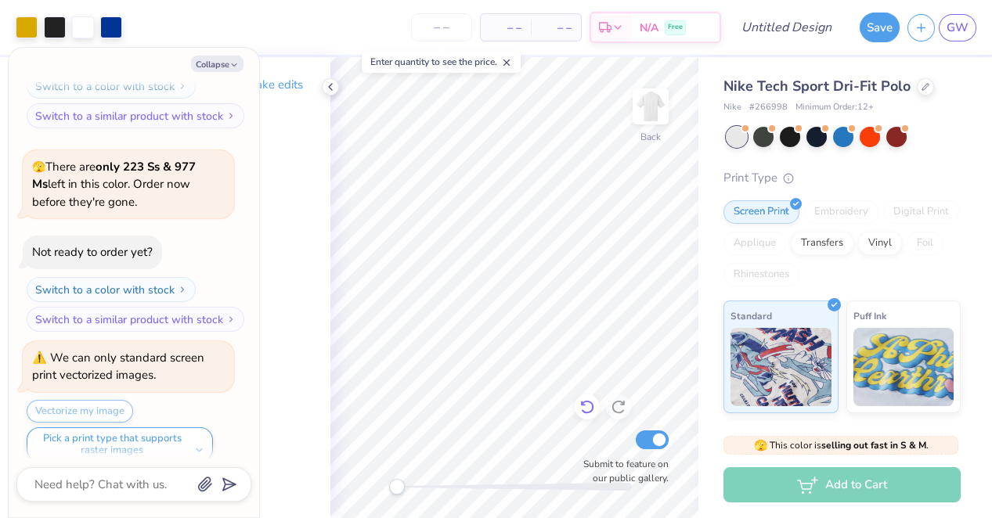
click at [588, 407] on icon at bounding box center [588, 407] width 16 height 16
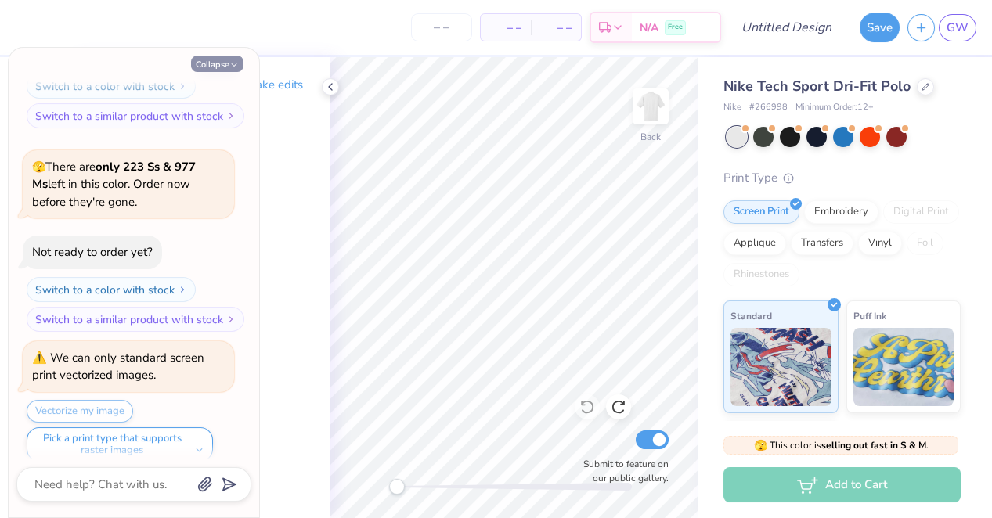
click at [213, 63] on button "Collapse" at bounding box center [217, 64] width 52 height 16
type textarea "x"
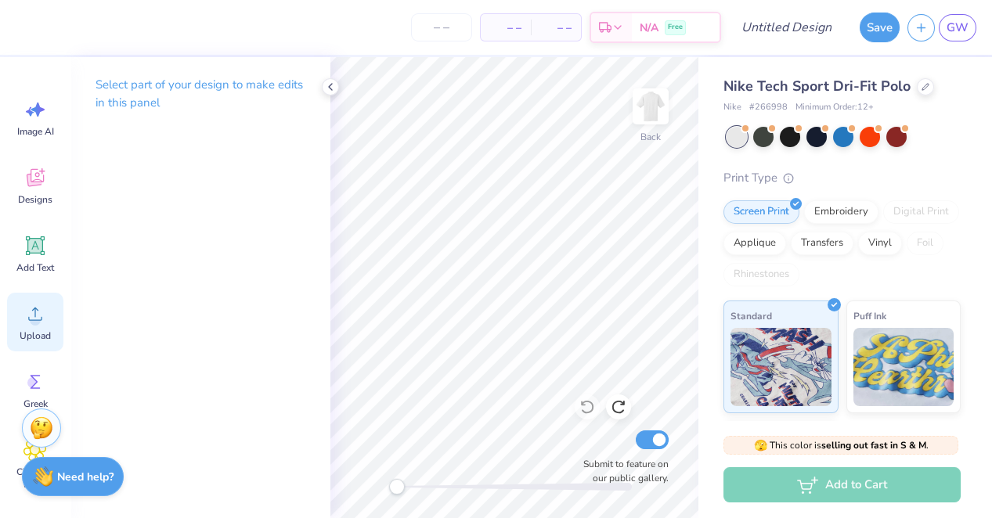
click at [30, 334] on span "Upload" at bounding box center [35, 336] width 31 height 13
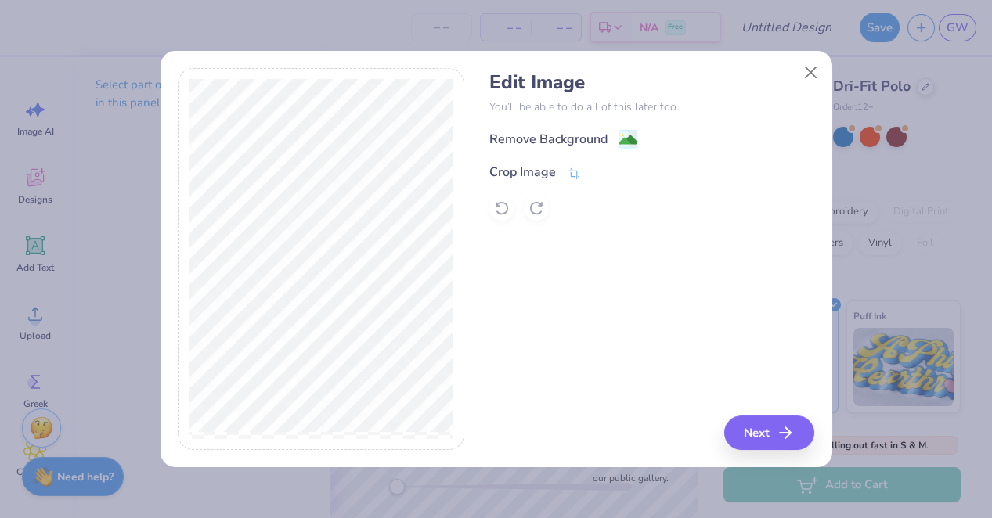
click at [631, 128] on div "Edit Image You’ll be able to do all of this later too. Remove Background Crop I…" at bounding box center [651, 146] width 325 height 150
click at [620, 145] on image at bounding box center [627, 141] width 17 height 17
click at [762, 441] on button "Next" at bounding box center [772, 433] width 90 height 34
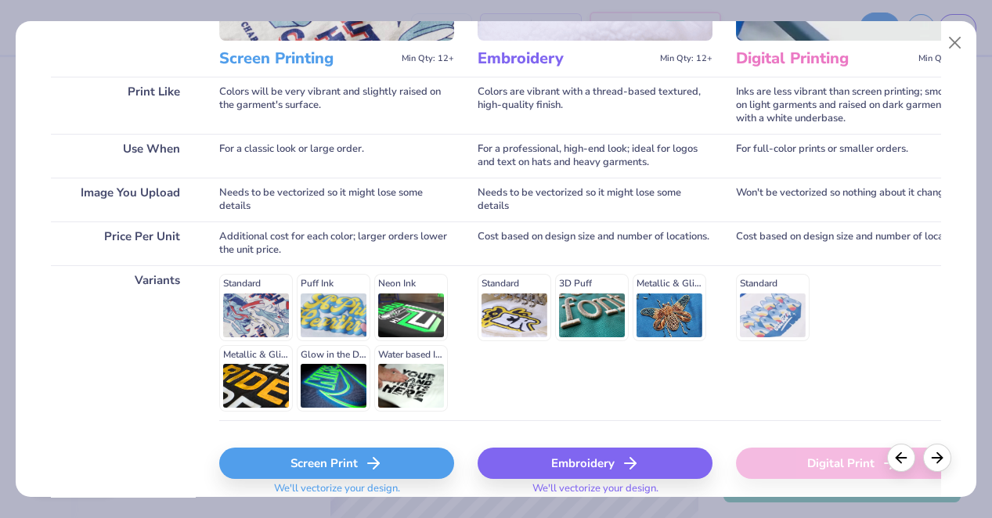
scroll to position [257, 0]
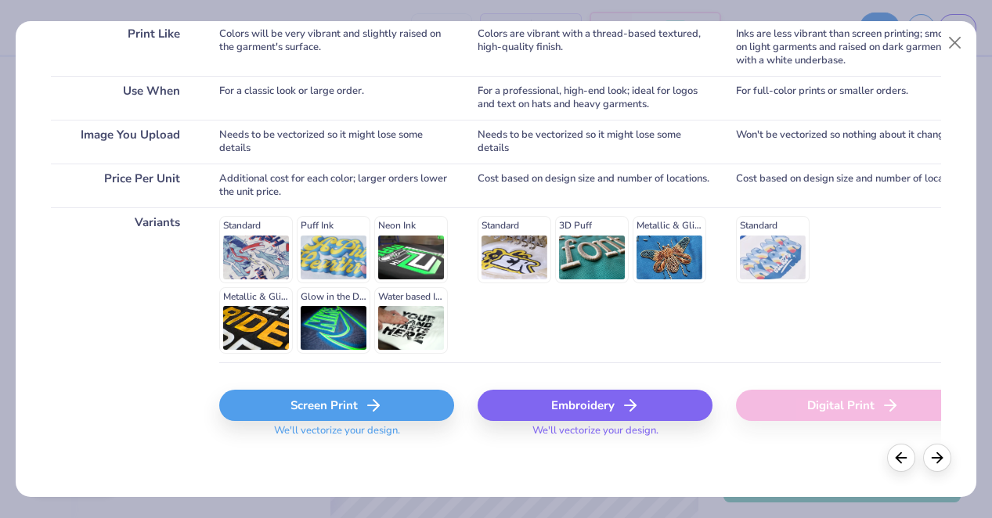
click at [308, 392] on div "Screen Print" at bounding box center [336, 405] width 235 height 31
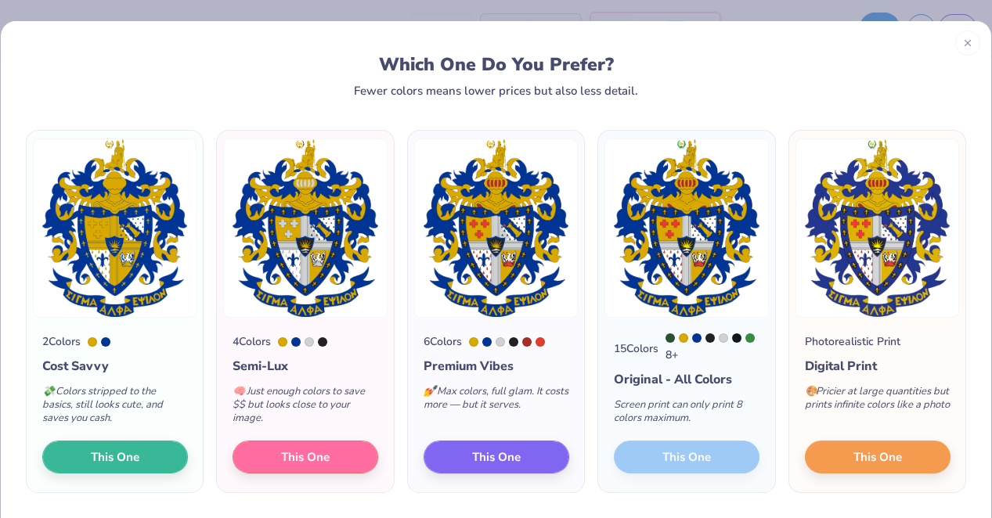
scroll to position [0, 0]
click at [306, 454] on span "This One" at bounding box center [306, 455] width 49 height 18
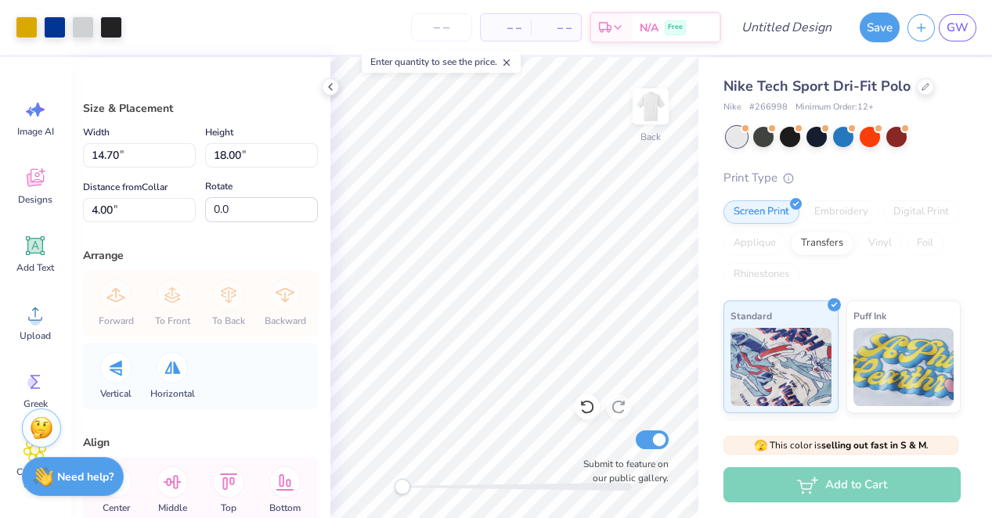
click at [403, 486] on div "Accessibility label" at bounding box center [403, 487] width 16 height 16
click at [590, 412] on icon at bounding box center [588, 407] width 16 height 16
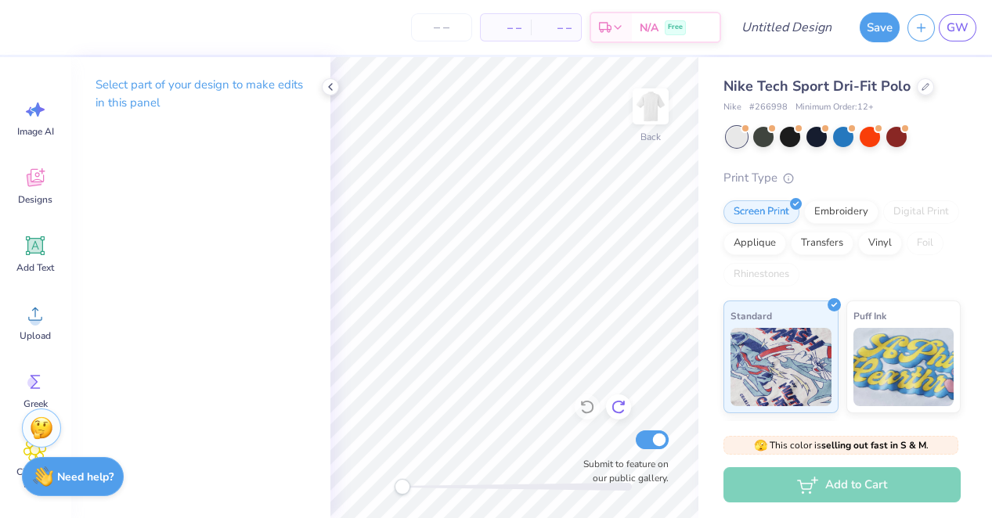
click at [611, 412] on icon at bounding box center [619, 407] width 16 height 16
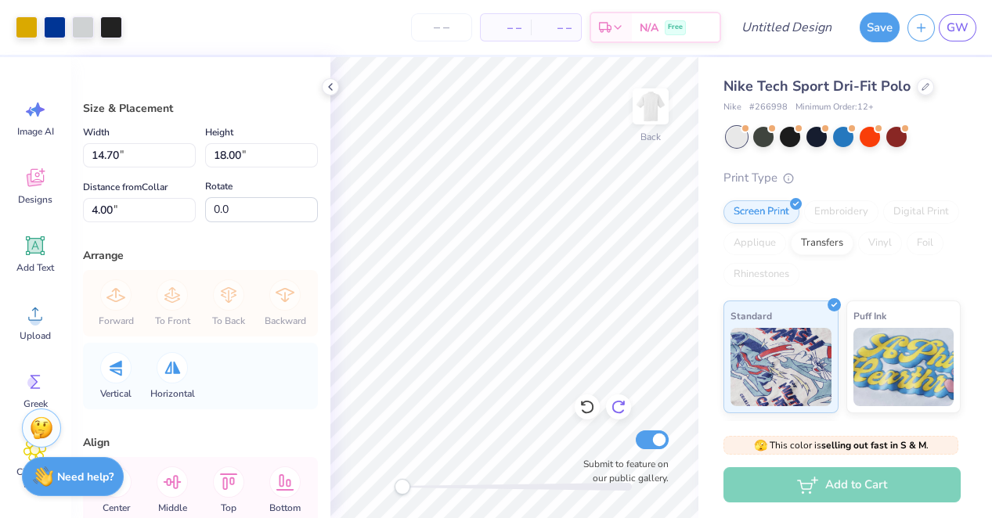
click at [611, 412] on icon at bounding box center [619, 407] width 16 height 16
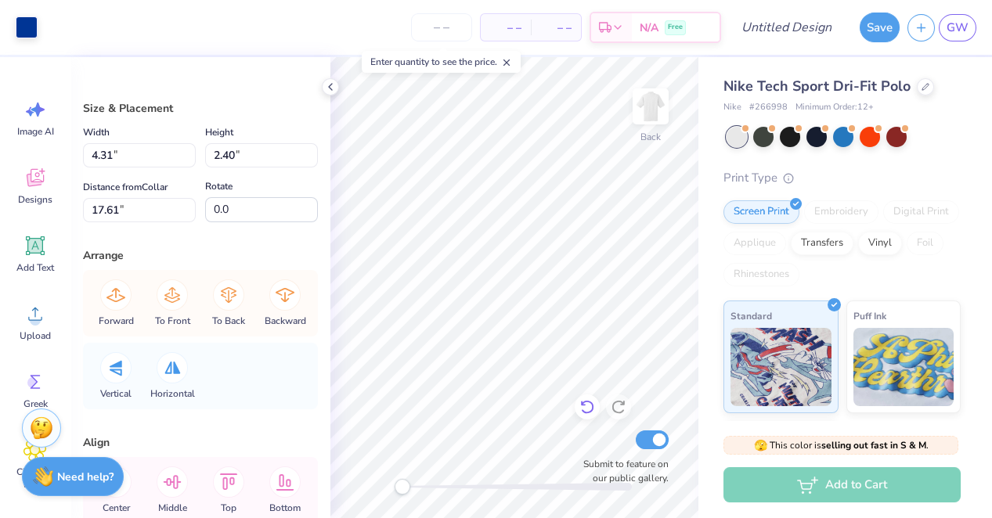
click at [587, 414] on icon at bounding box center [586, 408] width 13 height 14
type input "14.70"
type input "18.00"
type input "4.00"
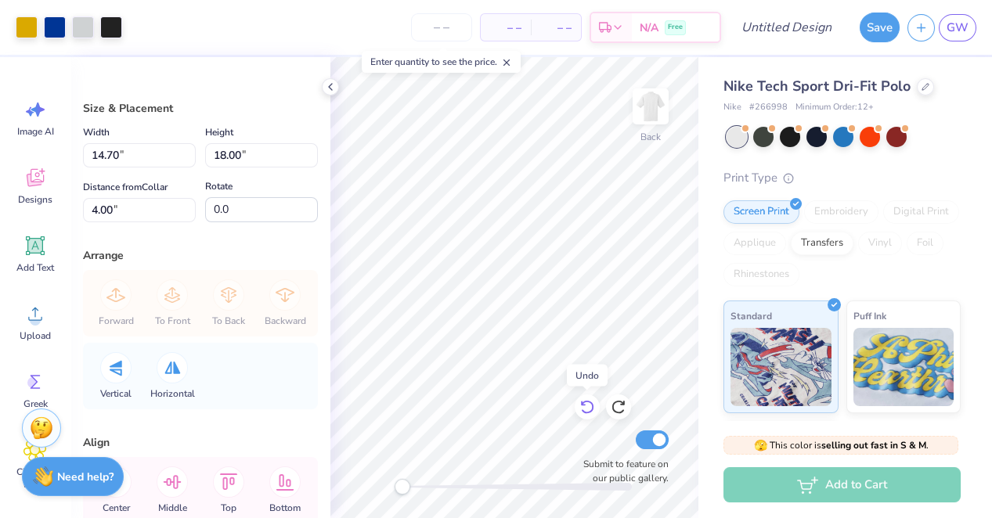
click at [587, 414] on icon at bounding box center [586, 408] width 13 height 14
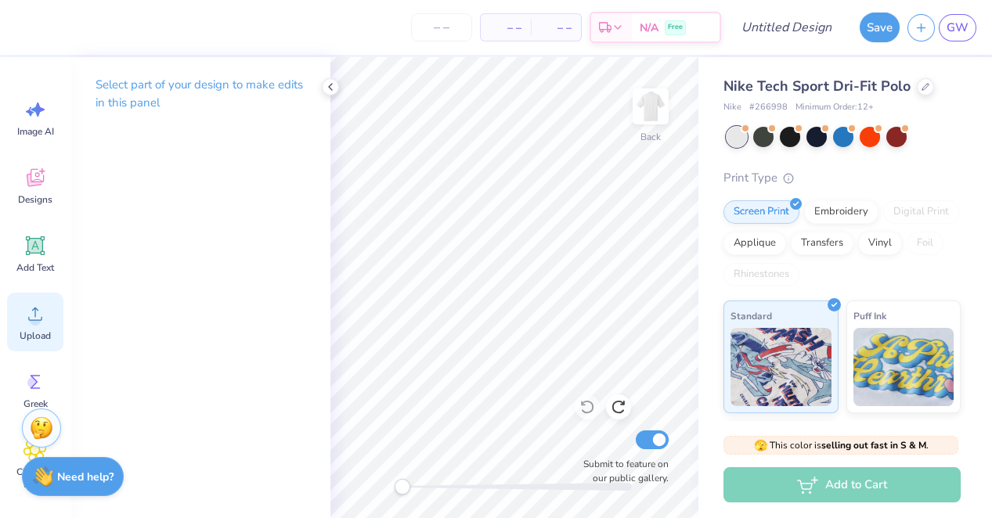
click at [31, 318] on circle at bounding box center [35, 320] width 11 height 11
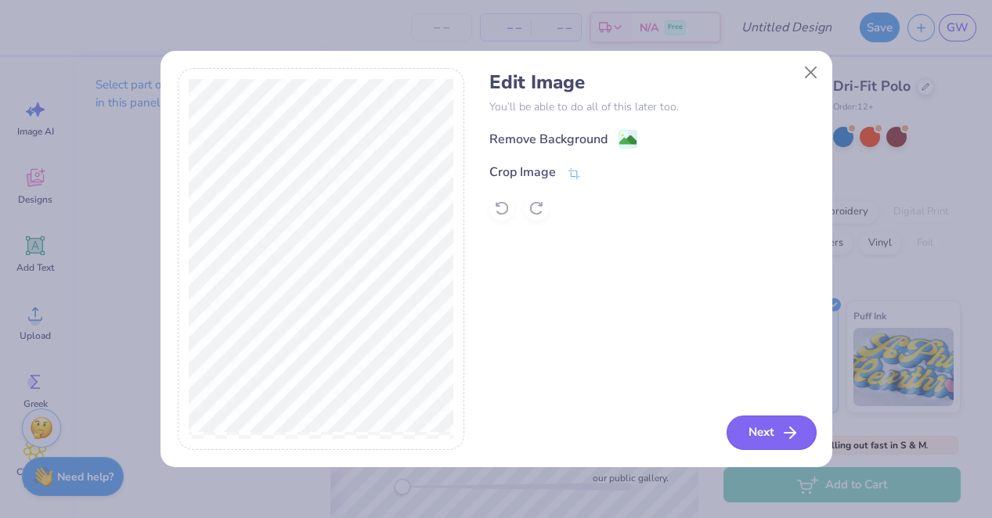
click at [757, 433] on button "Next" at bounding box center [772, 433] width 90 height 34
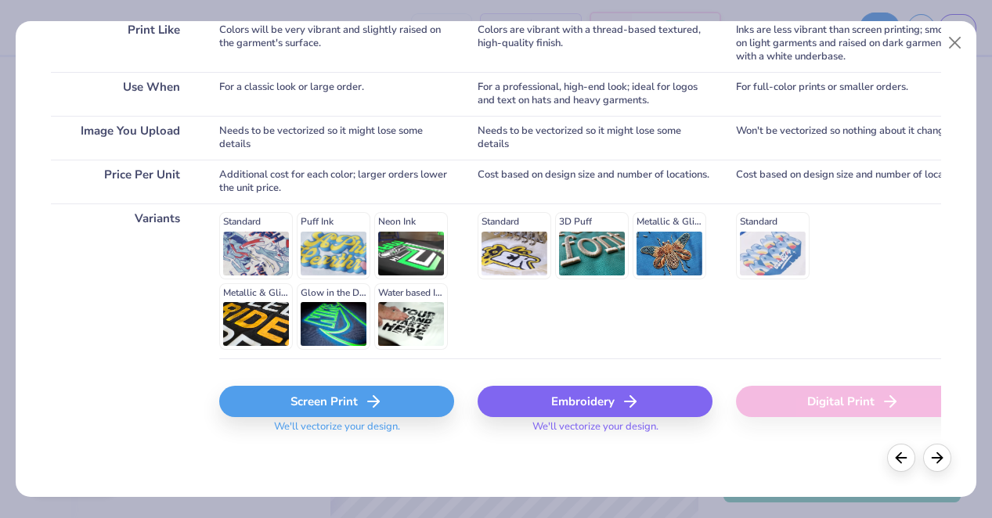
scroll to position [257, 0]
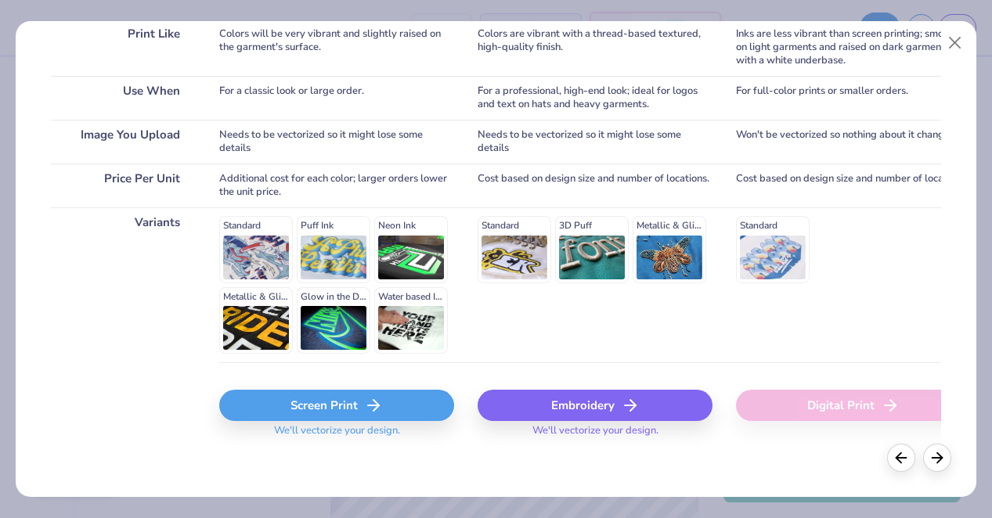
click at [392, 407] on div "Screen Print" at bounding box center [336, 405] width 235 height 31
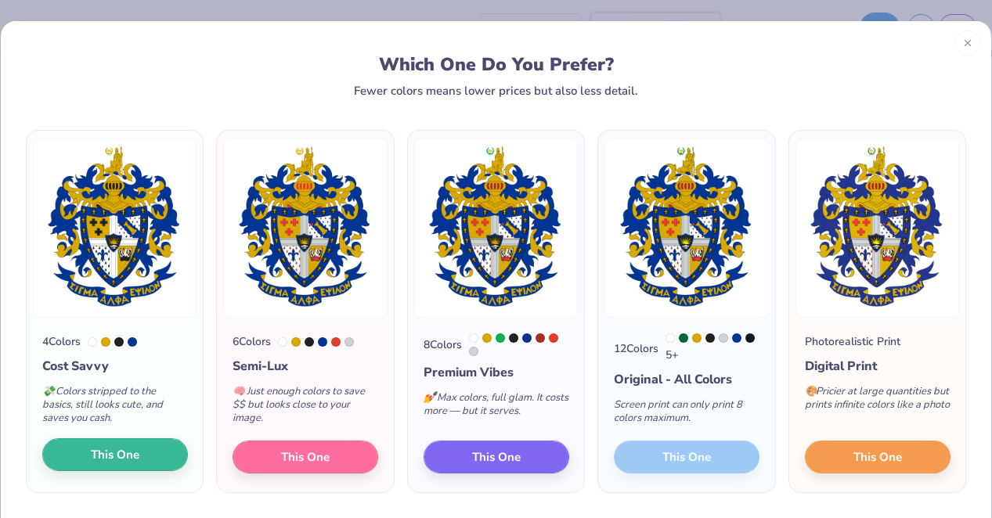
click at [130, 453] on span "This One" at bounding box center [115, 455] width 49 height 18
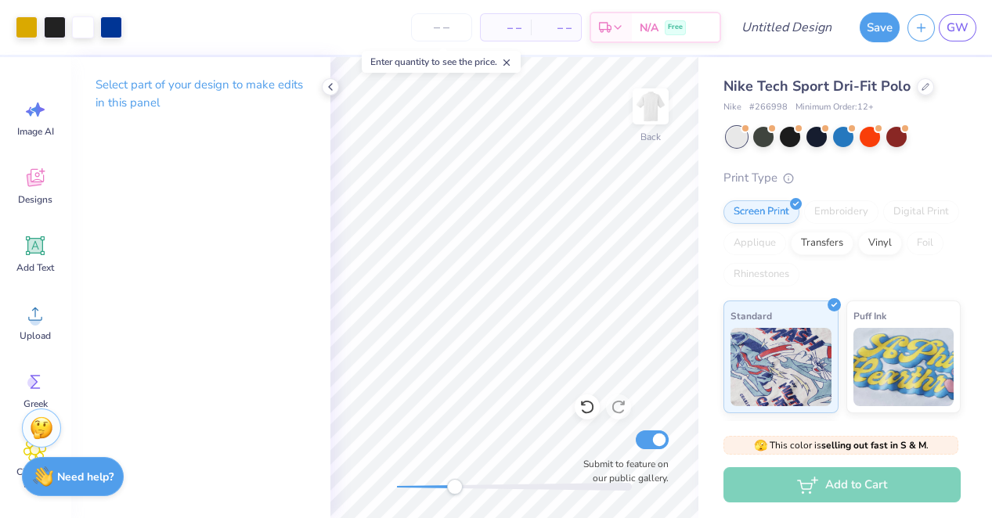
drag, startPoint x: 400, startPoint y: 486, endPoint x: 456, endPoint y: 487, distance: 55.6
click at [456, 487] on div "Accessibility label" at bounding box center [455, 487] width 16 height 16
click at [590, 407] on icon at bounding box center [588, 407] width 16 height 16
click at [589, 415] on icon at bounding box center [588, 407] width 16 height 16
click at [587, 409] on icon at bounding box center [588, 407] width 16 height 16
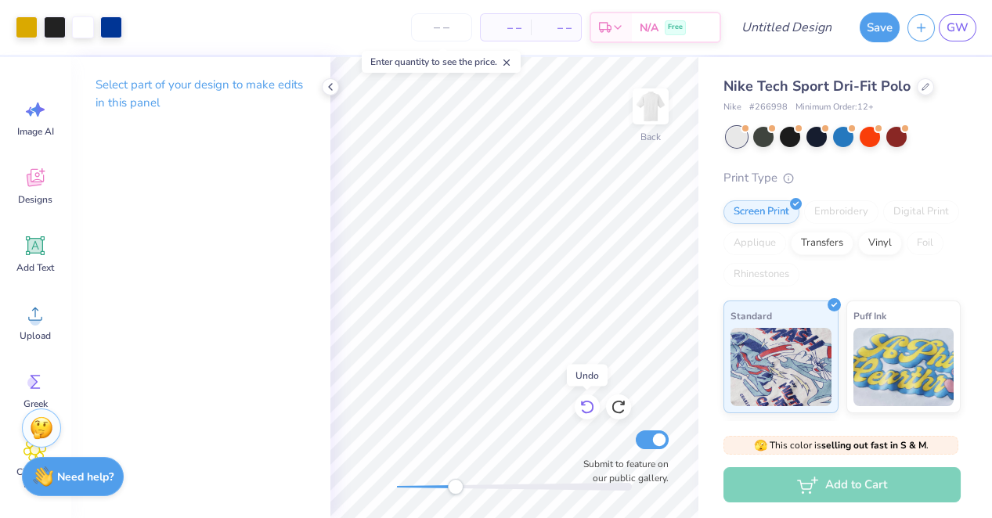
click at [587, 409] on icon at bounding box center [588, 407] width 16 height 16
click at [399, 498] on div "Back Submit to feature on our public gallery." at bounding box center [514, 287] width 368 height 461
drag, startPoint x: 402, startPoint y: 488, endPoint x: 418, endPoint y: 488, distance: 16.4
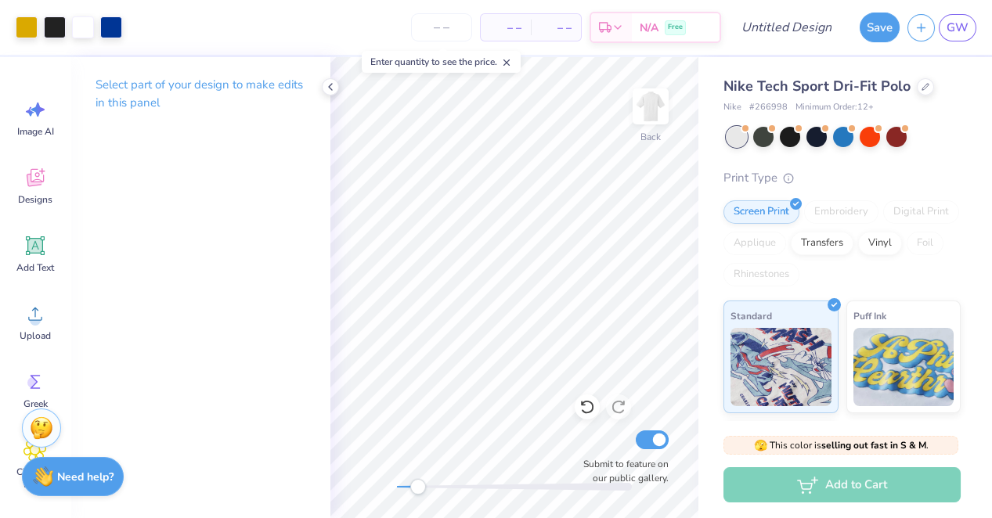
click at [418, 488] on div "Accessibility label" at bounding box center [418, 487] width 16 height 16
drag, startPoint x: 414, startPoint y: 480, endPoint x: 395, endPoint y: 480, distance: 18.8
click at [395, 480] on div "Accessibility label" at bounding box center [402, 487] width 16 height 16
click at [636, 441] on div "Back Submit to feature on our public gallery." at bounding box center [514, 287] width 368 height 461
click at [614, 446] on div "Back Submit to feature on our public gallery." at bounding box center [514, 287] width 368 height 461
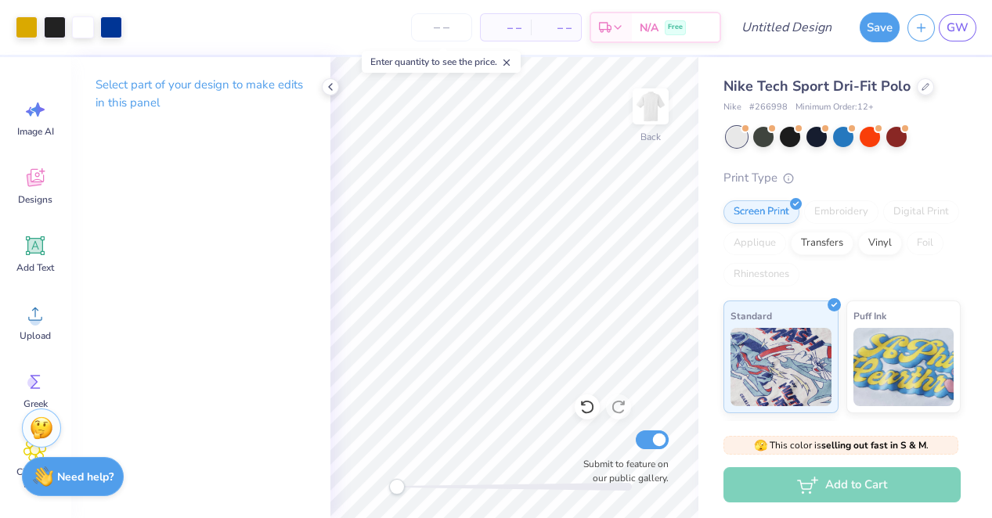
click at [343, 478] on div "Back Submit to feature on our public gallery." at bounding box center [514, 287] width 368 height 461
drag, startPoint x: 397, startPoint y: 486, endPoint x: 621, endPoint y: 474, distance: 224.3
click at [621, 474] on div "Back Submit to feature on our public gallery." at bounding box center [514, 287] width 368 height 461
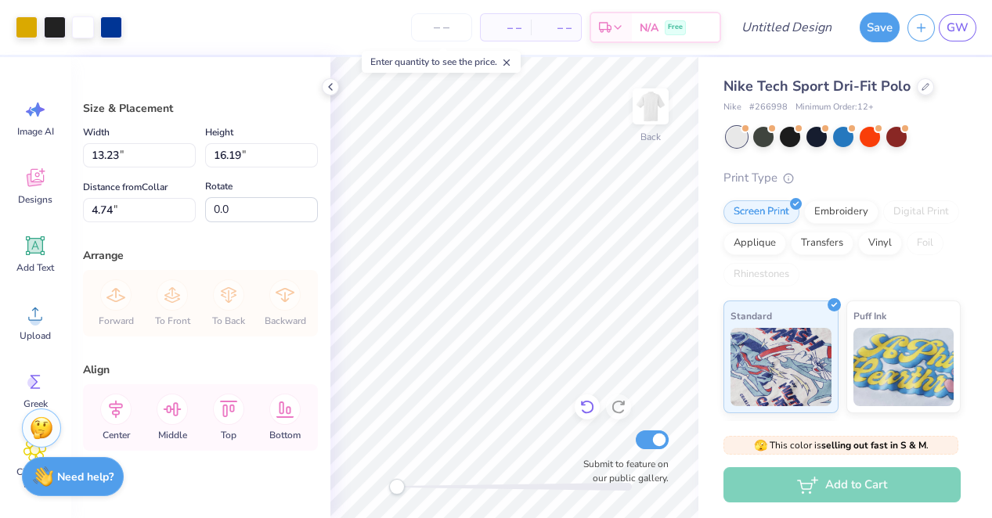
type input "7.05"
type input "8.63"
type input "0.97"
type input "3.88"
type input "4.76"
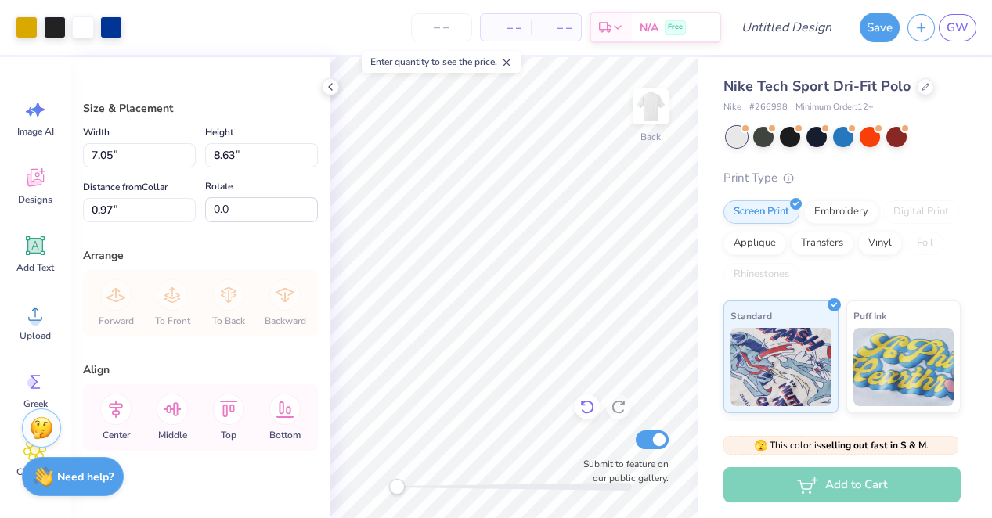
type input "4.84"
type input "4.06"
type input "4.97"
type input "3.00"
type input "3.66"
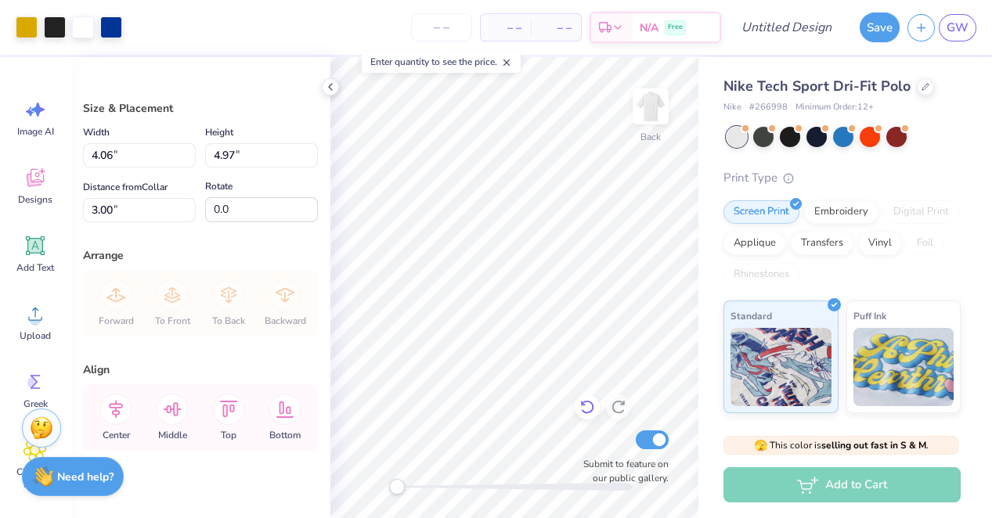
type input "4.48"
type input "3.49"
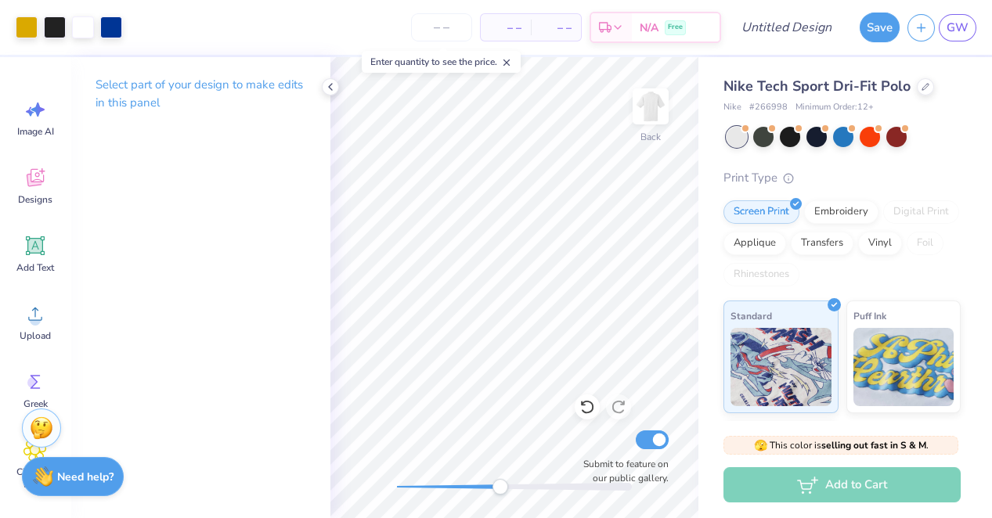
drag, startPoint x: 396, startPoint y: 486, endPoint x: 560, endPoint y: 494, distance: 163.9
click at [560, 494] on div at bounding box center [514, 487] width 235 height 16
drag, startPoint x: 558, startPoint y: 484, endPoint x: 476, endPoint y: 486, distance: 82.3
click at [476, 486] on div "Accessibility label" at bounding box center [476, 487] width 16 height 16
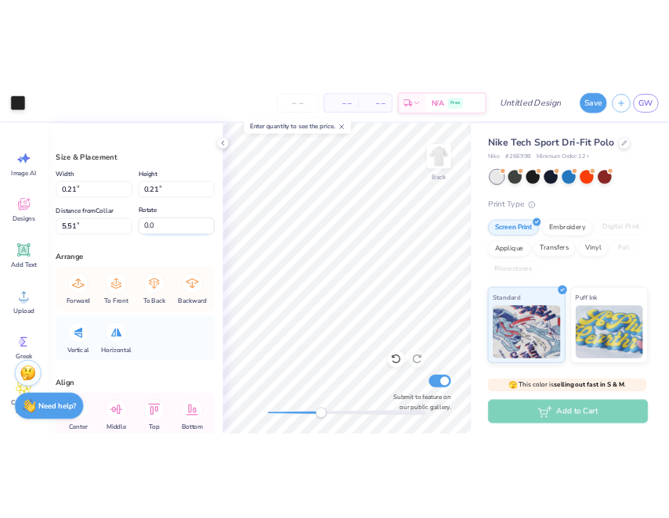
scroll to position [0, 0]
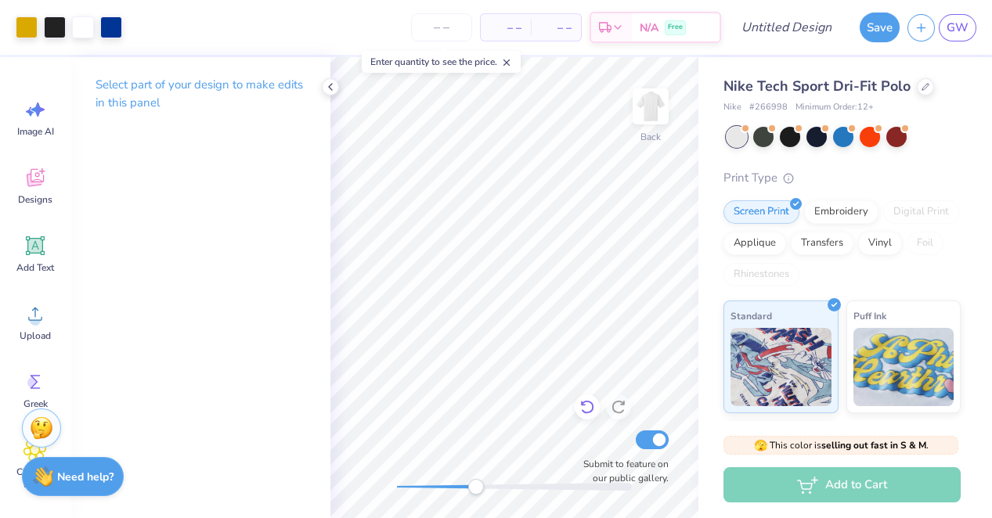
click at [587, 417] on div at bounding box center [587, 407] width 25 height 25
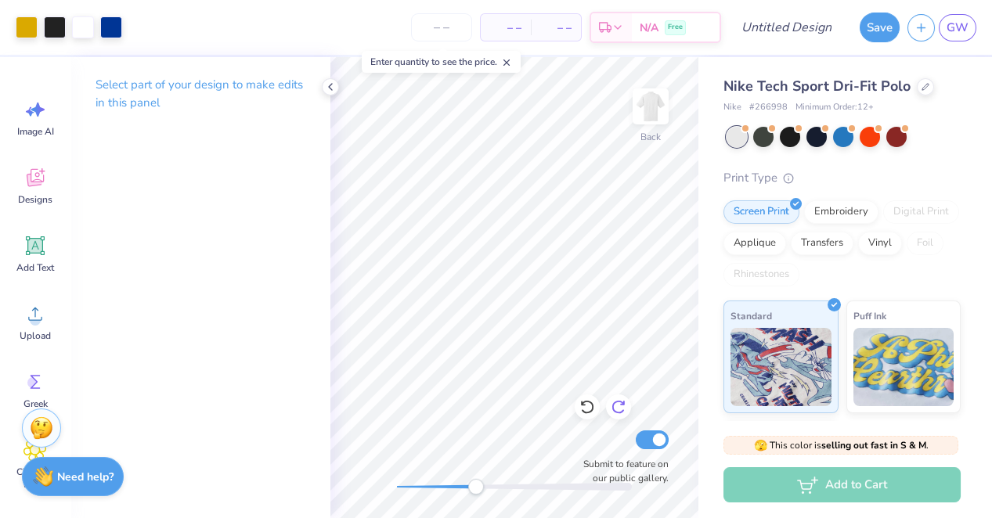
click at [613, 405] on icon at bounding box center [618, 408] width 13 height 14
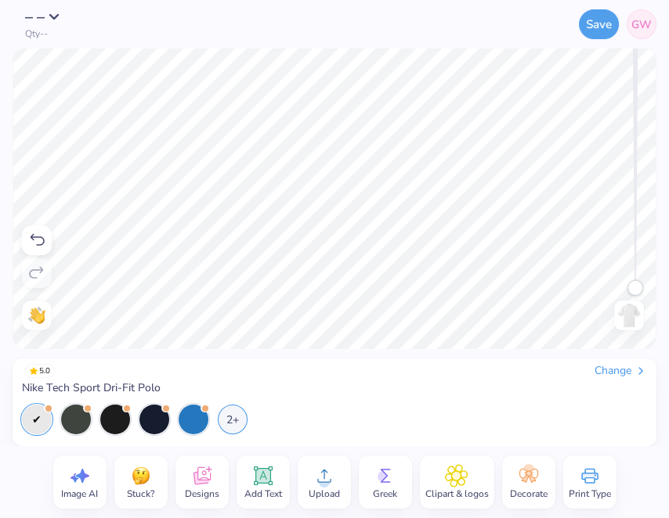
click at [316, 476] on icon at bounding box center [323, 475] width 23 height 23
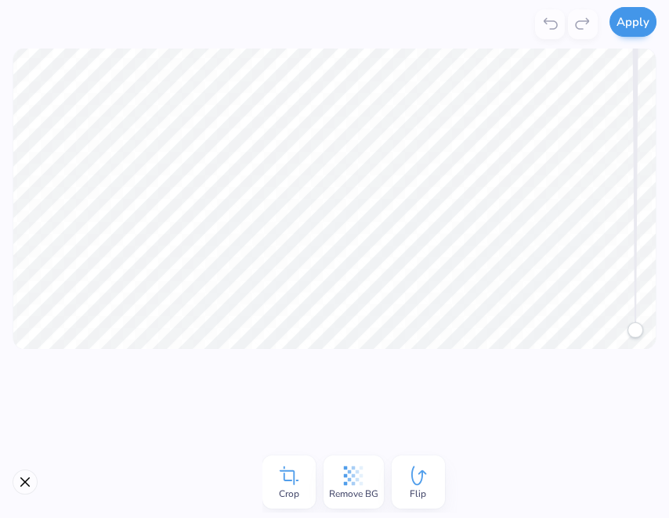
click at [628, 24] on button "Apply" at bounding box center [632, 22] width 47 height 30
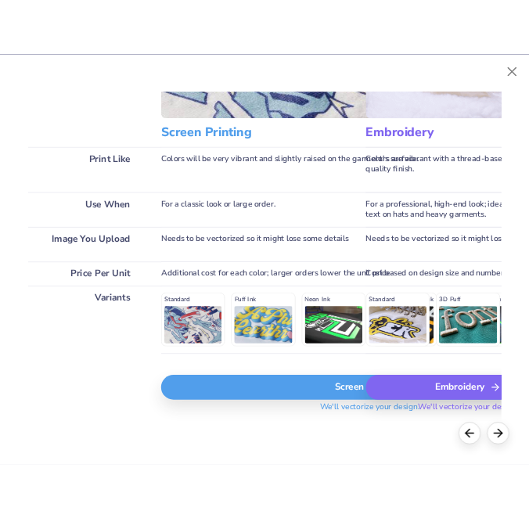
scroll to position [146, 0]
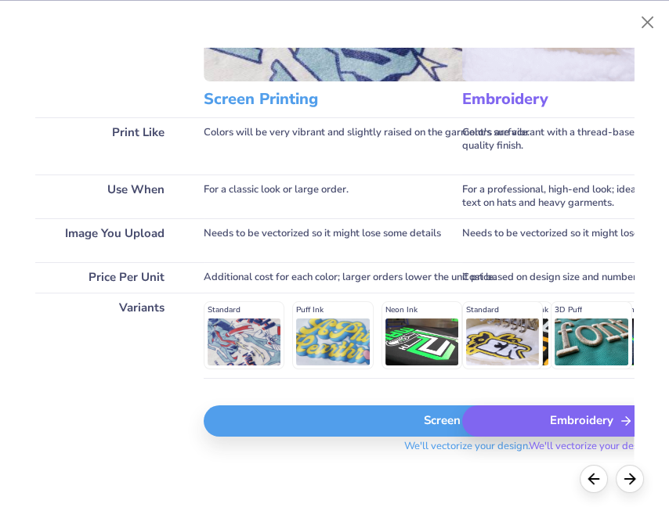
click at [271, 417] on div "Screen Print" at bounding box center [467, 421] width 527 height 31
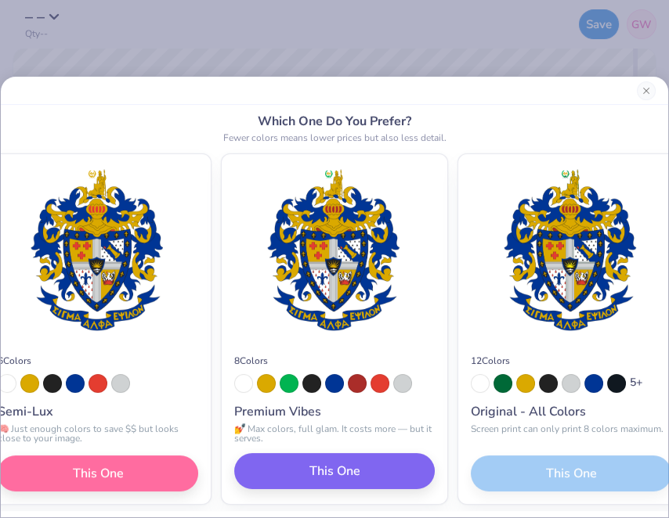
click at [339, 471] on span "This One" at bounding box center [334, 471] width 51 height 19
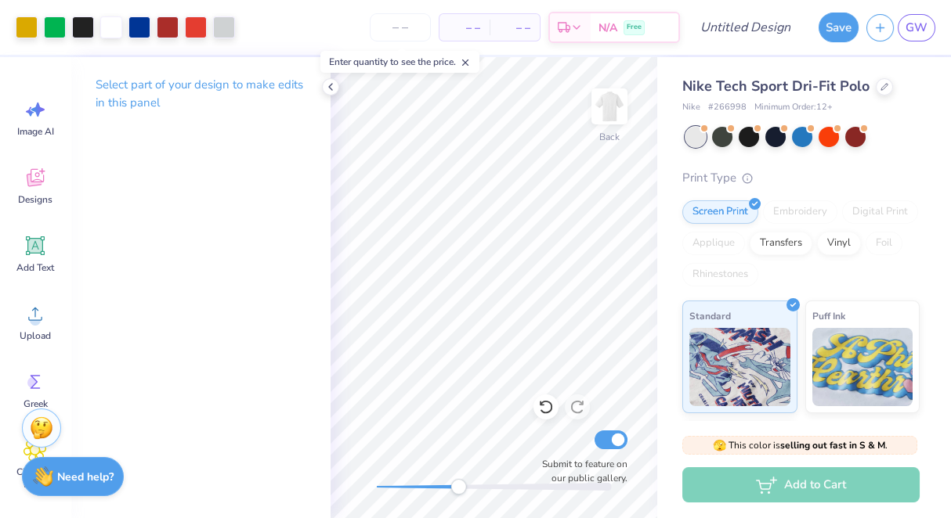
drag, startPoint x: 376, startPoint y: 482, endPoint x: 471, endPoint y: 479, distance: 95.6
click at [466, 479] on div "Accessibility label" at bounding box center [458, 487] width 16 height 16
click at [229, 315] on div "Art colors – – Per Item – – Total Est. Delivery N/A Free Design Title Save GW I…" at bounding box center [475, 259] width 951 height 518
drag, startPoint x: 471, startPoint y: 490, endPoint x: 405, endPoint y: 489, distance: 66.6
click at [405, 490] on div "Accessibility label" at bounding box center [405, 487] width 16 height 16
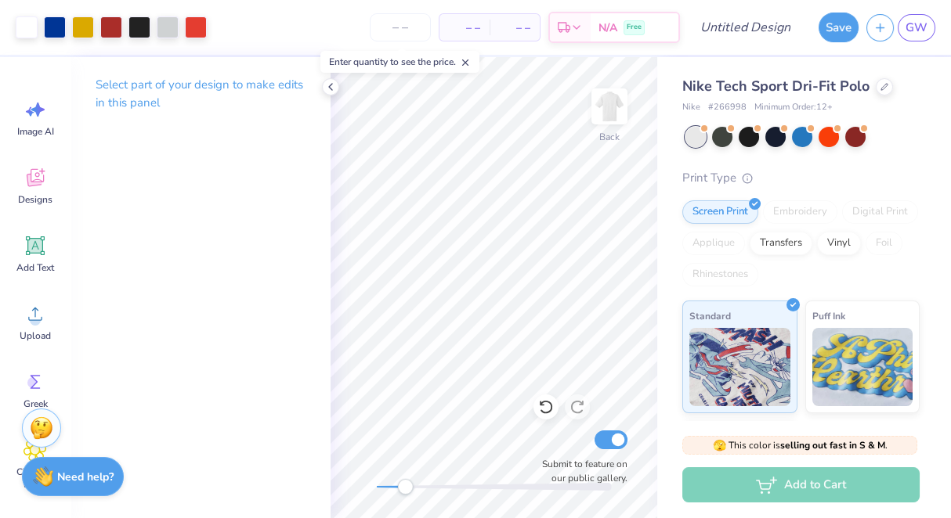
click at [306, 169] on div "Art colors – – Per Item – – Total Est. Delivery N/A Free Design Title Save GW I…" at bounding box center [475, 259] width 951 height 518
drag, startPoint x: 408, startPoint y: 490, endPoint x: 457, endPoint y: 491, distance: 48.6
click at [444, 491] on div "Accessibility label" at bounding box center [436, 487] width 16 height 16
click at [314, 410] on div "Art colors – – Per Item – – Total Est. Delivery N/A Free Design Title Save GW I…" at bounding box center [475, 259] width 951 height 518
drag, startPoint x: 457, startPoint y: 482, endPoint x: 376, endPoint y: 482, distance: 81.4
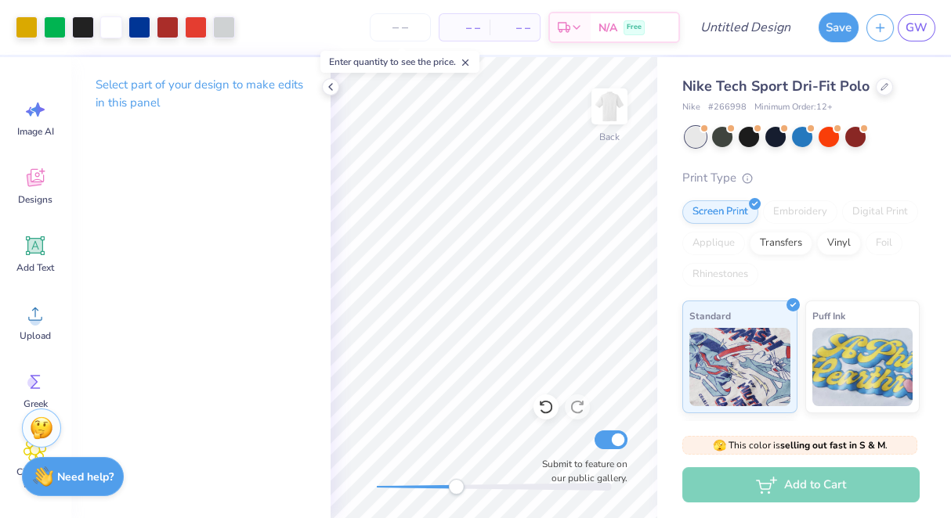
click at [448, 482] on div "Accessibility label" at bounding box center [456, 487] width 16 height 16
click at [607, 442] on div "Back Submit to feature on our public gallery." at bounding box center [493, 287] width 327 height 461
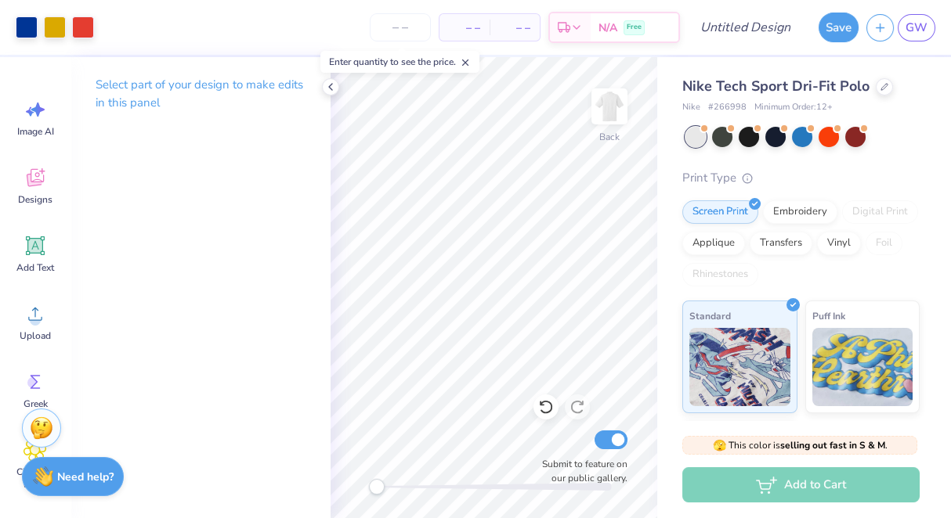
click at [596, 482] on div "Back Submit to feature on our public gallery." at bounding box center [493, 287] width 327 height 461
click at [381, 483] on div at bounding box center [494, 487] width 235 height 8
drag, startPoint x: 386, startPoint y: 482, endPoint x: 443, endPoint y: 485, distance: 57.2
click at [435, 485] on div "Accessibility label" at bounding box center [428, 487] width 16 height 16
click at [352, 482] on div "Back Submit to feature on our public gallery." at bounding box center [493, 287] width 327 height 461
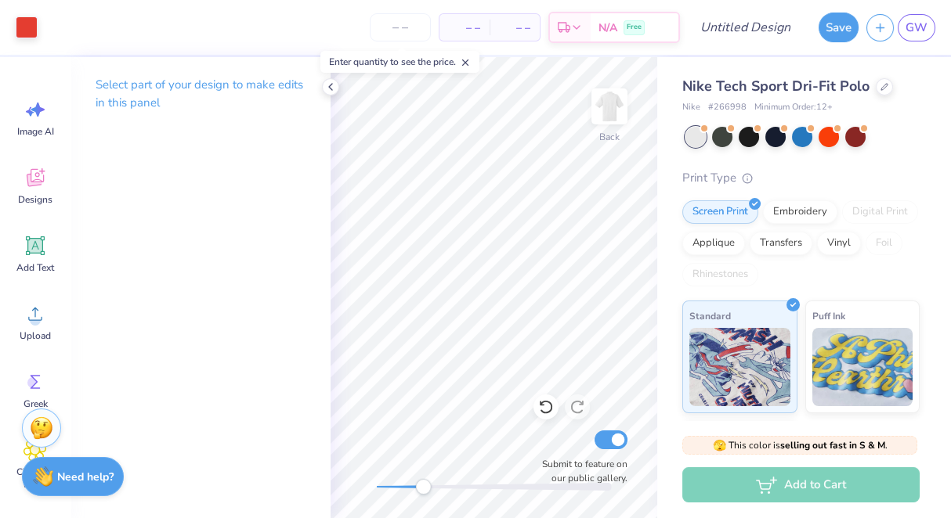
drag, startPoint x: 372, startPoint y: 490, endPoint x: 430, endPoint y: 493, distance: 58.0
click at [430, 493] on div "Accessibility label" at bounding box center [423, 487] width 16 height 16
click at [365, 489] on div "Back Submit to feature on our public gallery." at bounding box center [493, 287] width 327 height 461
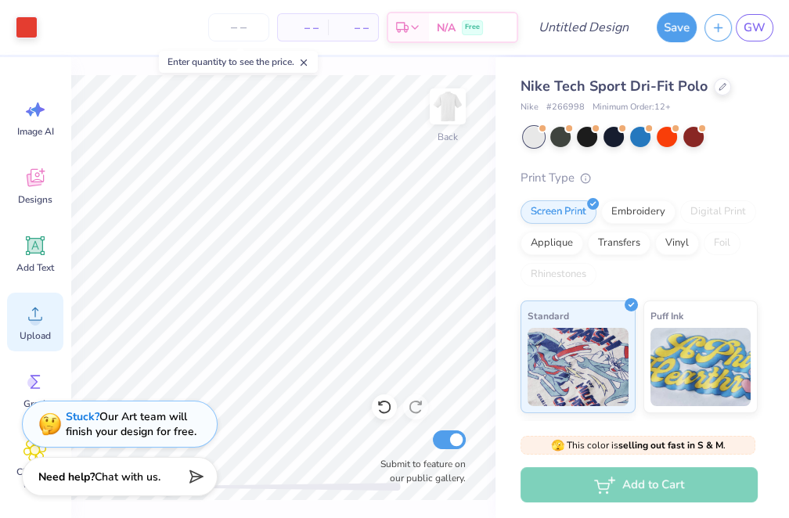
click at [23, 318] on icon at bounding box center [34, 313] width 23 height 23
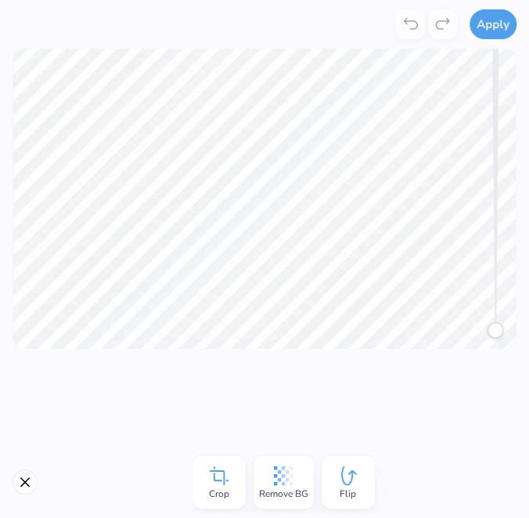
click at [220, 486] on icon at bounding box center [219, 475] width 23 height 23
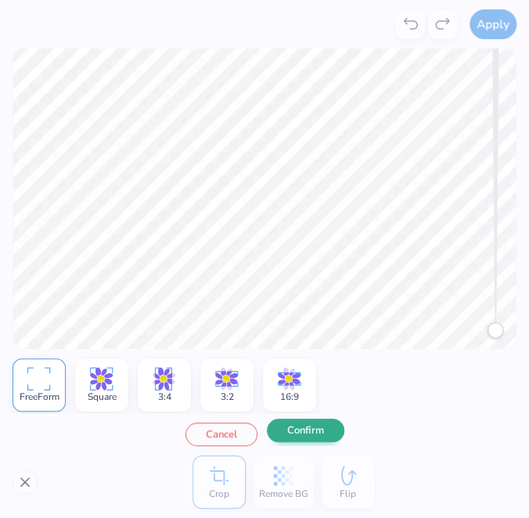
click at [312, 431] on button "Confirm" at bounding box center [306, 430] width 78 height 23
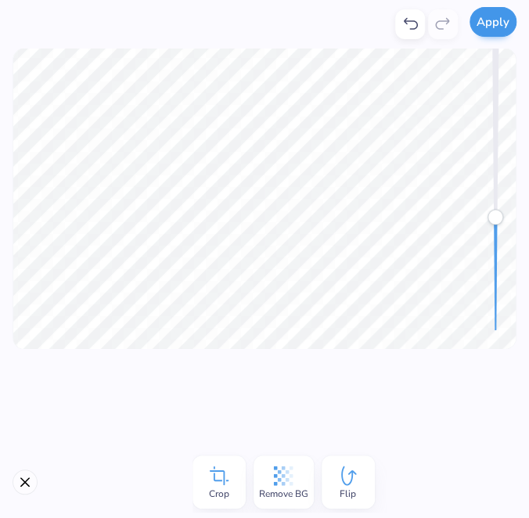
click at [485, 25] on button "Apply" at bounding box center [493, 22] width 47 height 30
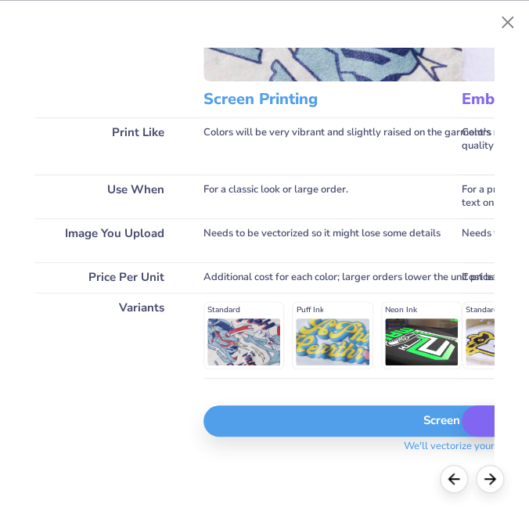
scroll to position [147, 0]
click at [256, 423] on div "Screen Print" at bounding box center [467, 421] width 527 height 31
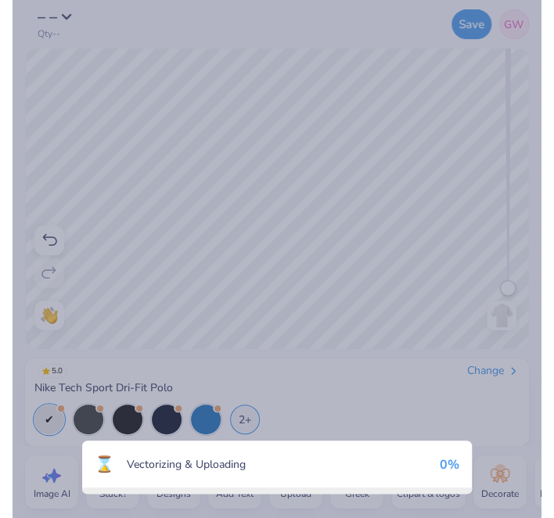
scroll to position [0, 0]
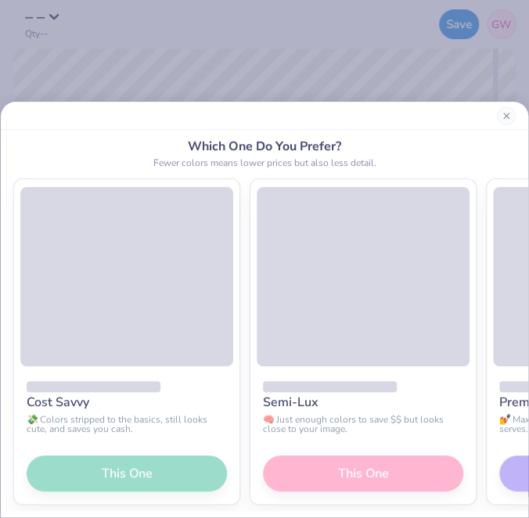
click at [183, 467] on div "Cost Savvy 💸 Colors stripped to the basics, still looks cute, and saves you cas…" at bounding box center [127, 436] width 226 height 138
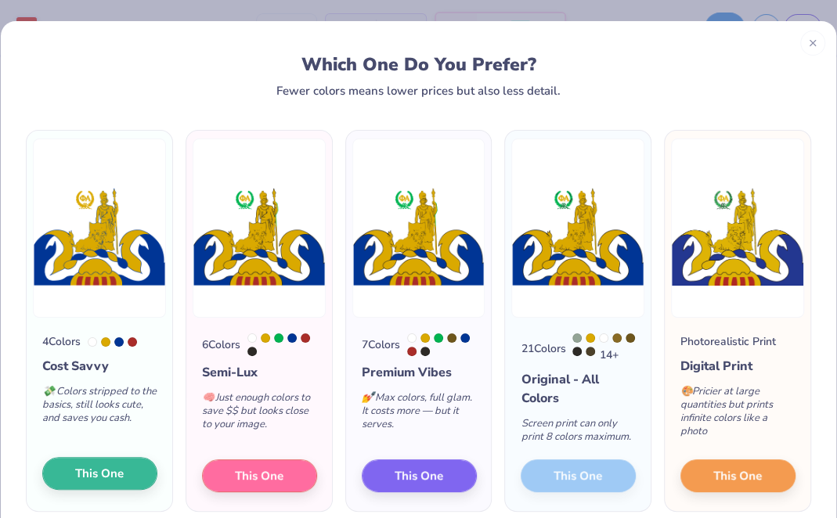
click at [106, 486] on button "This One" at bounding box center [99, 473] width 115 height 33
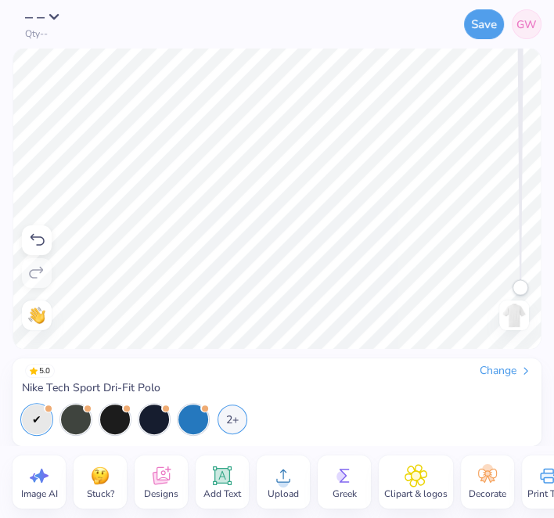
click at [532, 19] on span "GW" at bounding box center [527, 24] width 20 height 16
type textarea "x"
